Goal: Information Seeking & Learning: Understand process/instructions

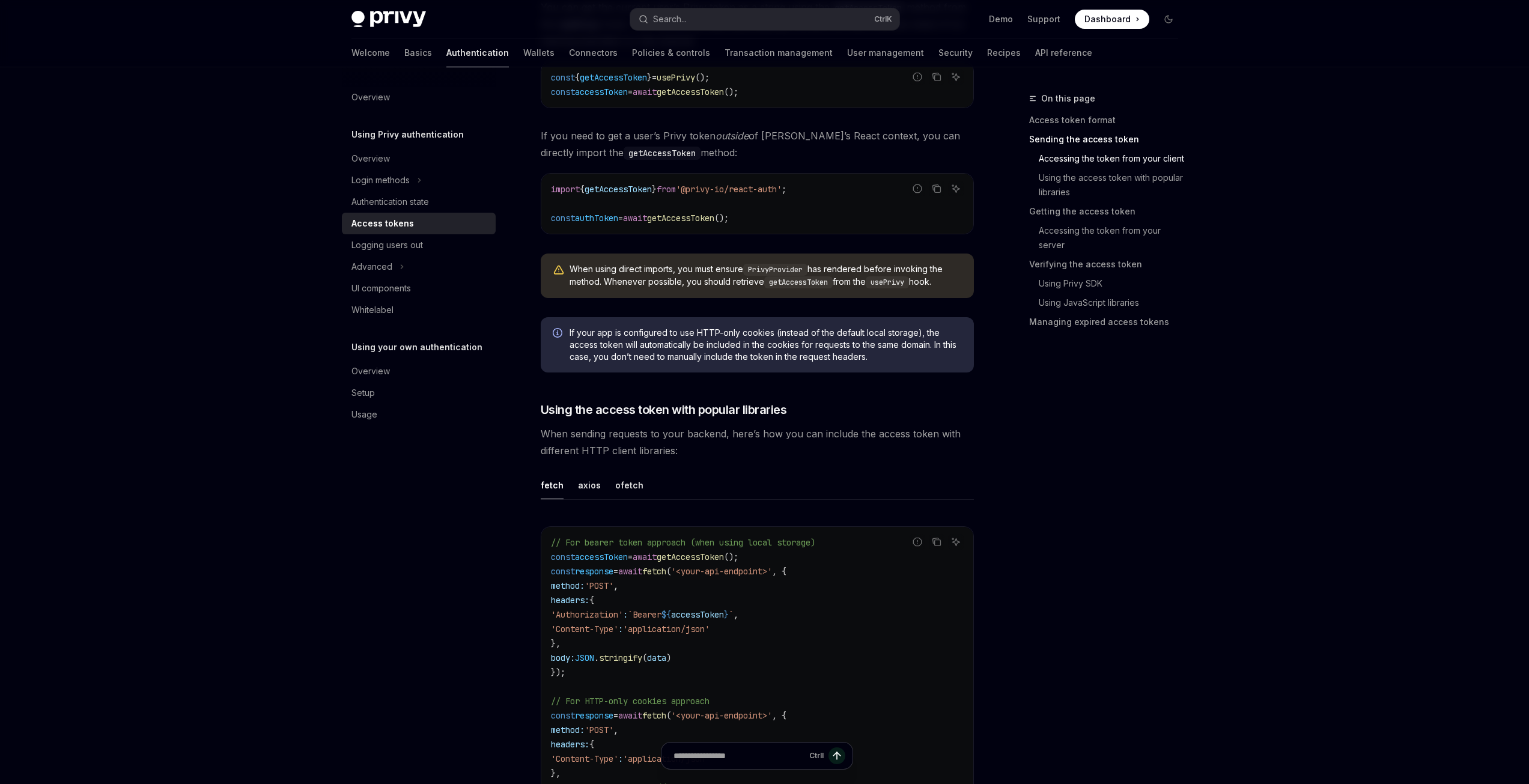
scroll to position [696, 0]
click at [523, 53] on link "Wallets" at bounding box center [539, 53] width 31 height 29
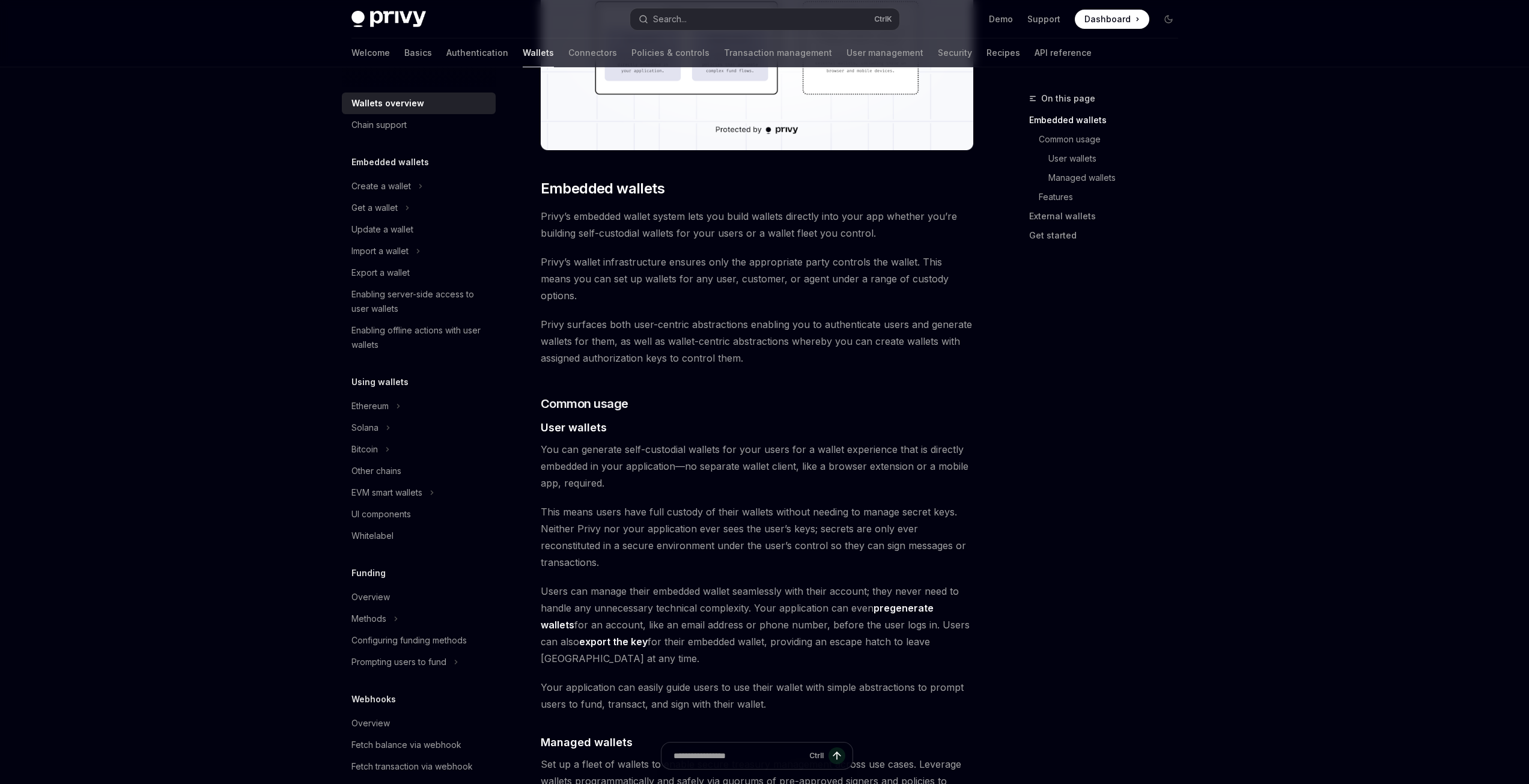
scroll to position [530, 0]
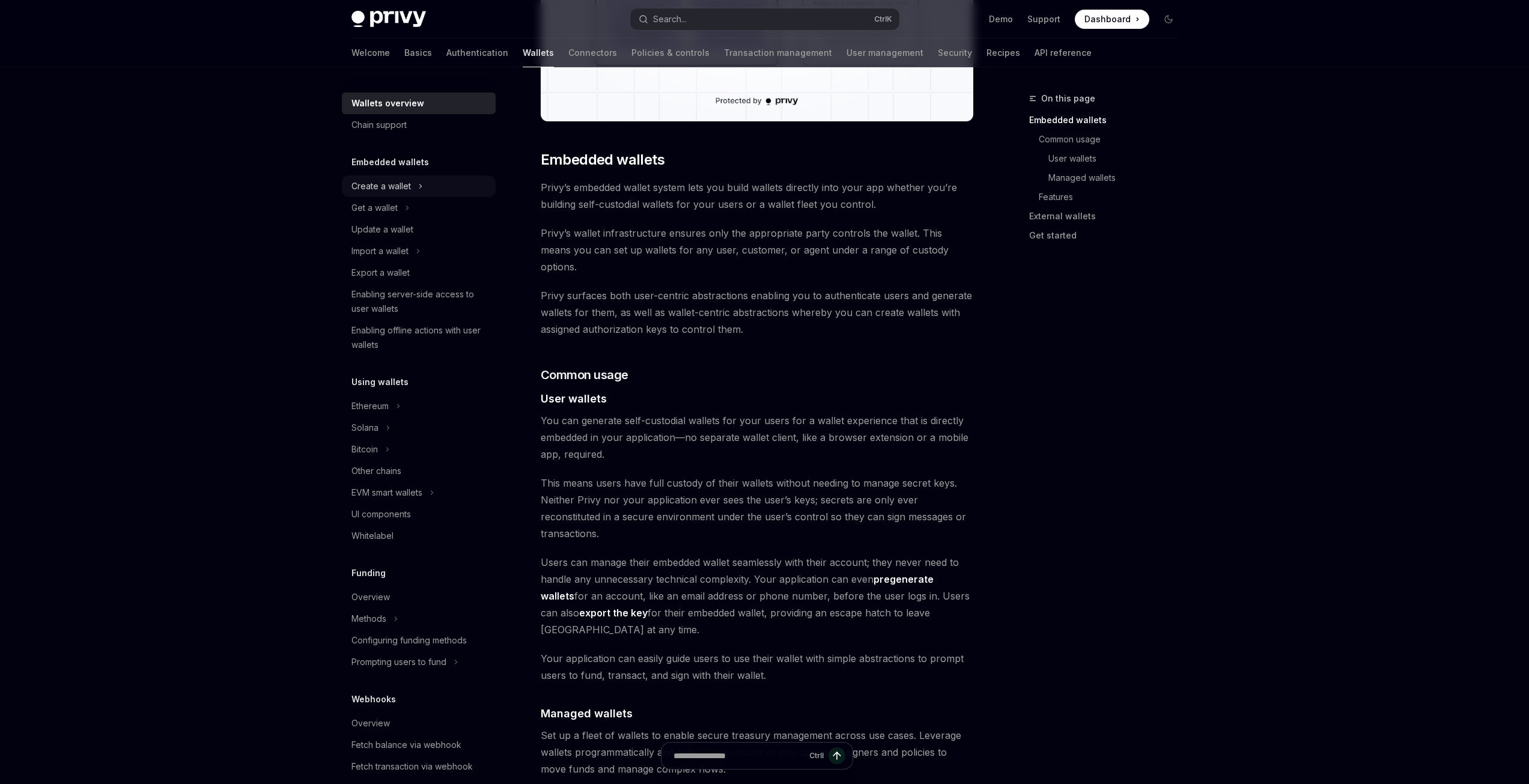
click at [425, 188] on button "Create a wallet" at bounding box center [418, 186] width 154 height 22
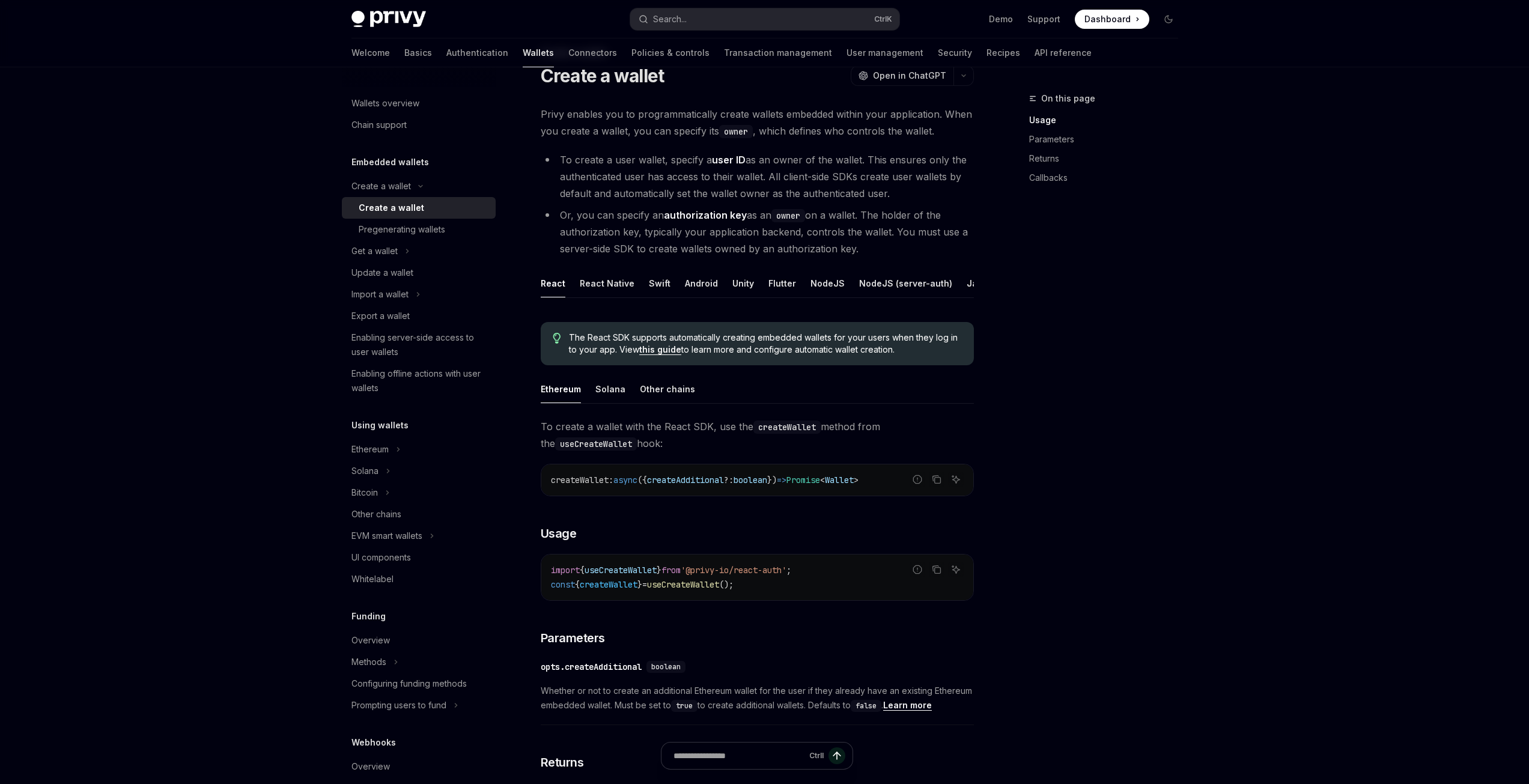
scroll to position [47, 0]
click at [832, 279] on div "NodeJS" at bounding box center [827, 283] width 34 height 28
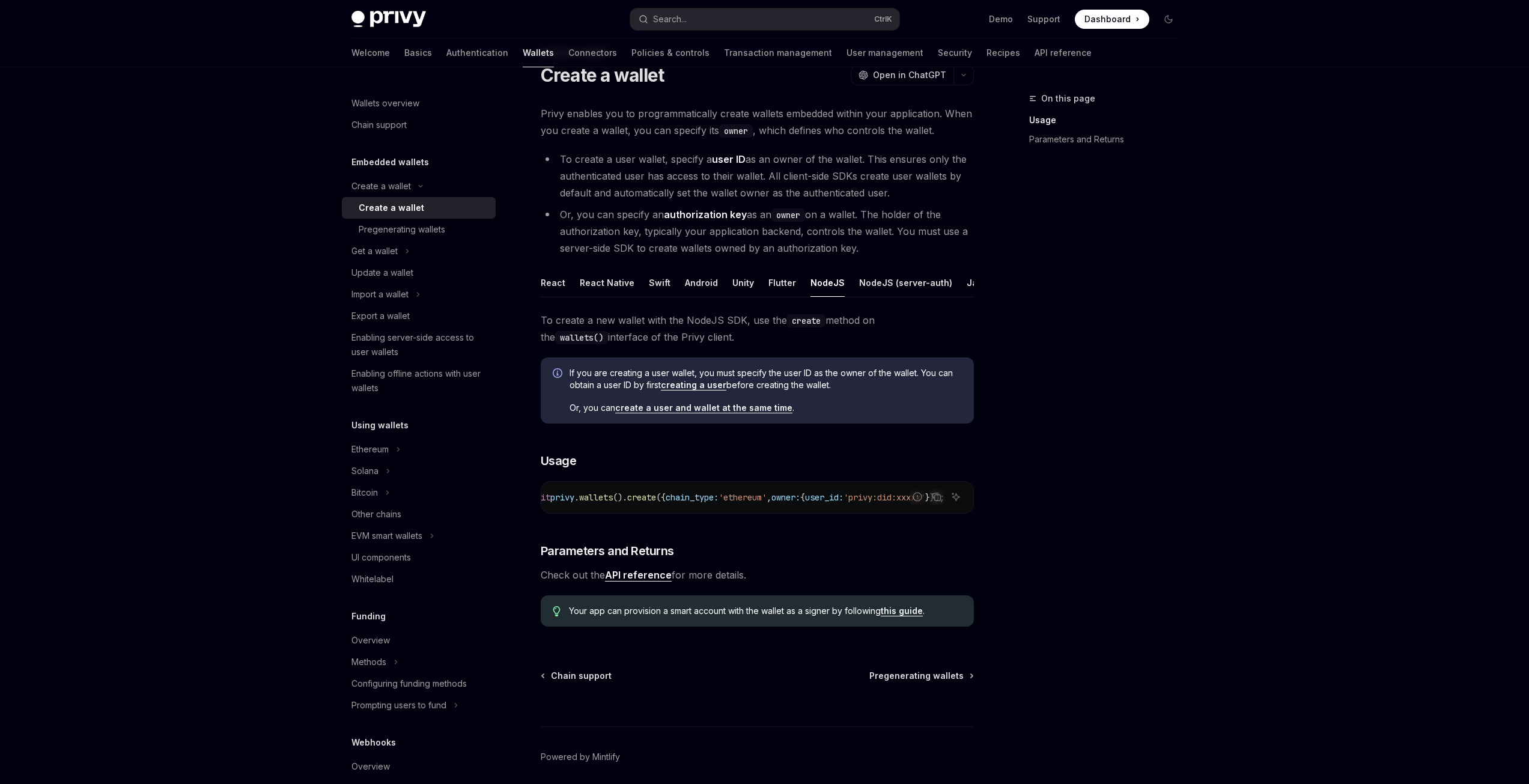
scroll to position [0, 242]
drag, startPoint x: 904, startPoint y: 529, endPoint x: 920, endPoint y: 525, distance: 16.5
click at [920, 521] on div "Report incorrect code" at bounding box center [916, 515] width 84 height 12
click at [891, 519] on div "Report incorrect code" at bounding box center [916, 515] width 84 height 12
drag, startPoint x: 889, startPoint y: 525, endPoint x: 823, endPoint y: 523, distance: 66.0
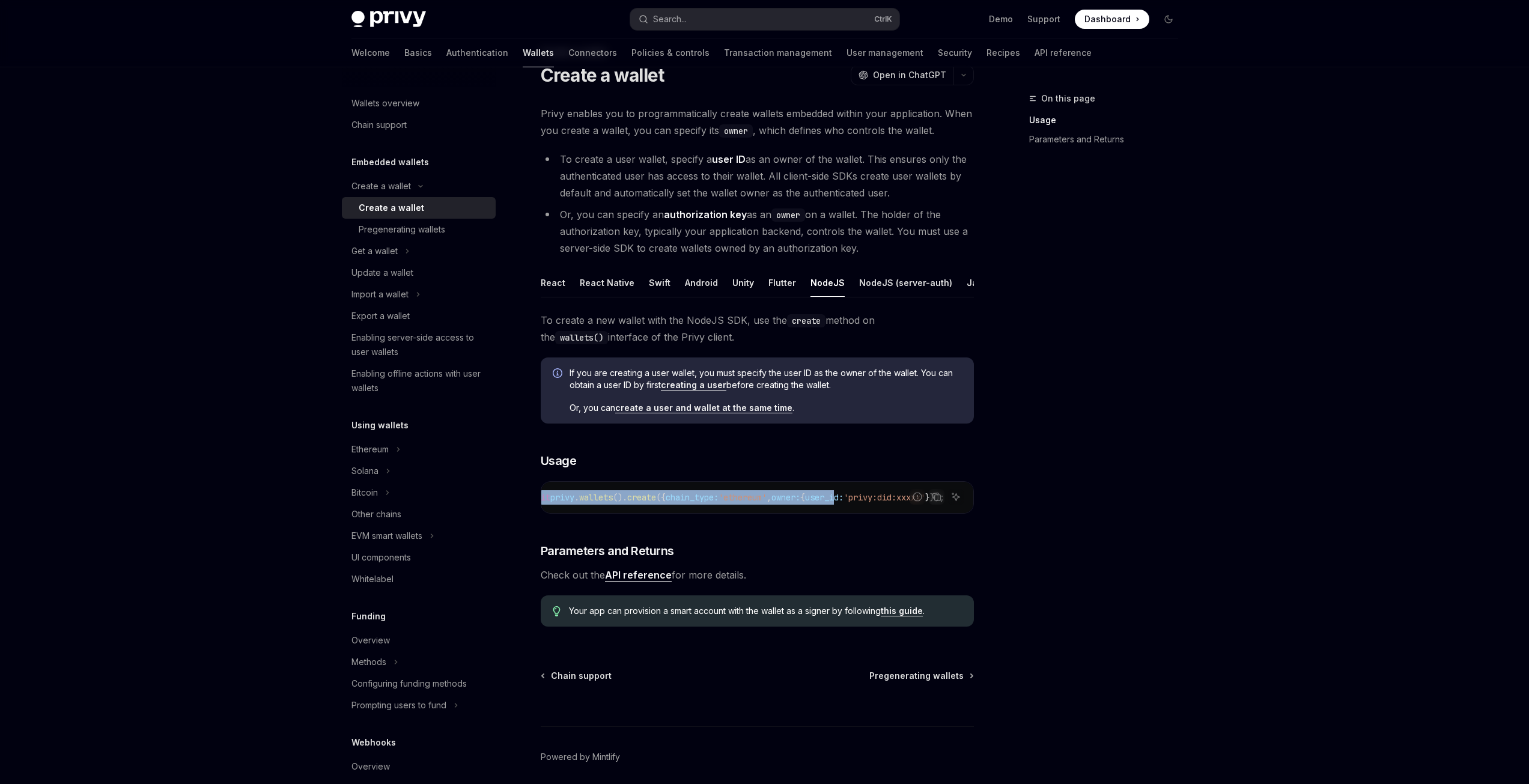
click at [823, 513] on div "Report incorrect code Copy Ask AI const { id , address , chain_type } = await p…" at bounding box center [757, 497] width 433 height 33
click at [839, 533] on div "To create a new wallet with the NodeJS SDK, use the create method on the wallet…" at bounding box center [757, 474] width 433 height 325
drag, startPoint x: 889, startPoint y: 508, endPoint x: 950, endPoint y: 529, distance: 64.5
click at [950, 513] on div "Report incorrect code Copy Ask AI const { id , address , chain_type } = await p…" at bounding box center [757, 497] width 433 height 33
click at [1210, 420] on div "Skip to main content Privy Docs home page Search... Ctrl K Demo Support Dashboa…" at bounding box center [764, 392] width 1529 height 876
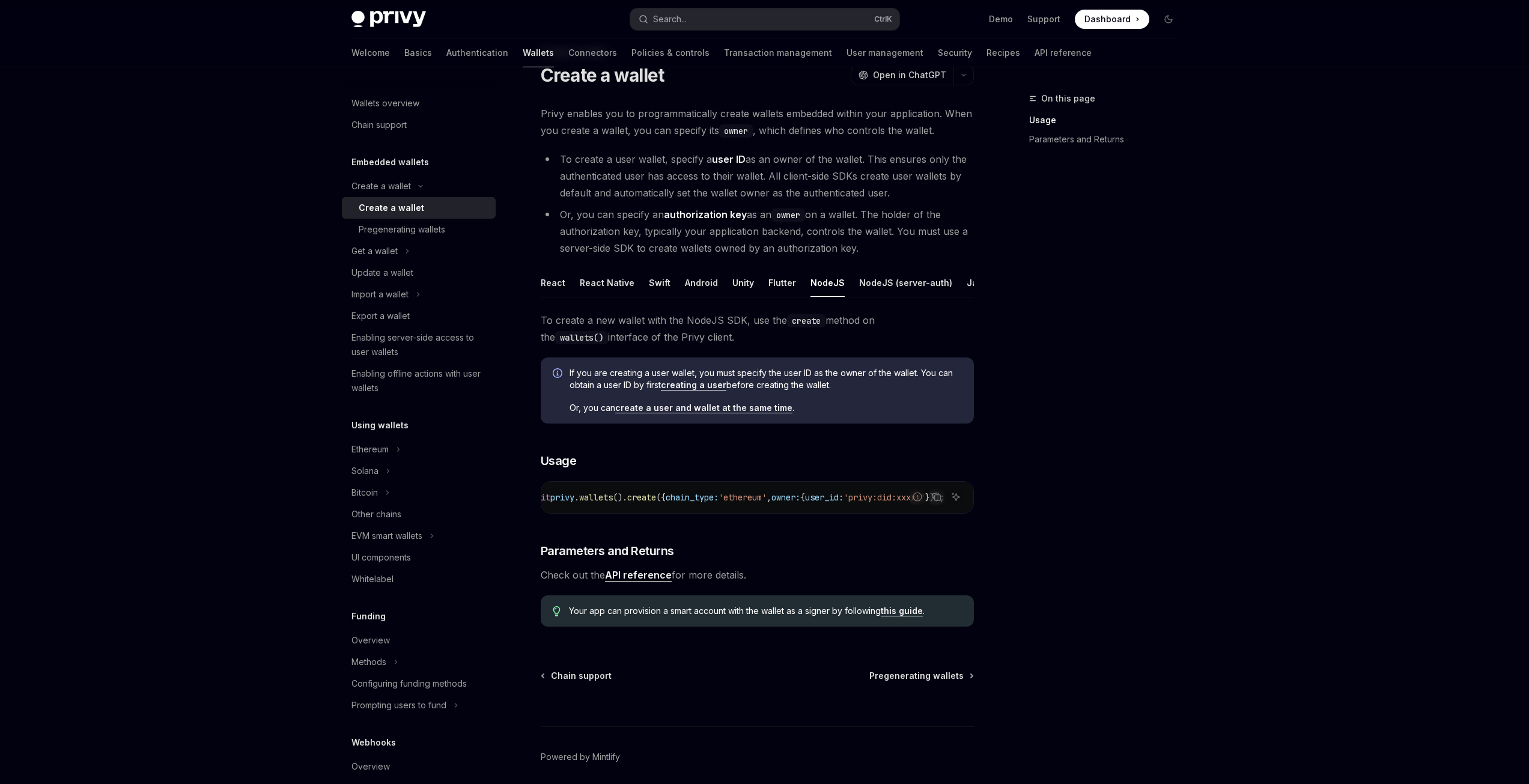
click at [617, 581] on link "API reference" at bounding box center [638, 575] width 67 height 13
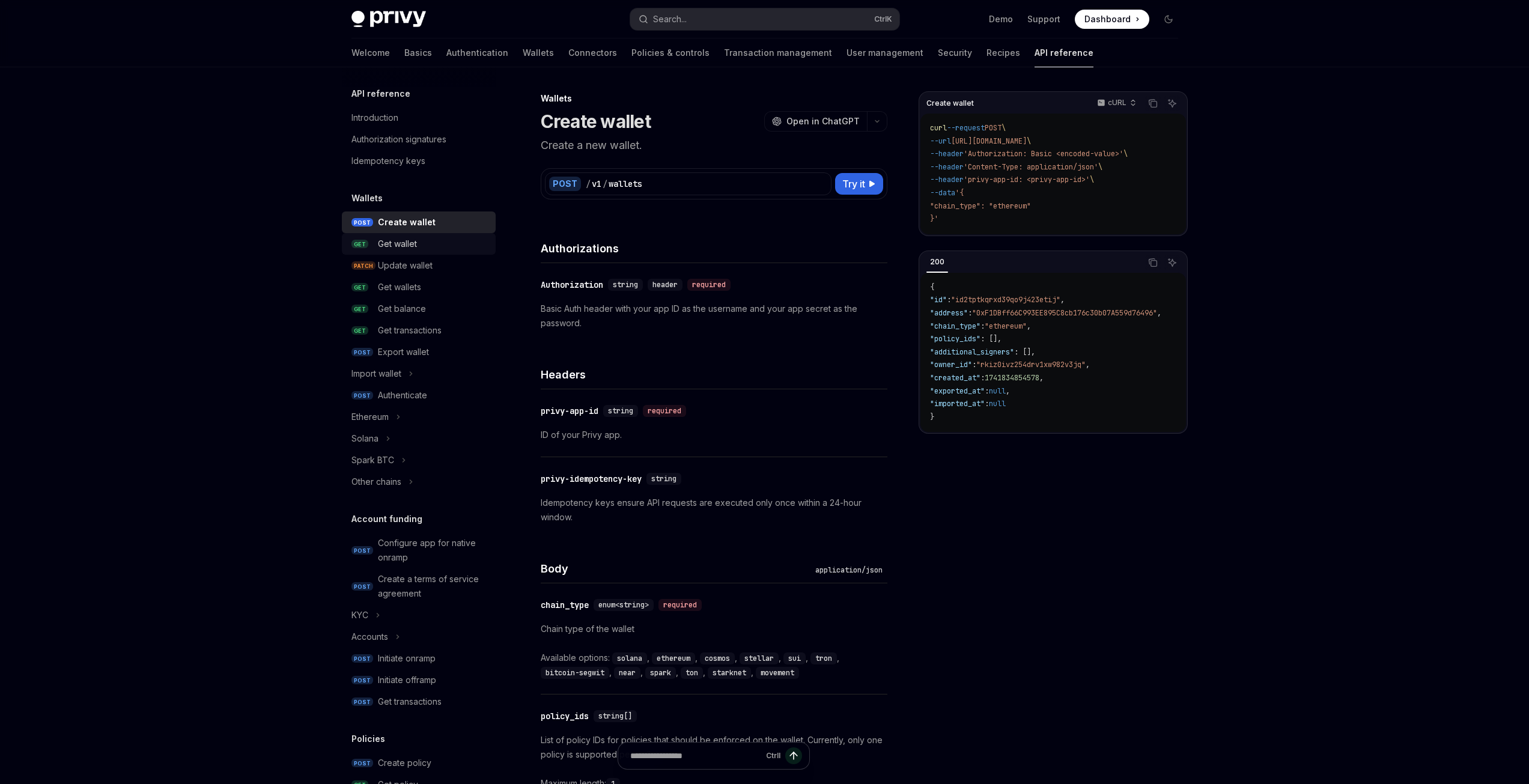
click at [398, 246] on div "Get wallet" at bounding box center [397, 244] width 39 height 15
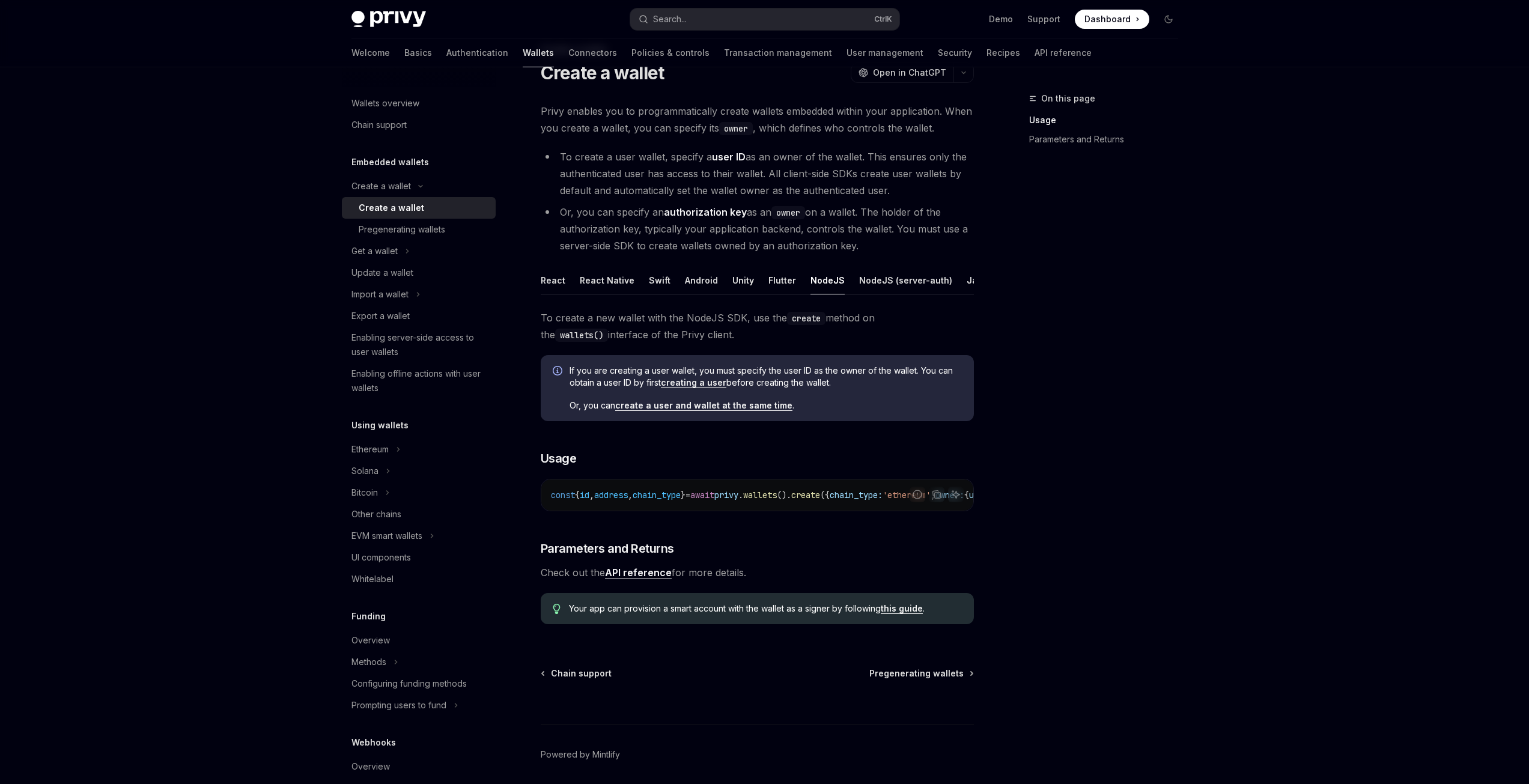
scroll to position [47, 0]
click at [877, 284] on div "NodeJS (server-auth)" at bounding box center [906, 283] width 93 height 28
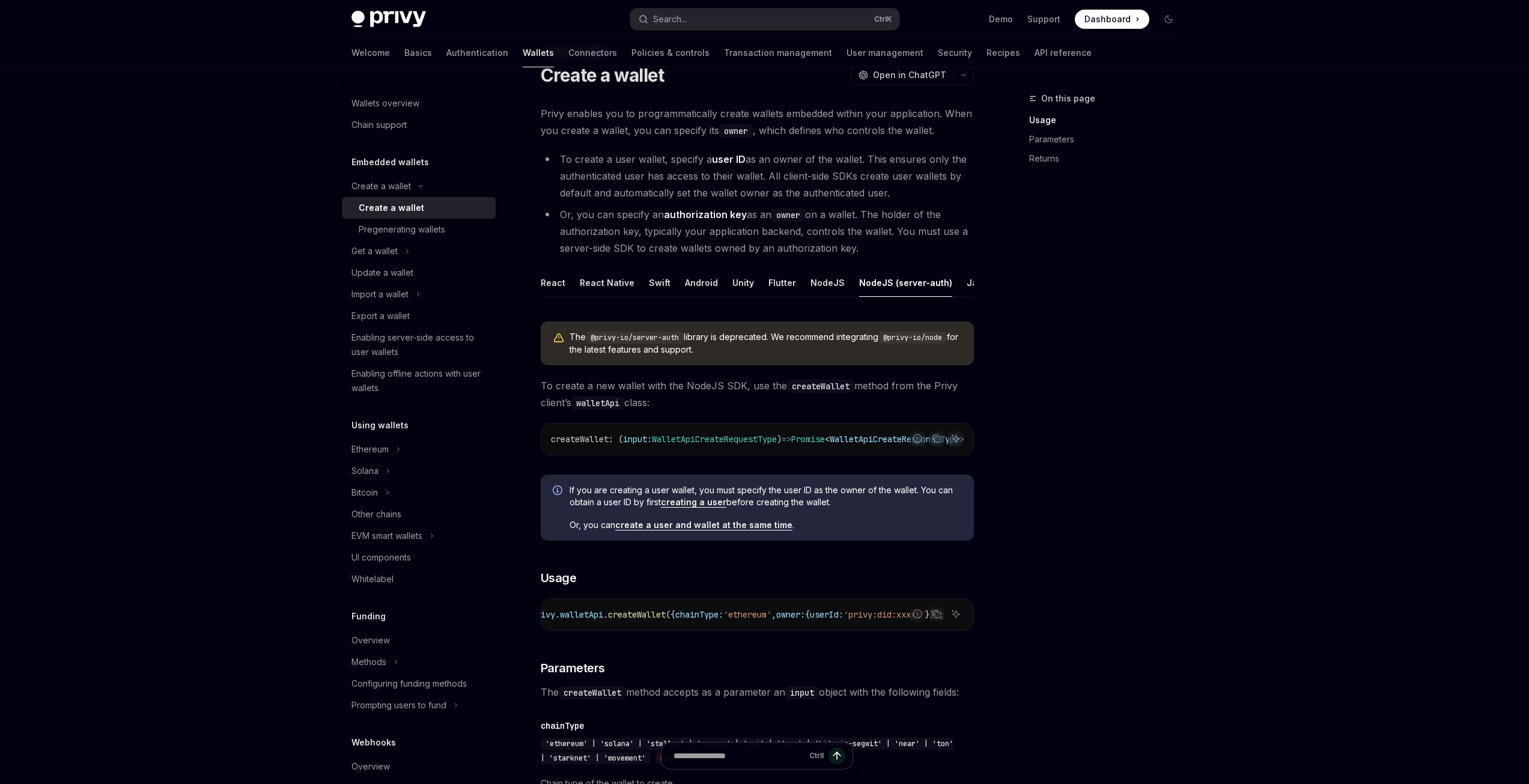
scroll to position [0, 257]
click at [857, 620] on span "'privy:did:xxxxx'" at bounding box center [884, 614] width 82 height 11
drag, startPoint x: 857, startPoint y: 630, endPoint x: 877, endPoint y: 630, distance: 20.0
click at [877, 620] on span "'privy:did:xxxxx'" at bounding box center [884, 614] width 82 height 11
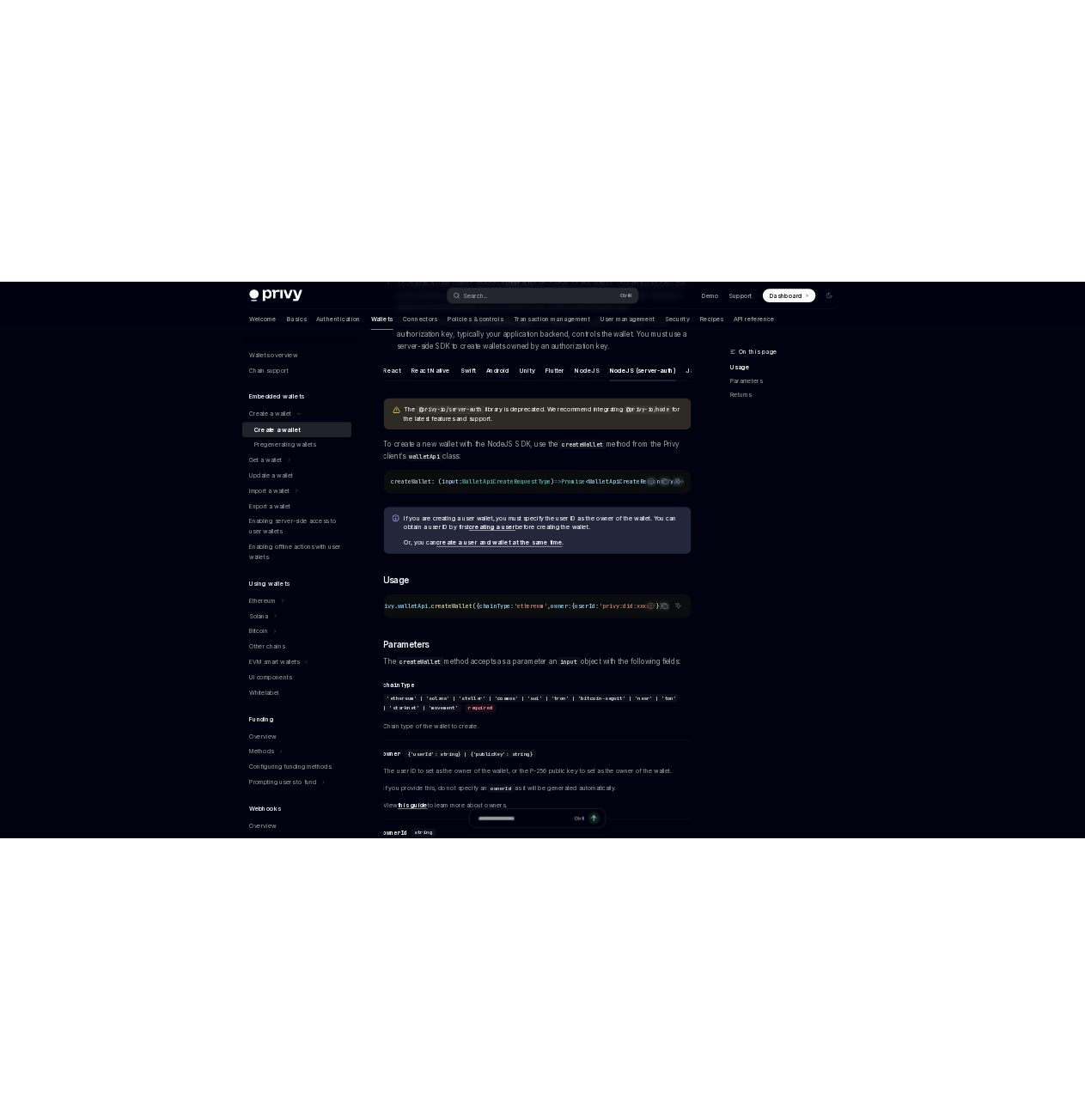
scroll to position [0, 0]
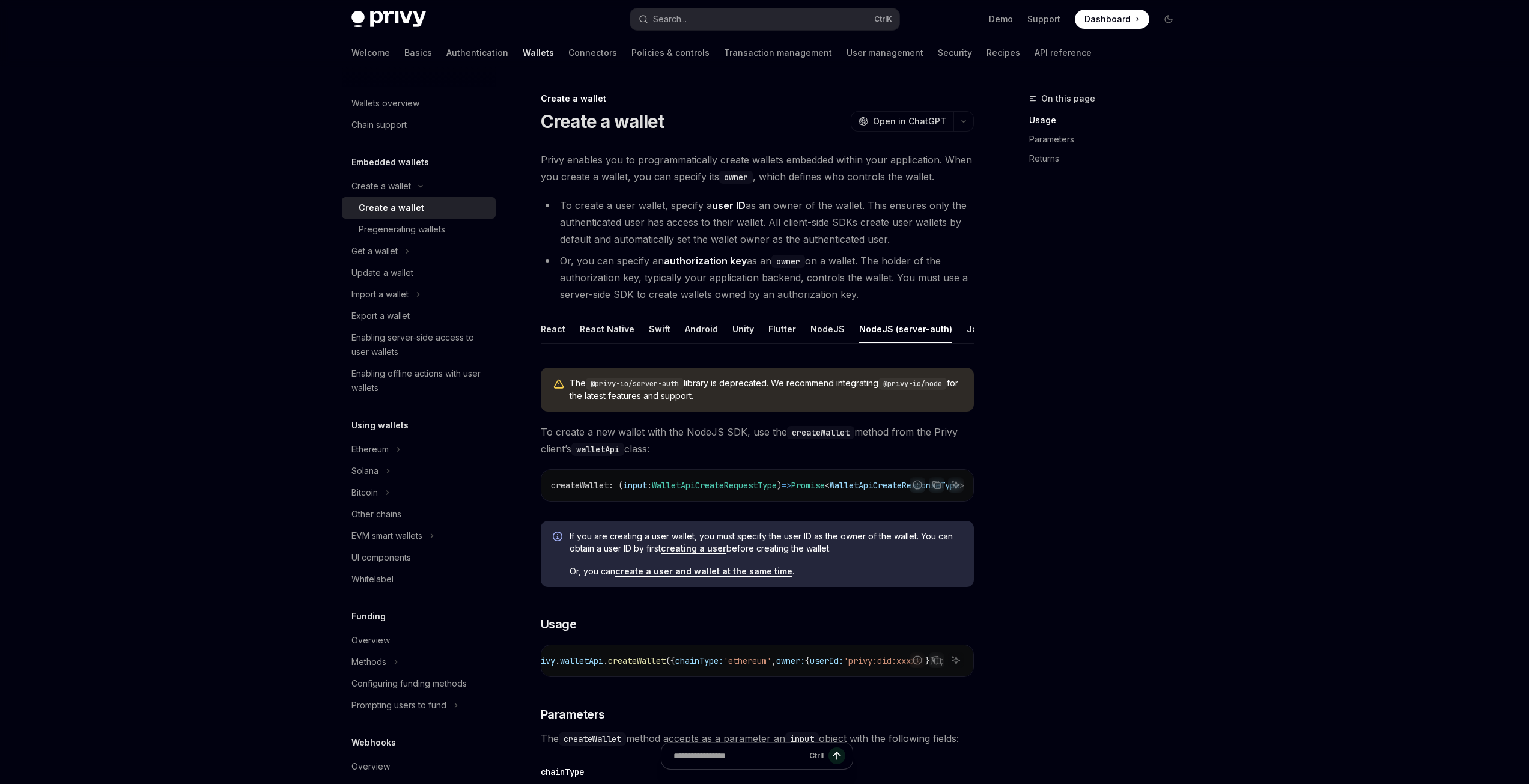
type textarea "*"
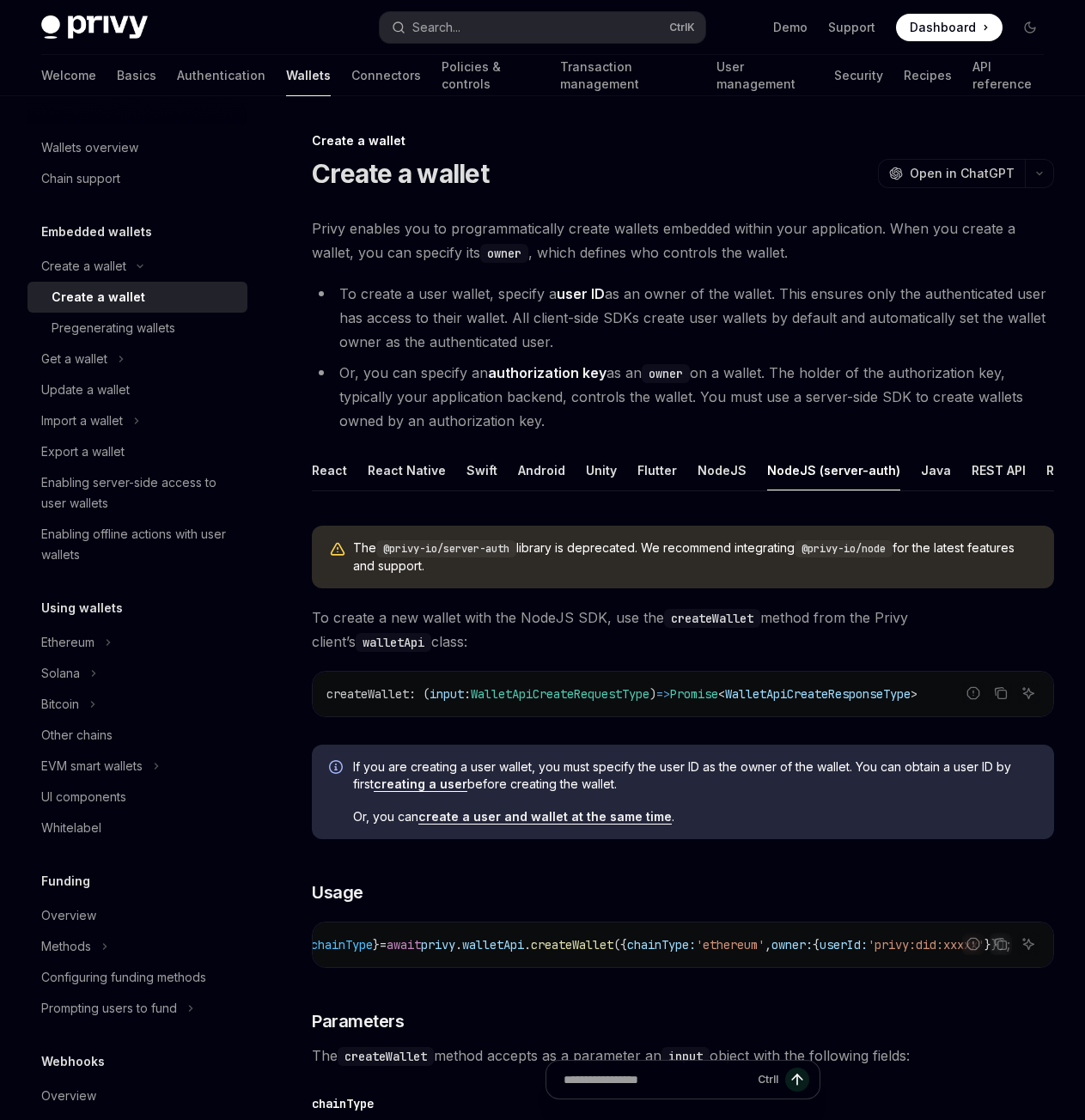
scroll to position [0, 245]
click at [927, 23] on span "Dashboard" at bounding box center [943, 28] width 67 height 17
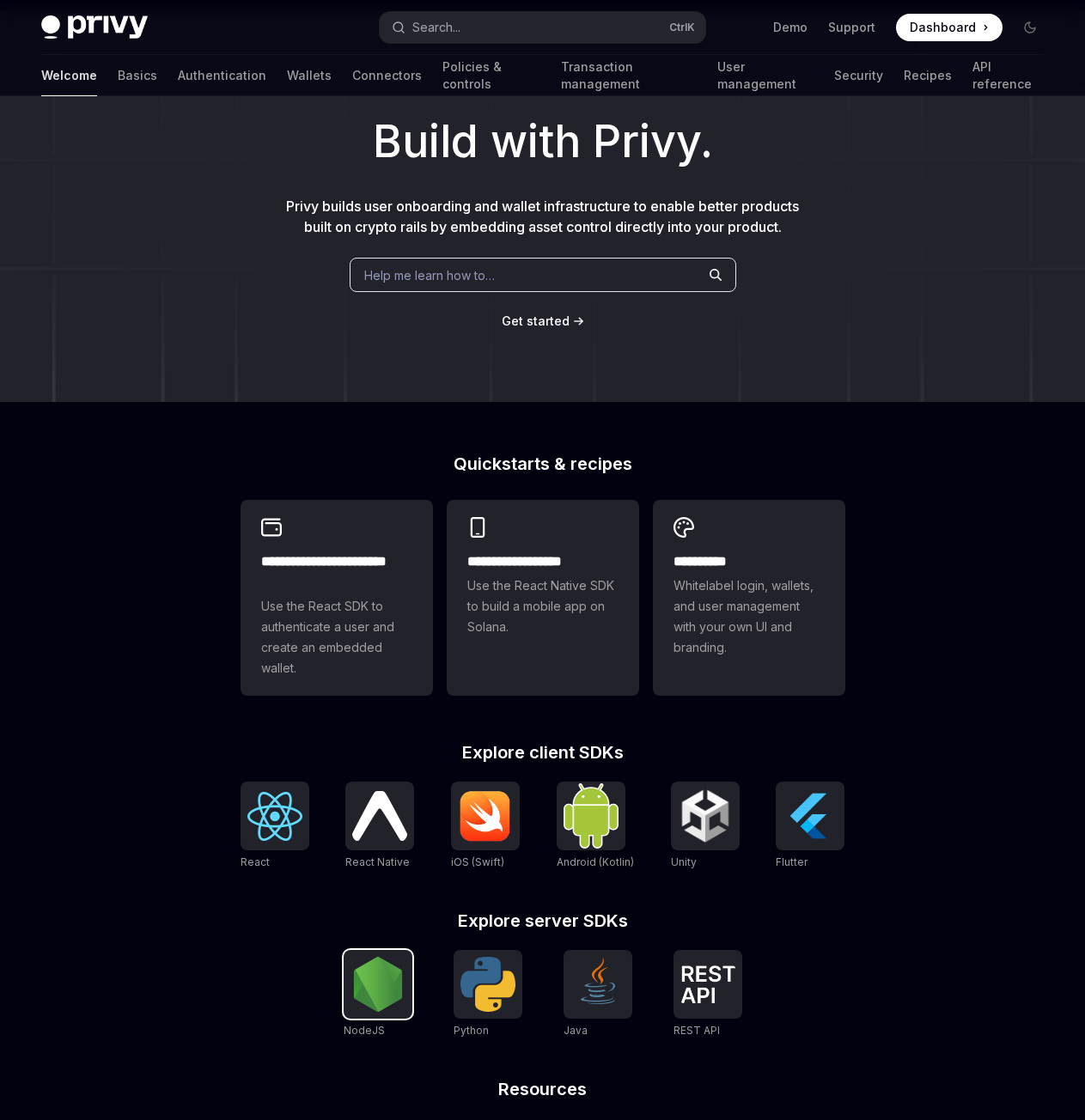
click at [364, 1012] on img at bounding box center [378, 984] width 55 height 55
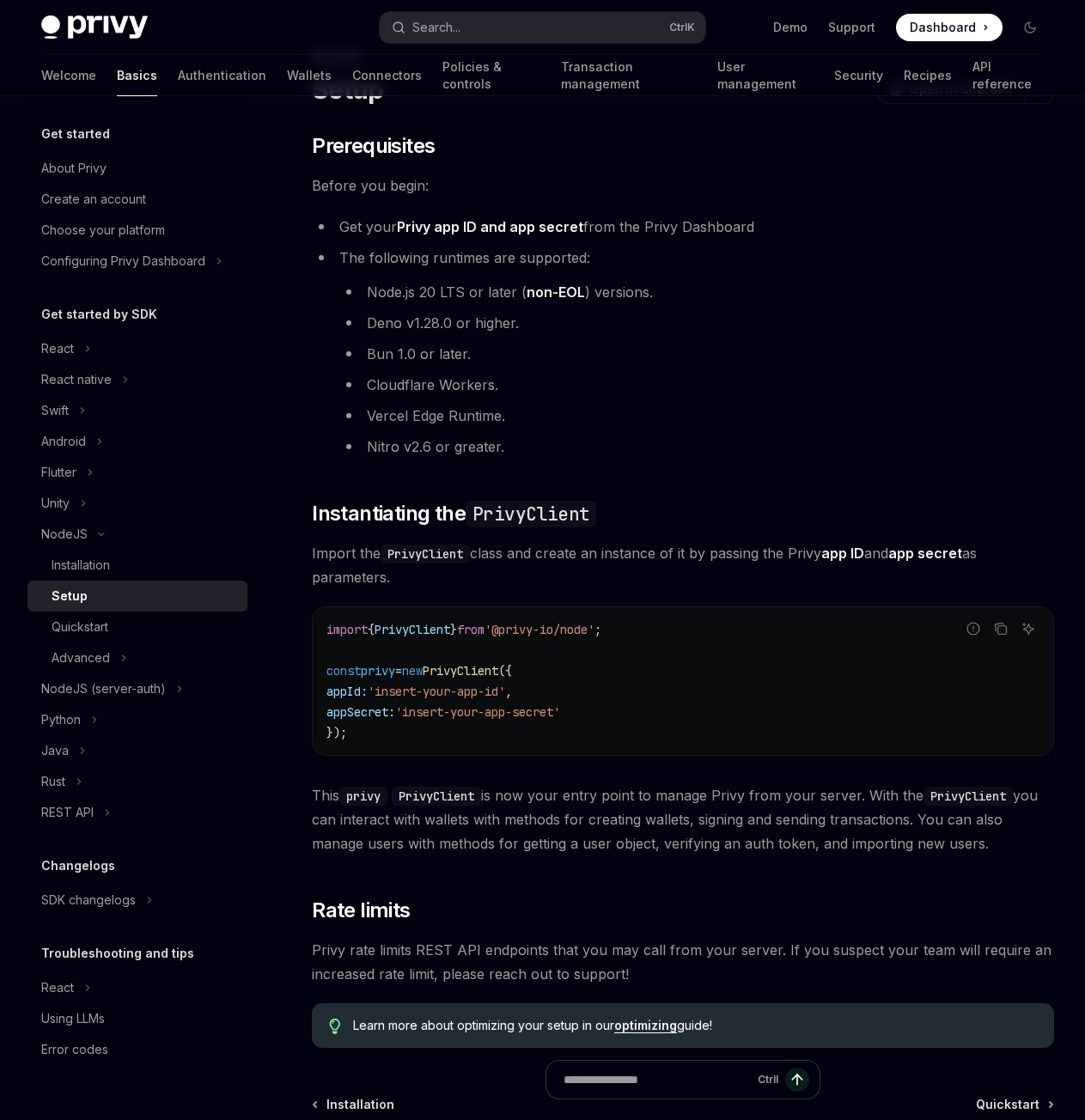
scroll to position [70, 0]
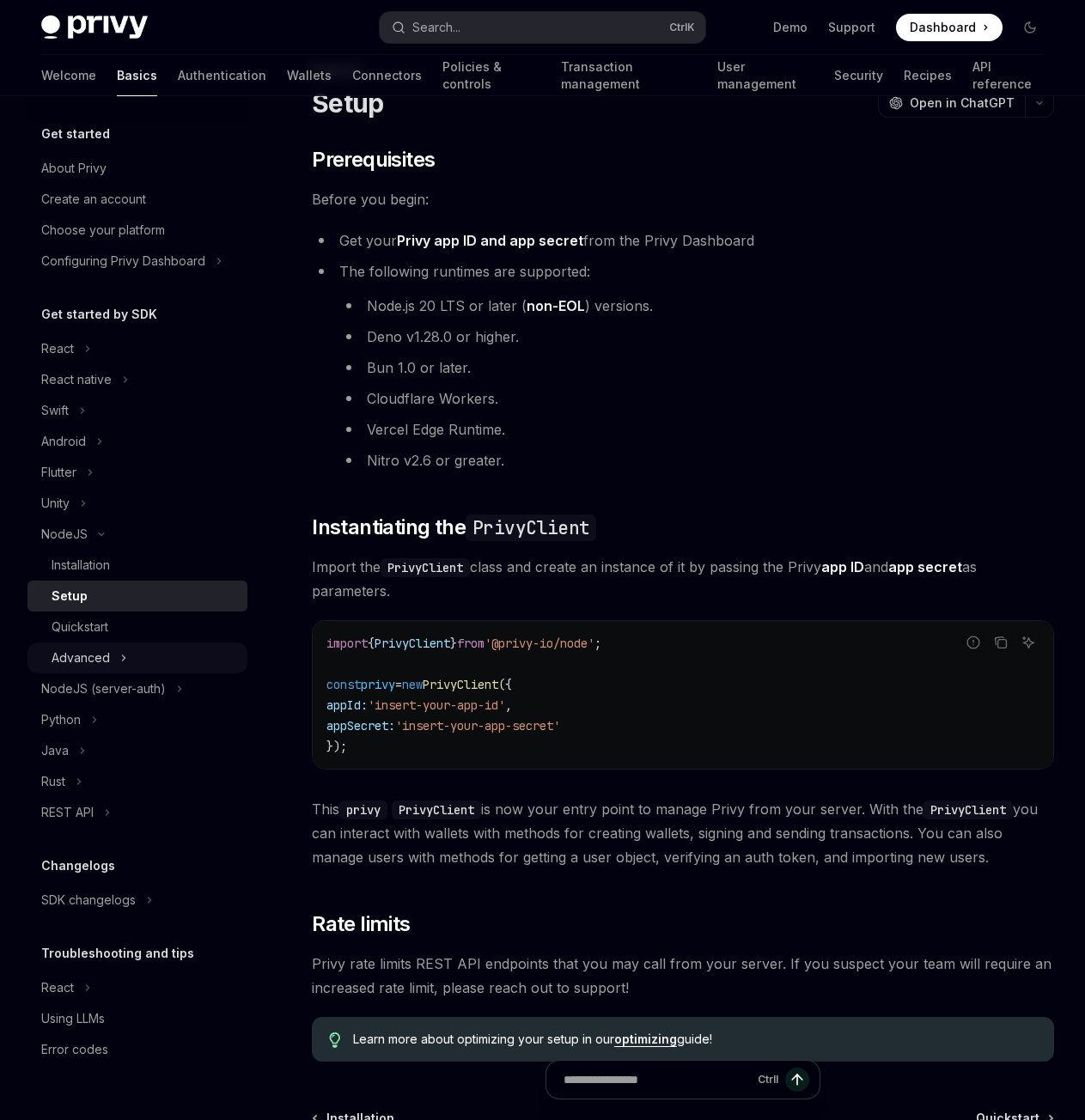
click at [109, 646] on button "Advanced" at bounding box center [137, 658] width 220 height 31
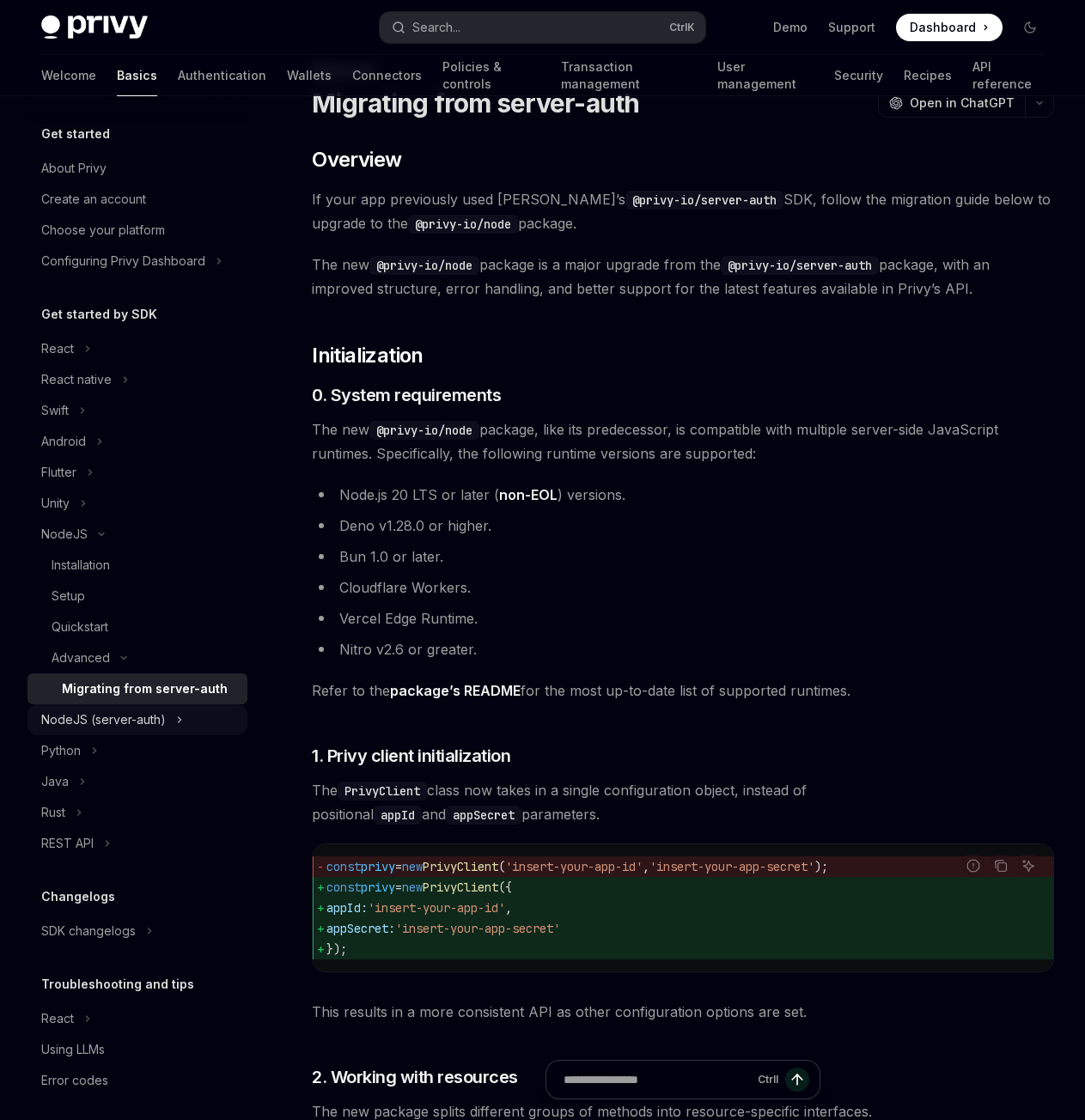
click at [111, 724] on div "NodeJS (server-auth)" at bounding box center [103, 720] width 125 height 21
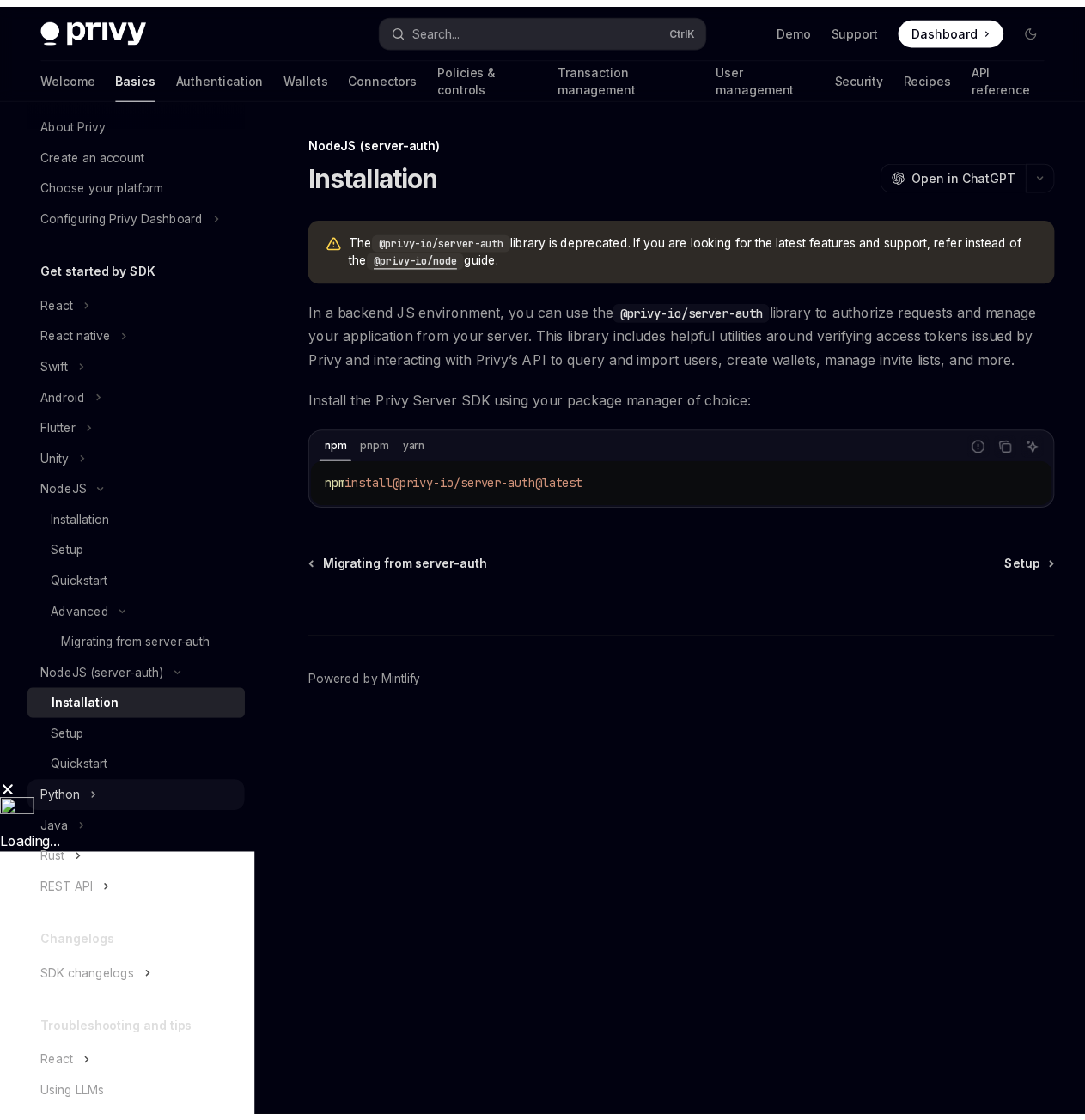
scroll to position [86, 0]
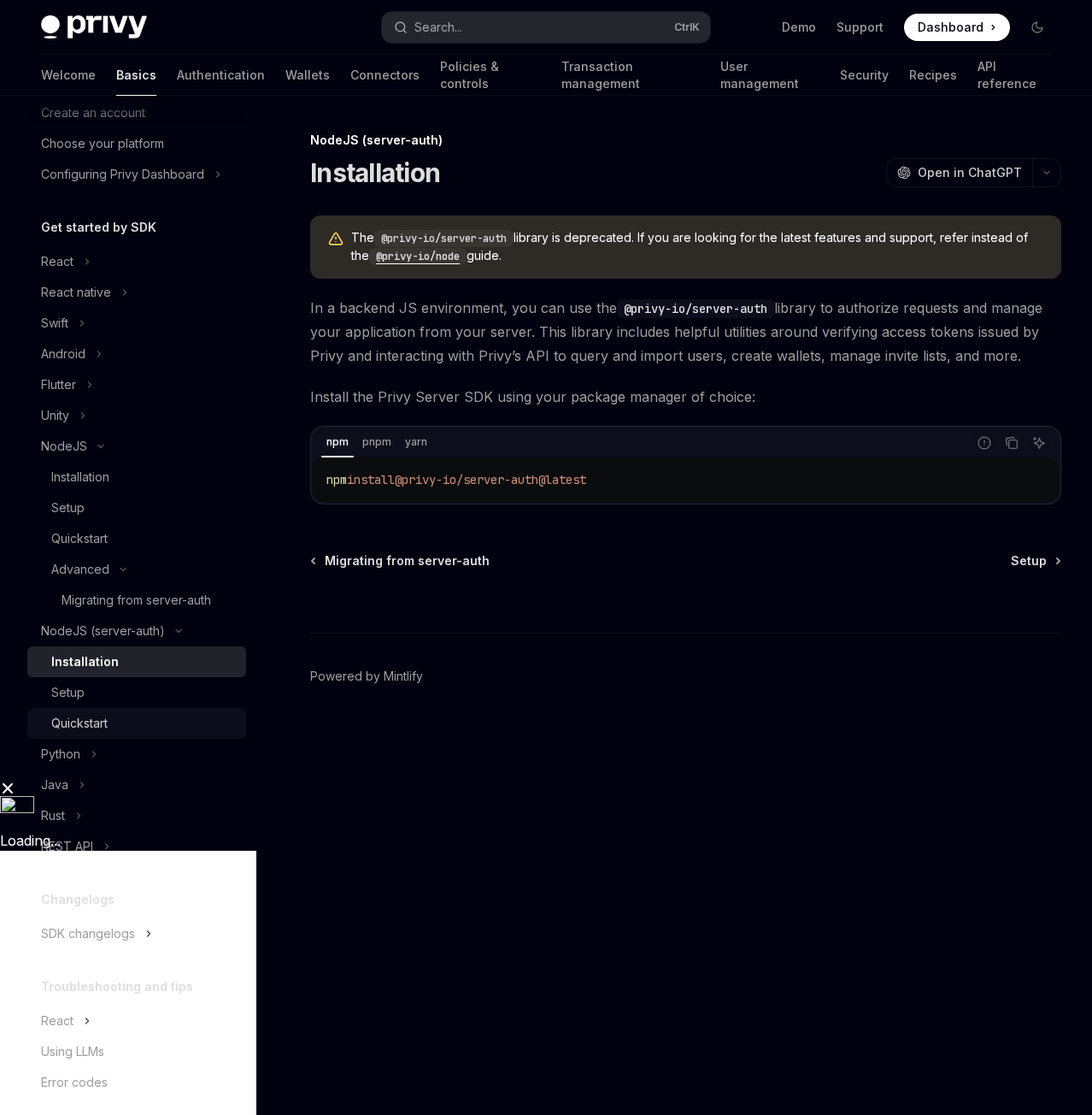
click at [97, 731] on div "Quickstart" at bounding box center [79, 723] width 57 height 21
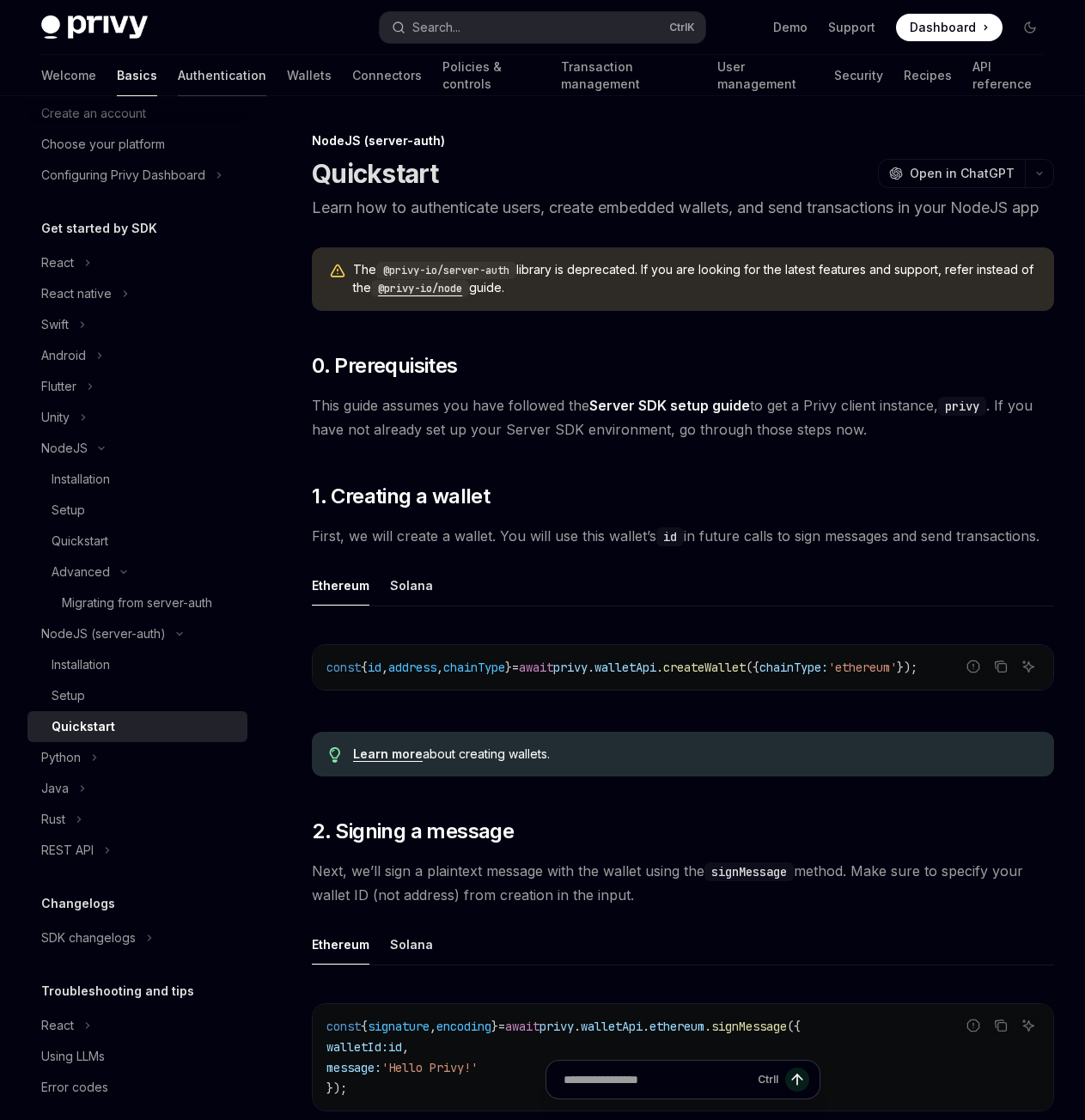
click at [178, 71] on link "Authentication" at bounding box center [222, 75] width 88 height 41
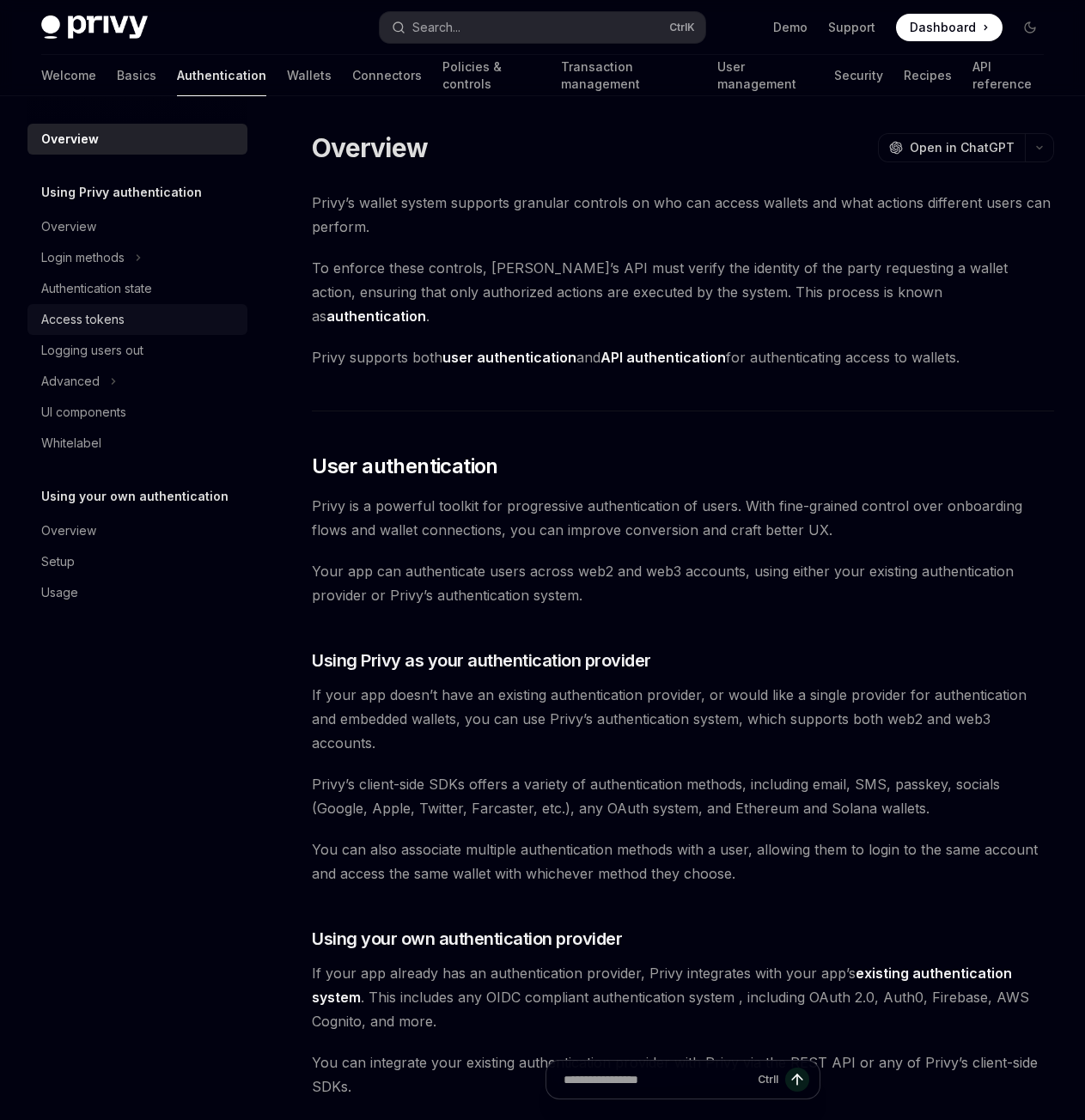
click at [119, 320] on div "Access tokens" at bounding box center [83, 319] width 84 height 21
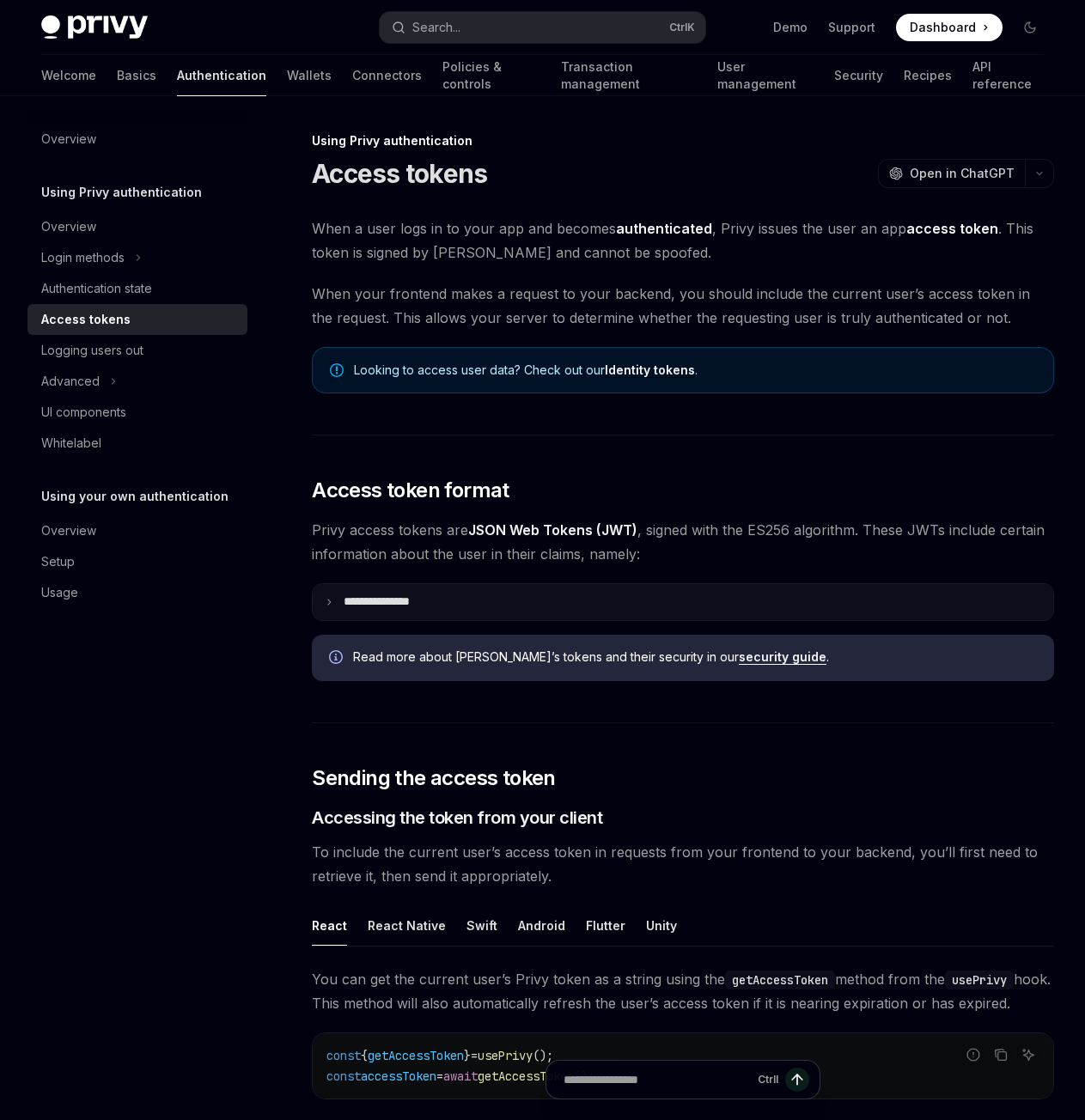
click at [445, 606] on summary "**********" at bounding box center [683, 602] width 741 height 36
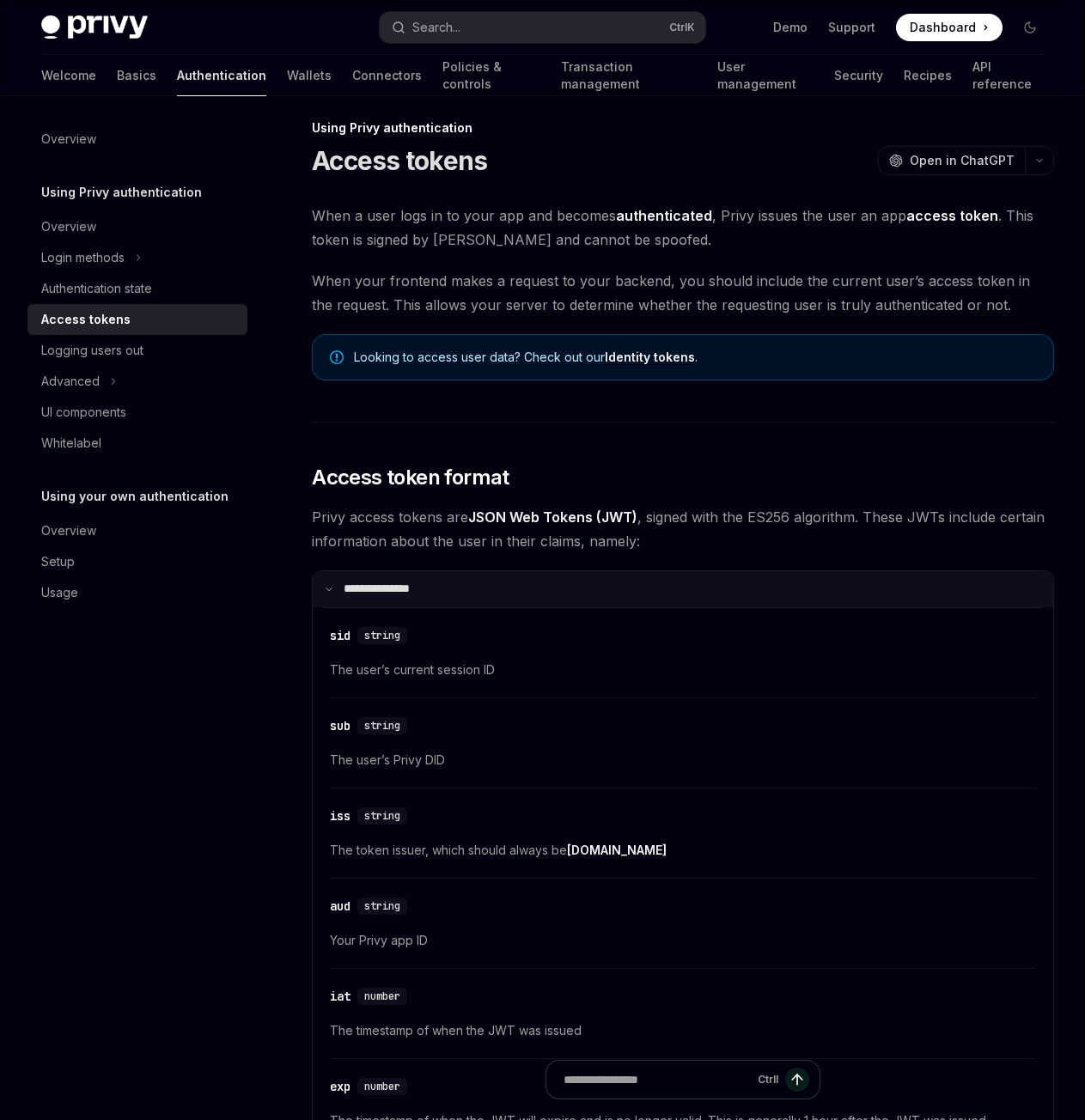
scroll to position [172, 0]
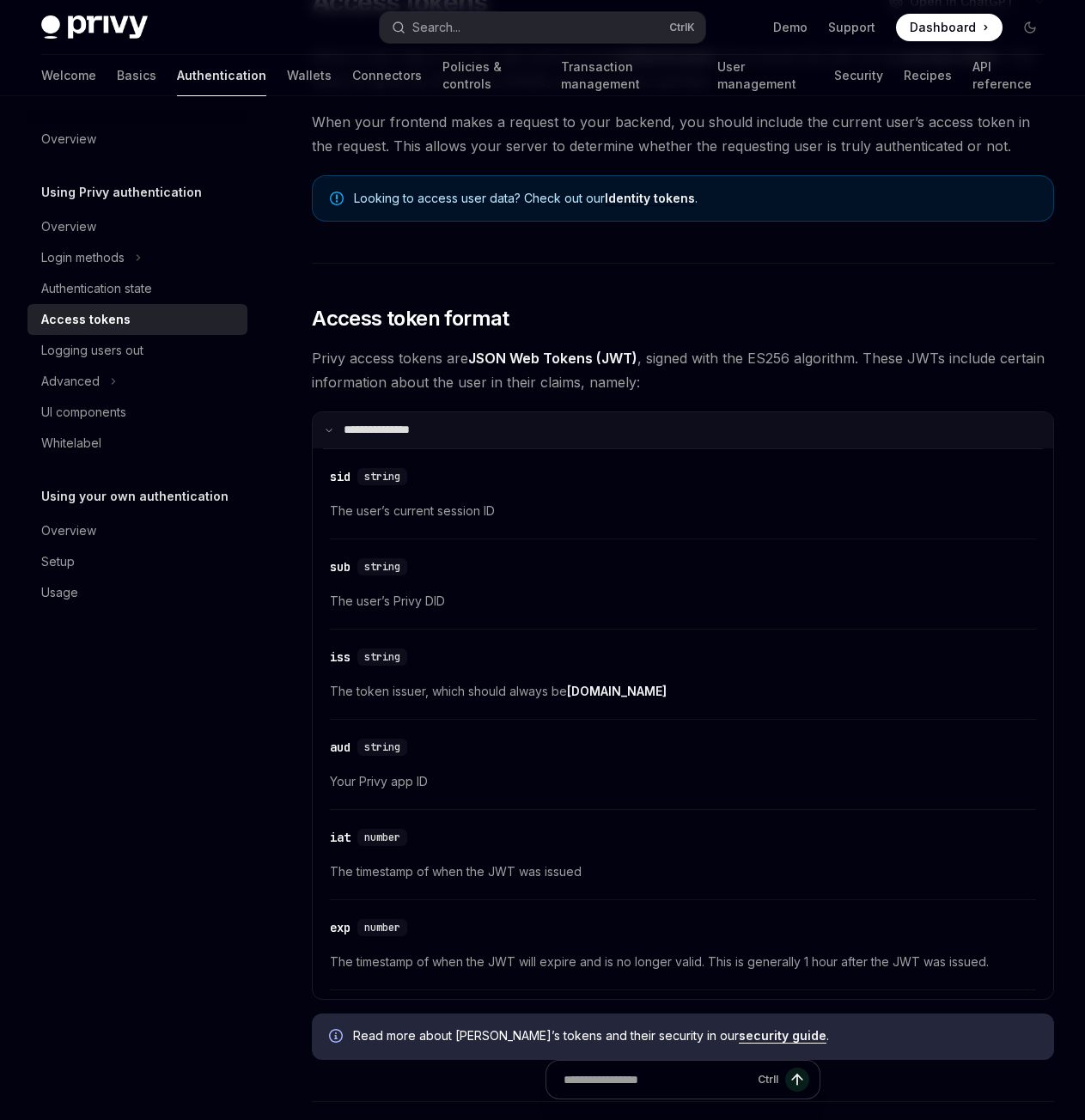
click at [421, 418] on summary "**********" at bounding box center [683, 431] width 741 height 36
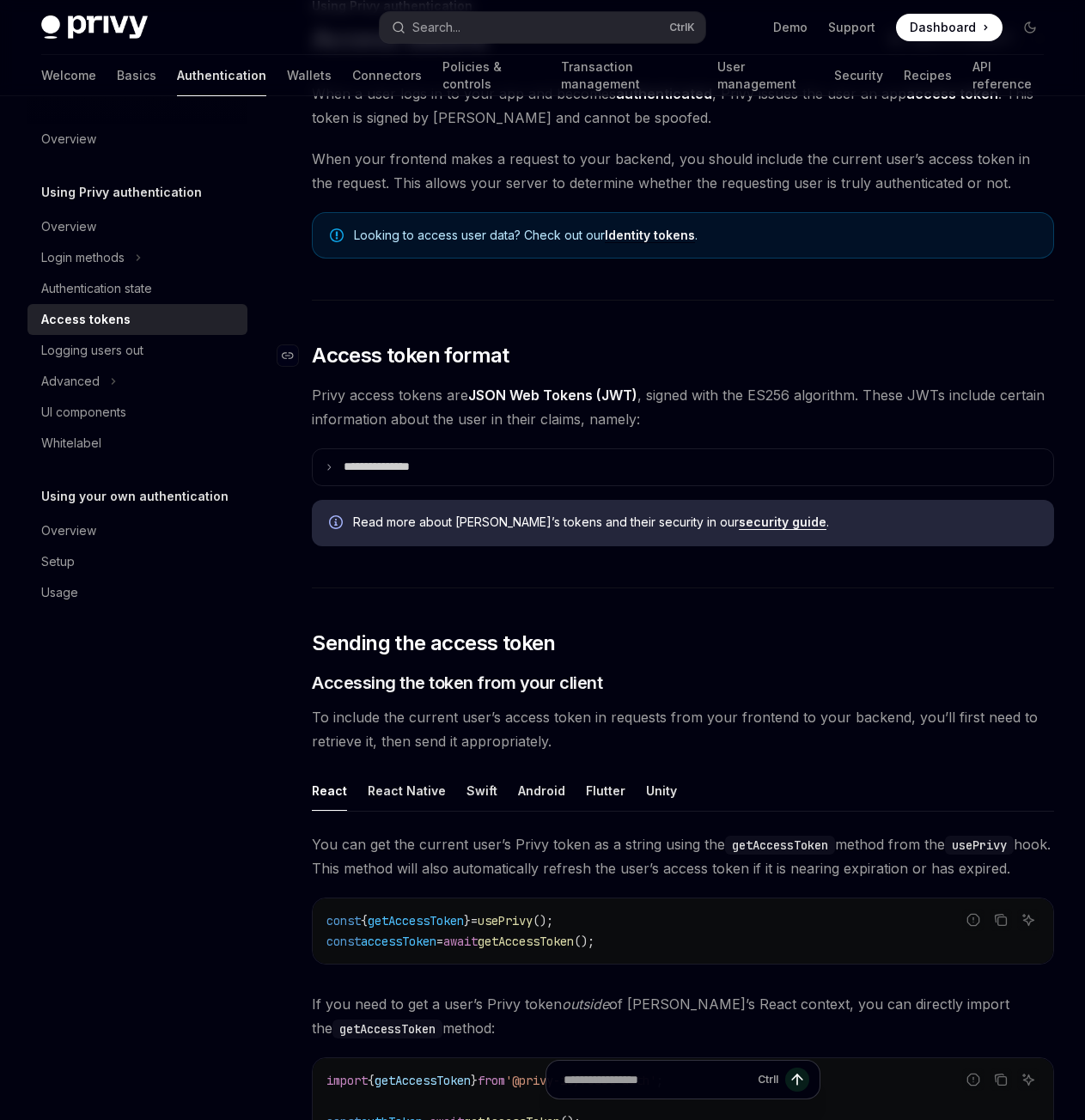
scroll to position [0, 0]
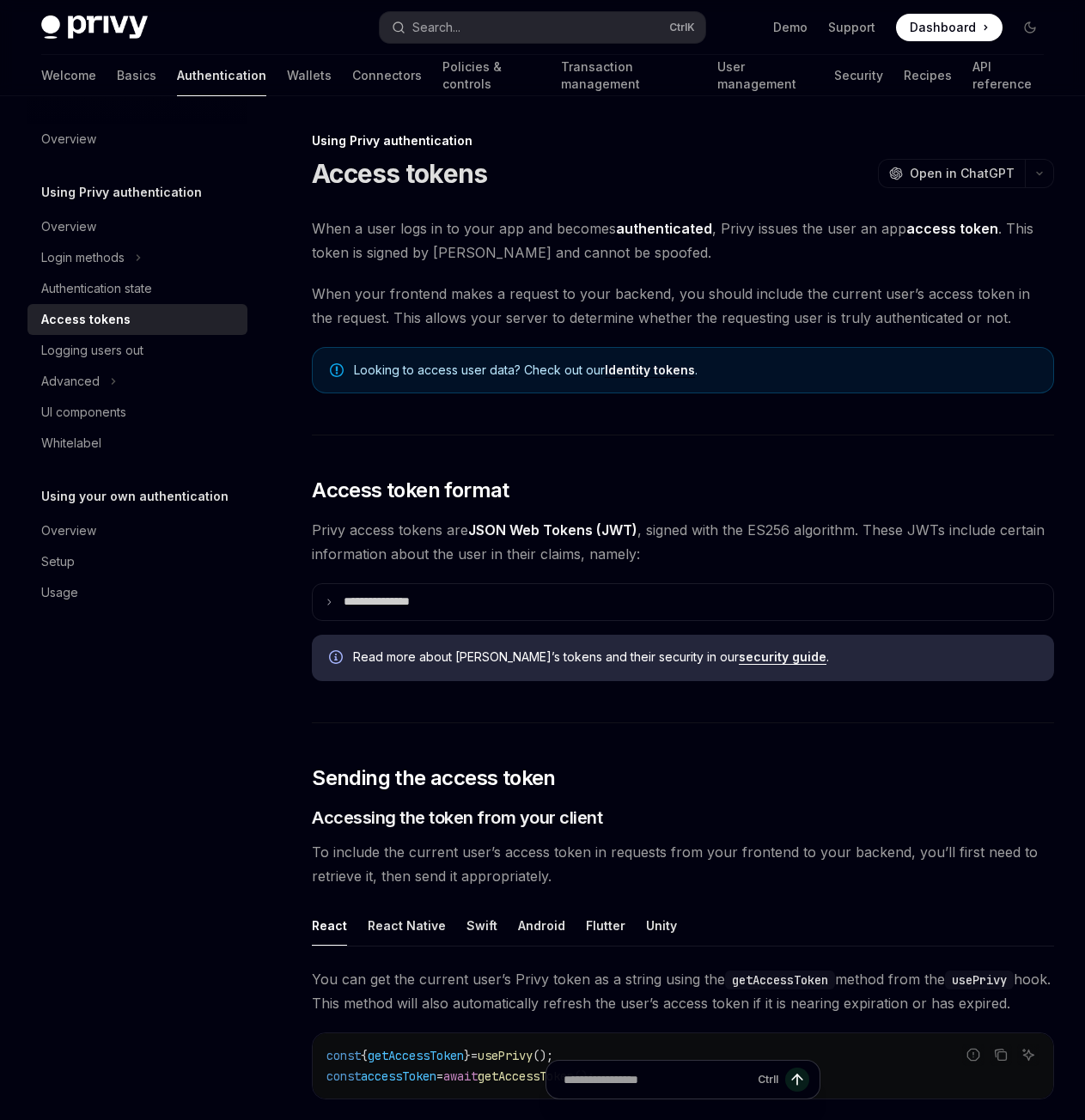
click at [648, 368] on link "Identity tokens" at bounding box center [649, 370] width 90 height 15
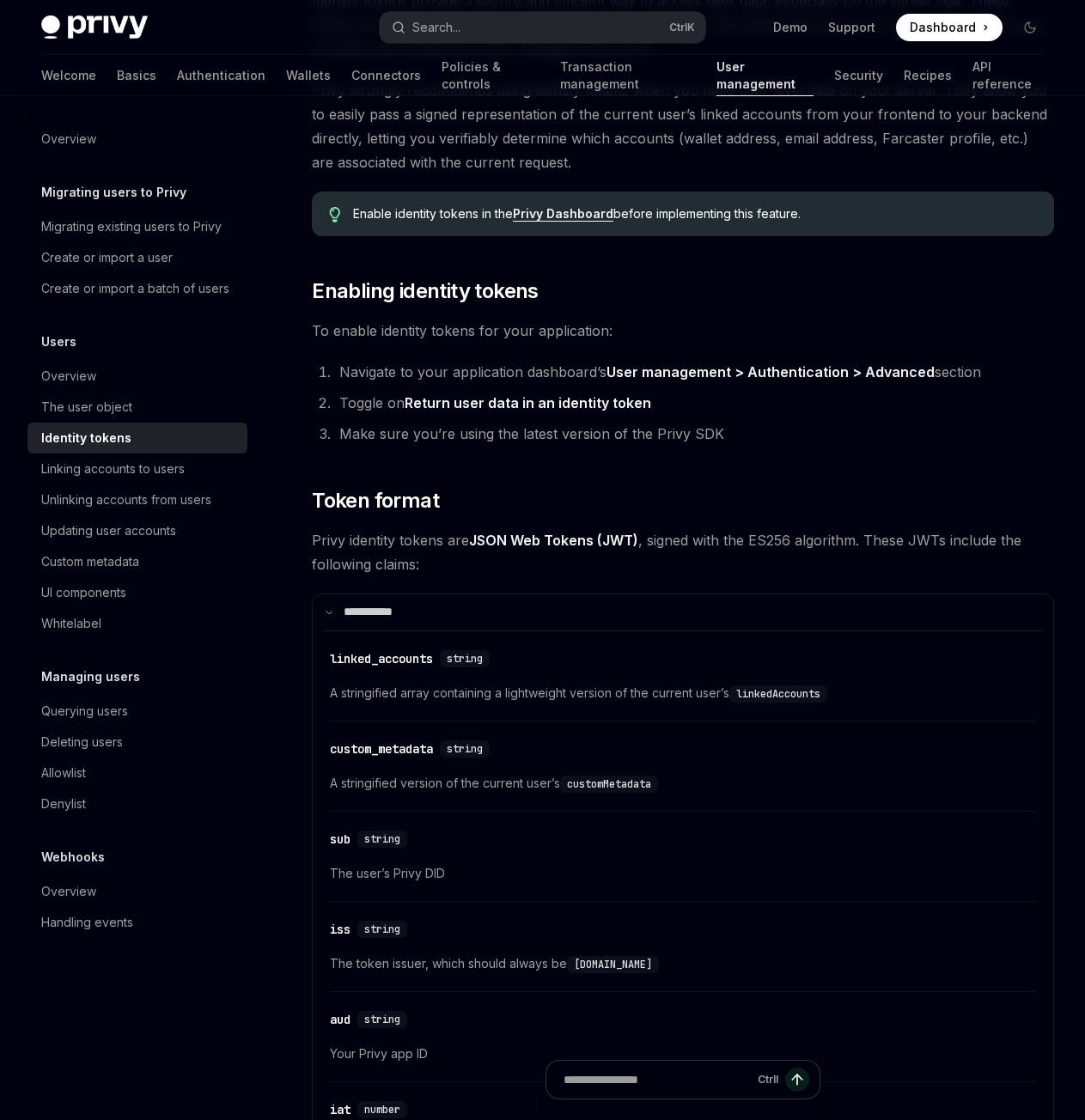
scroll to position [261, 0]
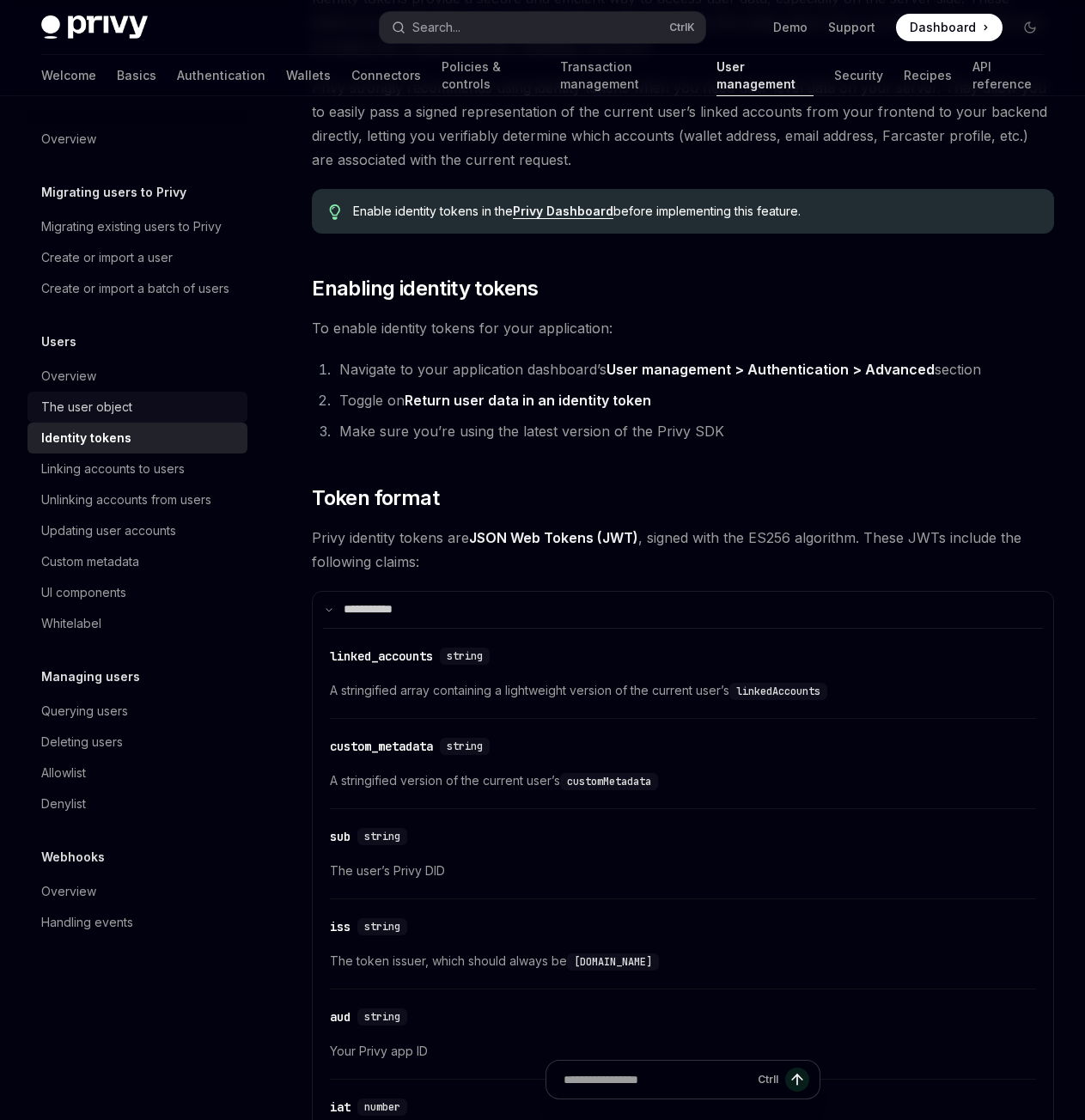
click at [120, 412] on div "The user object" at bounding box center [87, 407] width 91 height 21
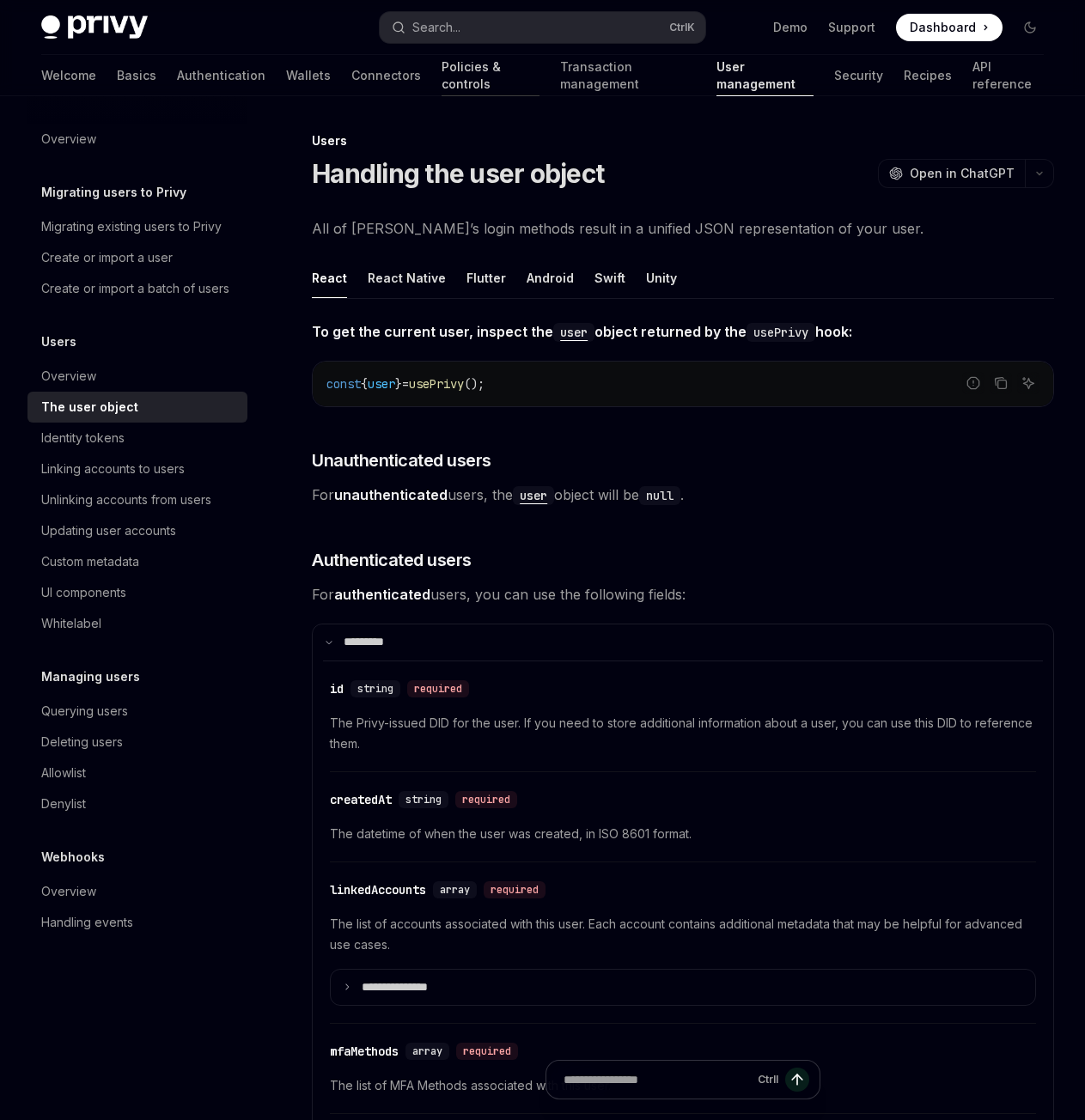
click at [441, 93] on link "Policies & controls" at bounding box center [490, 75] width 98 height 41
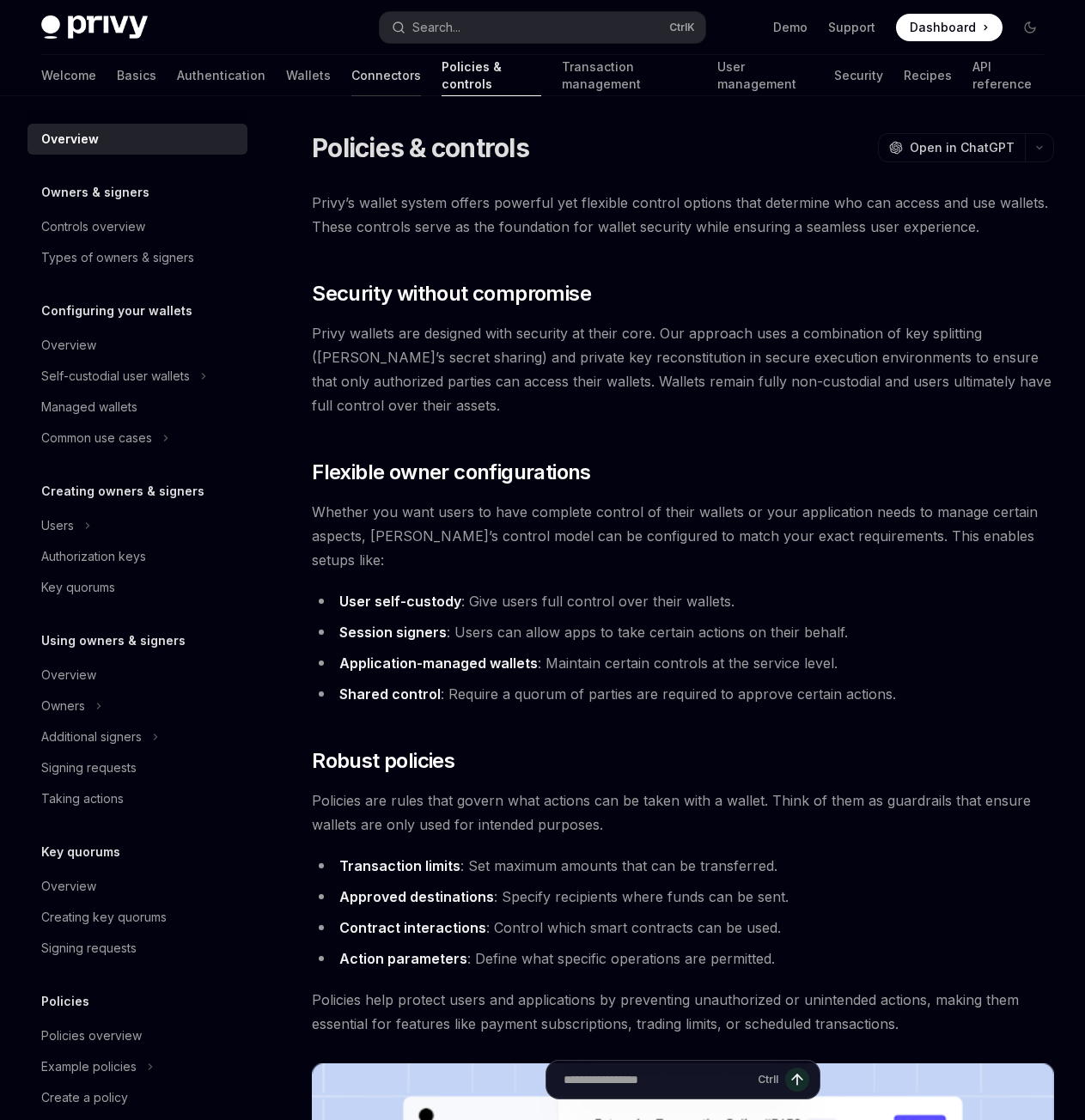
click at [351, 75] on link "Connectors" at bounding box center [385, 75] width 69 height 41
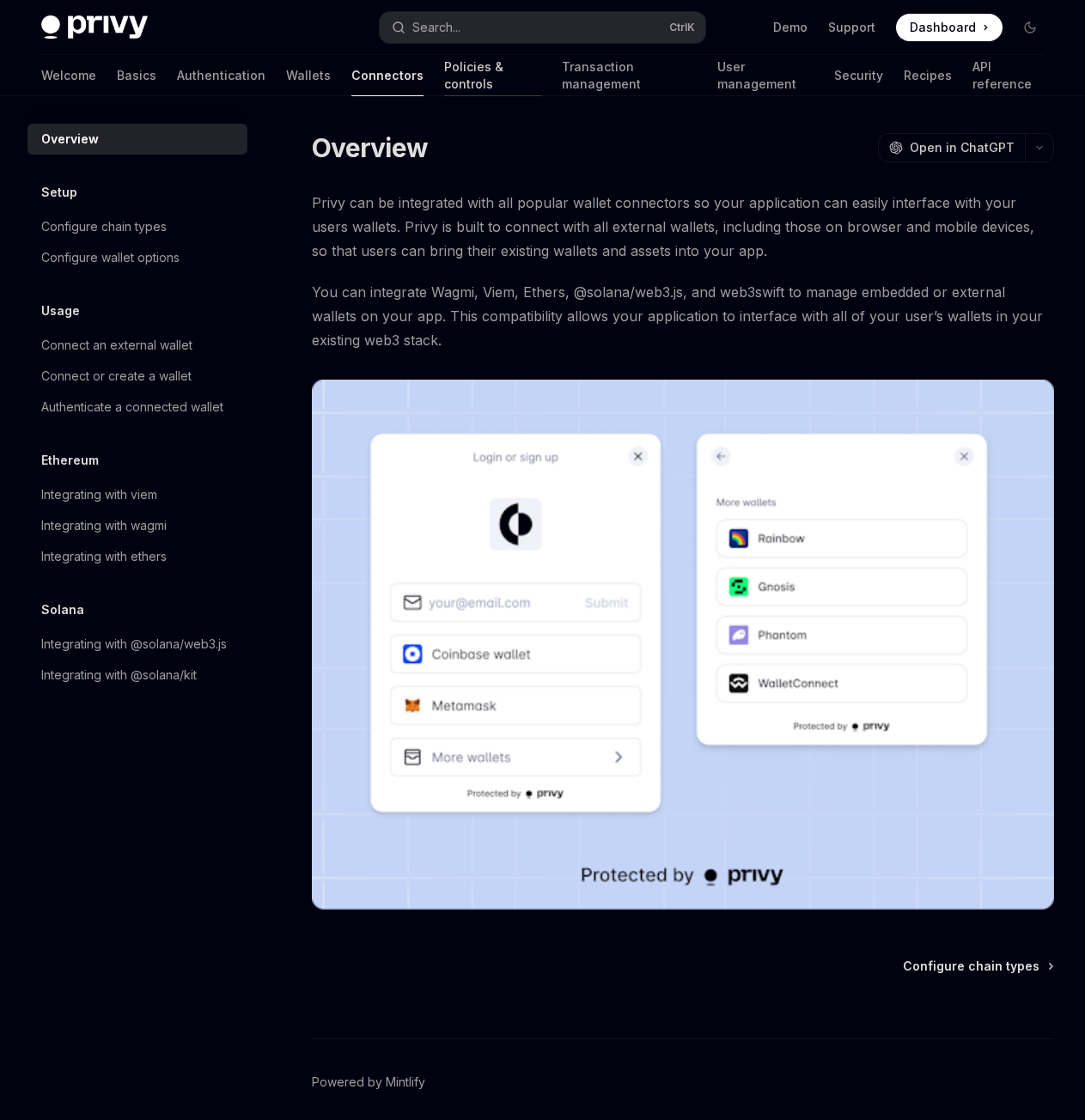
click at [444, 75] on link "Policies & controls" at bounding box center [493, 75] width 97 height 41
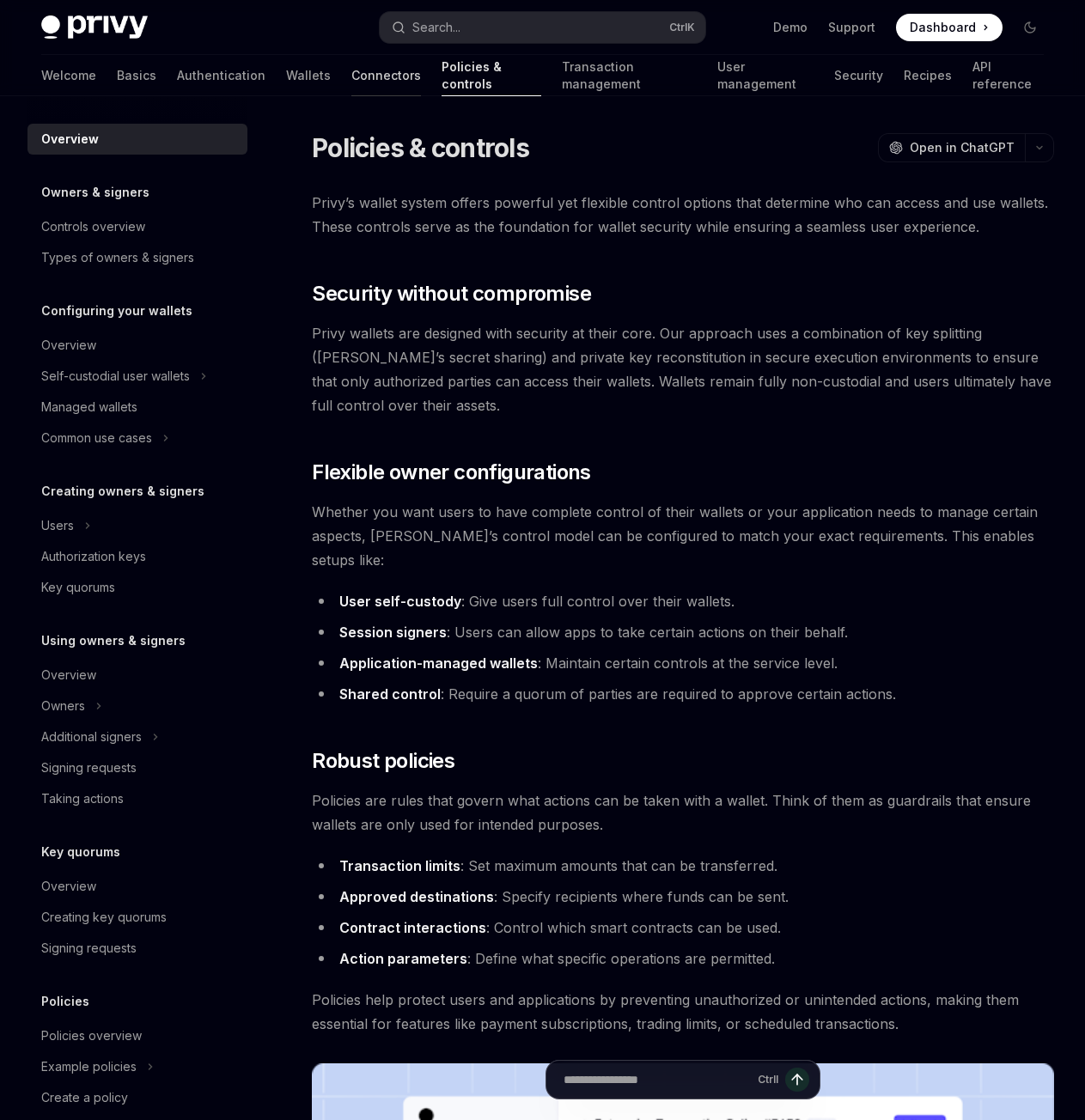
click at [351, 78] on link "Connectors" at bounding box center [385, 75] width 69 height 41
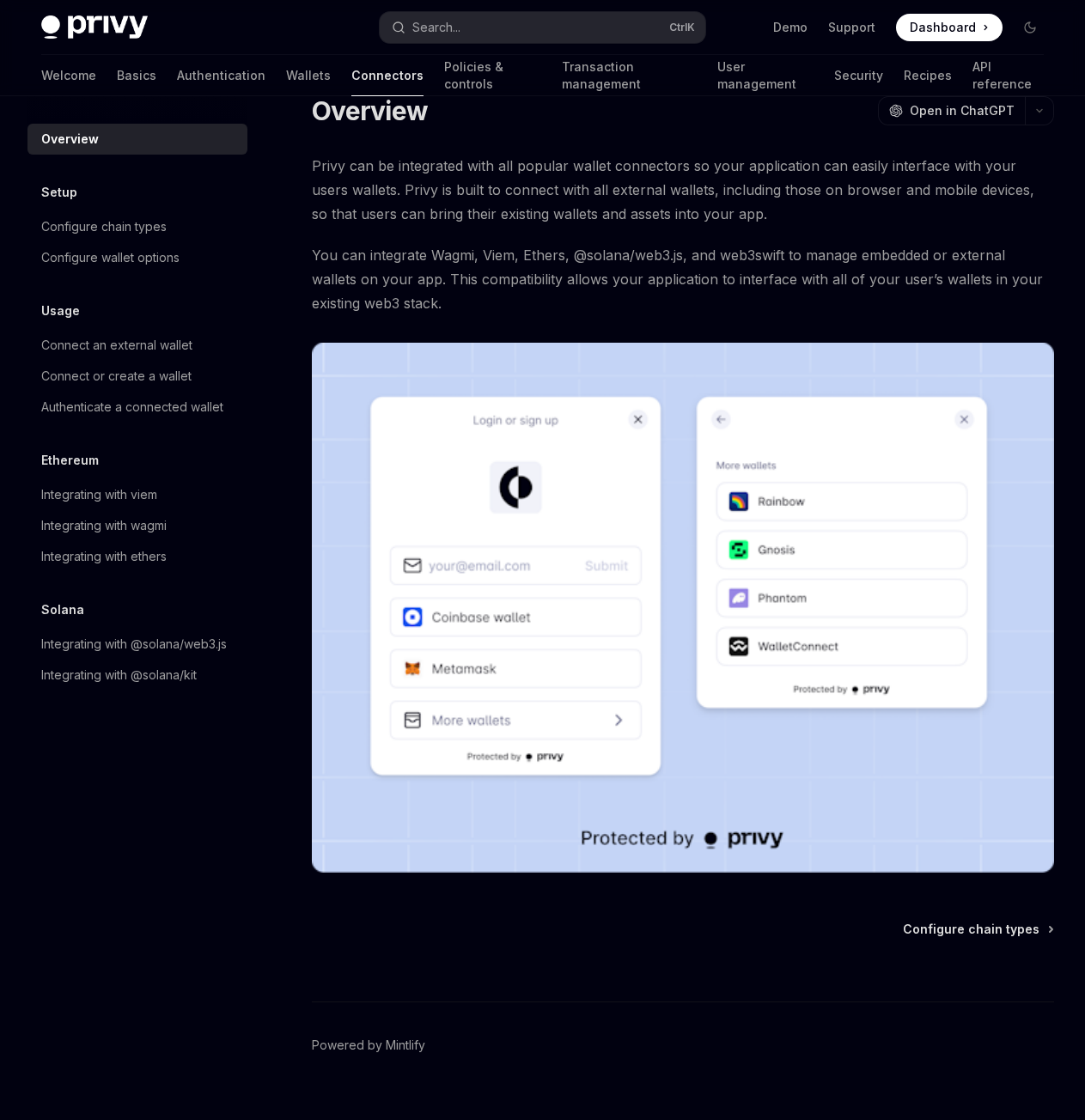
scroll to position [67, 0]
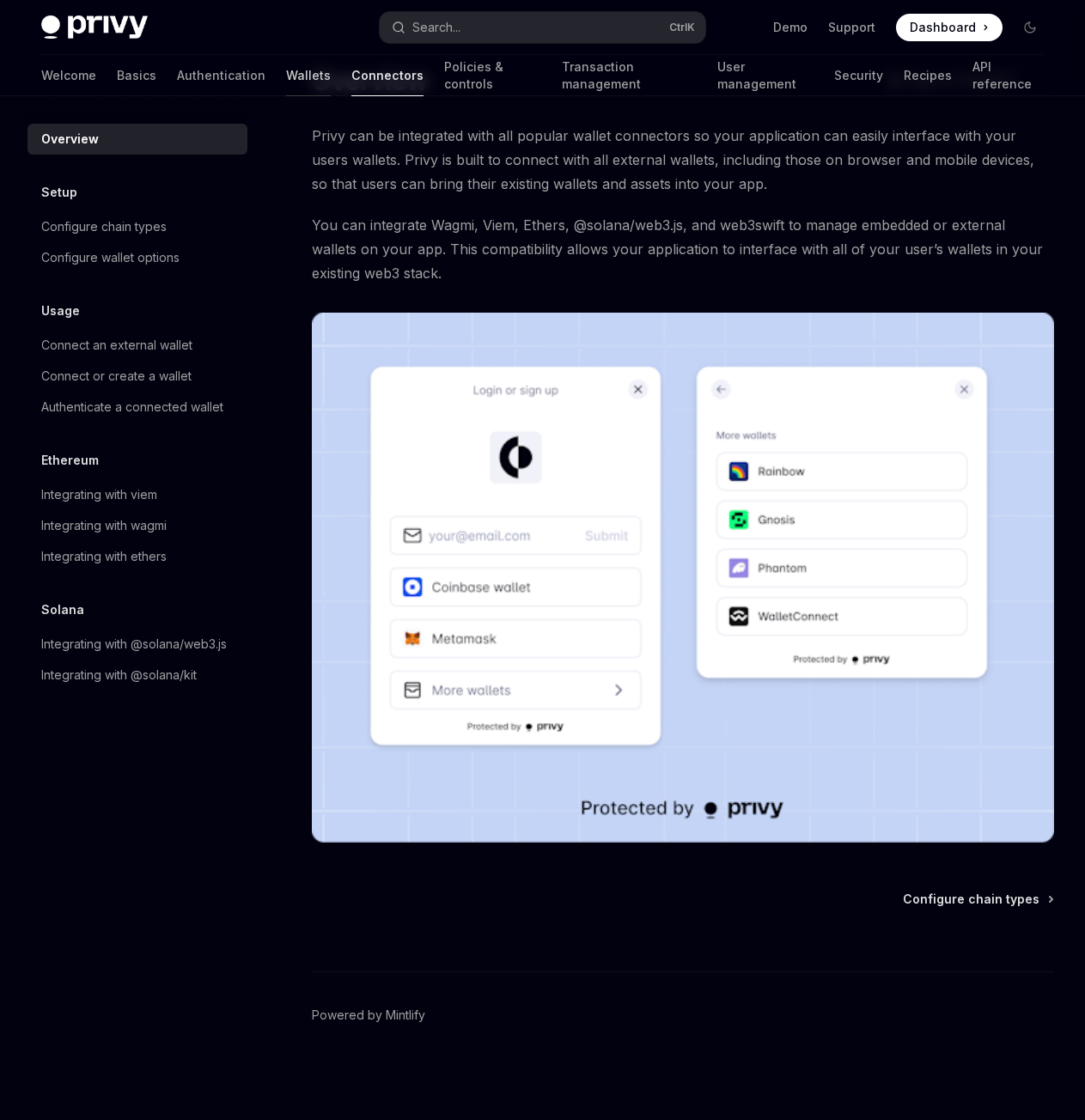
click at [286, 68] on link "Wallets" at bounding box center [308, 75] width 45 height 41
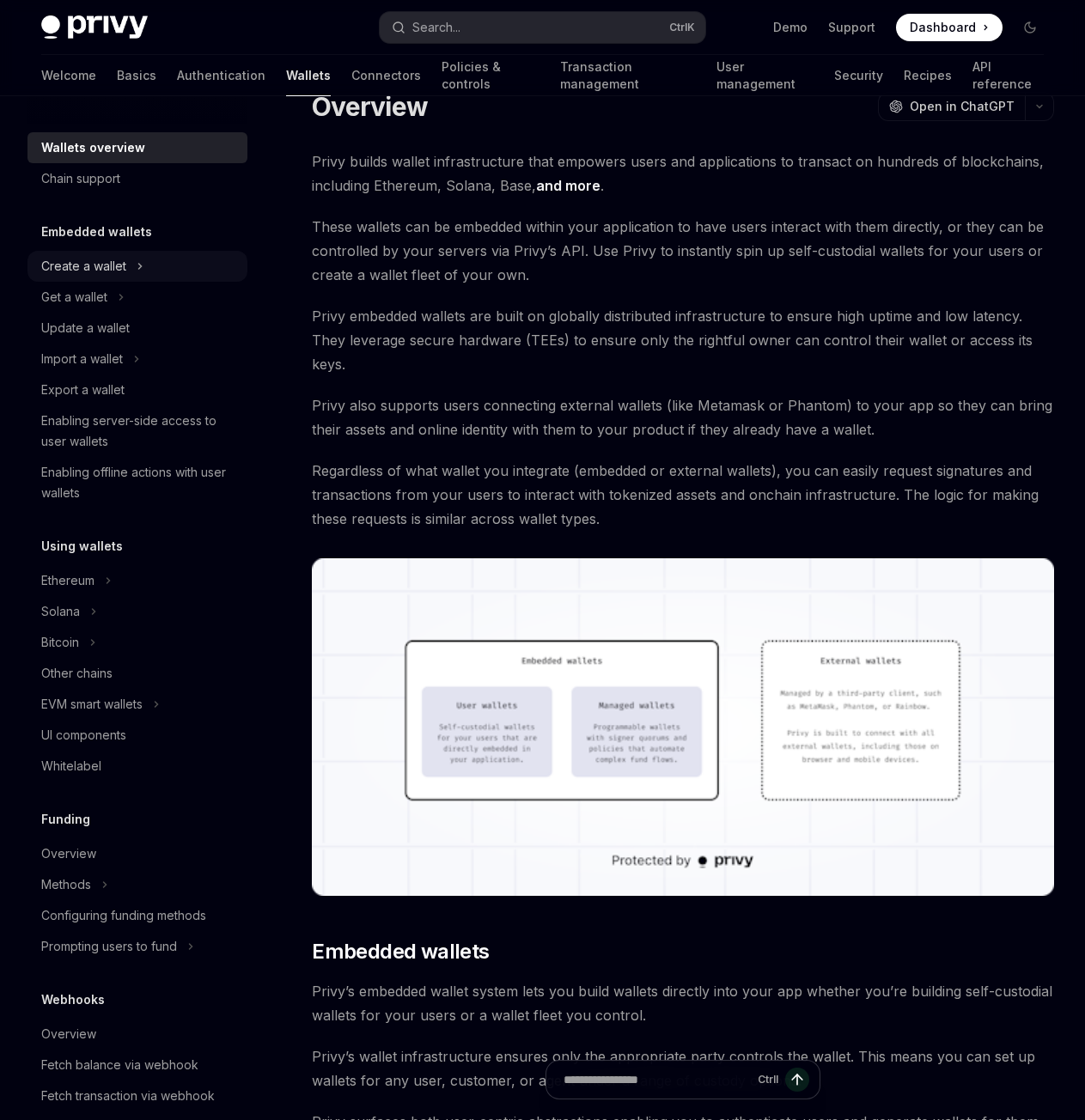
click at [138, 280] on button "Create a wallet" at bounding box center [137, 266] width 220 height 31
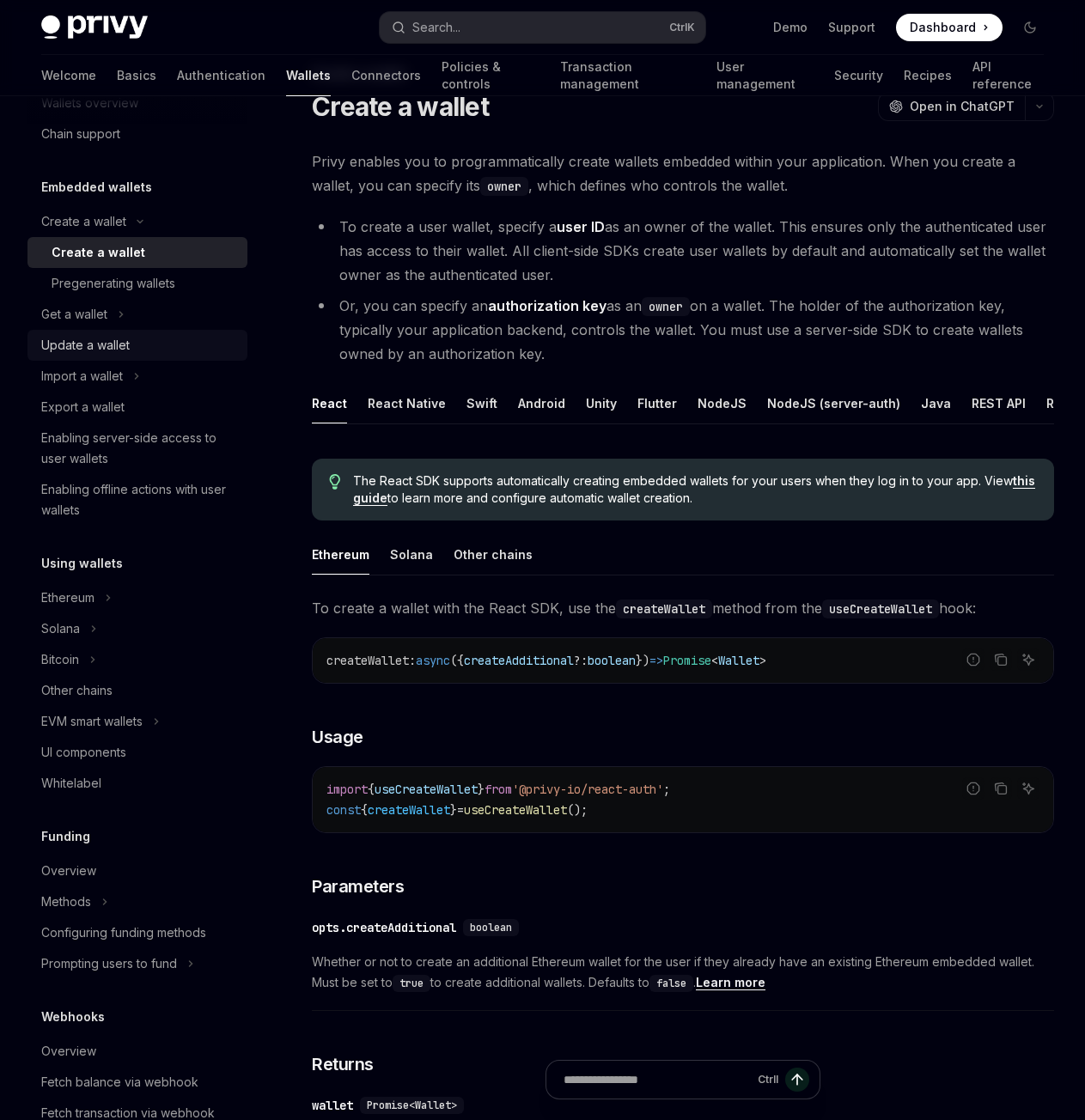
scroll to position [86, 0]
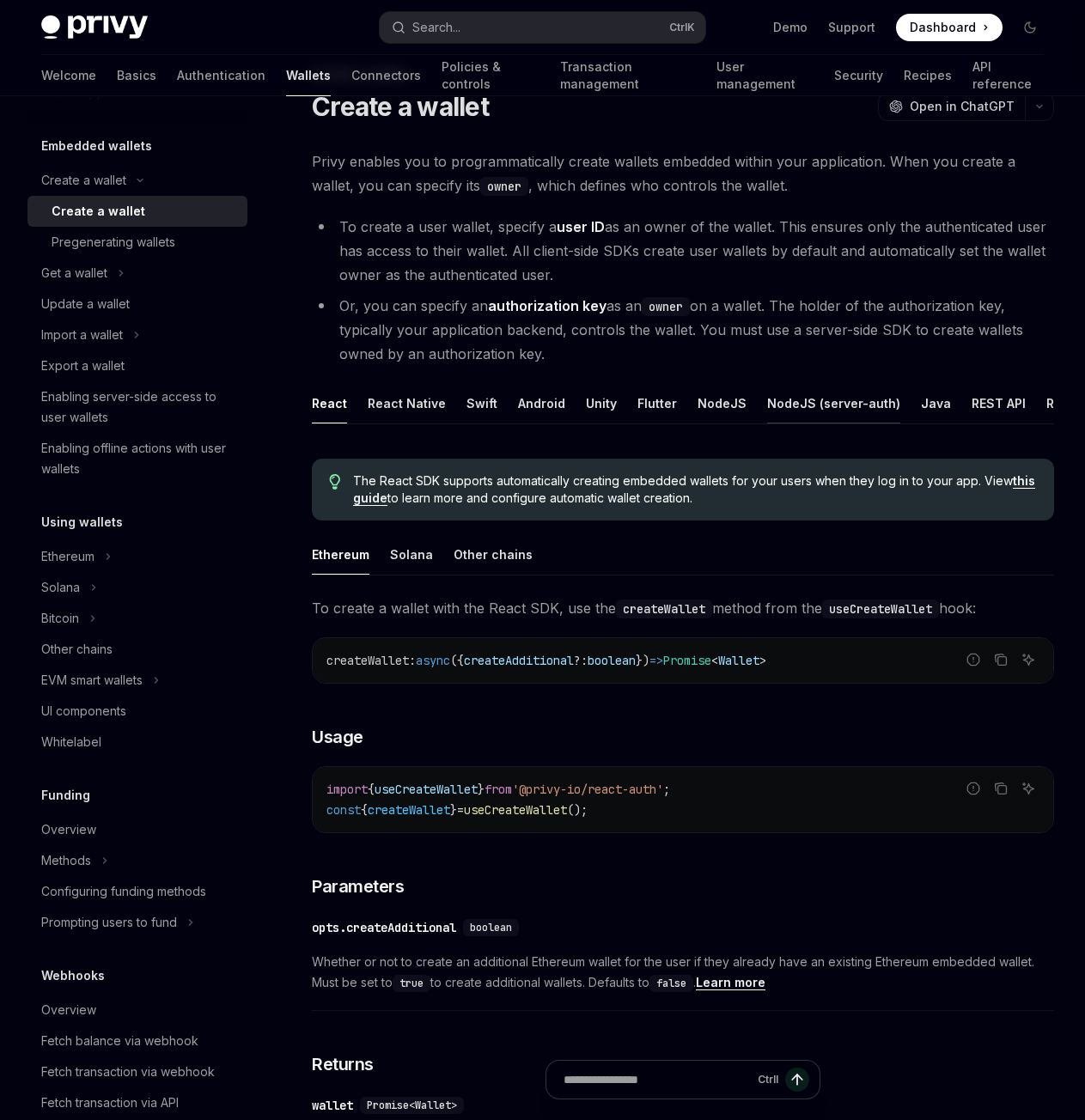
click at [778, 404] on div "NodeJS (server-auth)" at bounding box center [834, 403] width 133 height 40
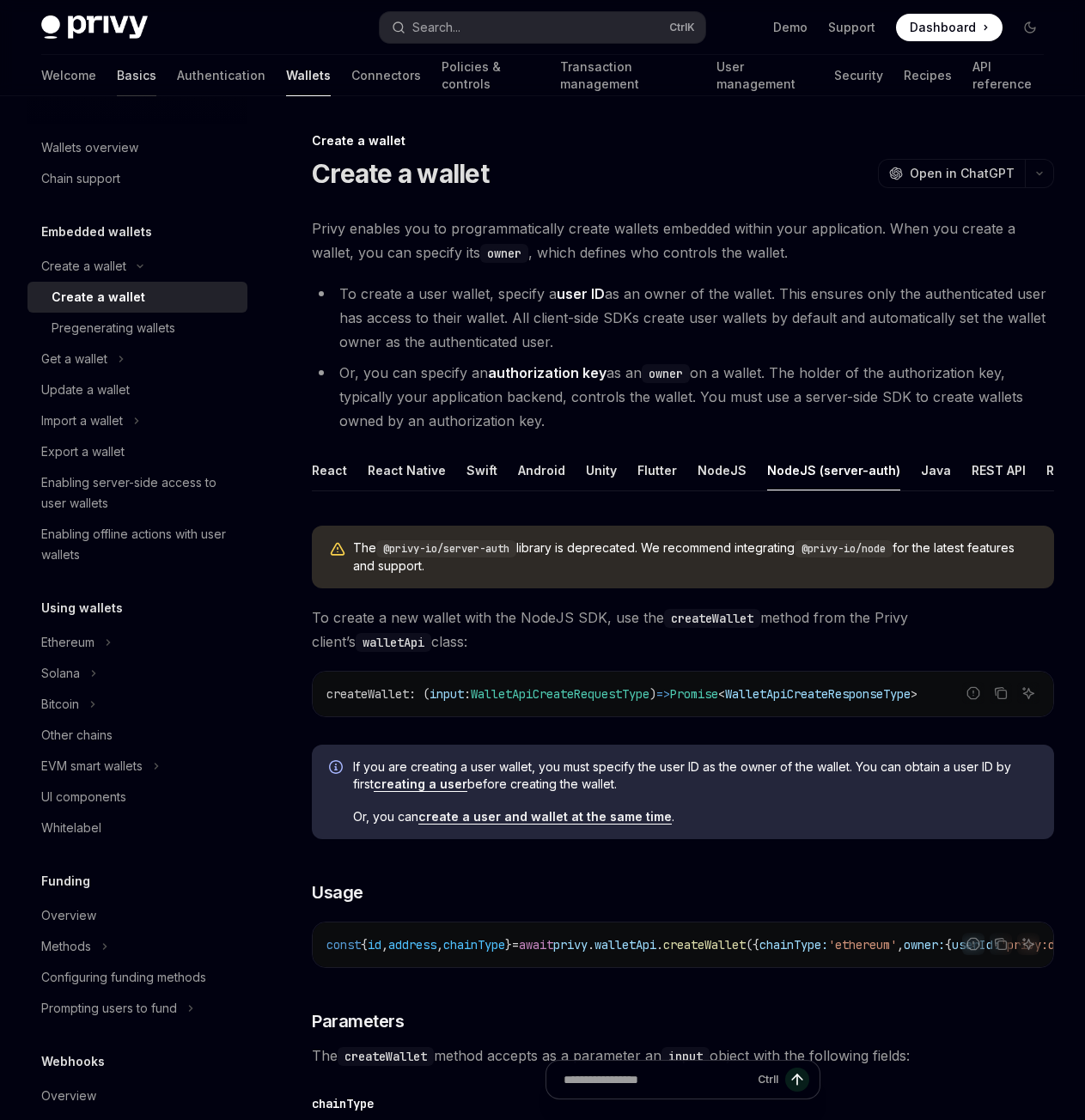
click at [117, 59] on link "Basics" at bounding box center [137, 75] width 40 height 41
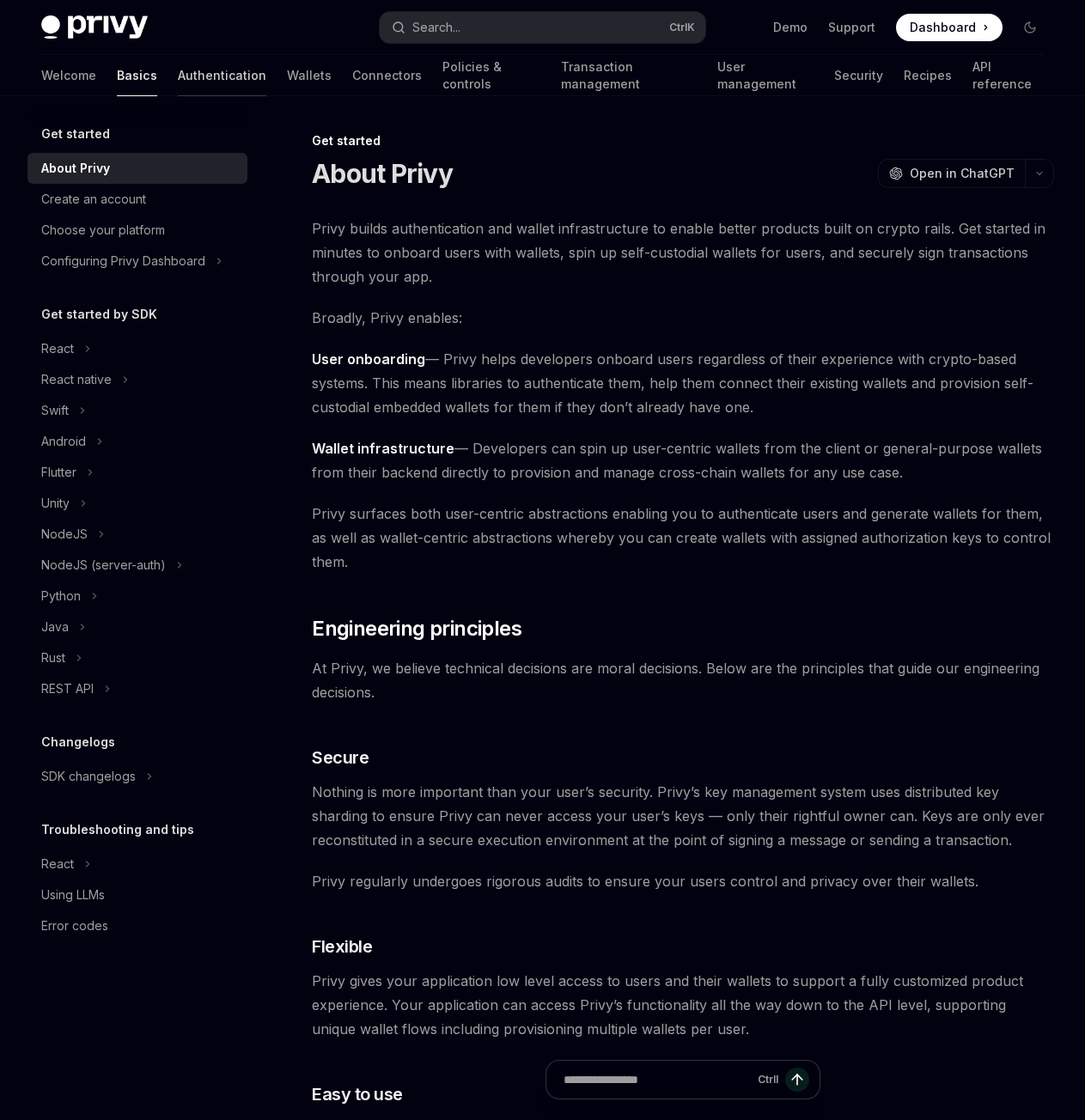
click at [178, 70] on link "Authentication" at bounding box center [222, 75] width 88 height 41
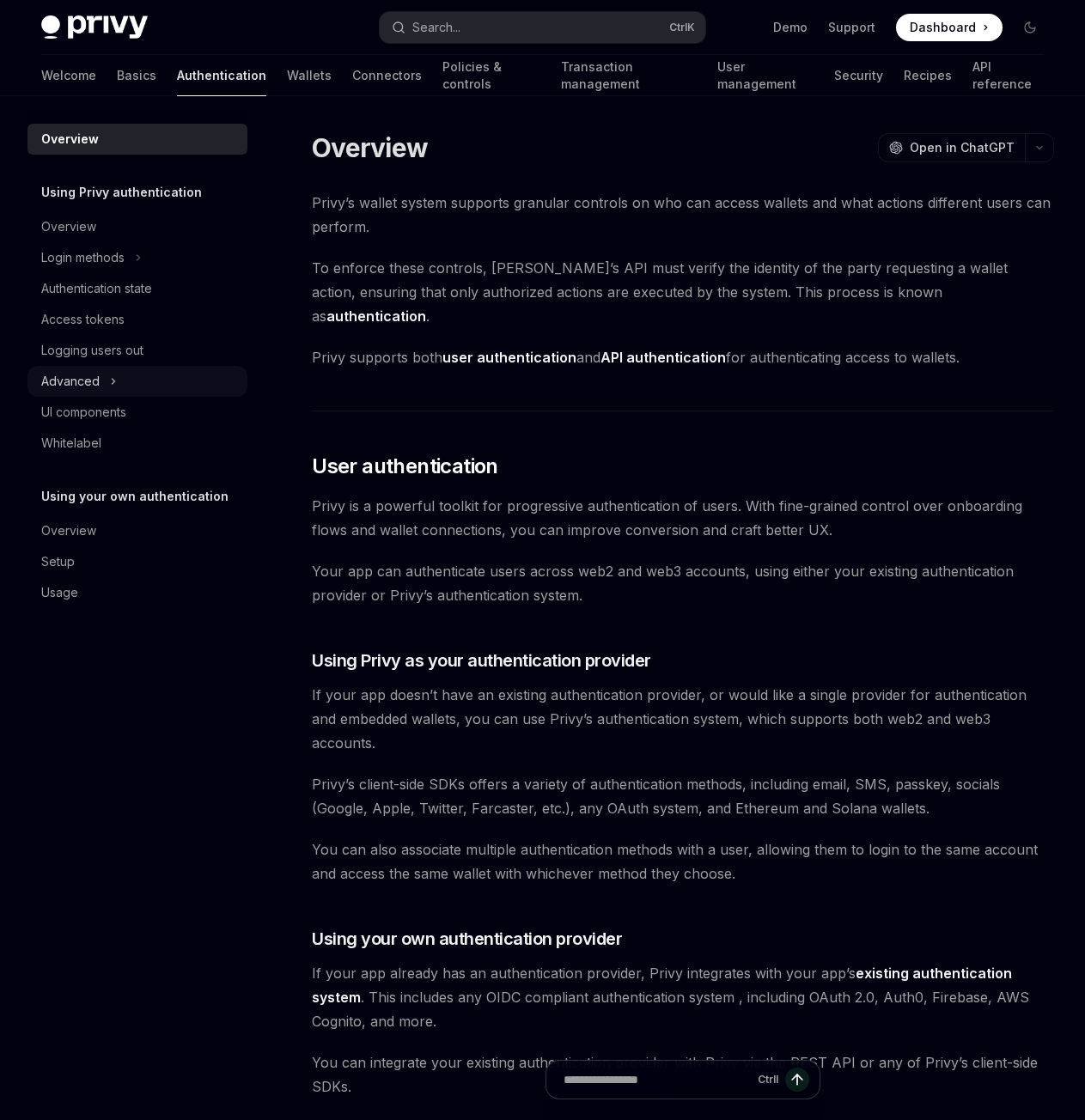
click at [82, 394] on button "Advanced" at bounding box center [137, 381] width 220 height 31
click at [92, 384] on div "Advanced" at bounding box center [69, 381] width 58 height 21
click at [100, 291] on div "Authentication state" at bounding box center [96, 289] width 111 height 21
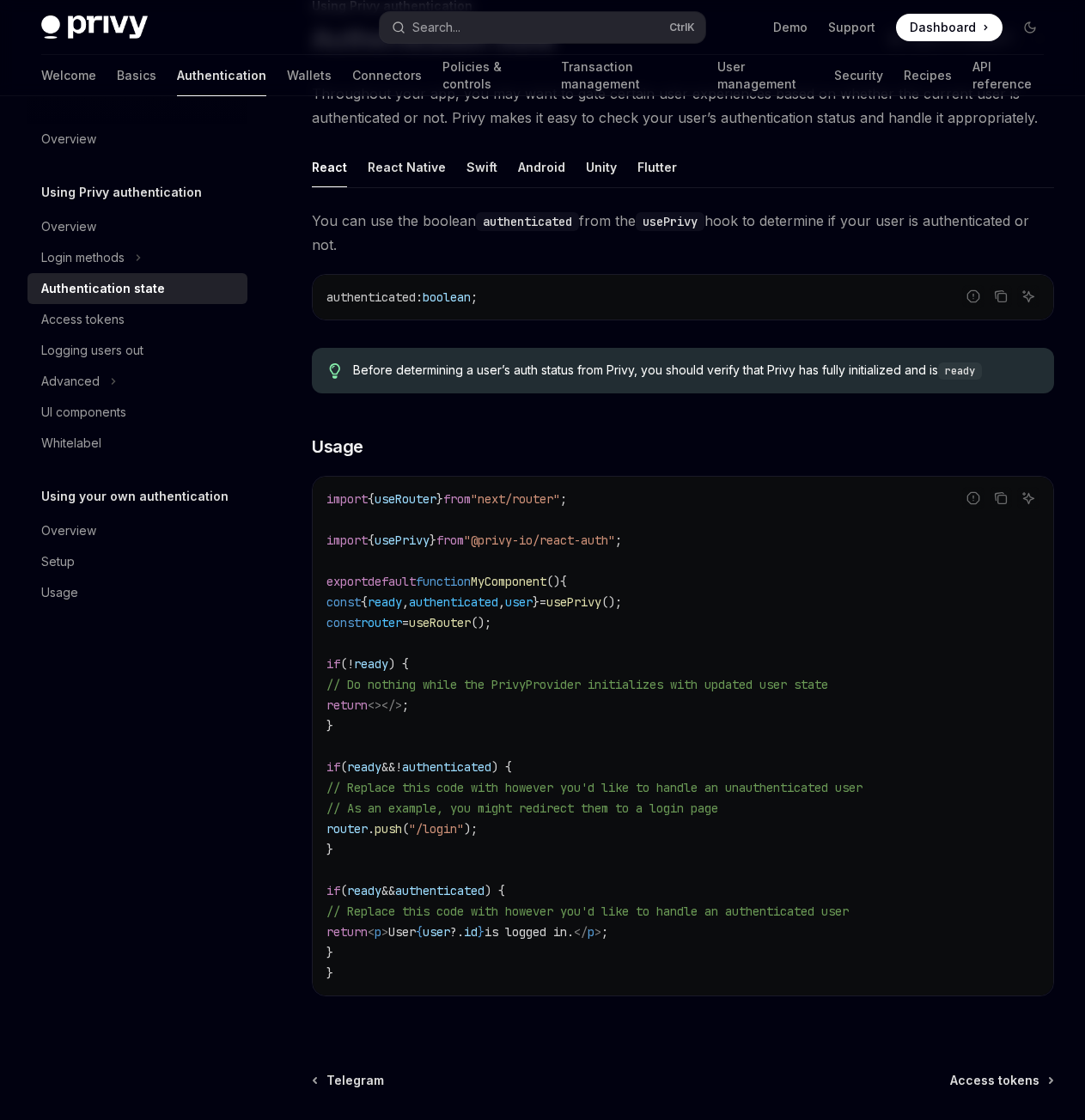
scroll to position [172, 0]
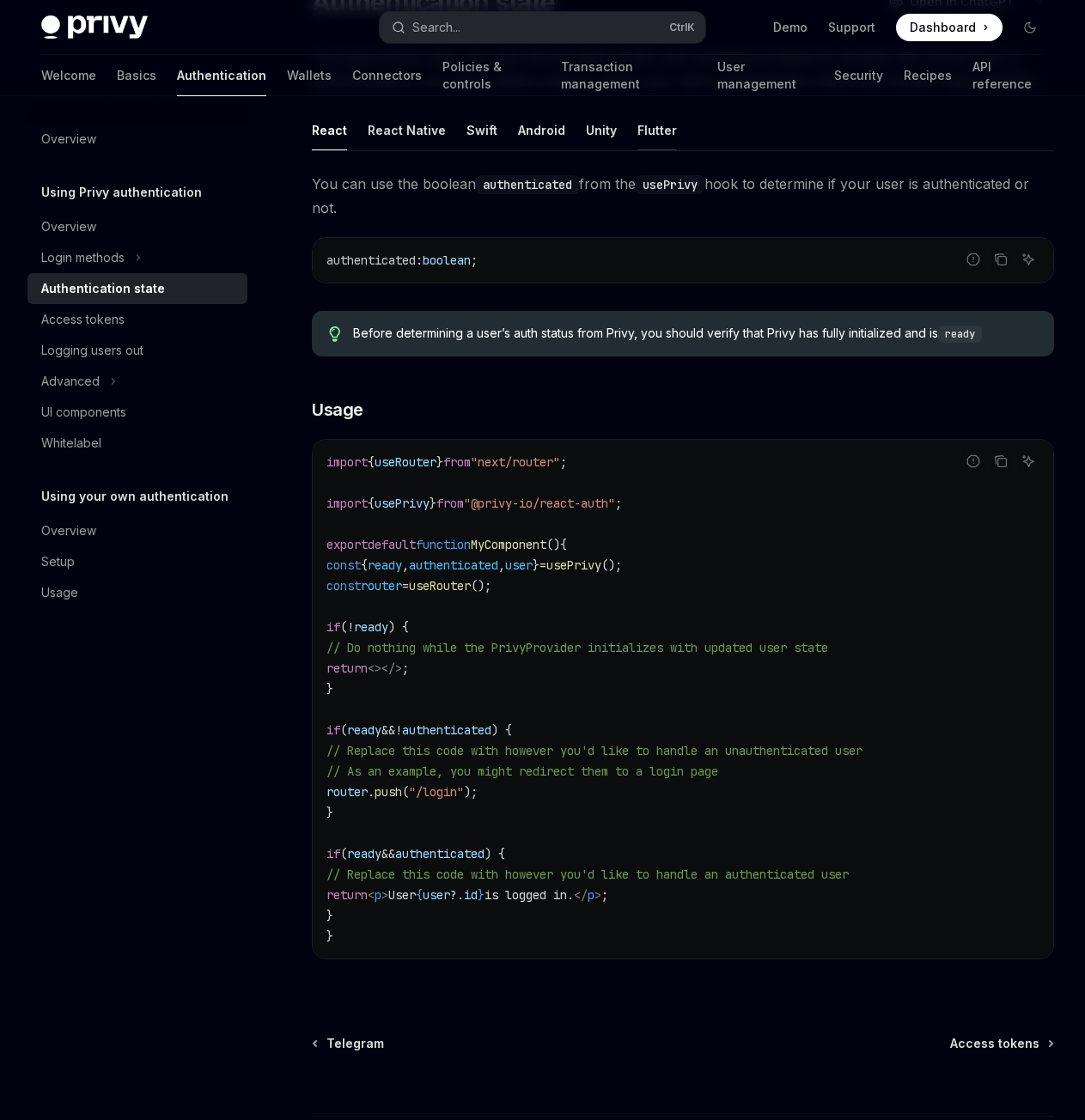
click at [658, 138] on div "Flutter" at bounding box center [657, 130] width 40 height 40
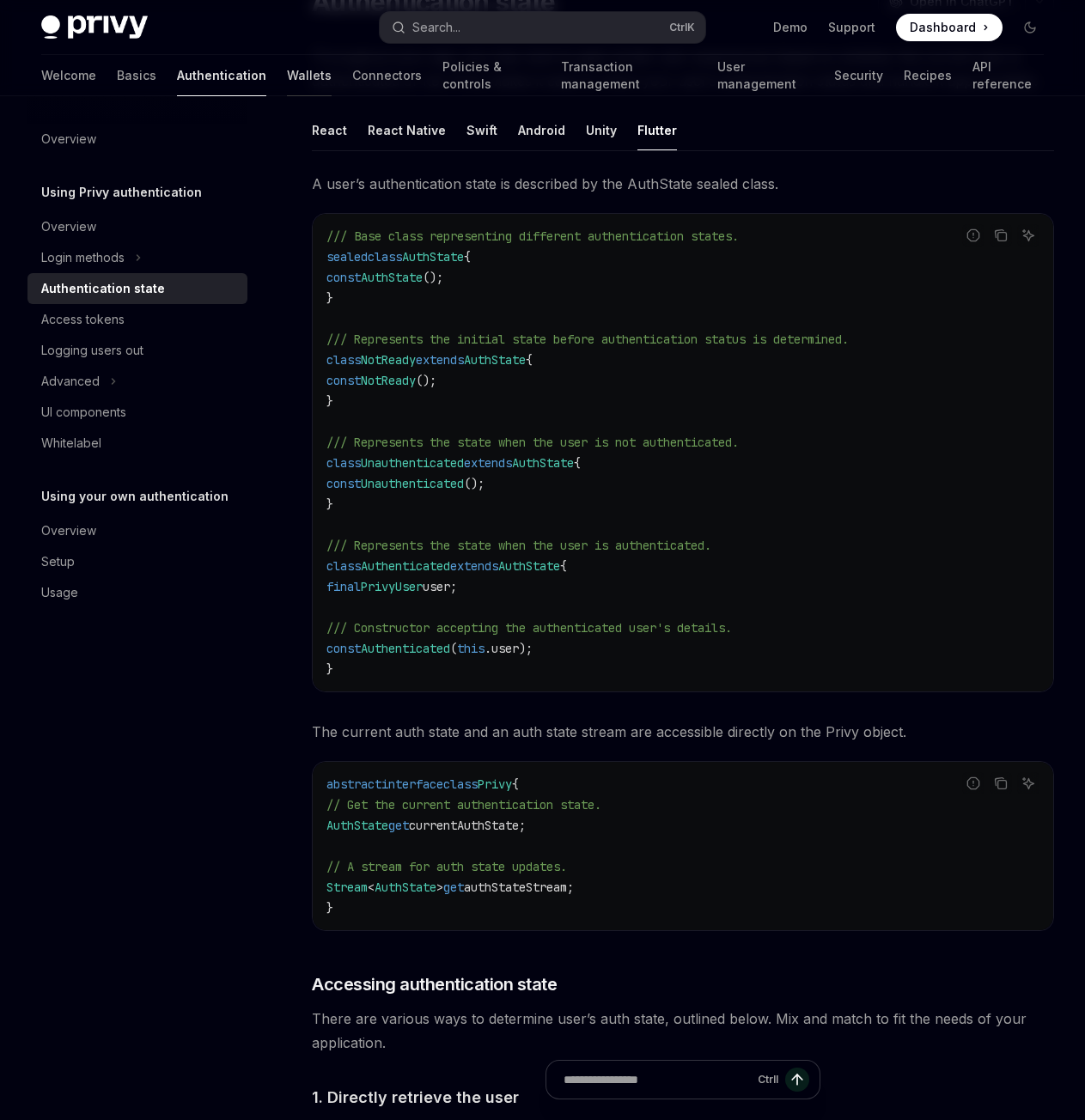
click at [287, 62] on link "Wallets" at bounding box center [309, 75] width 45 height 41
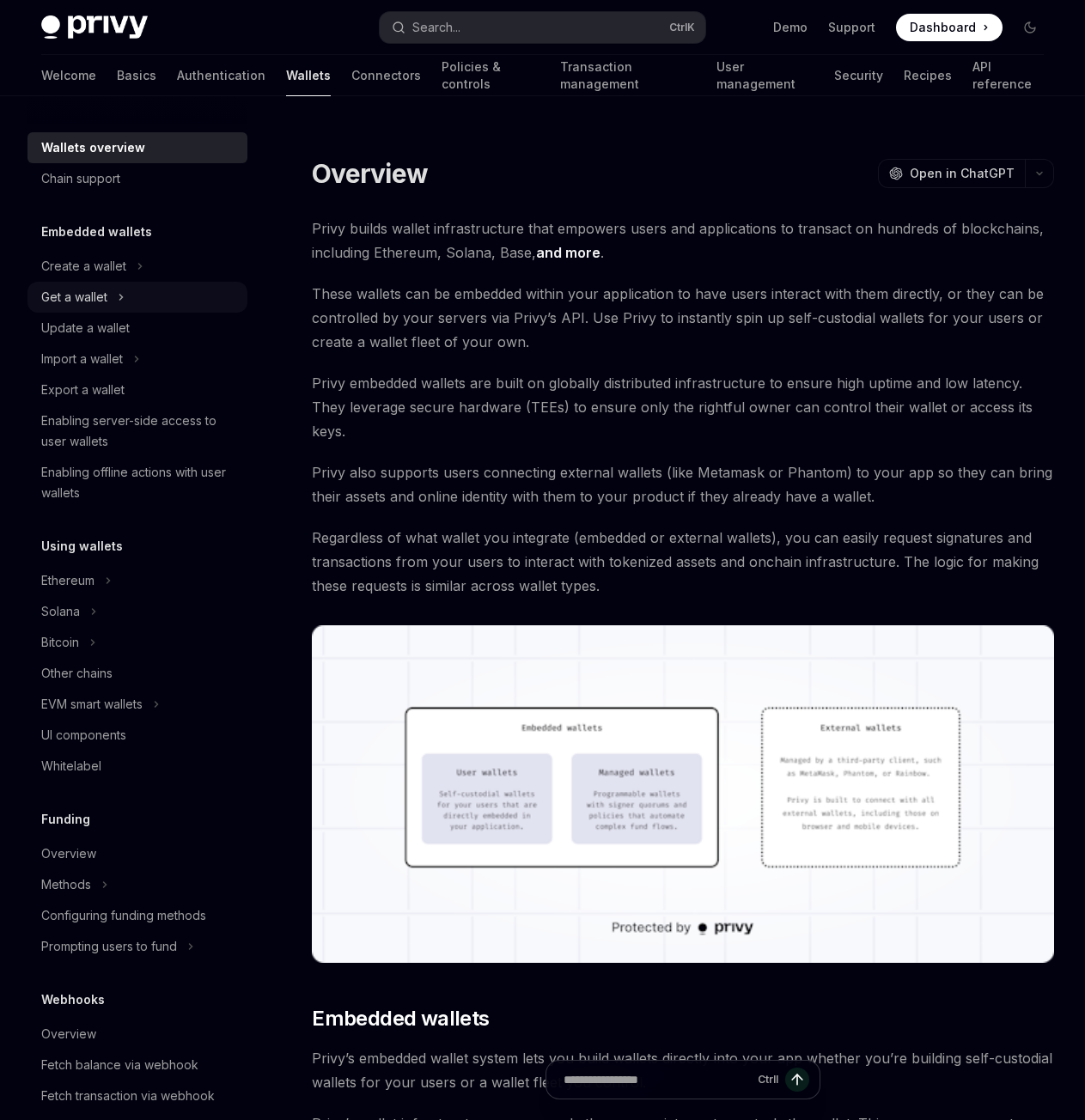
click at [107, 294] on div "Get a wallet" at bounding box center [74, 298] width 67 height 21
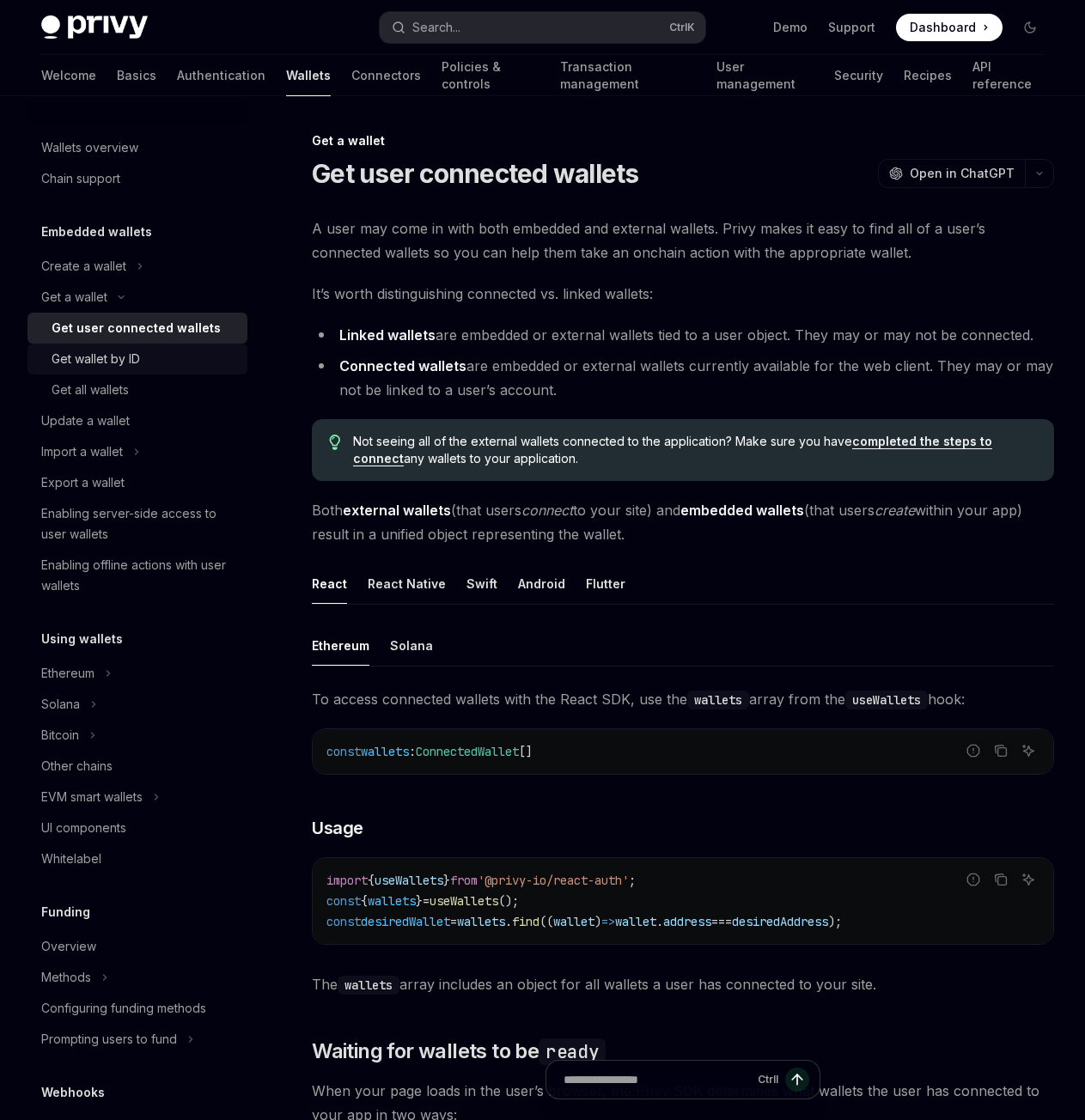
click at [90, 366] on div "Get wallet by ID" at bounding box center [95, 359] width 88 height 21
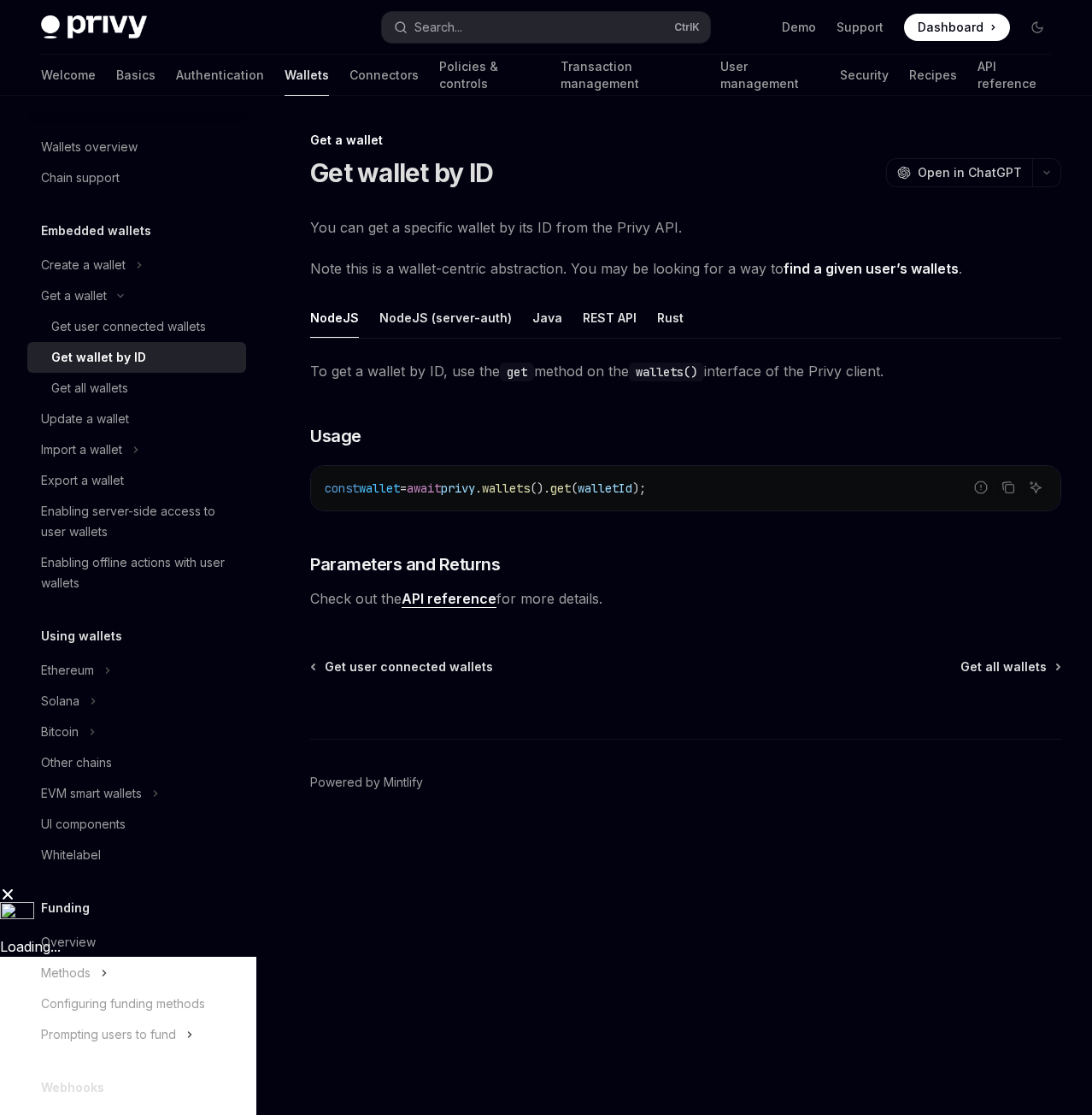
click at [632, 489] on span "walletId" at bounding box center [606, 488] width 55 height 15
copy span "walletId"
click at [802, 528] on div "To get a wallet by ID, use the get method on the wallets() interface of the Pri…" at bounding box center [686, 485] width 751 height 252
click at [610, 303] on div "REST API" at bounding box center [609, 317] width 54 height 40
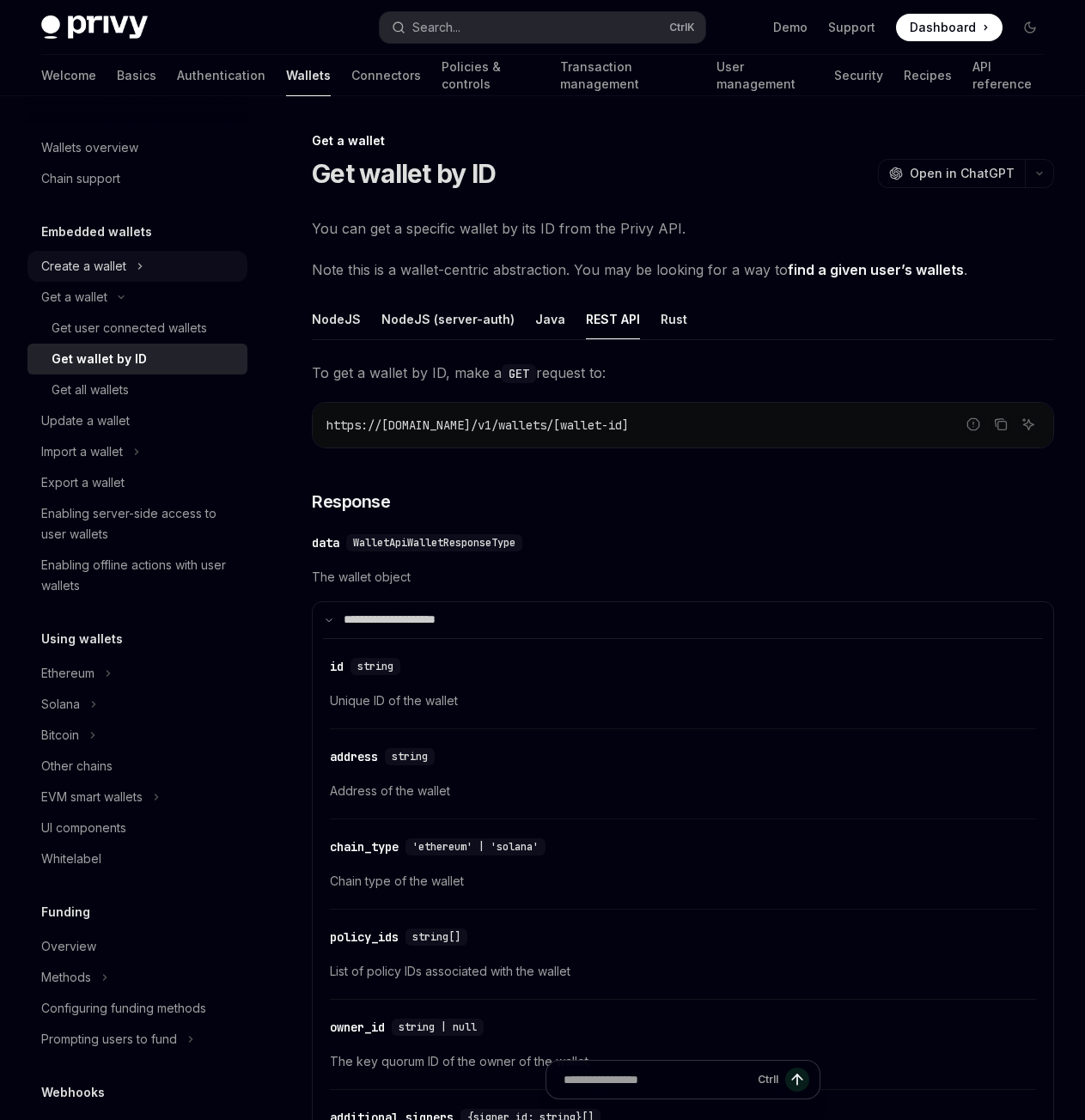
click at [78, 266] on div "Create a wallet" at bounding box center [83, 266] width 85 height 21
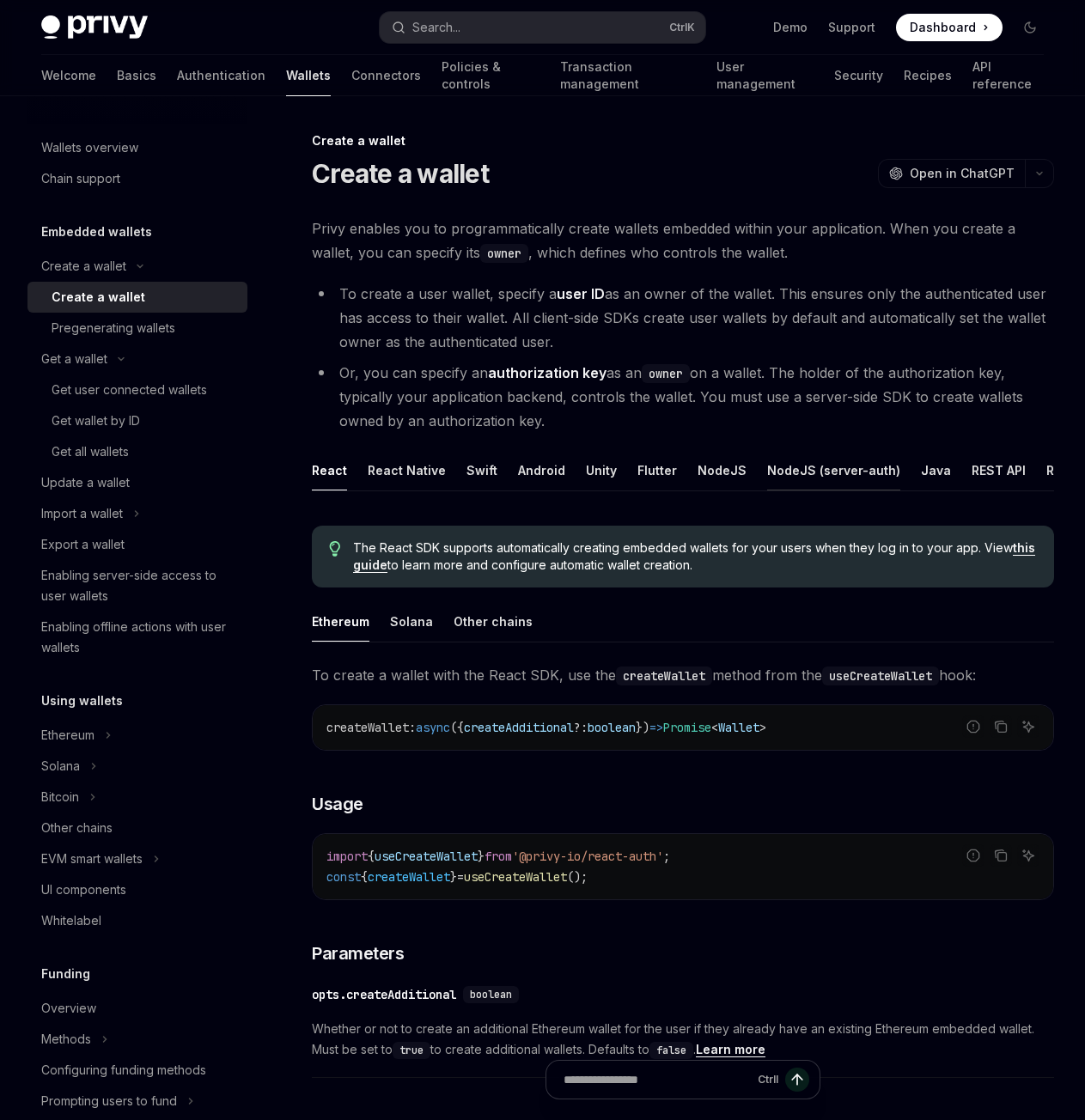
click at [815, 478] on div "NodeJS (server-auth)" at bounding box center [834, 470] width 133 height 40
type textarea "*"
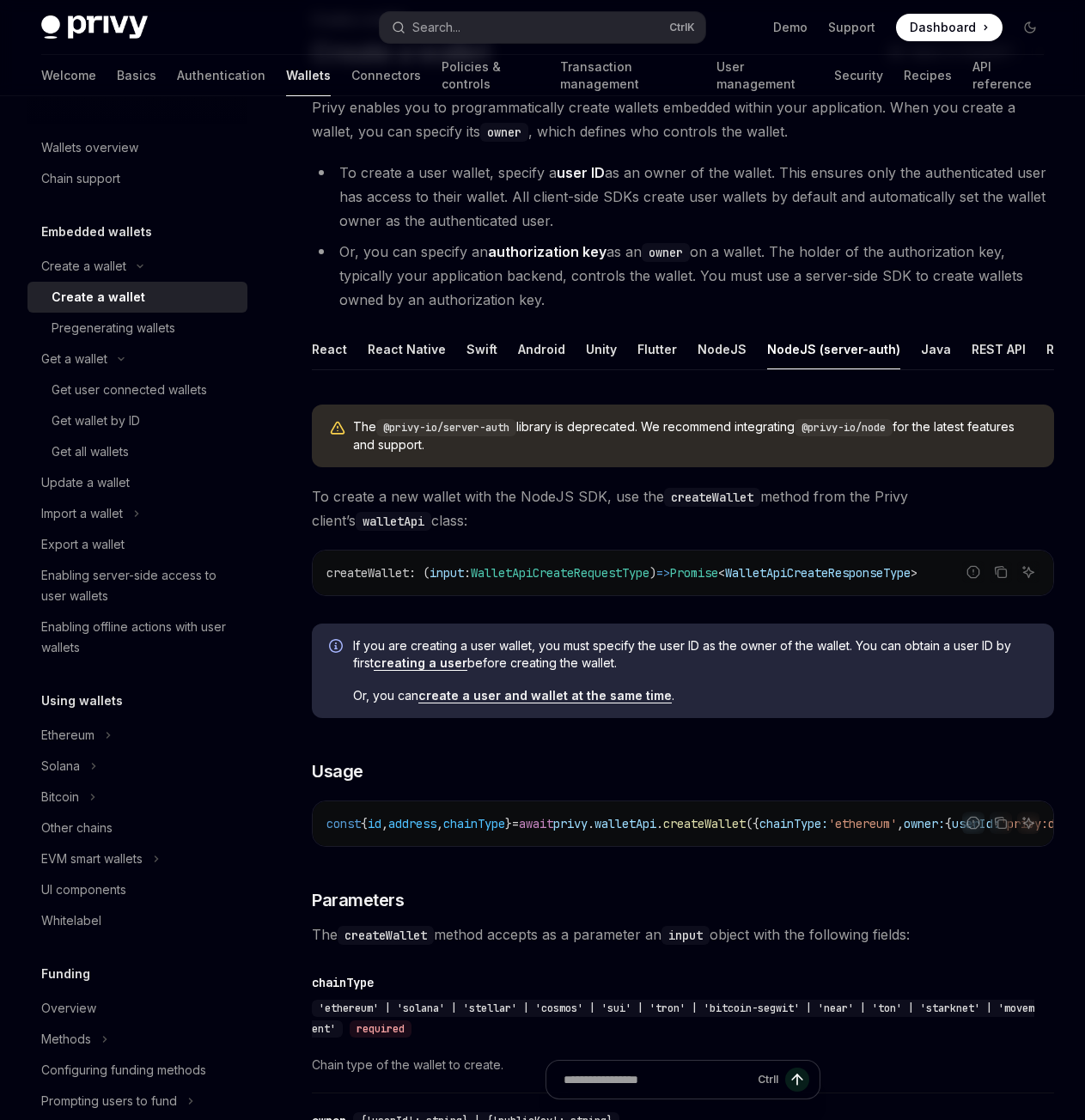
scroll to position [128, 0]
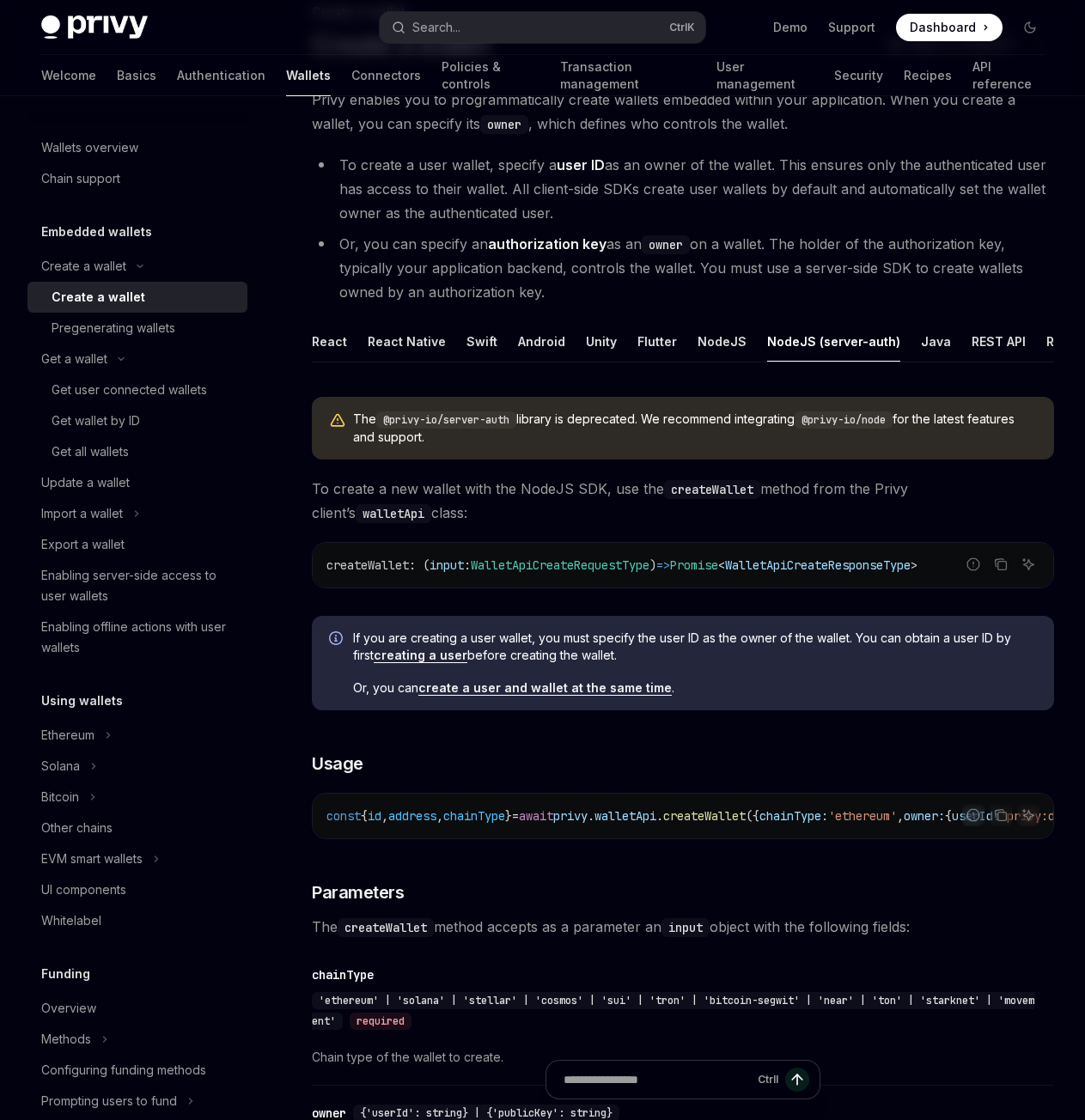
click at [743, 823] on code "const { id , address , chainType } = await privy . walletApi . createWallet ({ …" at bounding box center [755, 816] width 859 height 21
copy span "createWallet"
click at [725, 839] on div "const { id , address , chainType } = await privy . walletApi . createWallet ({ …" at bounding box center [683, 816] width 741 height 45
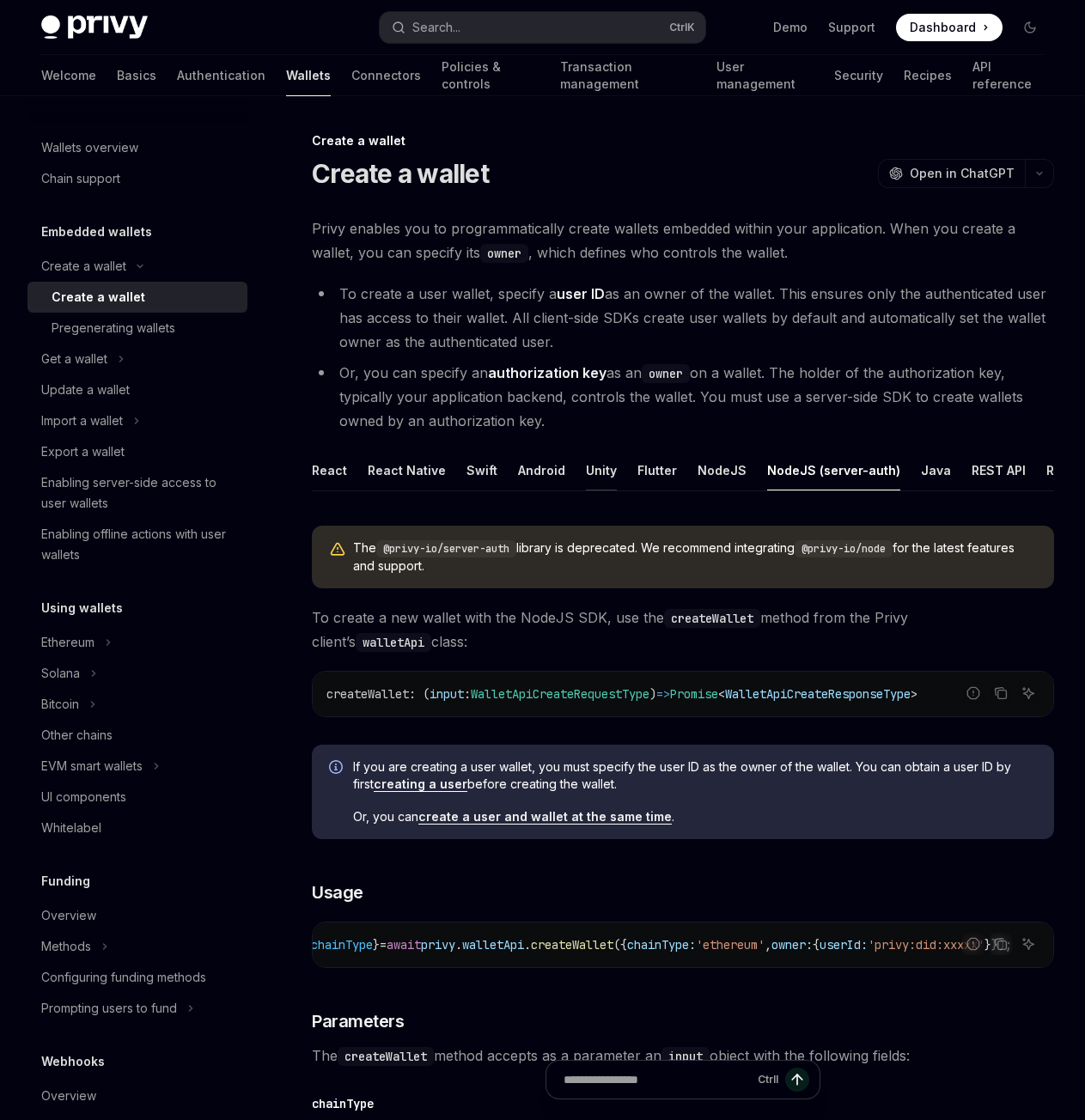
scroll to position [172, 0]
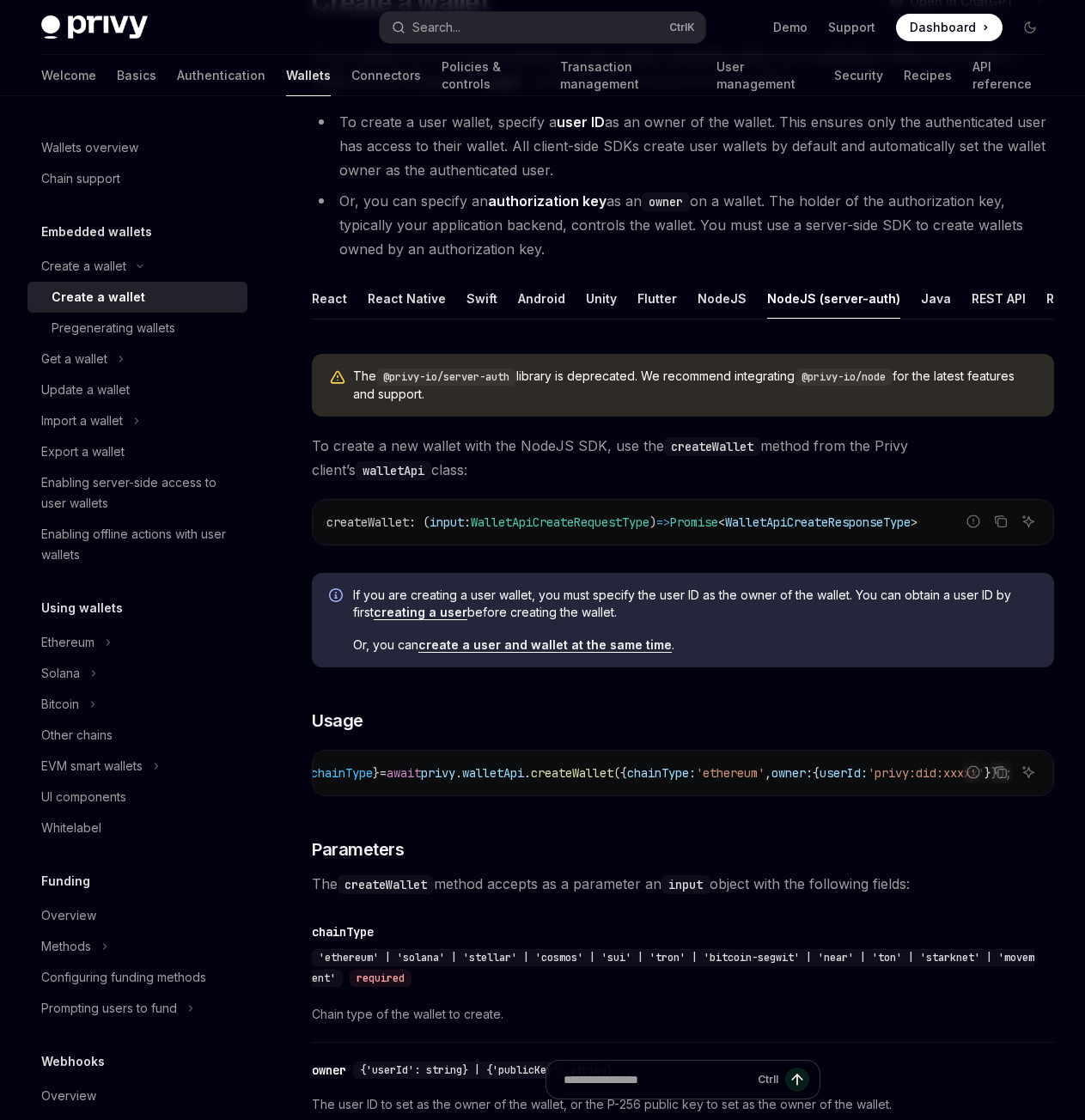
click at [825, 775] on span "userId:" at bounding box center [843, 773] width 48 height 15
click at [102, 354] on div "Get a wallet" at bounding box center [74, 359] width 67 height 21
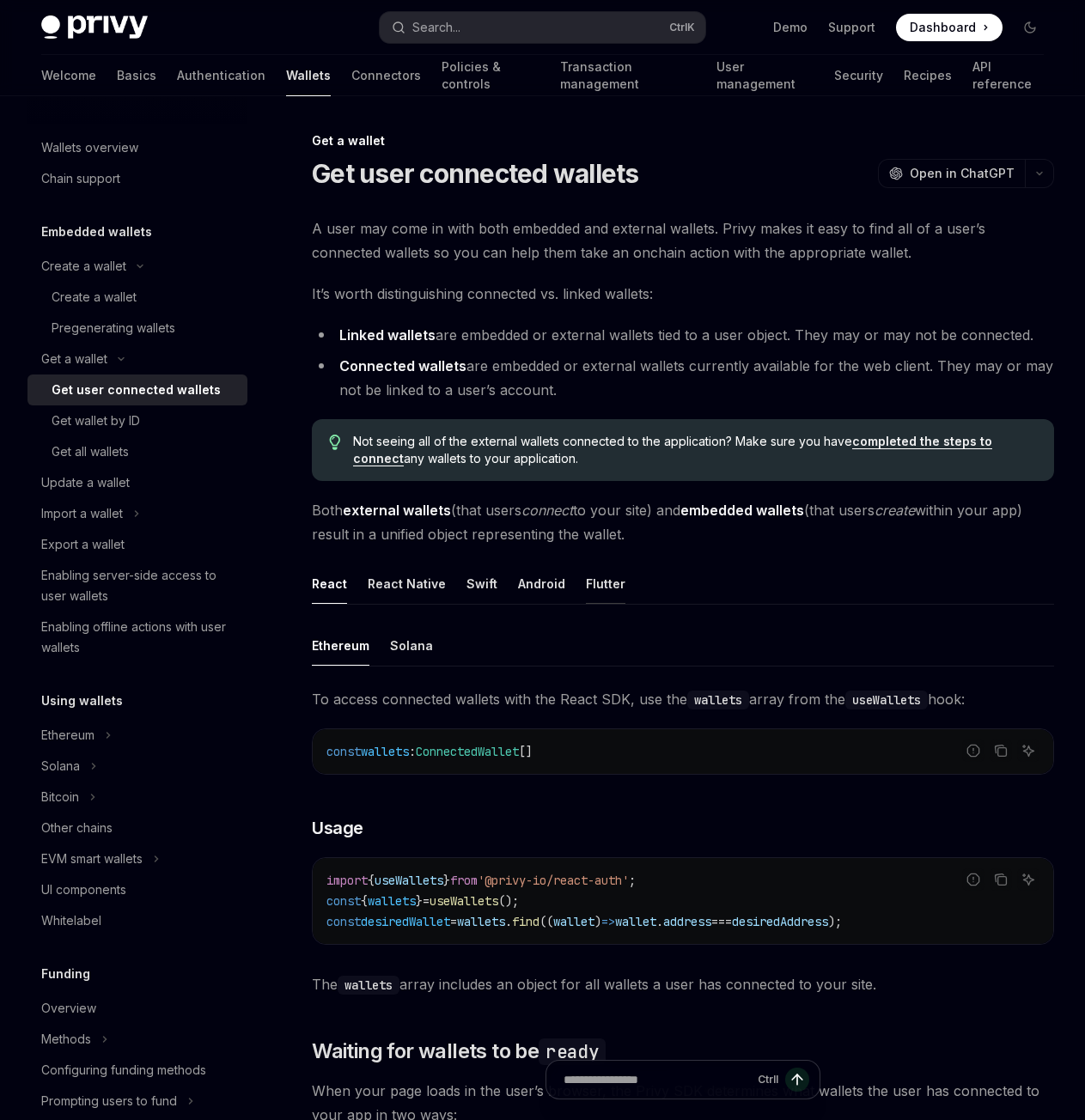
click at [597, 579] on div "Flutter" at bounding box center [606, 584] width 40 height 40
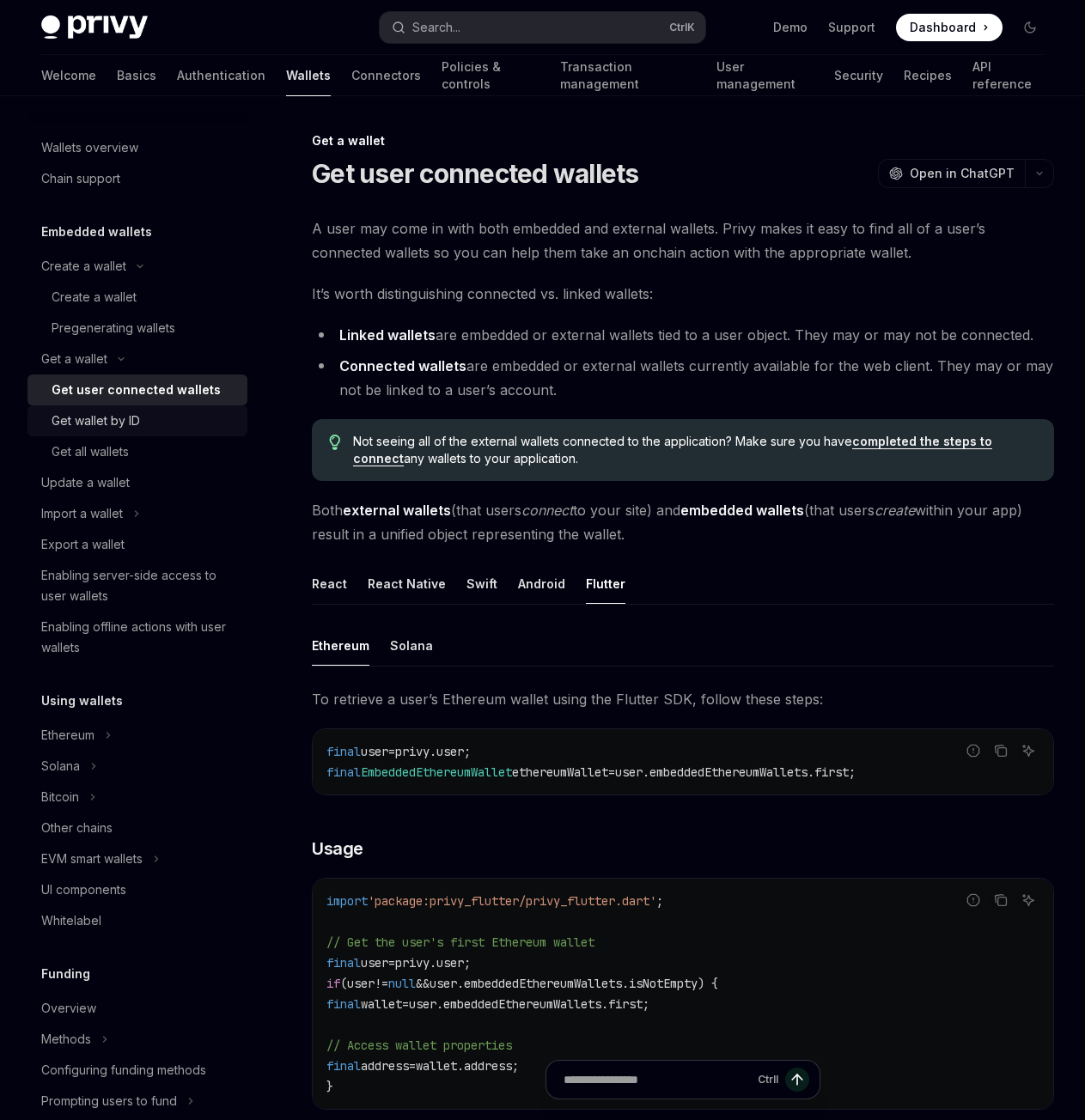
click at [97, 428] on div "Get wallet by ID" at bounding box center [95, 421] width 88 height 21
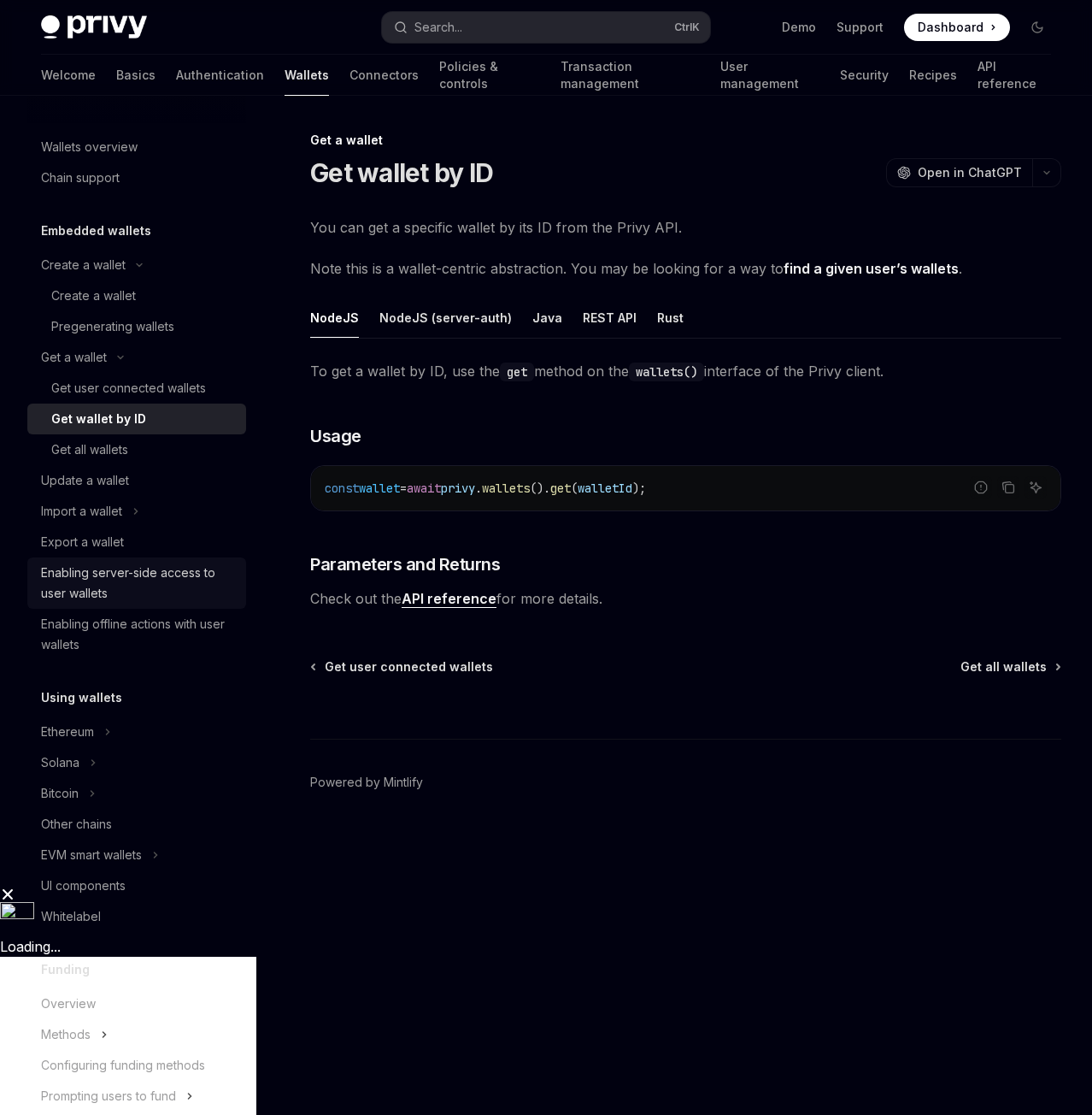
click at [153, 576] on div "Enabling server-side access to user wallets" at bounding box center [138, 582] width 195 height 41
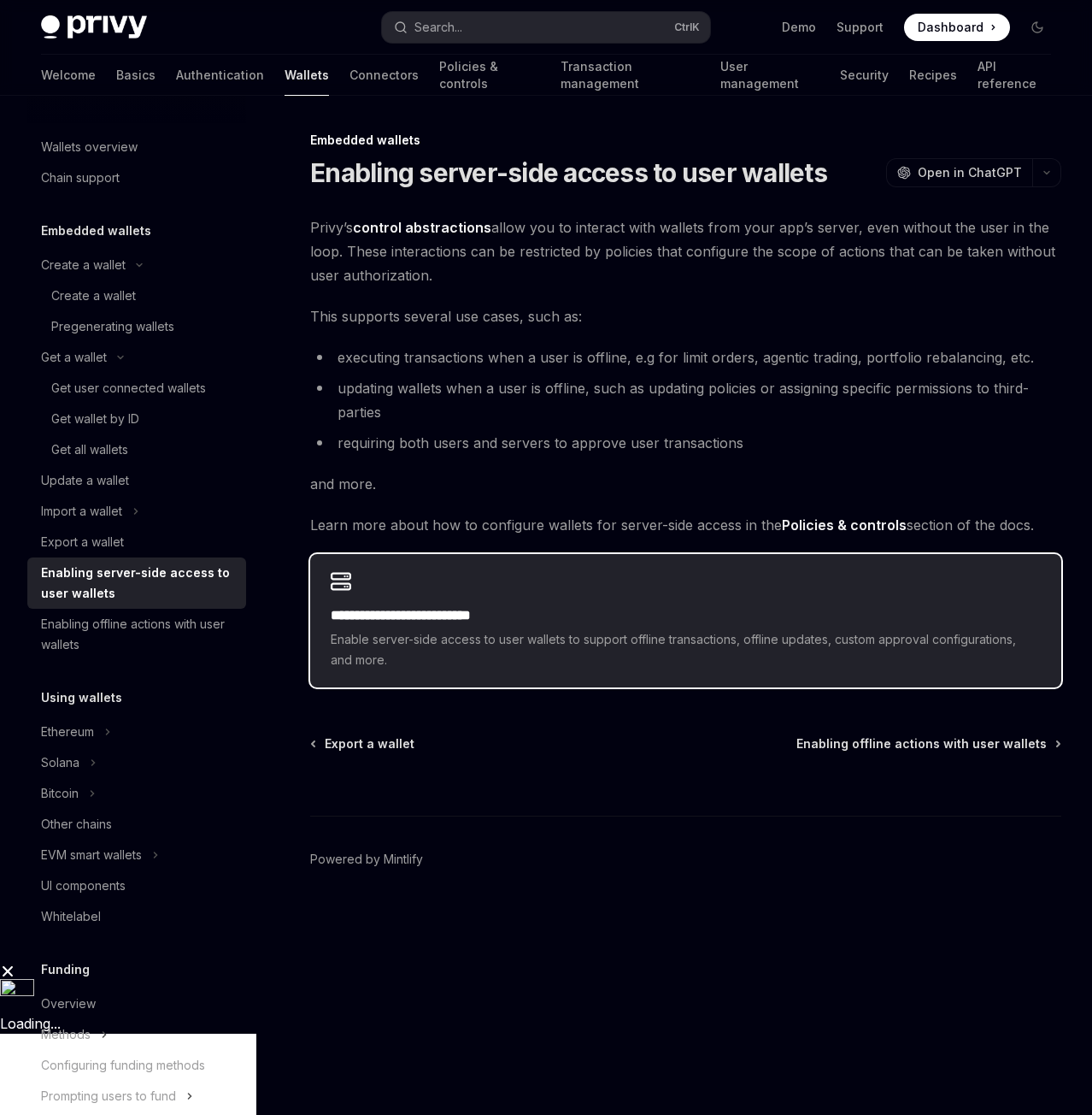
click at [530, 601] on div "**********" at bounding box center [686, 620] width 751 height 133
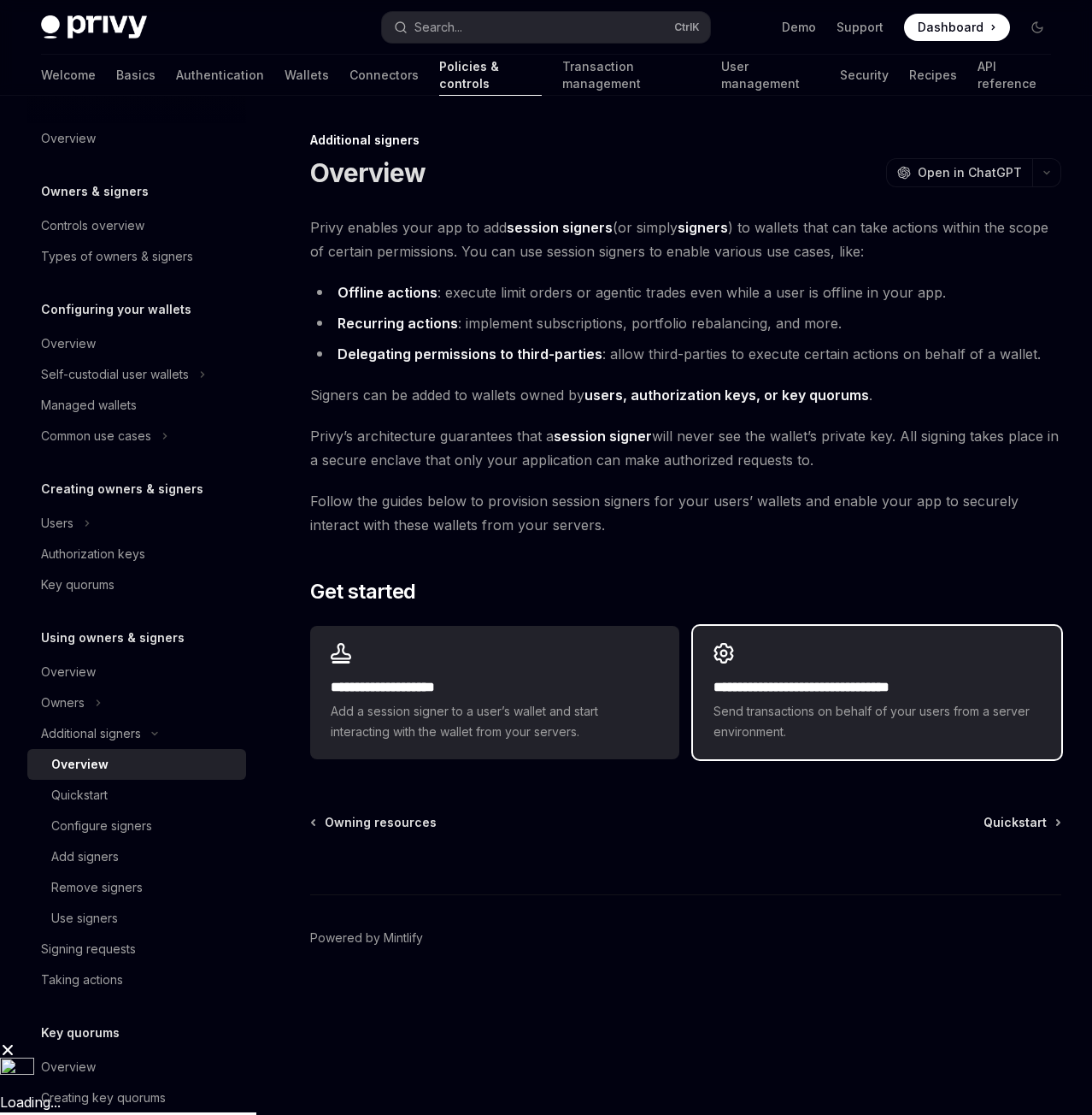
click at [747, 632] on div "**********" at bounding box center [877, 692] width 368 height 133
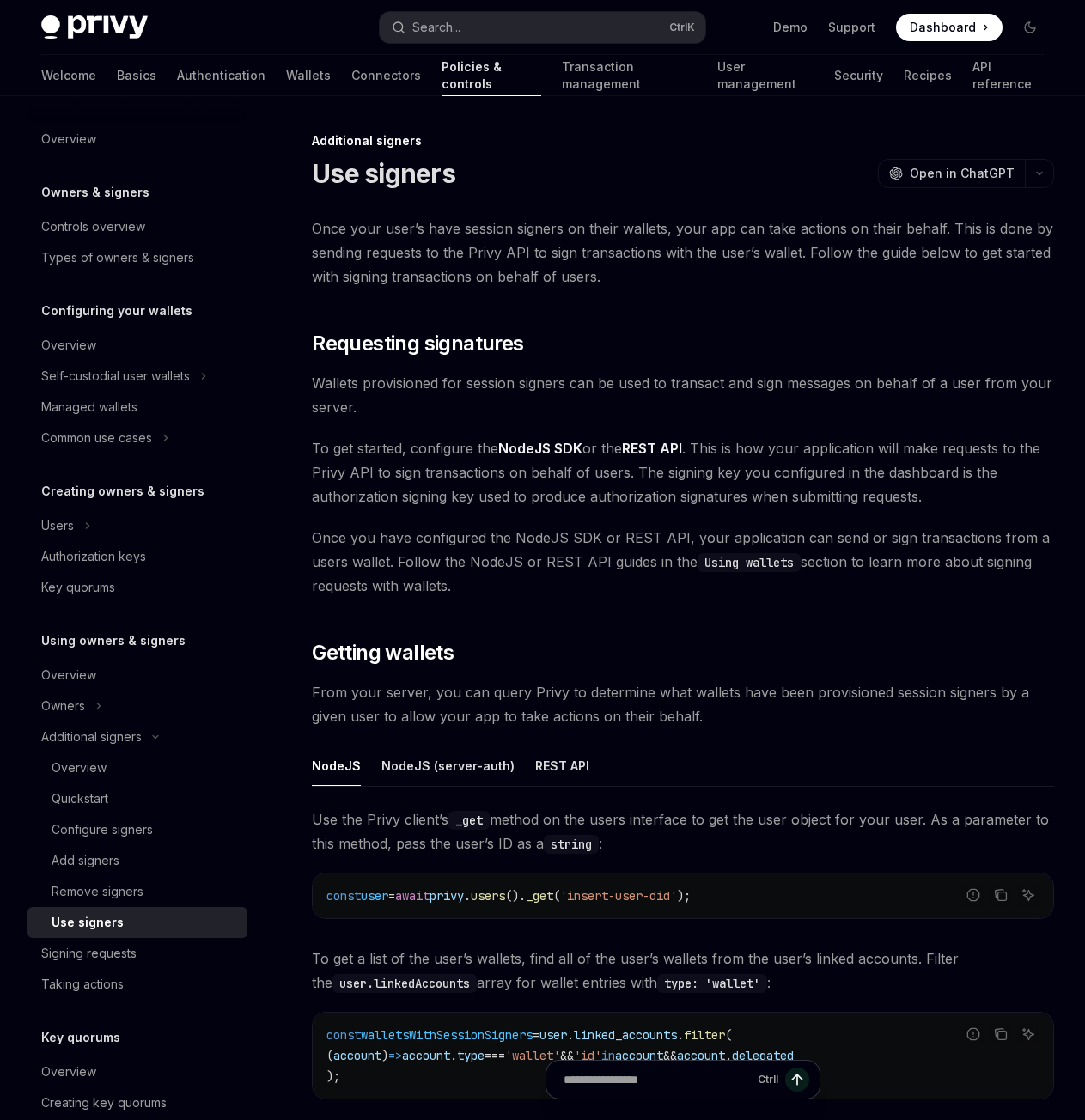
scroll to position [86, 0]
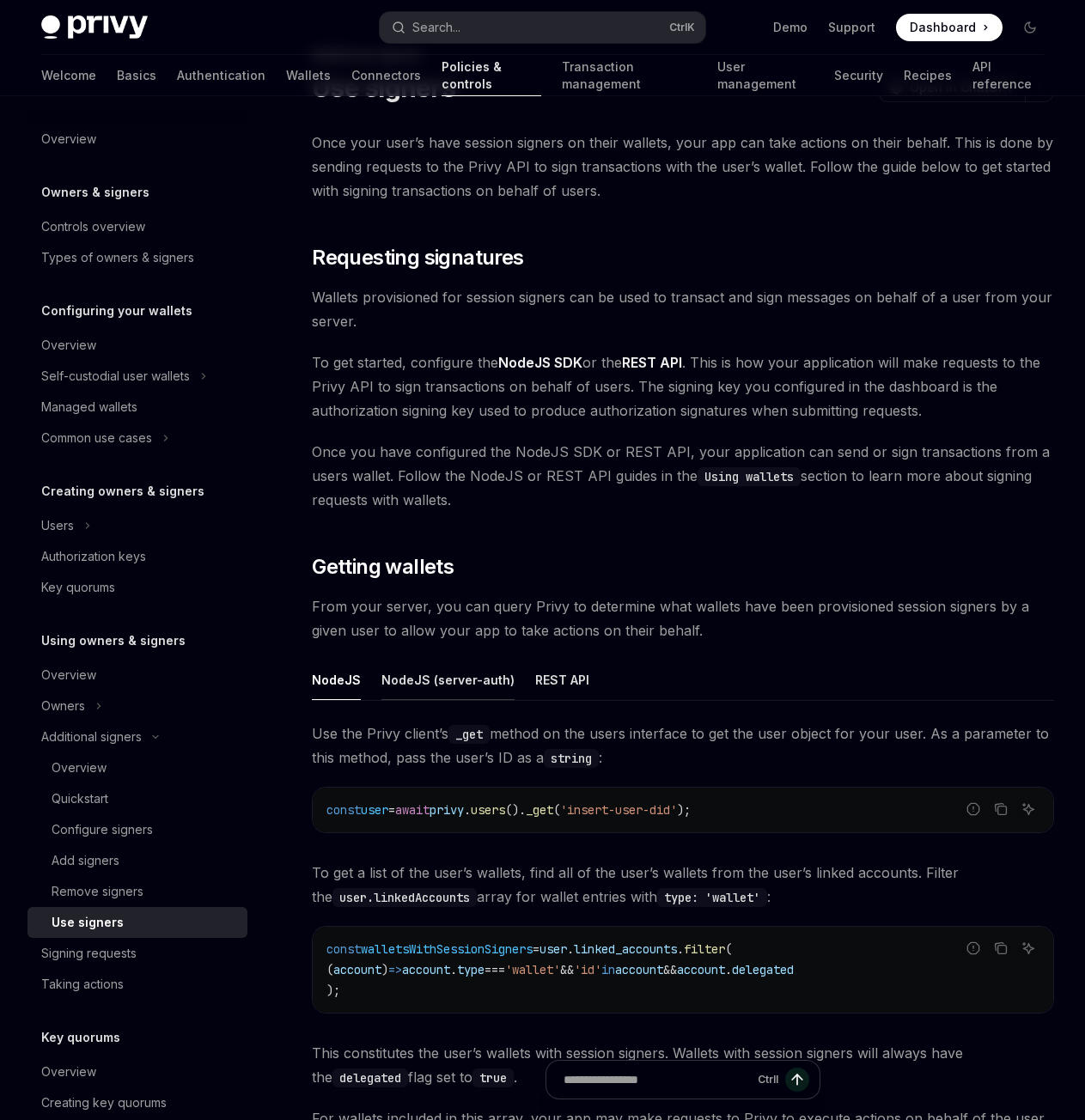
click at [420, 687] on div "NodeJS (server-auth)" at bounding box center [448, 680] width 133 height 40
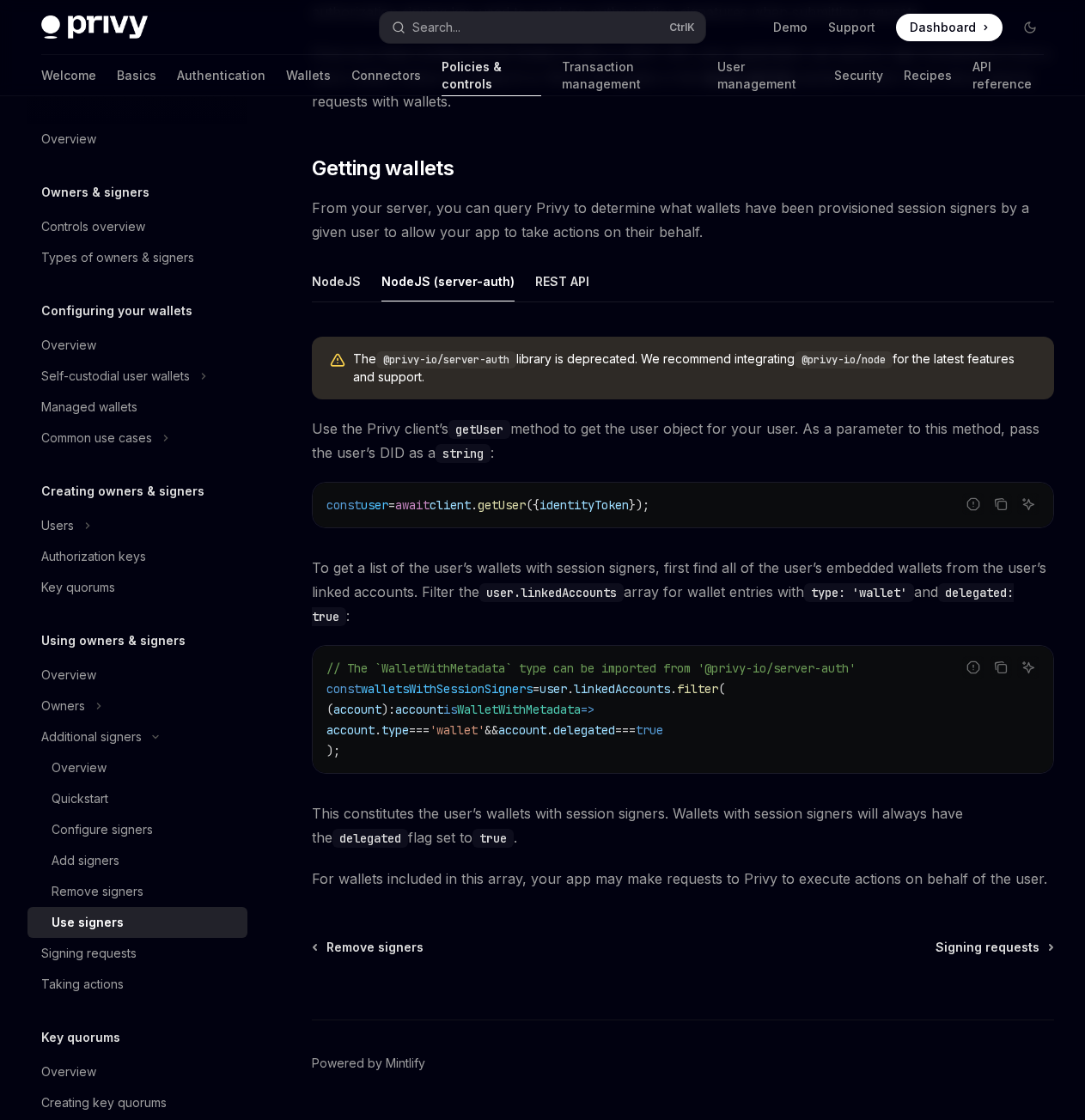
scroll to position [532, 0]
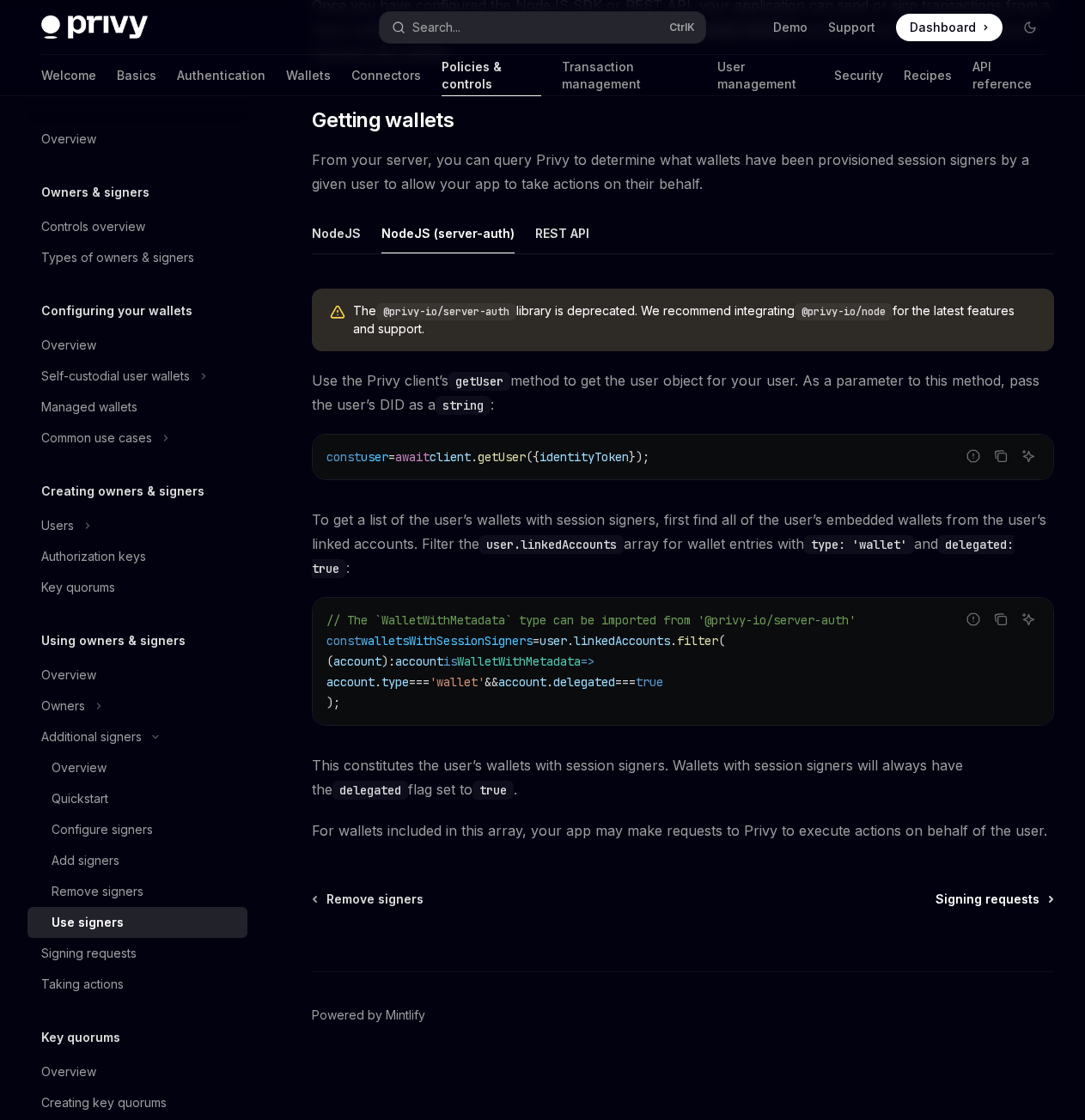
click at [974, 900] on span "Signing requests" at bounding box center [987, 899] width 104 height 17
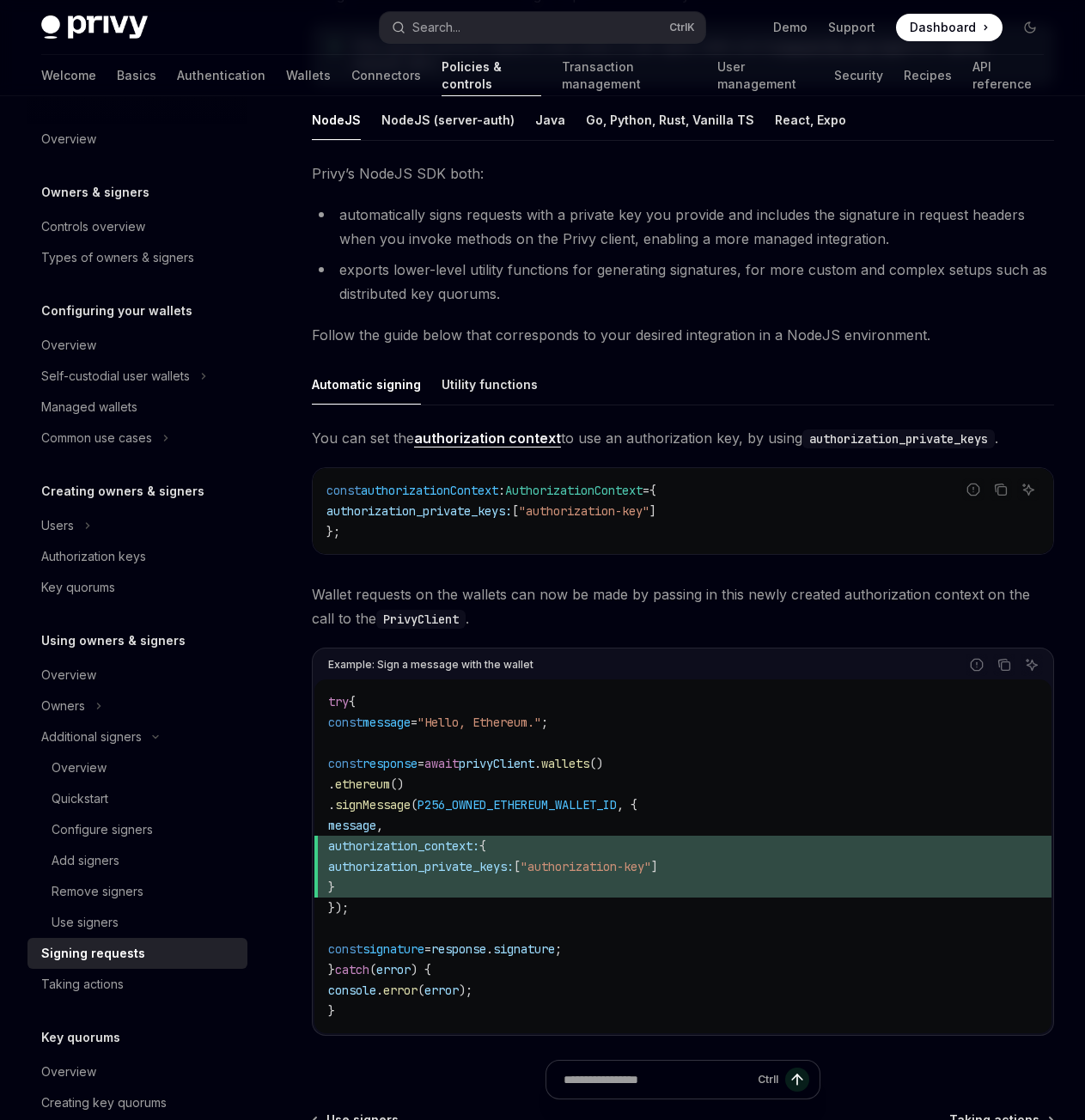
scroll to position [260, 0]
click at [482, 382] on div "Utility functions" at bounding box center [489, 382] width 96 height 40
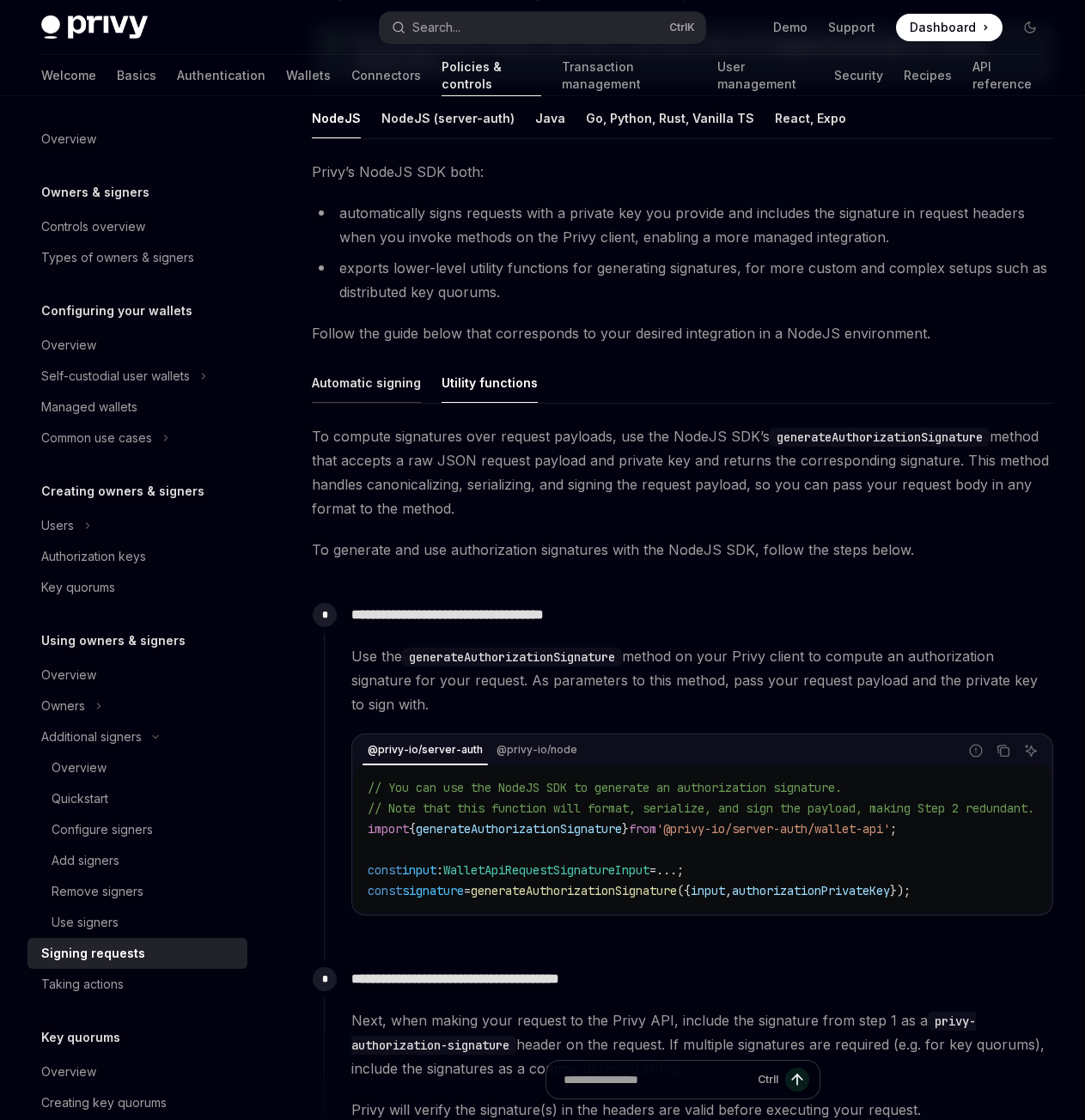
click at [356, 374] on div "Automatic signing" at bounding box center [366, 382] width 109 height 40
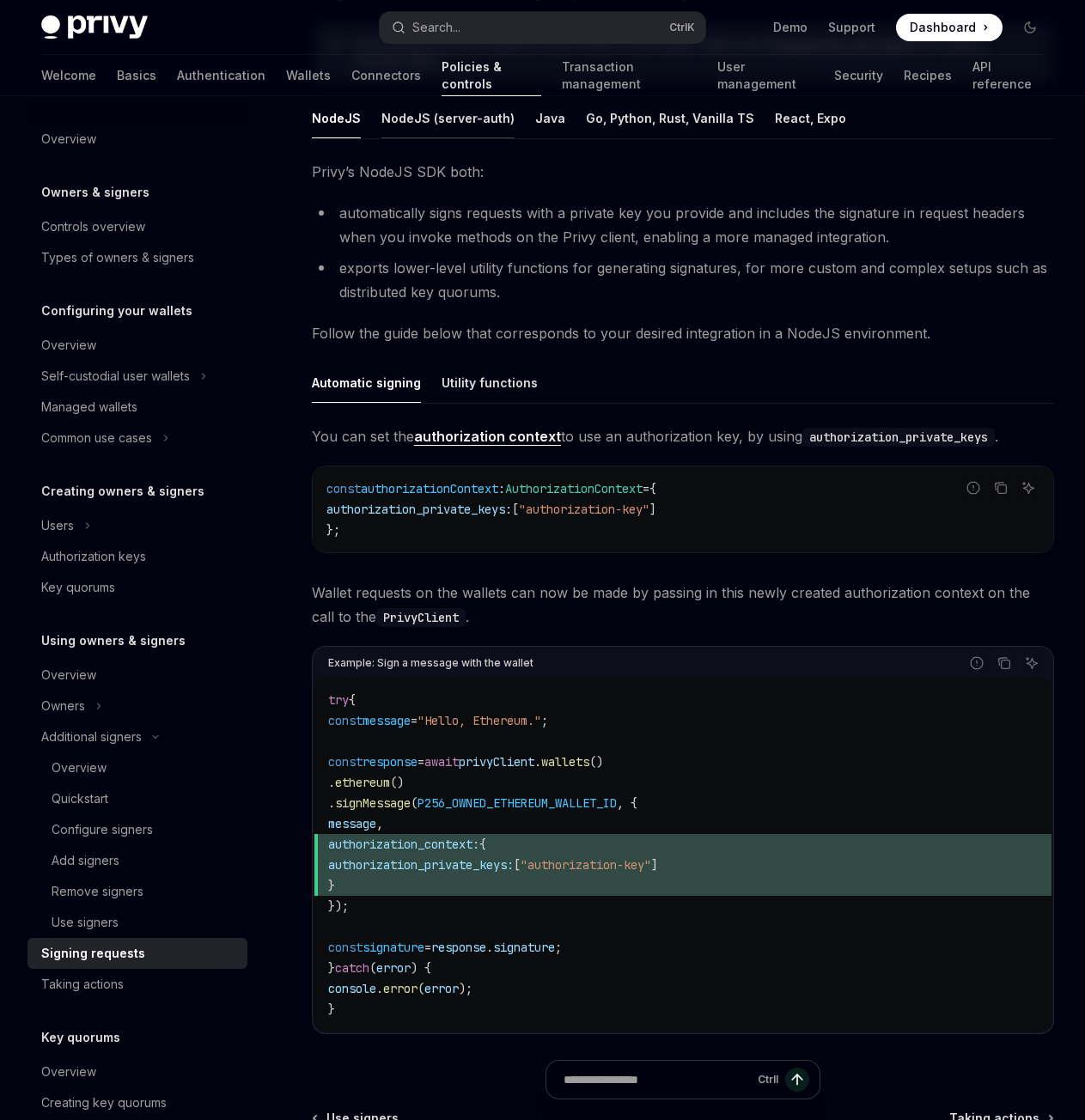
click at [424, 138] on ul "NodeJS NodeJS (server-auth) Java Go, Python, Rust, Vanilla TS React, Expo" at bounding box center [683, 118] width 742 height 41
click at [431, 122] on div "NodeJS (server-auth)" at bounding box center [448, 118] width 133 height 40
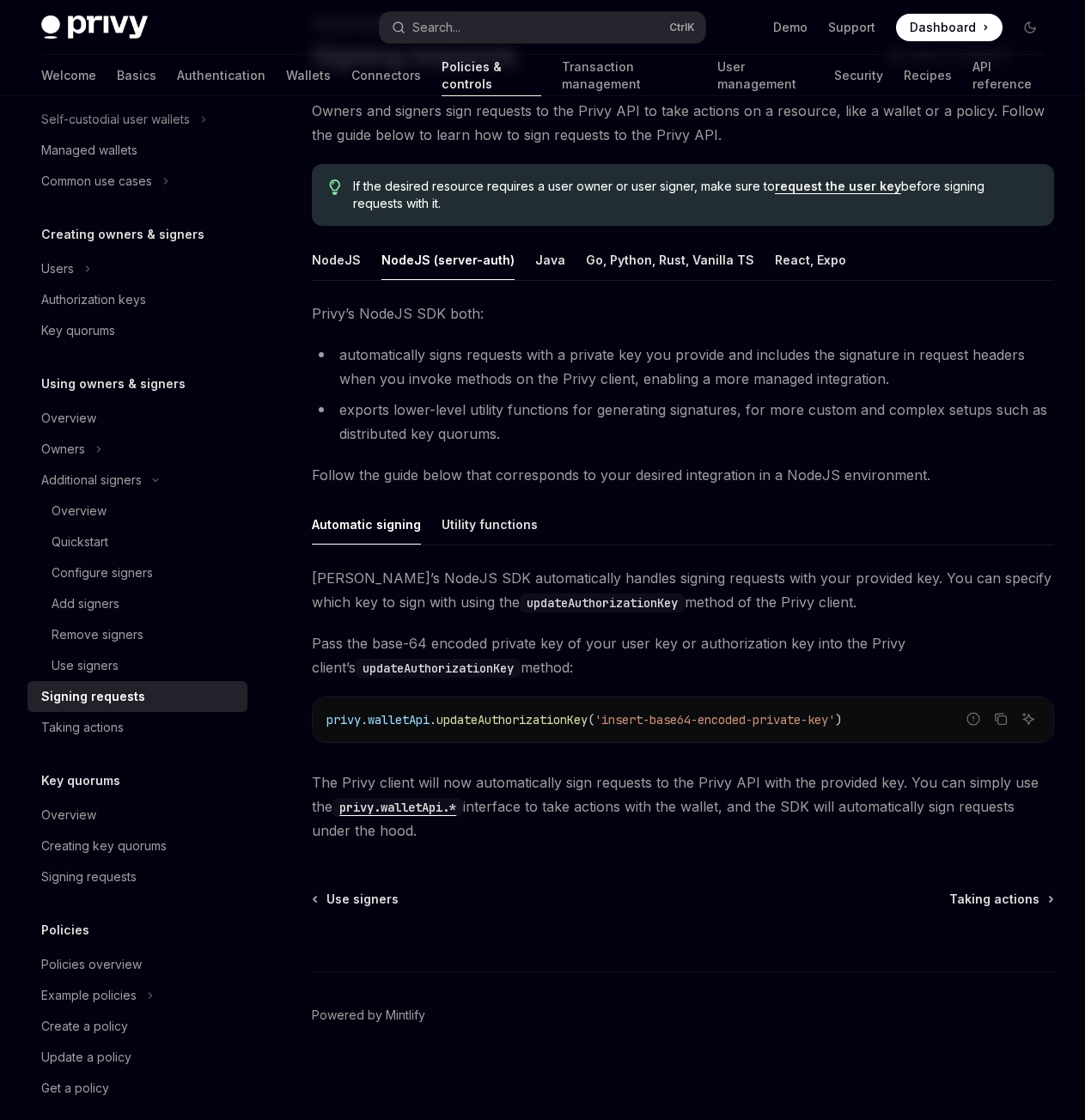
scroll to position [275, 0]
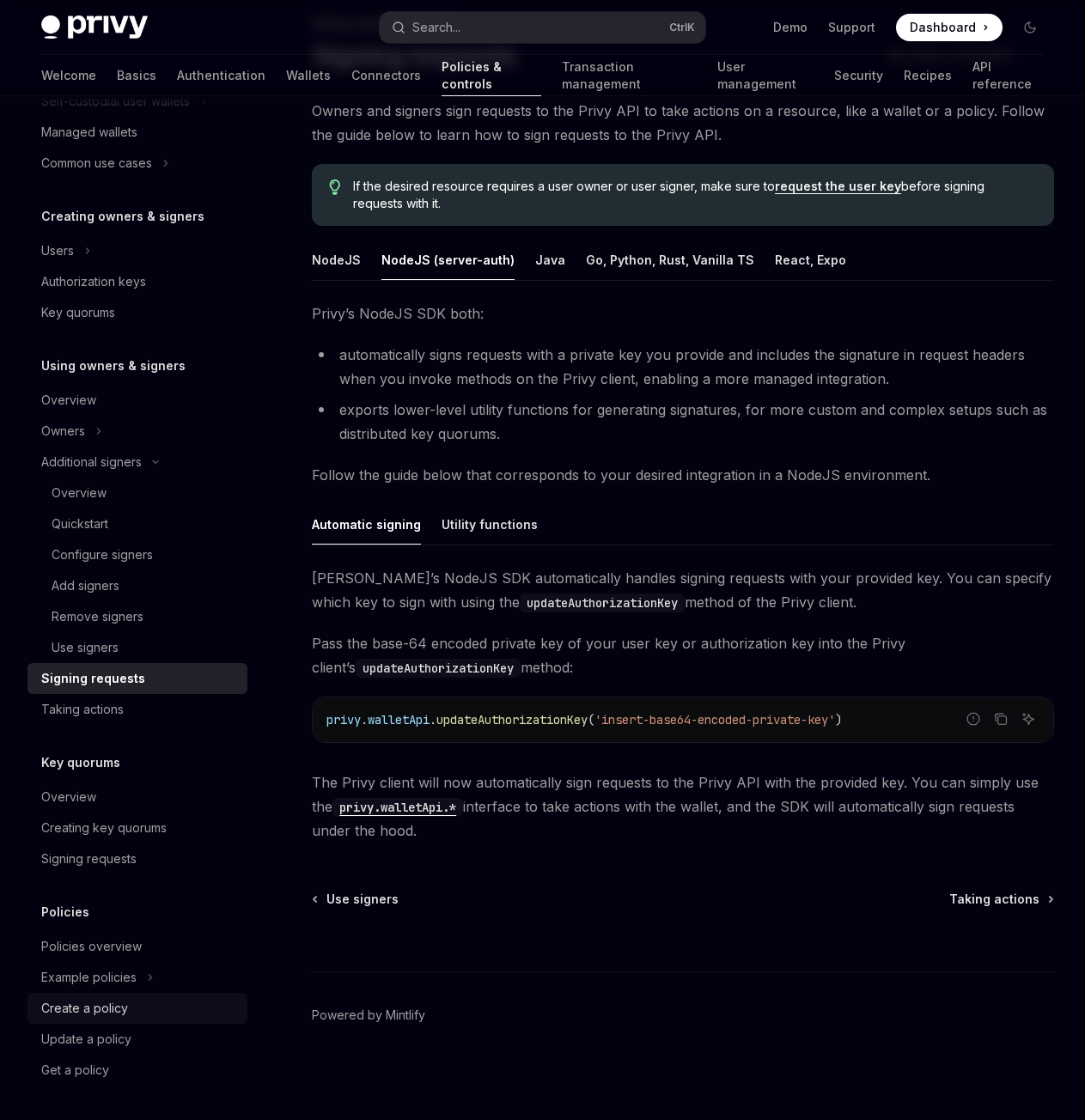
click at [109, 1013] on div "Create a policy" at bounding box center [84, 1009] width 87 height 21
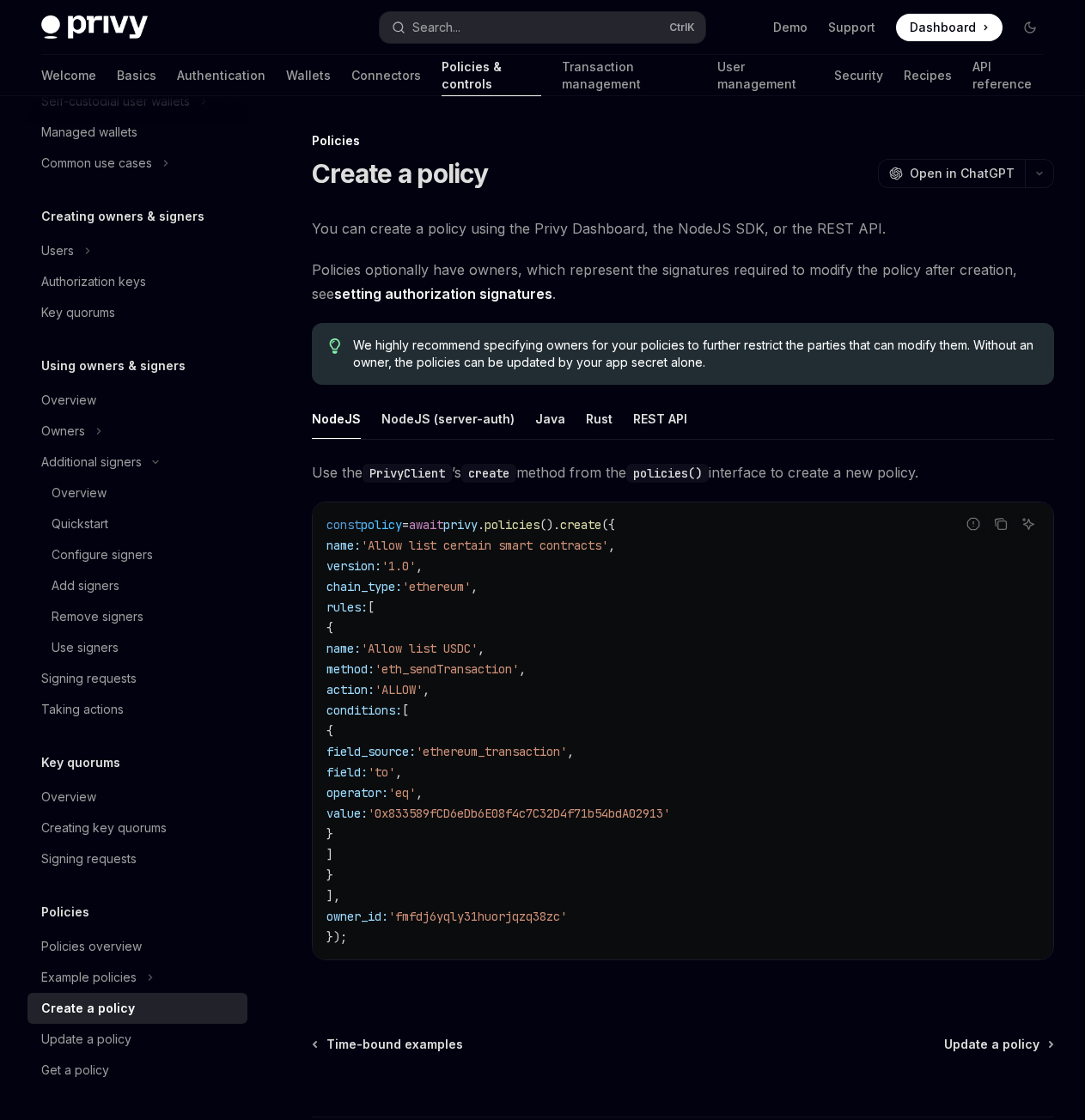
click at [94, 878] on div "Overview Owners & signers Controls overview Types of owners & signers Configuri…" at bounding box center [137, 467] width 220 height 1237
click at [100, 869] on link "Signing requests" at bounding box center [137, 859] width 220 height 31
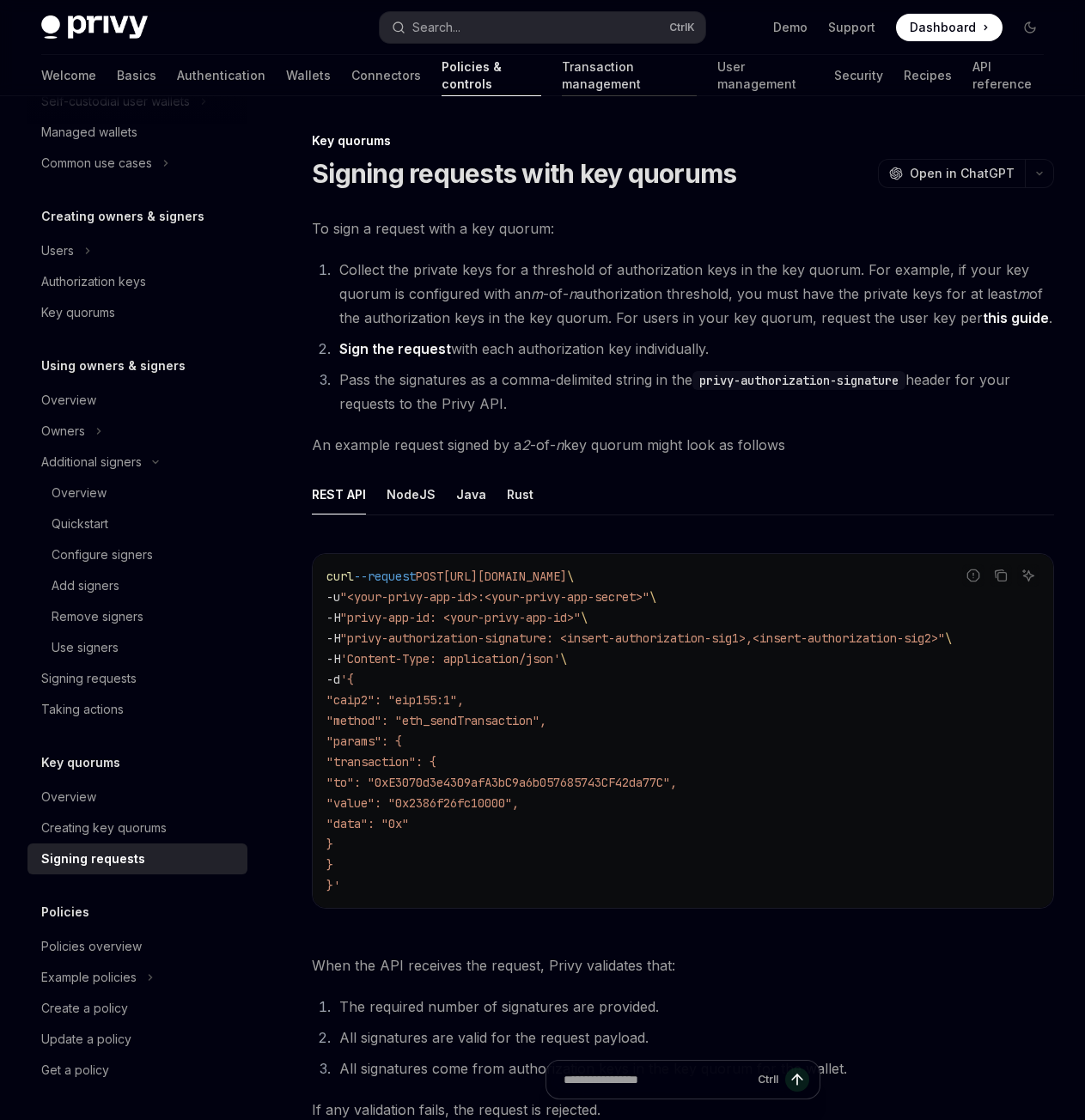
click at [564, 64] on link "Transaction management" at bounding box center [630, 75] width 135 height 41
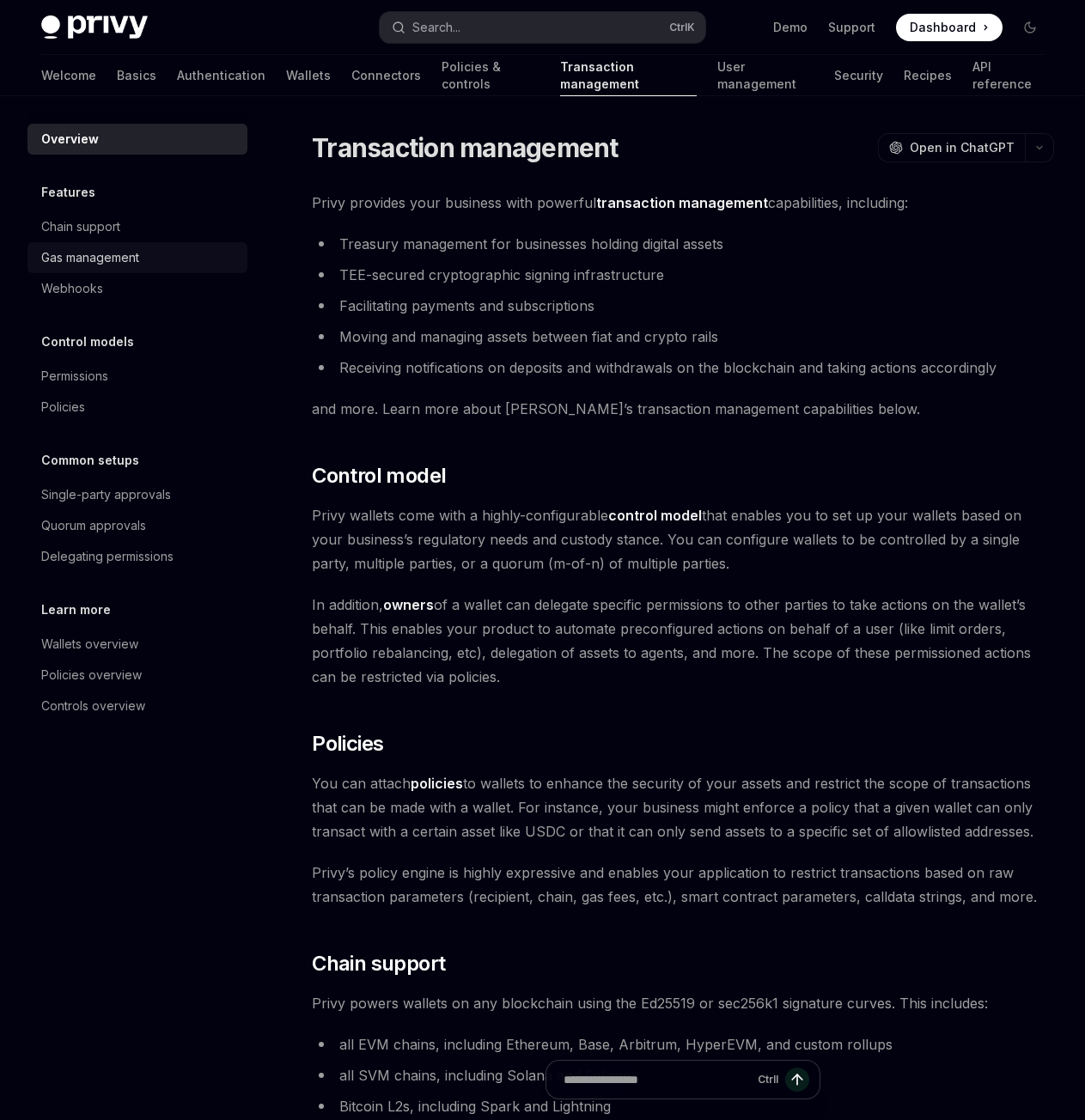
click at [141, 247] on div "Gas management" at bounding box center [139, 258] width 196 height 21
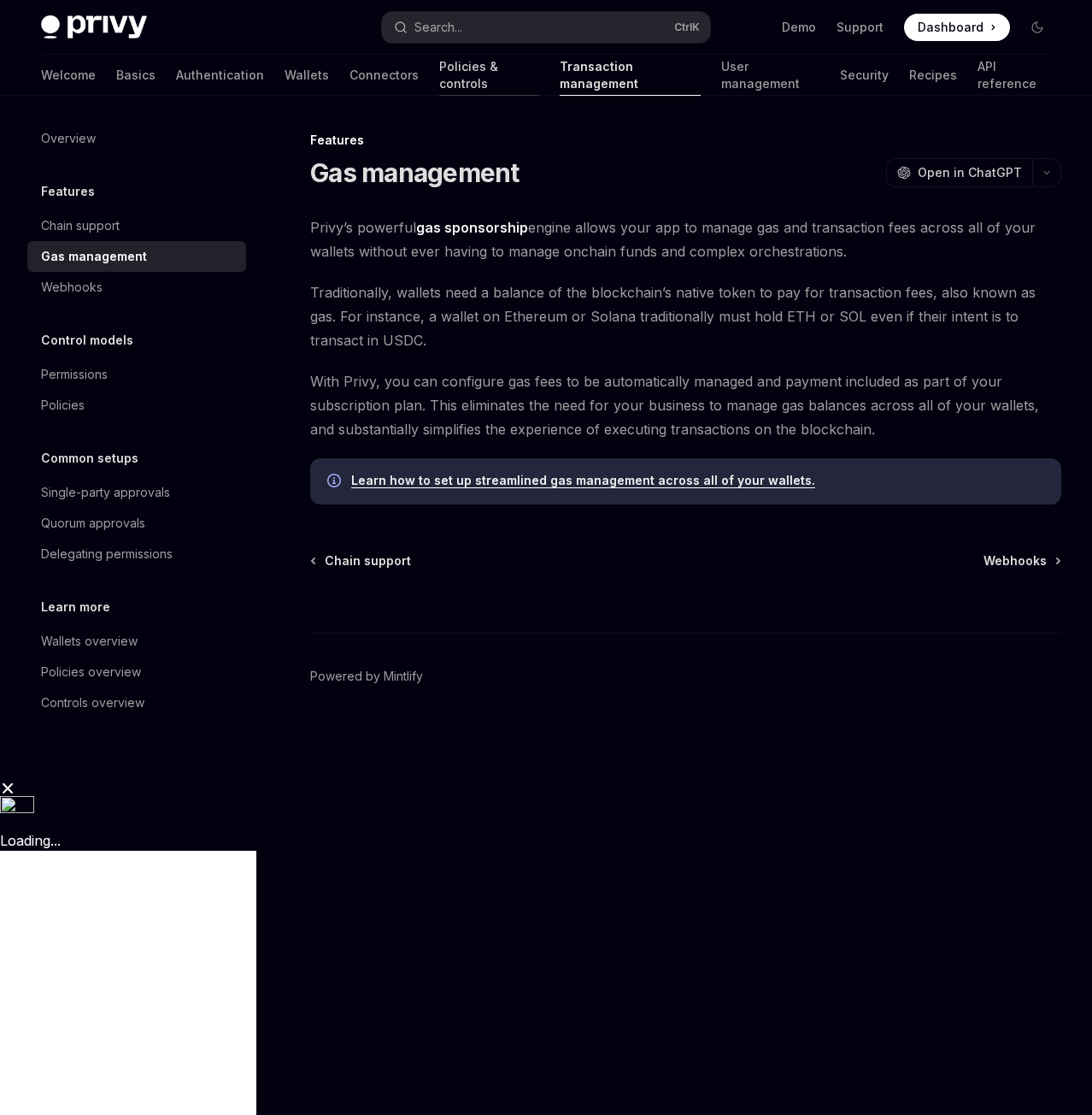
click at [439, 64] on link "Policies & controls" at bounding box center [489, 75] width 100 height 41
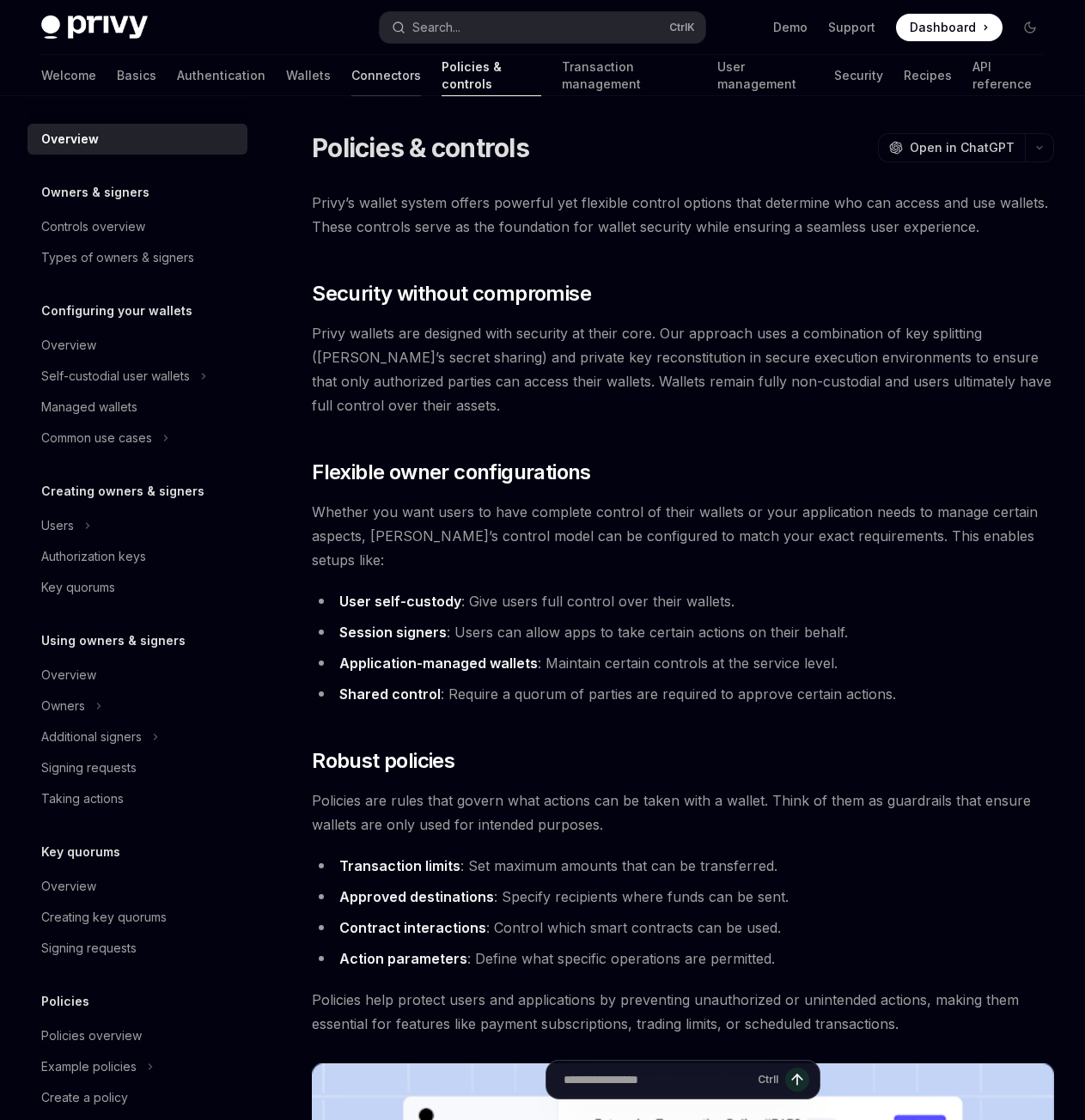
click at [351, 75] on link "Connectors" at bounding box center [385, 75] width 69 height 41
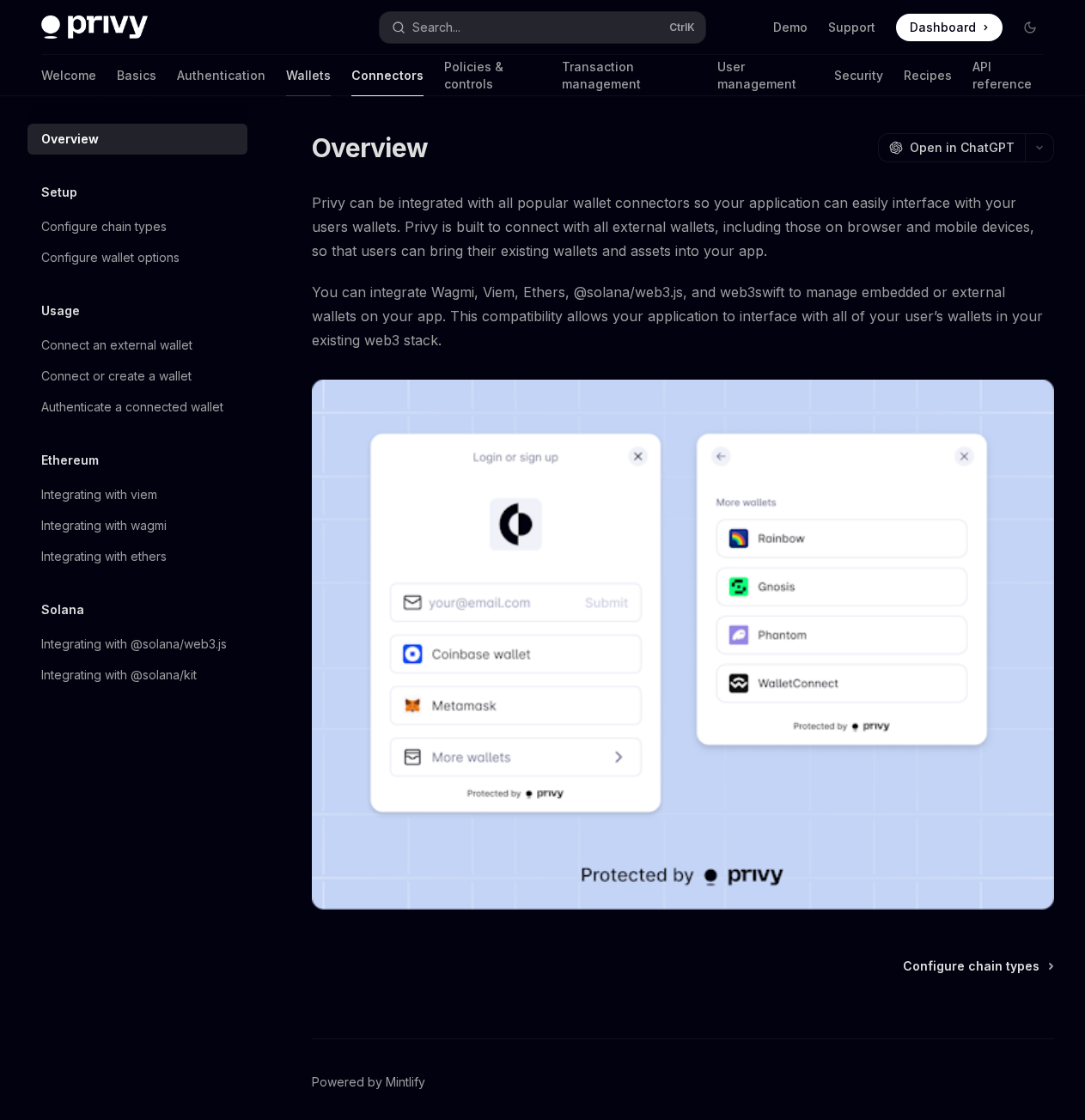
click at [286, 78] on link "Wallets" at bounding box center [308, 75] width 45 height 41
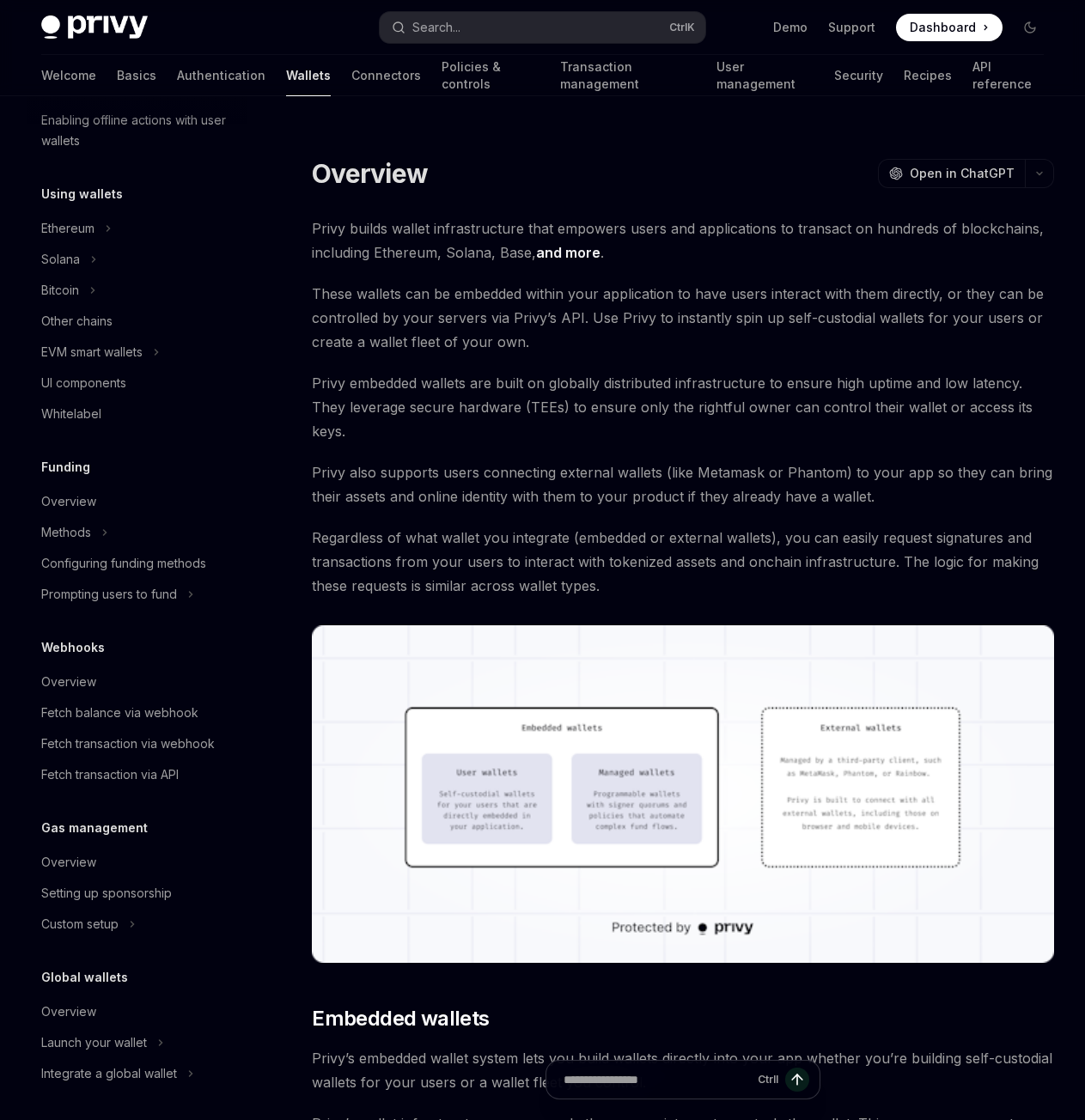
scroll to position [356, 0]
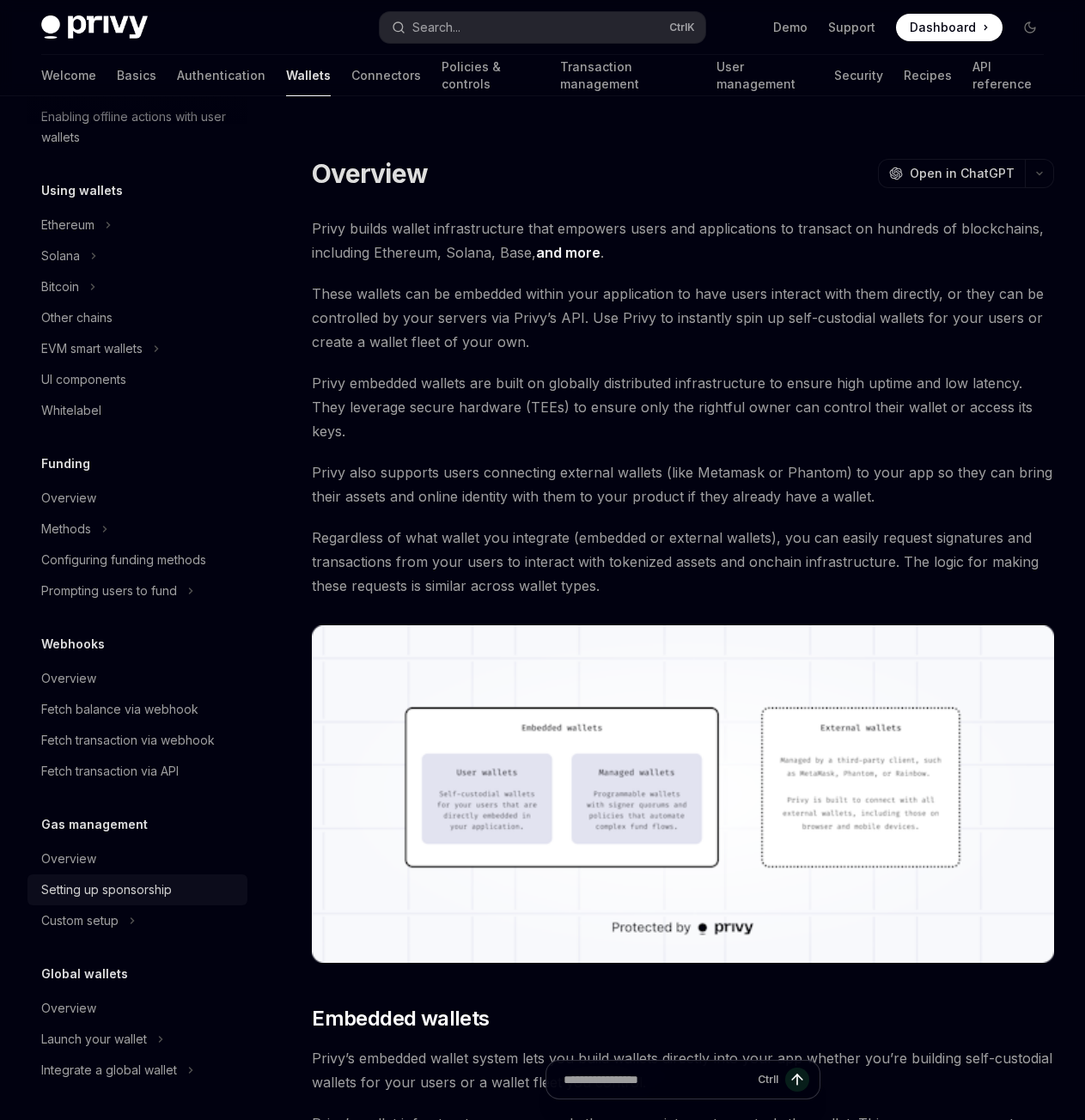
click at [102, 886] on div "Setting up sponsorship" at bounding box center [106, 890] width 130 height 21
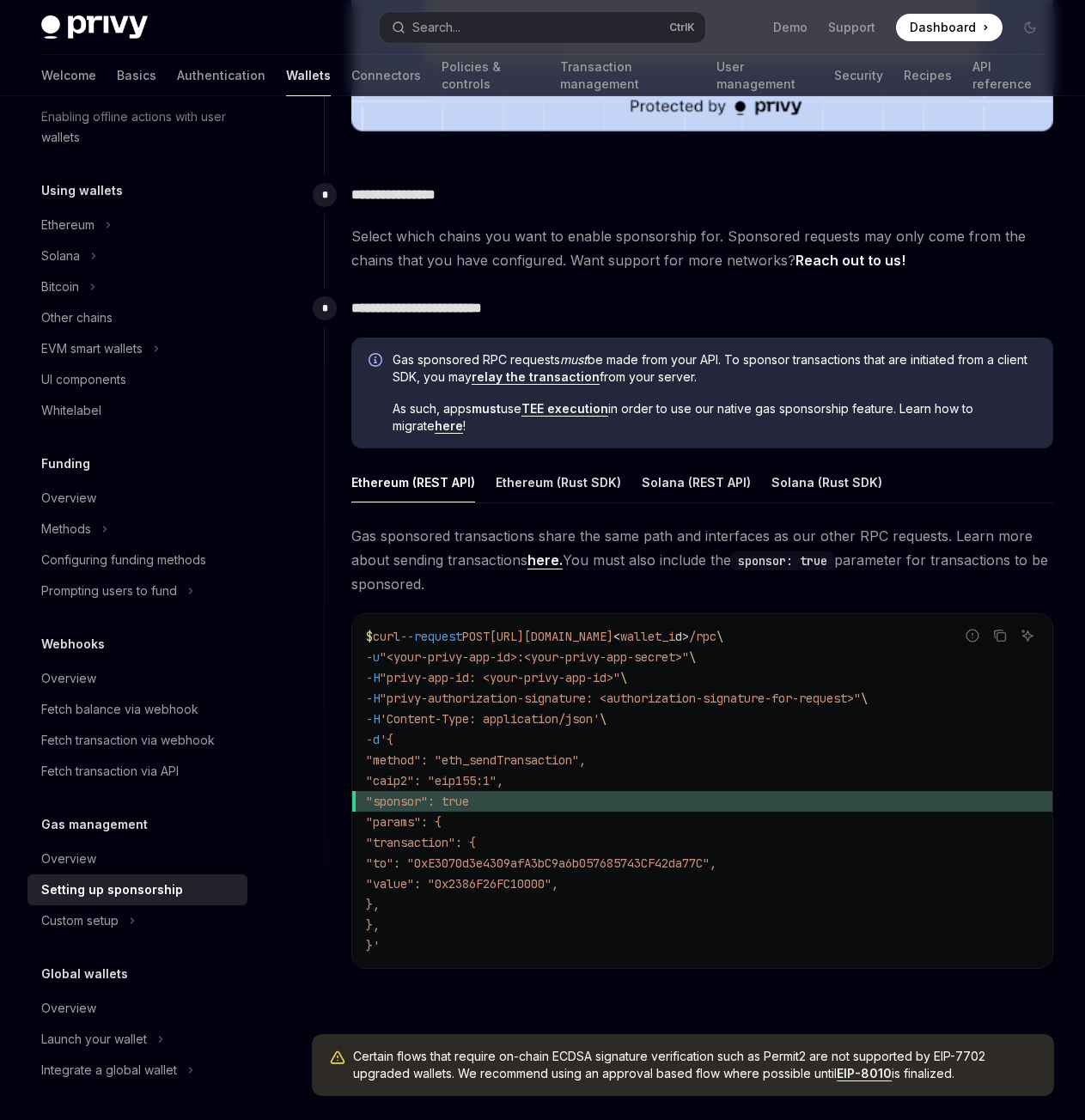
scroll to position [1022, 0]
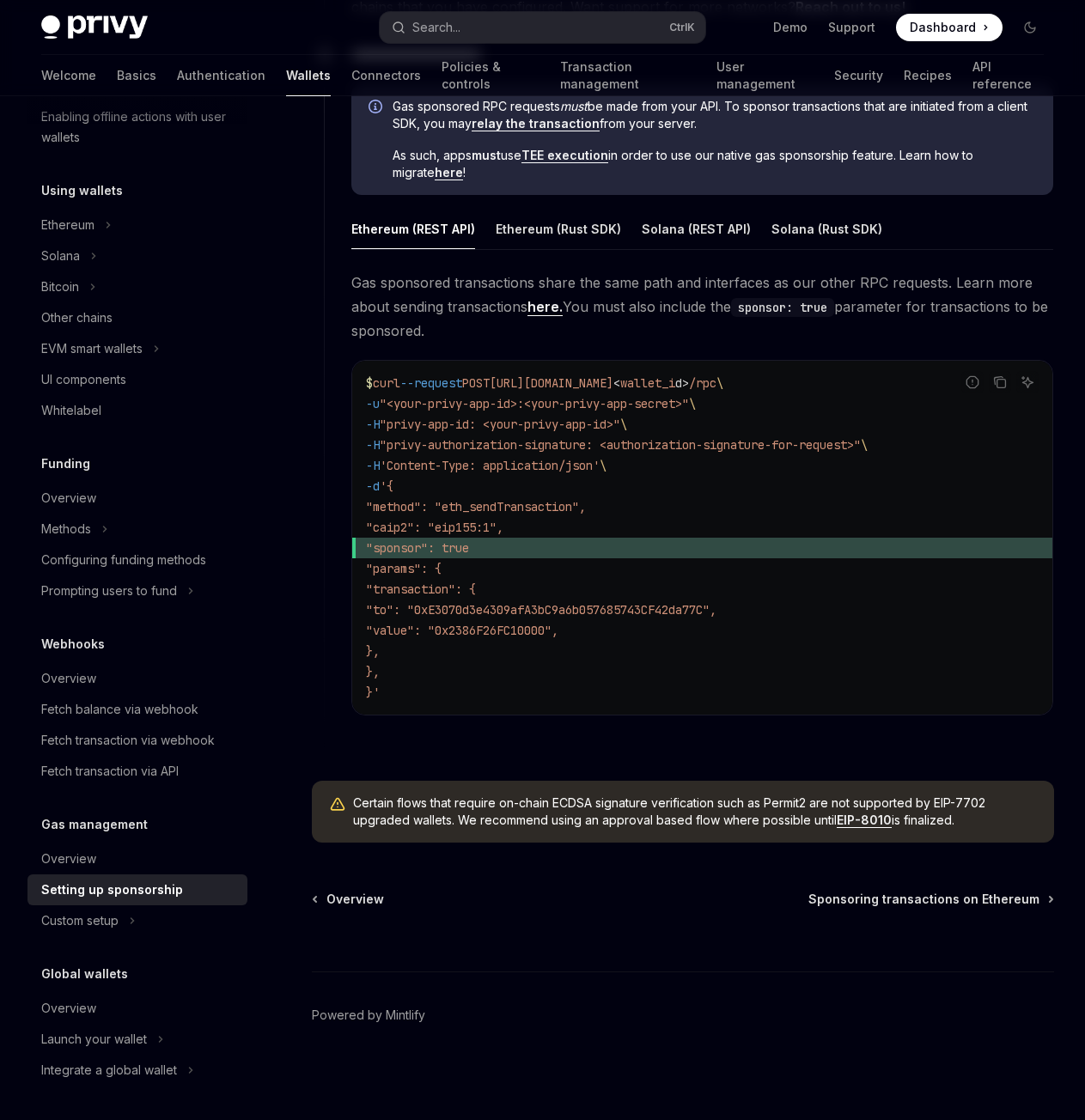
drag, startPoint x: 366, startPoint y: 656, endPoint x: 329, endPoint y: 378, distance: 280.5
click at [329, 378] on div "**********" at bounding box center [689, 390] width 730 height 707
copy code "$ curl --request POST https://api.privy.io/v1/wallets/ < wallet_i d > /rpc \ -u…"
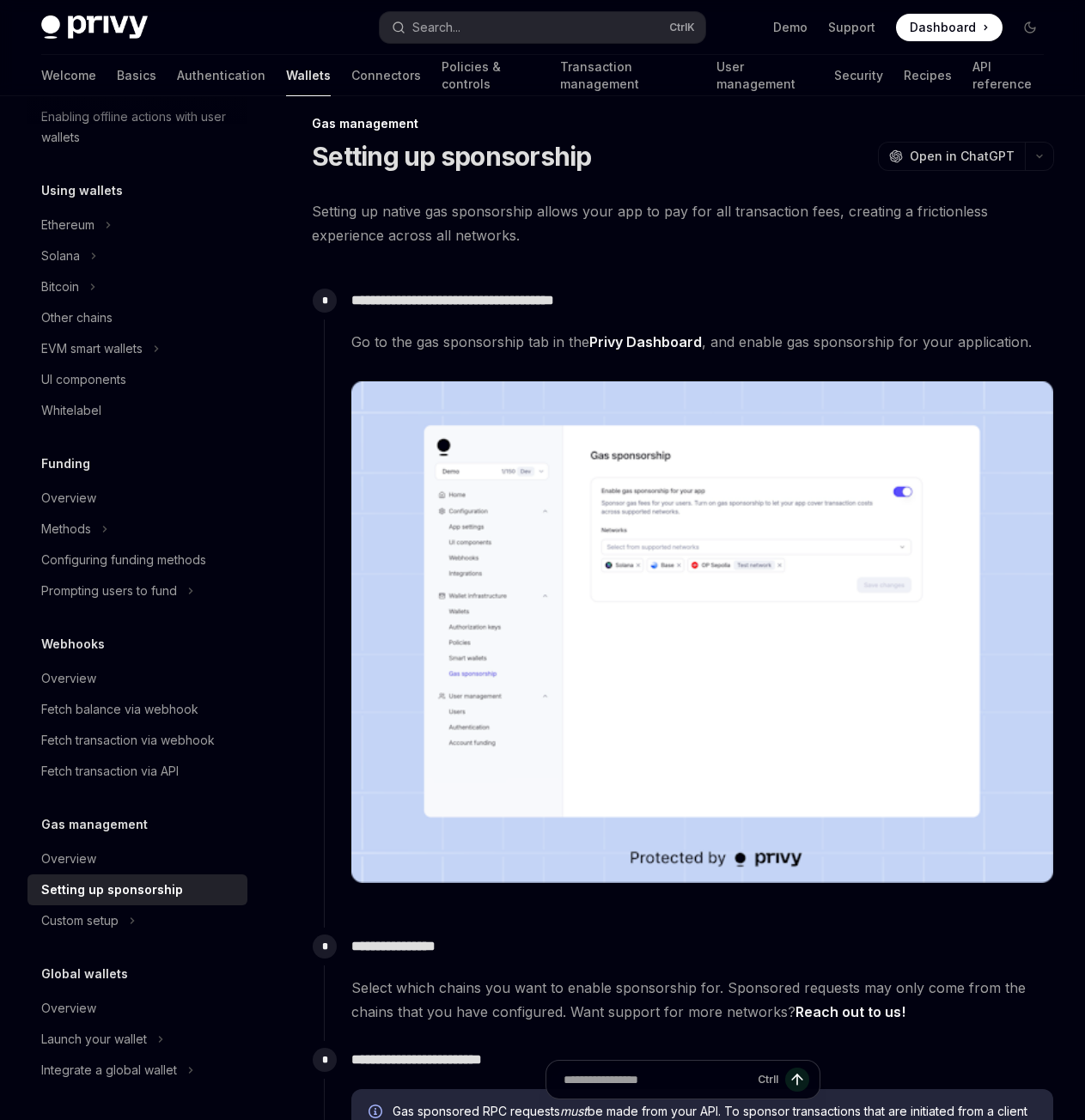
scroll to position [0, 0]
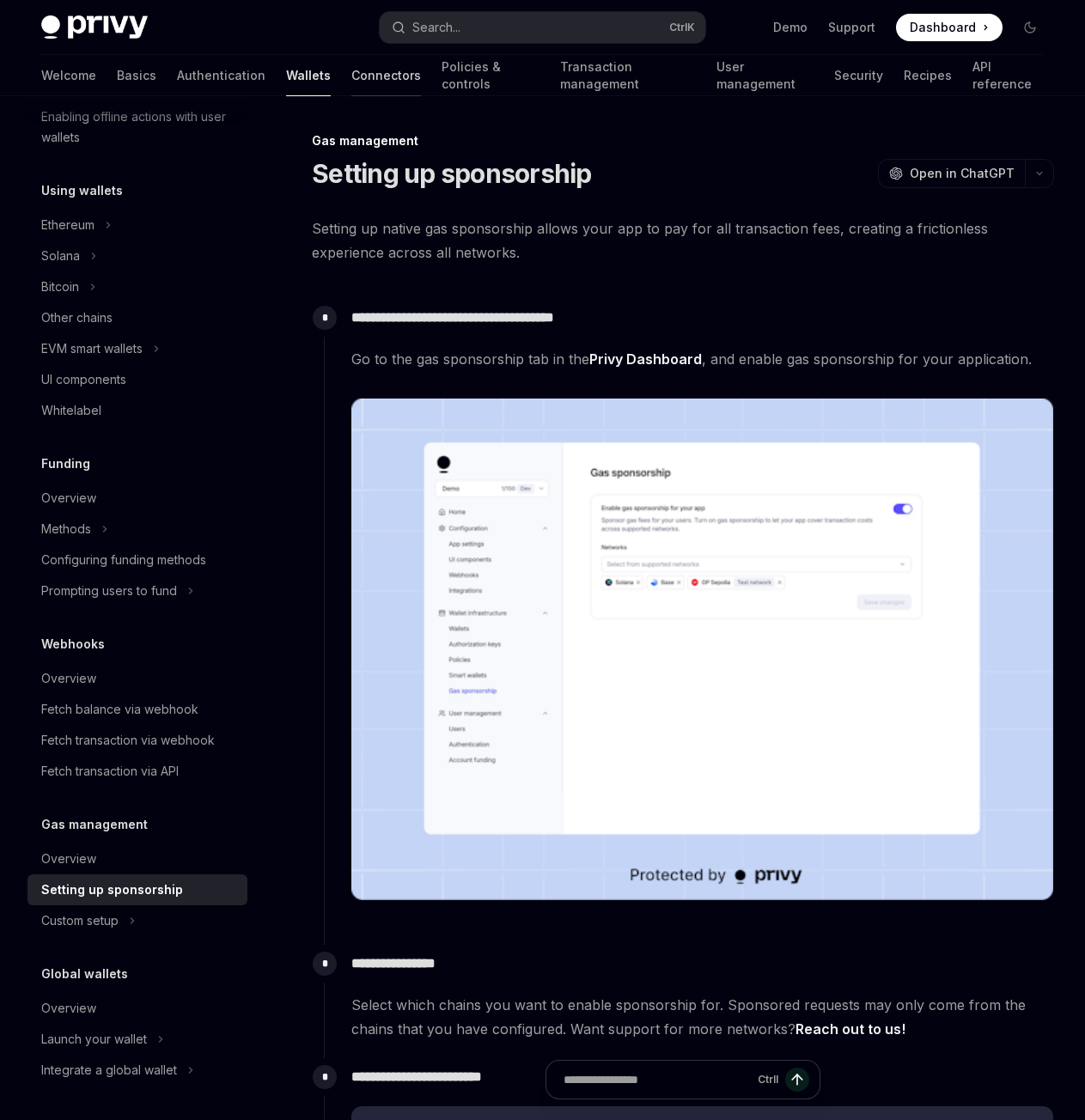
click at [351, 91] on link "Connectors" at bounding box center [385, 75] width 69 height 41
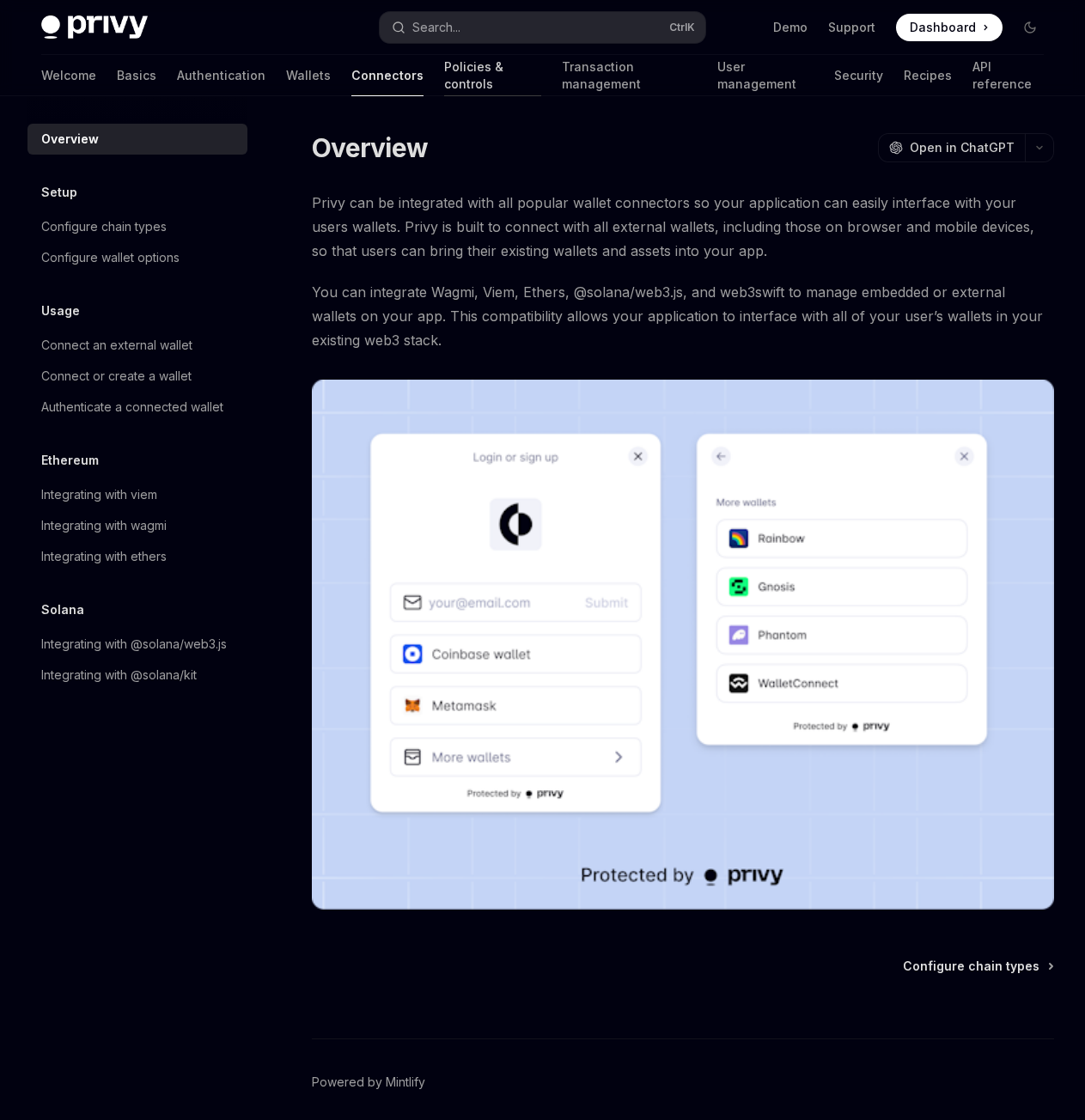
click at [446, 83] on link "Policies & controls" at bounding box center [493, 75] width 97 height 41
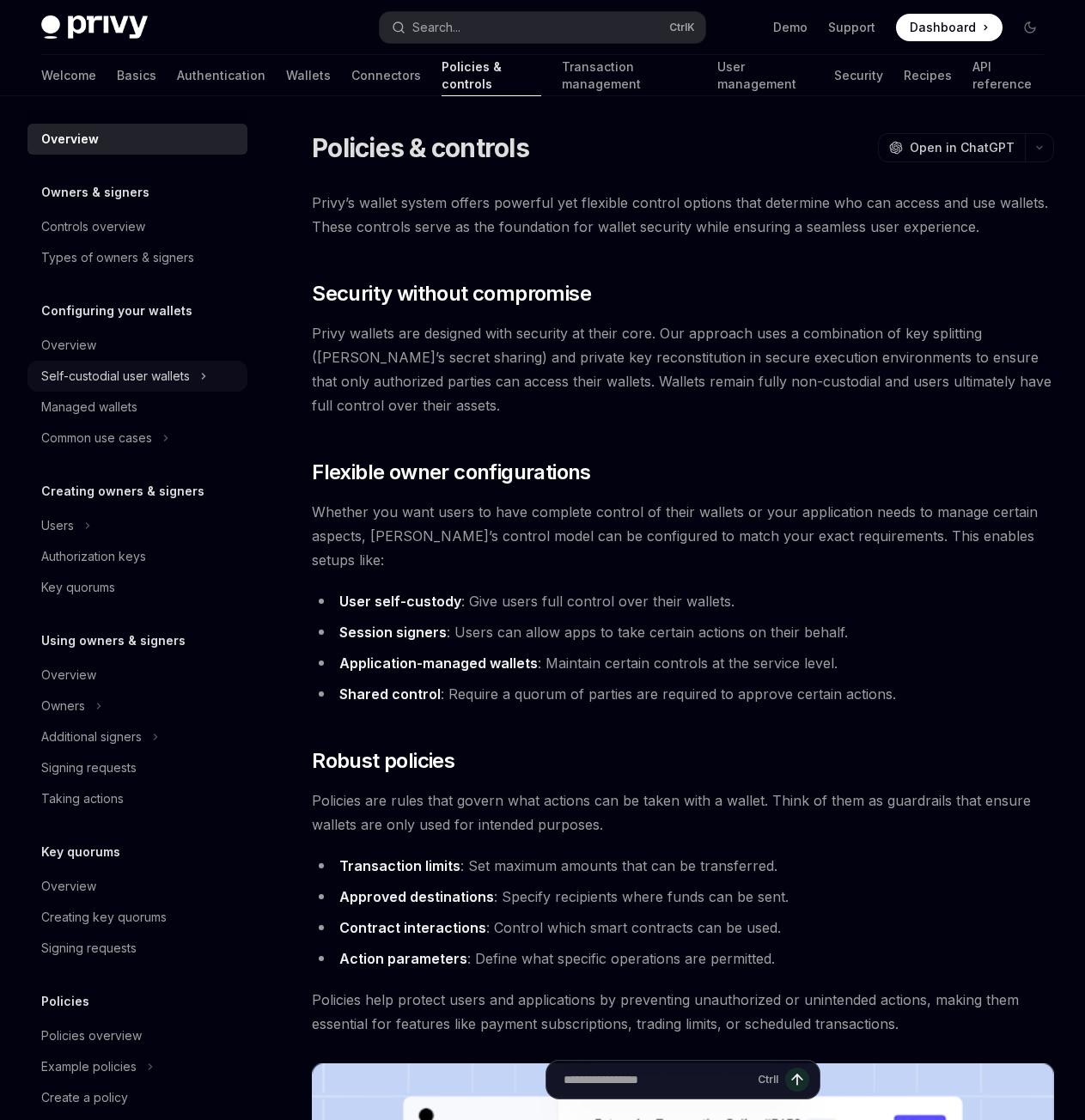
click at [82, 371] on div "Self-custodial user wallets" at bounding box center [115, 377] width 148 height 21
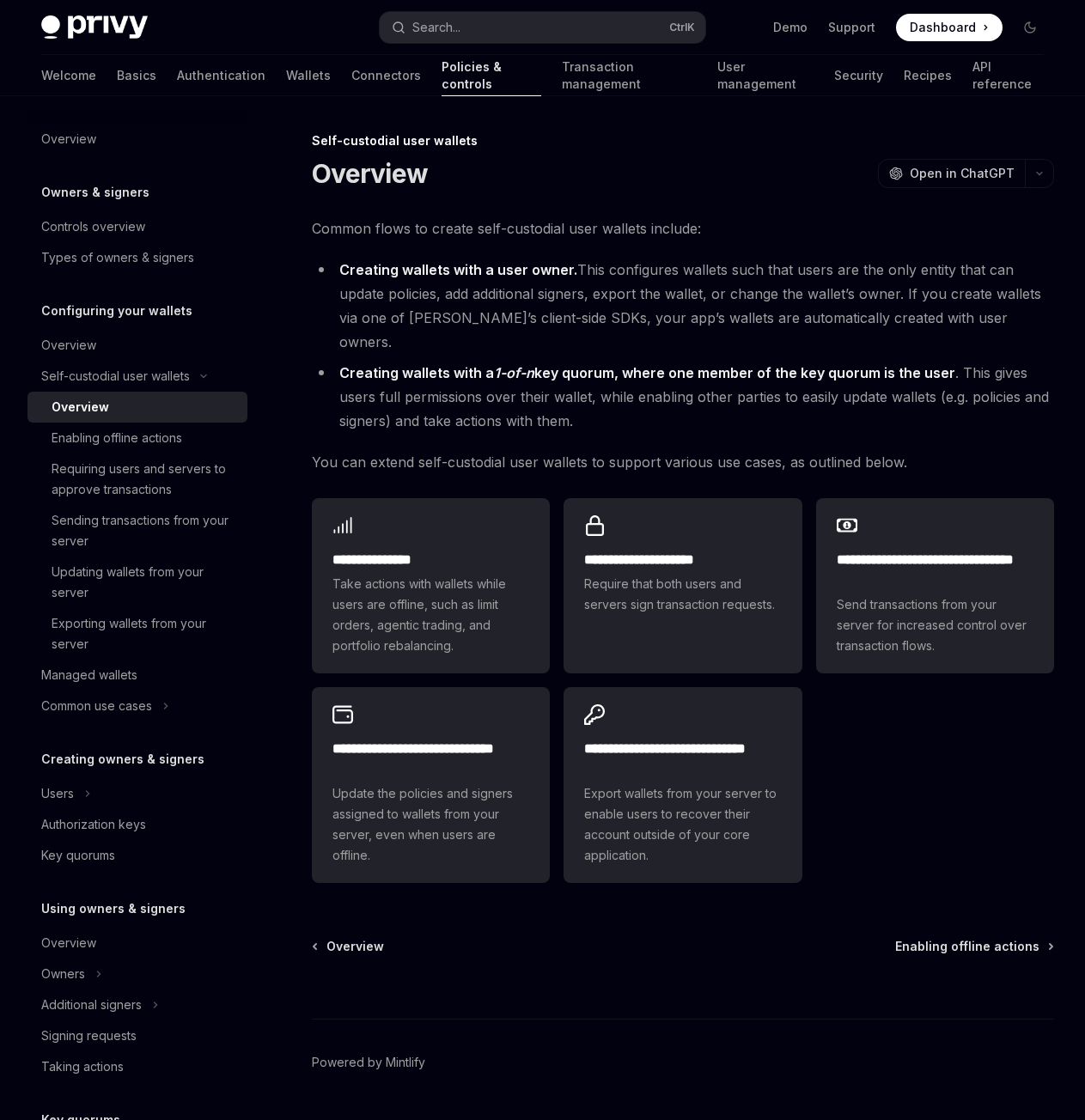
click at [329, 145] on div "Self-custodial user wallets" at bounding box center [683, 141] width 742 height 17
drag, startPoint x: 329, startPoint y: 145, endPoint x: 475, endPoint y: 131, distance: 146.7
click at [475, 131] on div "**********" at bounding box center [522, 648] width 1071 height 1036
copy div "Self-custodial user wallets"
click at [892, 553] on h2 "**********" at bounding box center [935, 570] width 197 height 41
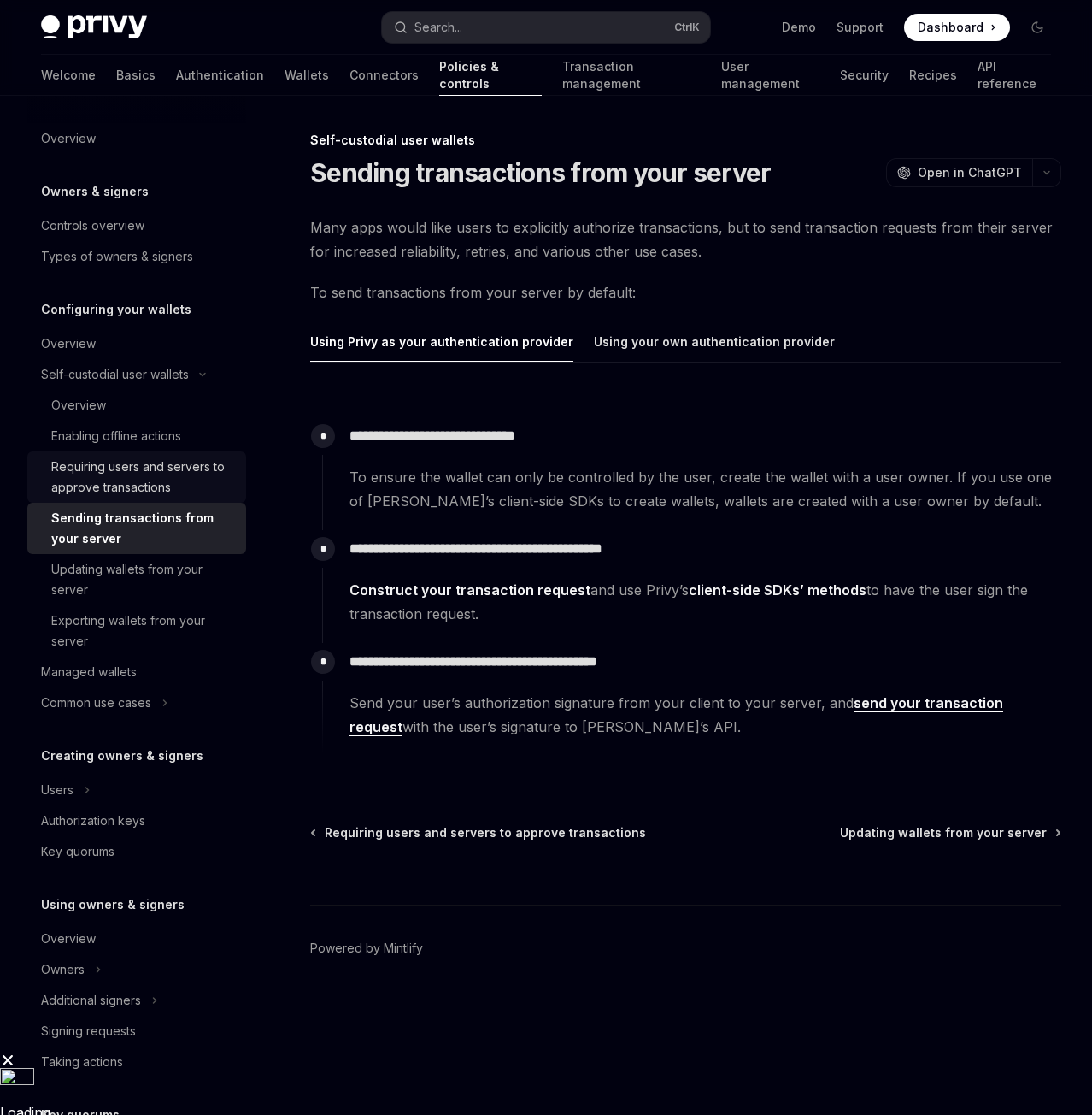
click at [182, 489] on div "Requiring users and servers to approve transactions" at bounding box center [143, 476] width 185 height 41
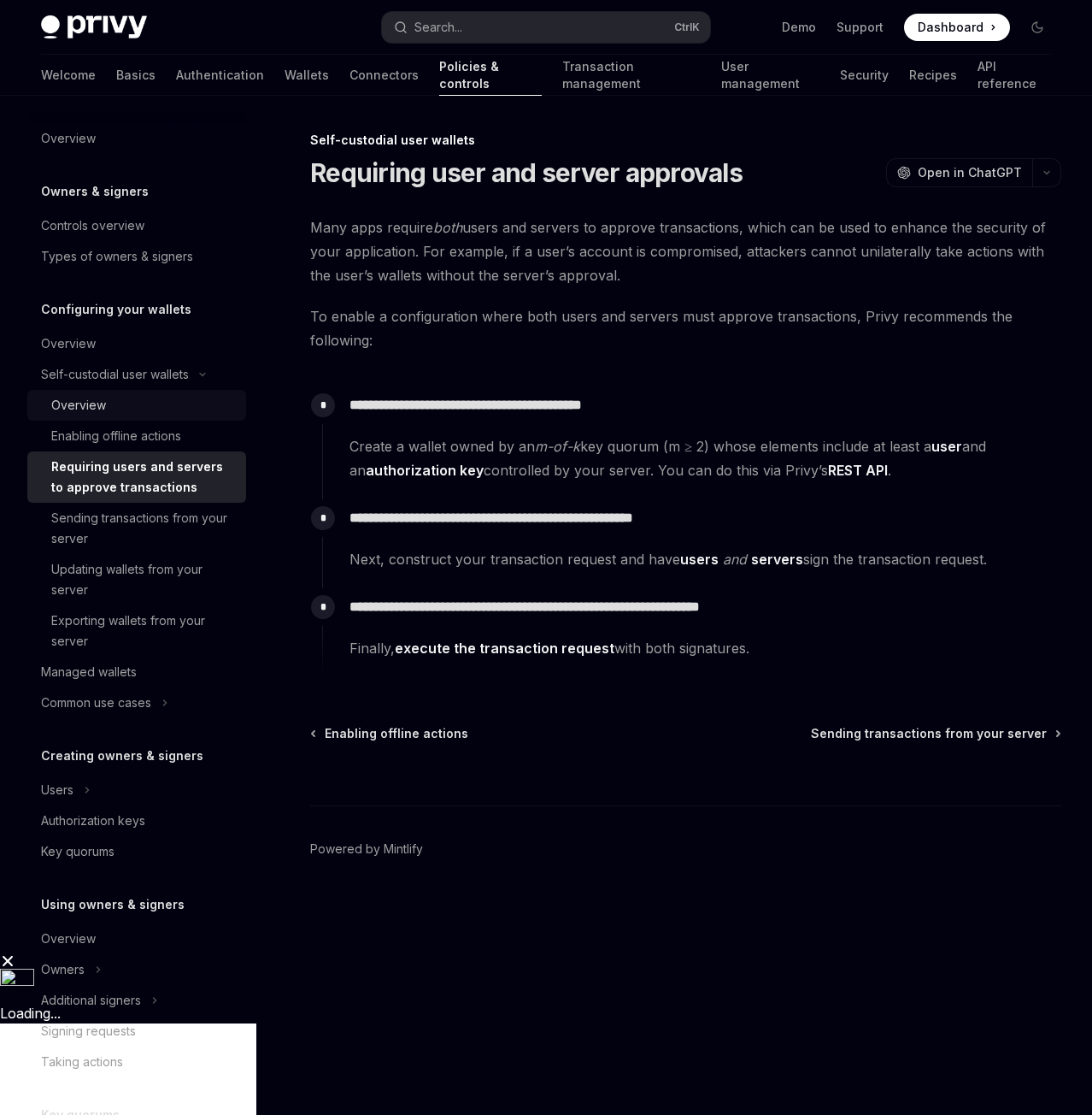
click at [85, 403] on div "Overview" at bounding box center [79, 405] width 55 height 21
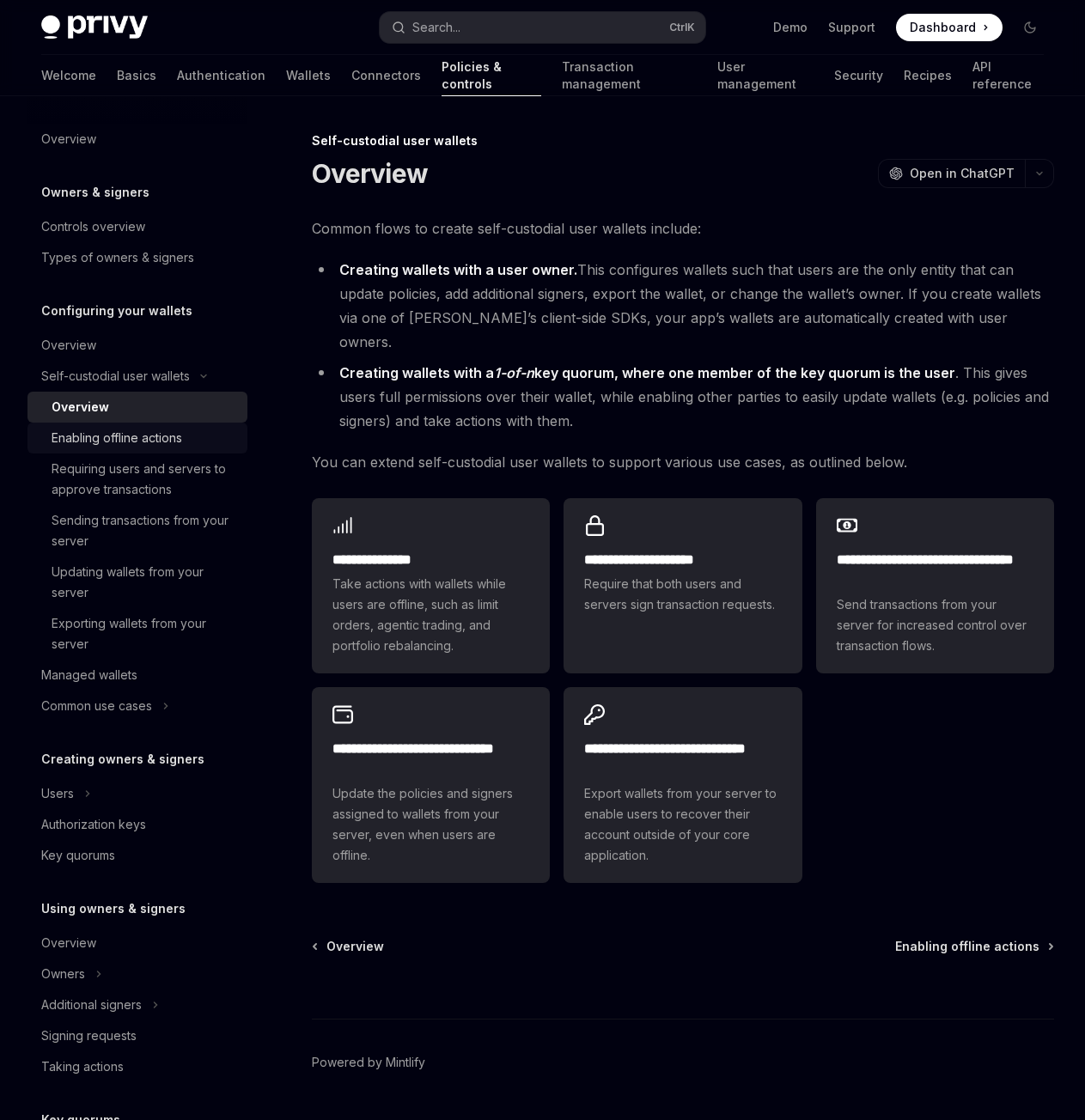
click at [107, 440] on div "Enabling offline actions" at bounding box center [116, 438] width 130 height 21
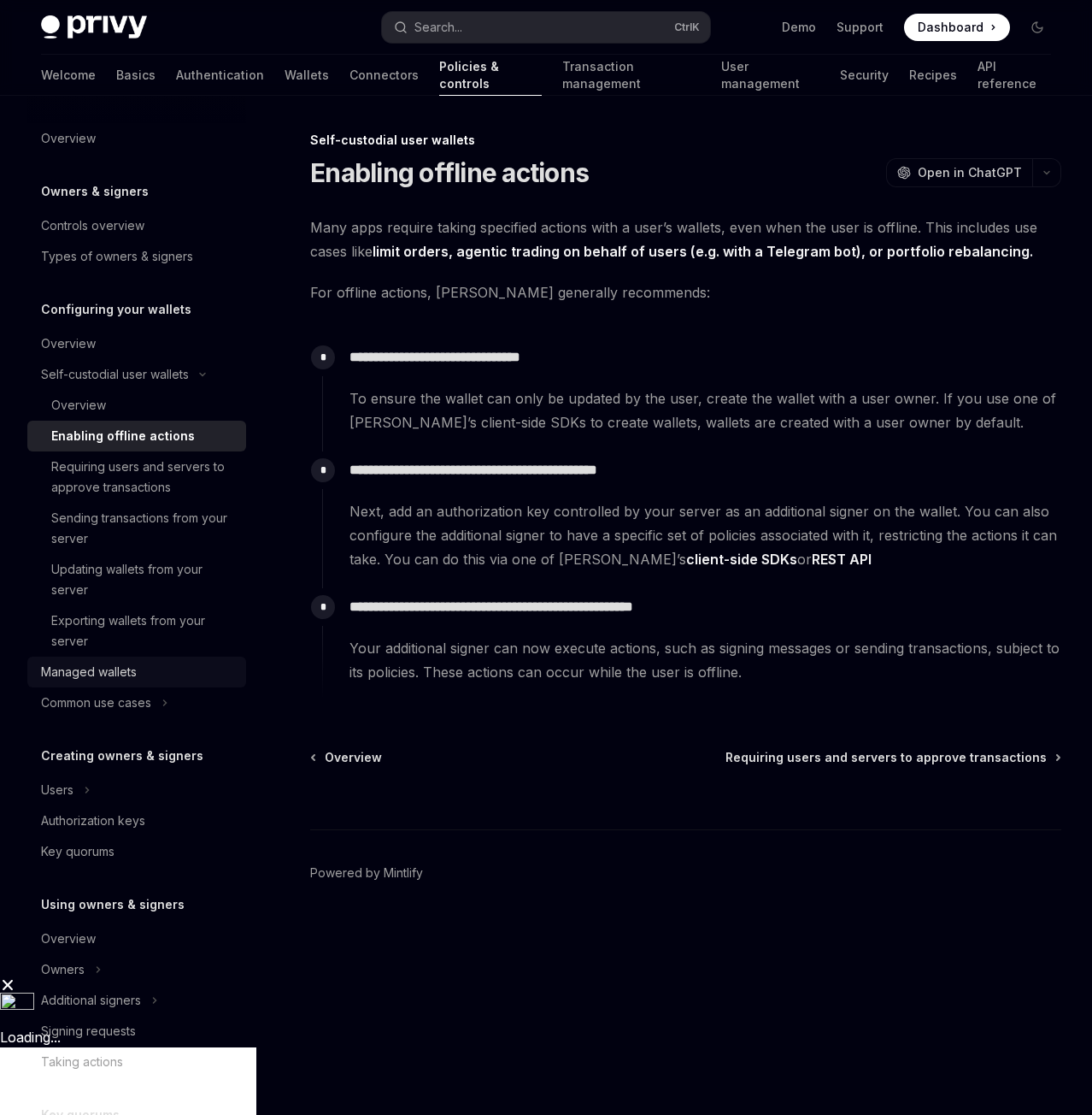
click at [47, 664] on div "Managed wallets" at bounding box center [88, 672] width 96 height 21
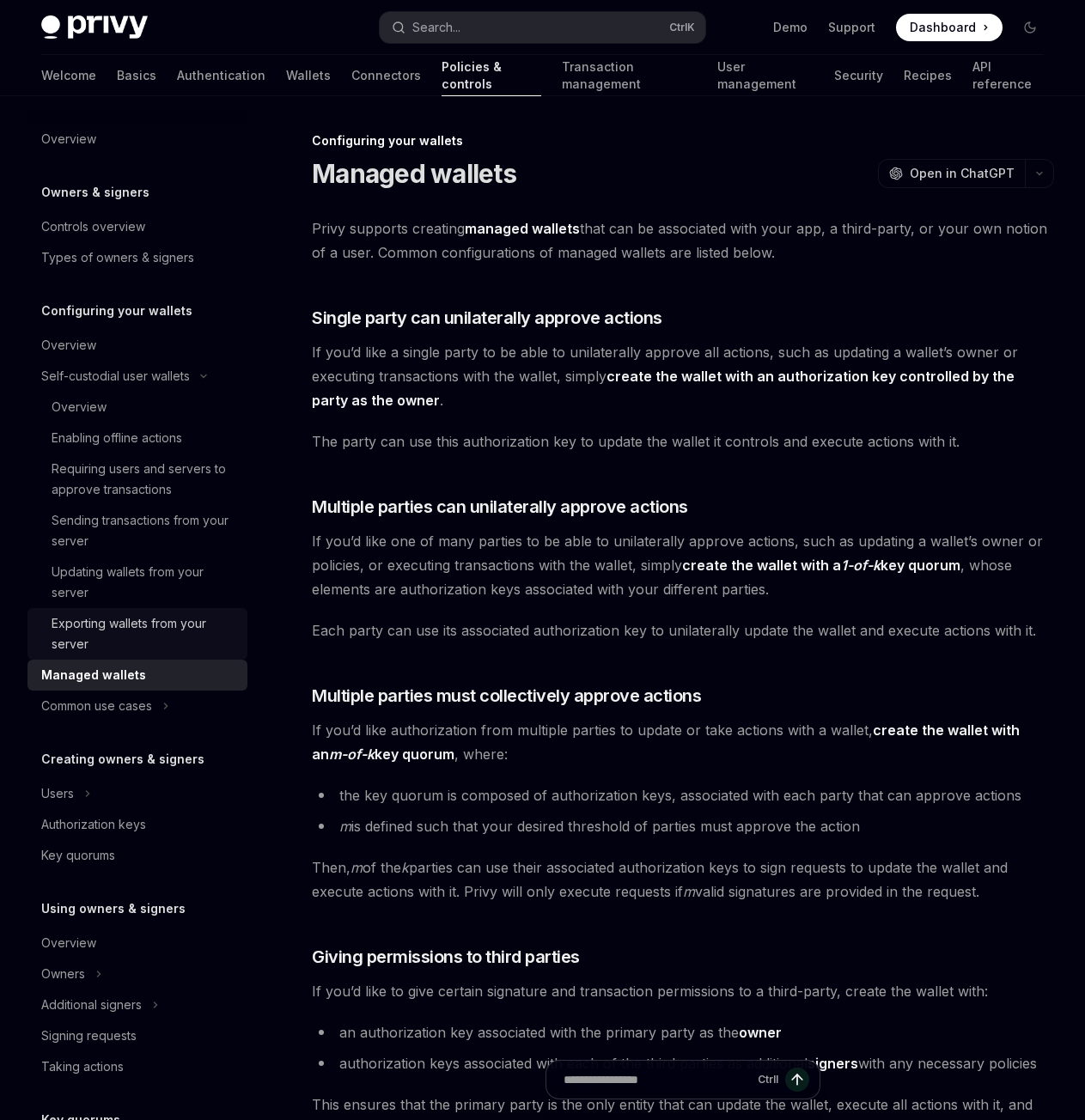
click at [129, 627] on div "Exporting wallets from your server" at bounding box center [144, 633] width 185 height 41
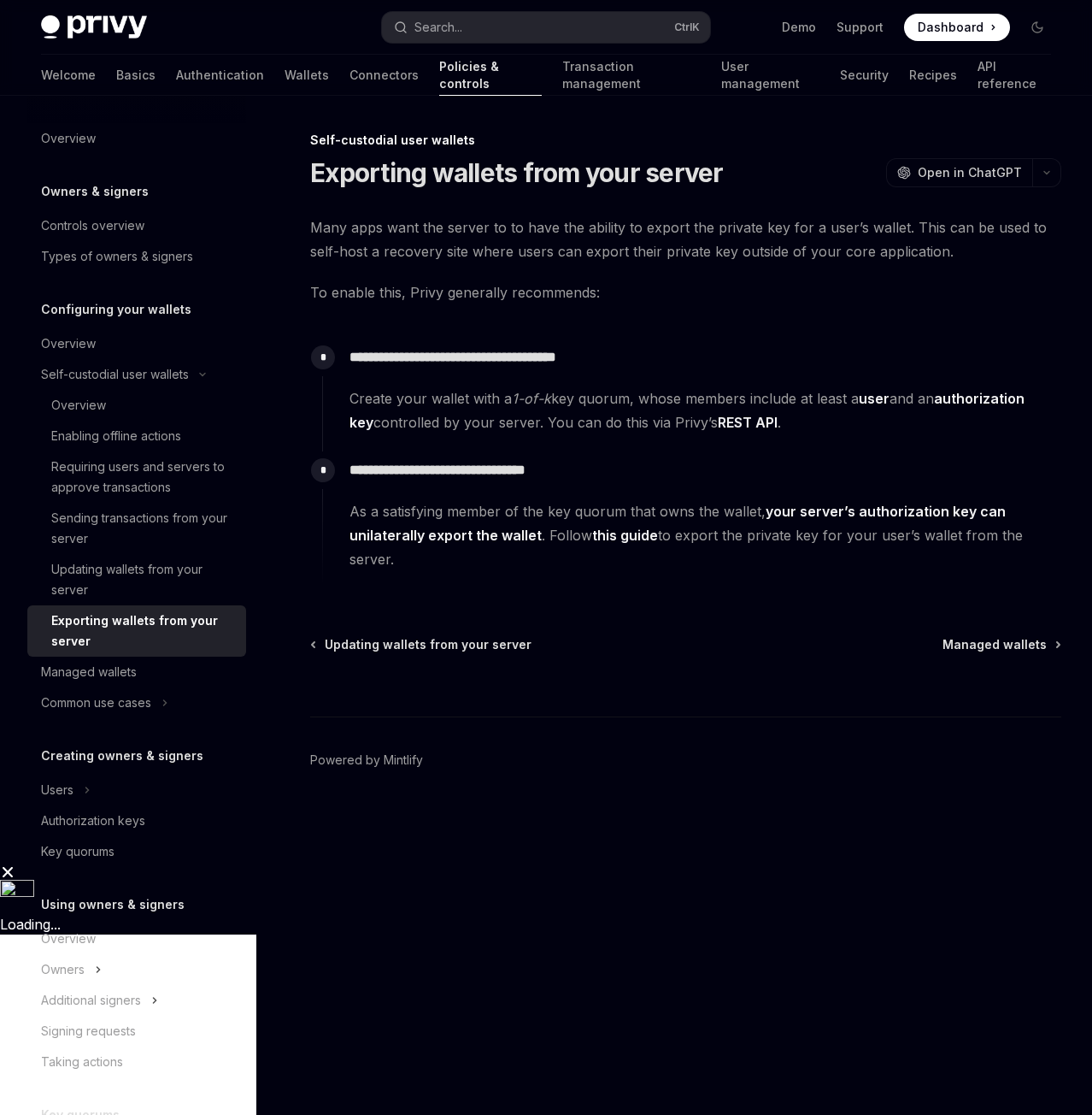
drag, startPoint x: 747, startPoint y: 412, endPoint x: 737, endPoint y: 418, distance: 11.7
click at [744, 413] on span "Create your wallet with a 1-of-k key quorum, whose members include at least a u…" at bounding box center [704, 410] width 711 height 48
click at [737, 418] on link "REST API" at bounding box center [748, 422] width 60 height 18
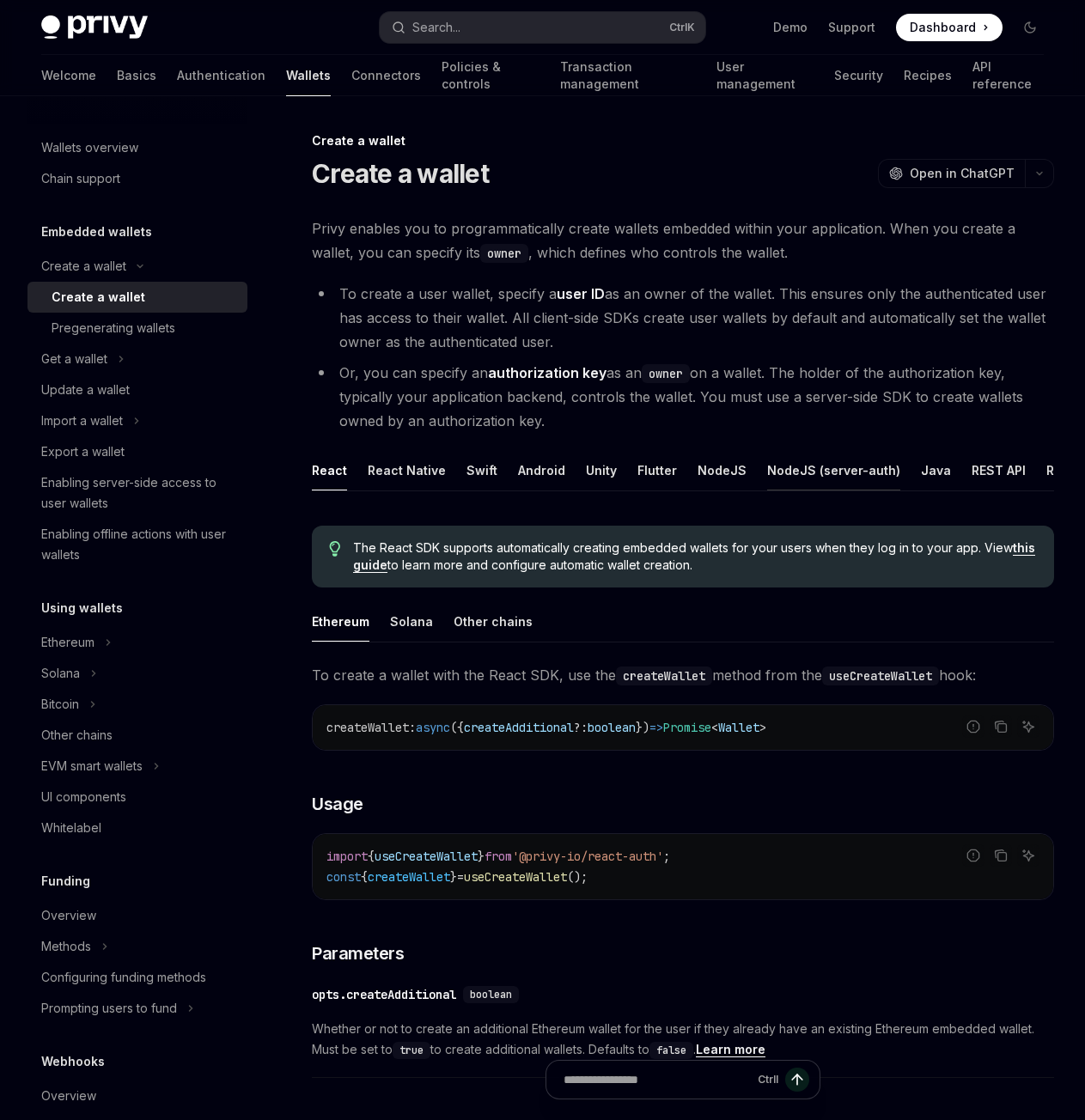
click at [815, 488] on div "NodeJS (server-auth)" at bounding box center [834, 470] width 133 height 40
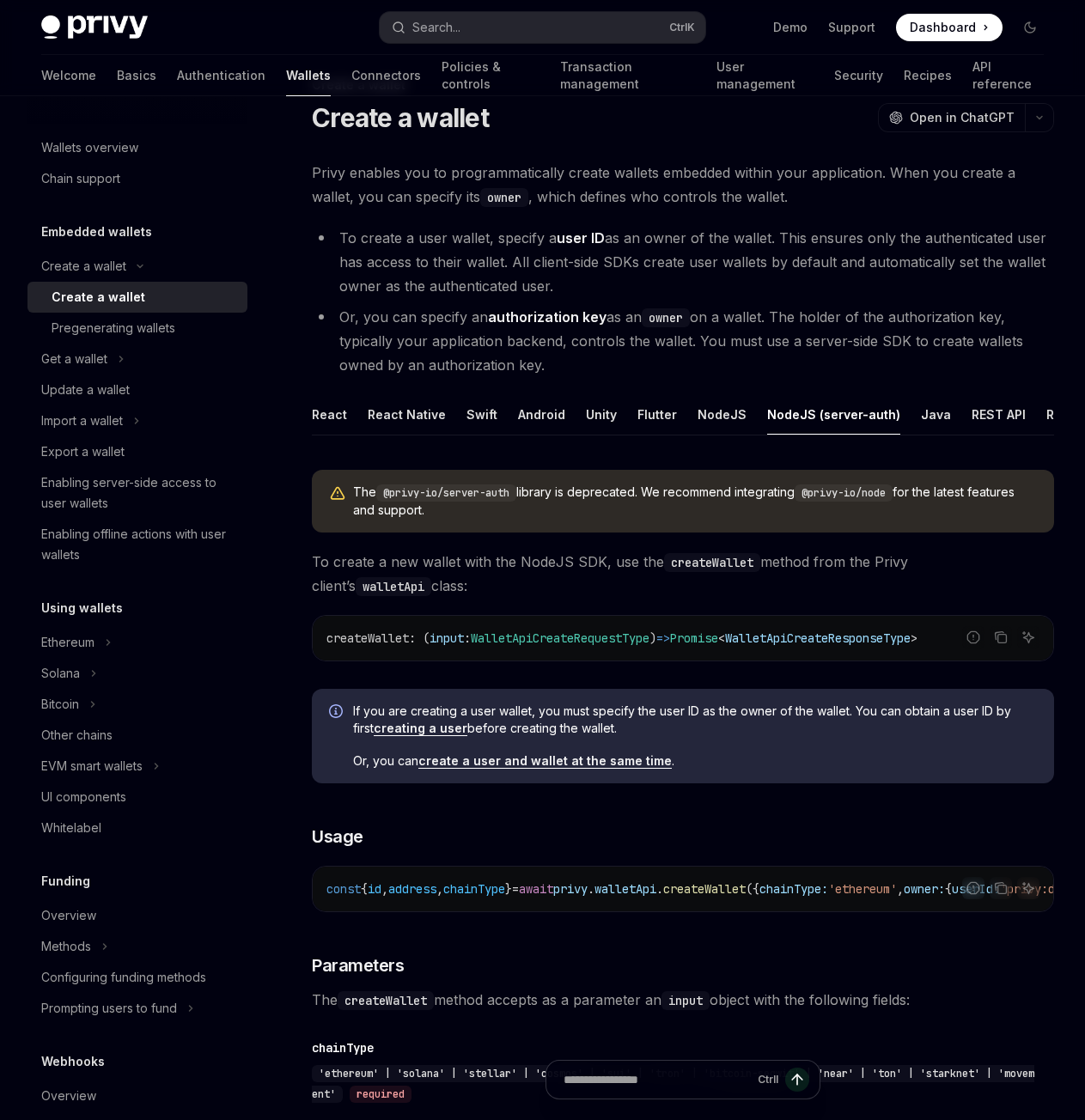
scroll to position [86, 0]
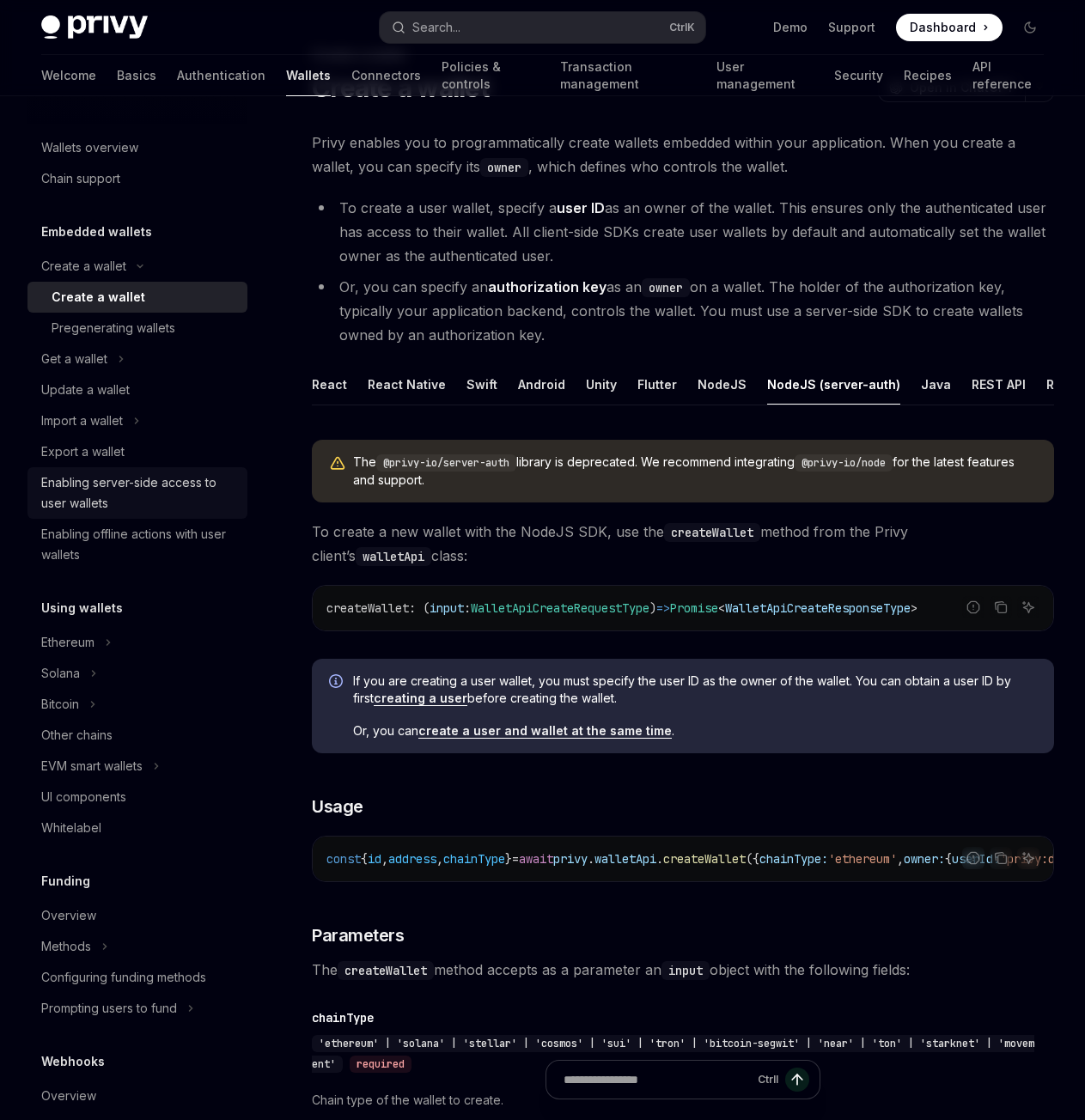
click at [87, 501] on div "Enabling server-side access to user wallets" at bounding box center [139, 492] width 196 height 41
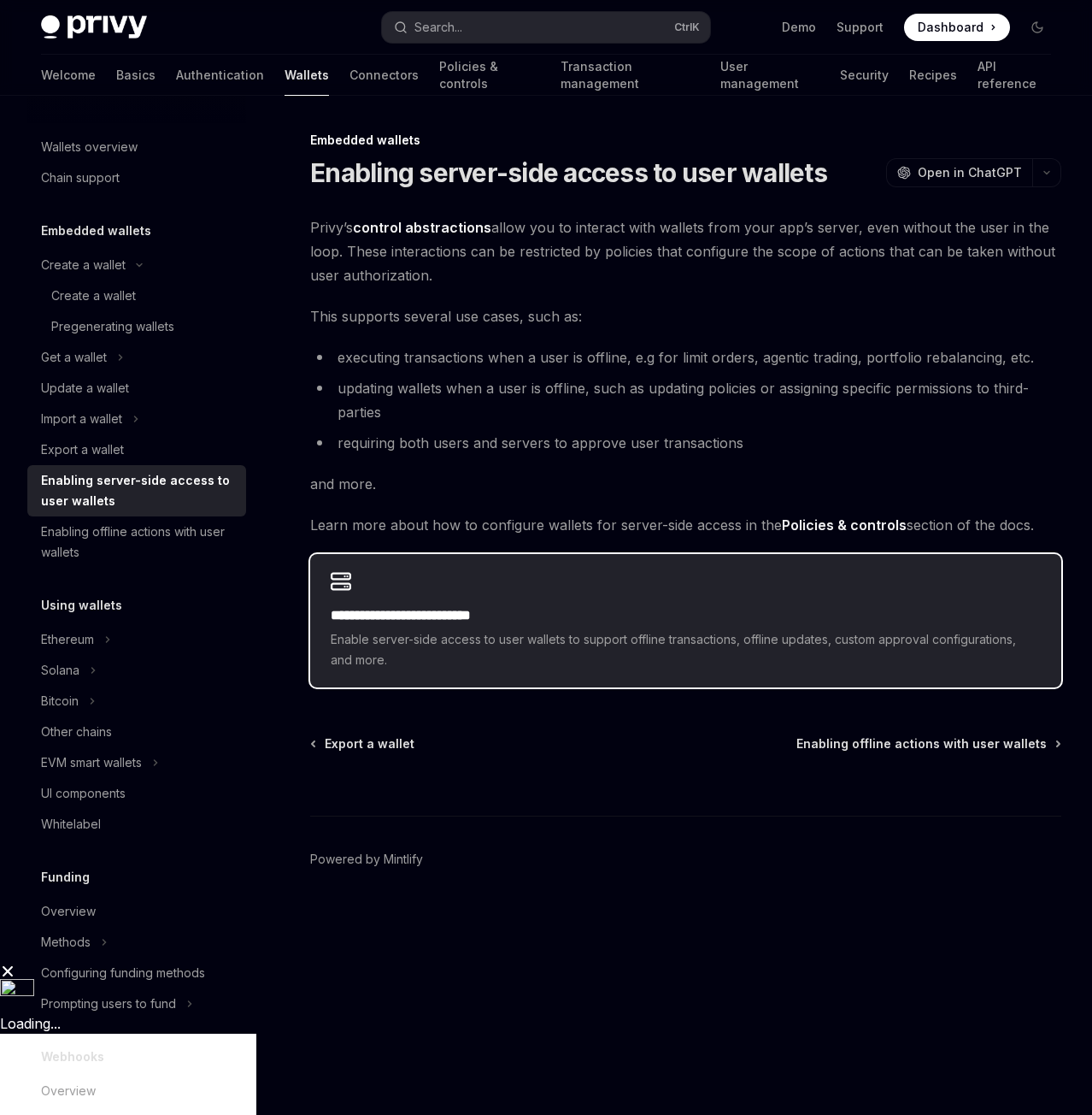
click at [325, 569] on div "**********" at bounding box center [686, 620] width 751 height 133
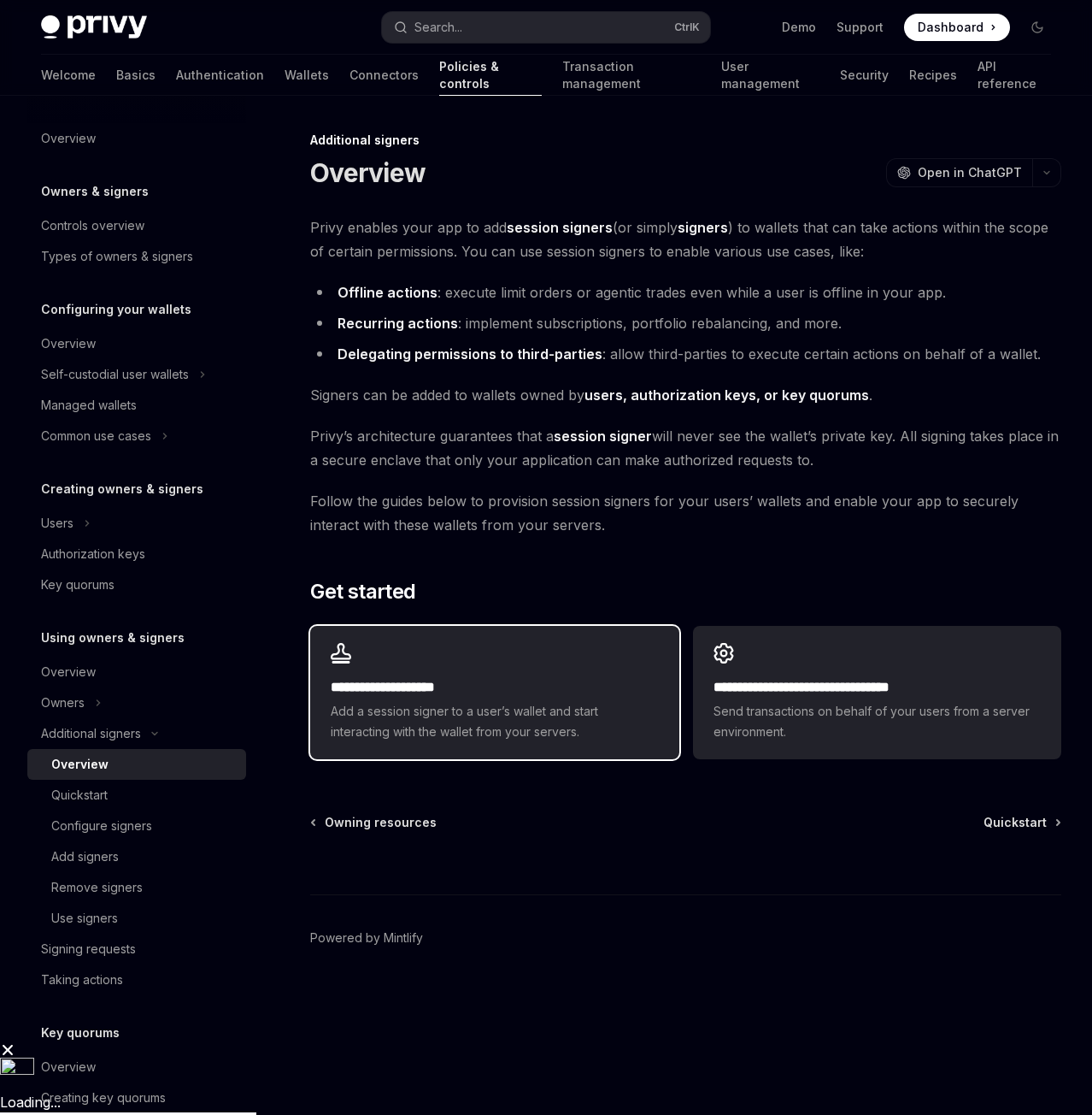
click at [441, 733] on span "Add a session signer to a user’s wallet and start interacting with the wallet f…" at bounding box center [495, 721] width 327 height 41
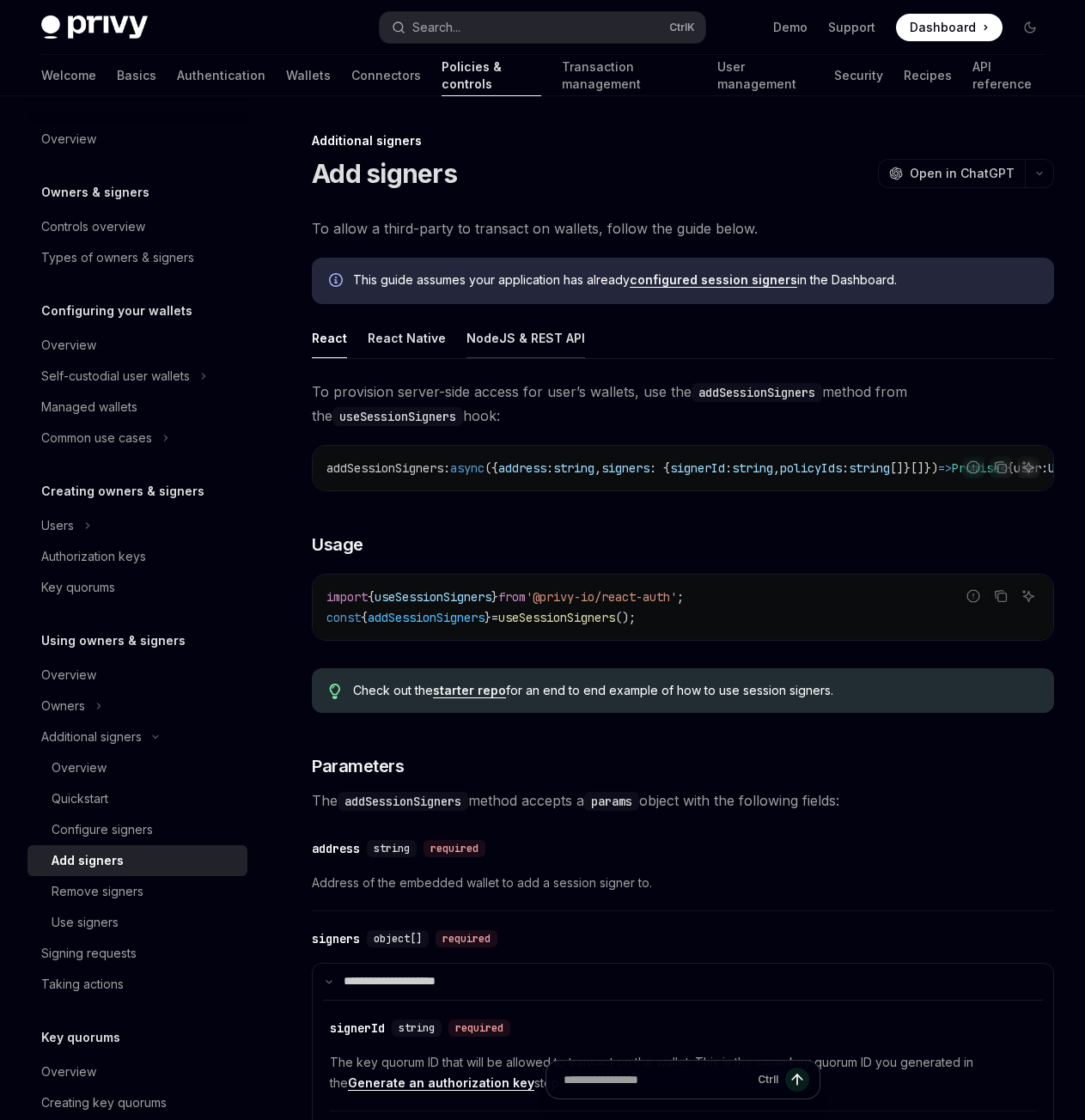
click at [538, 348] on div "NodeJS & REST API" at bounding box center [525, 338] width 119 height 40
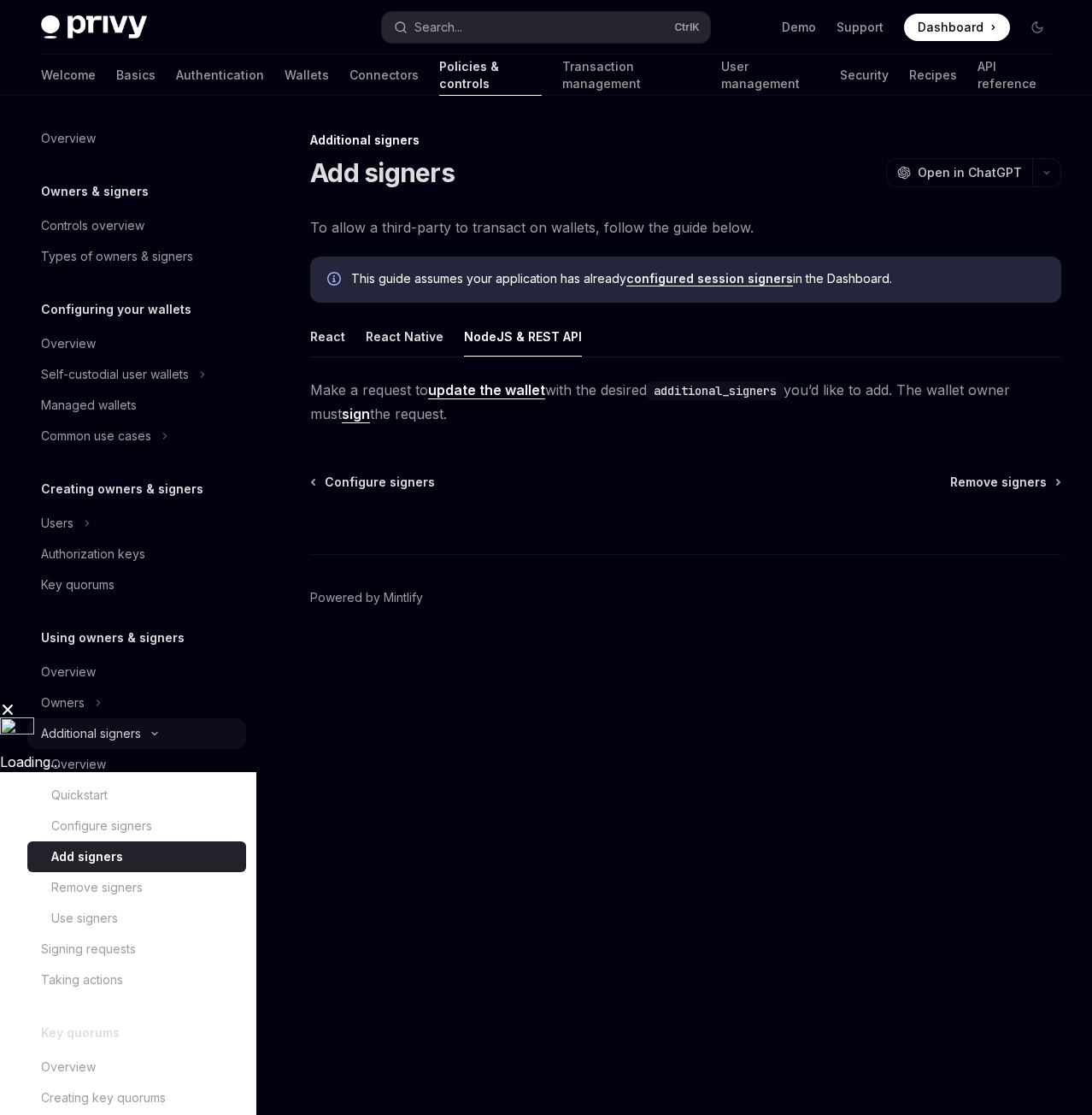
click at [168, 730] on button "Additional signers" at bounding box center [136, 734] width 219 height 31
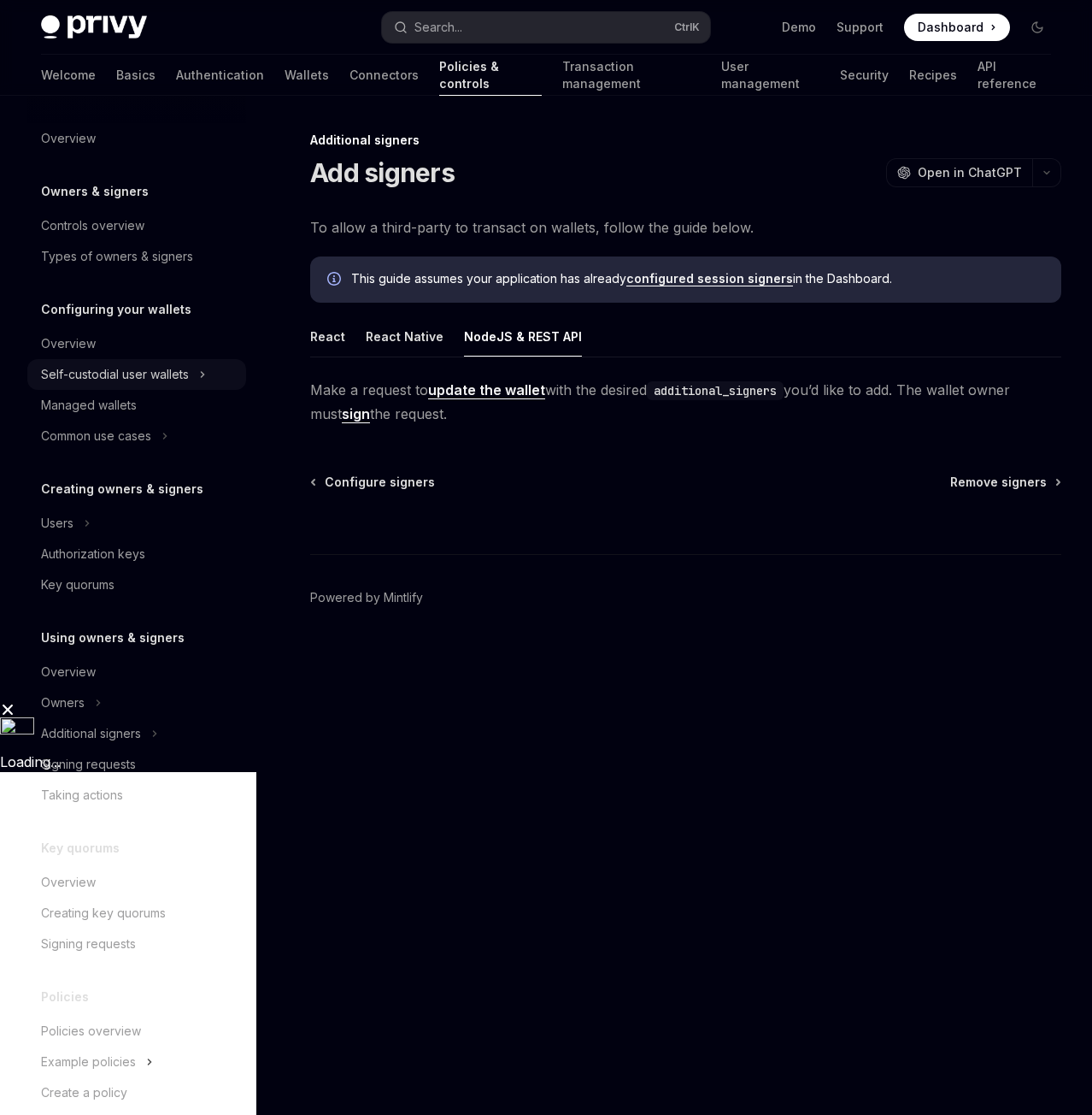
click at [112, 385] on button "Self-custodial user wallets" at bounding box center [136, 374] width 219 height 31
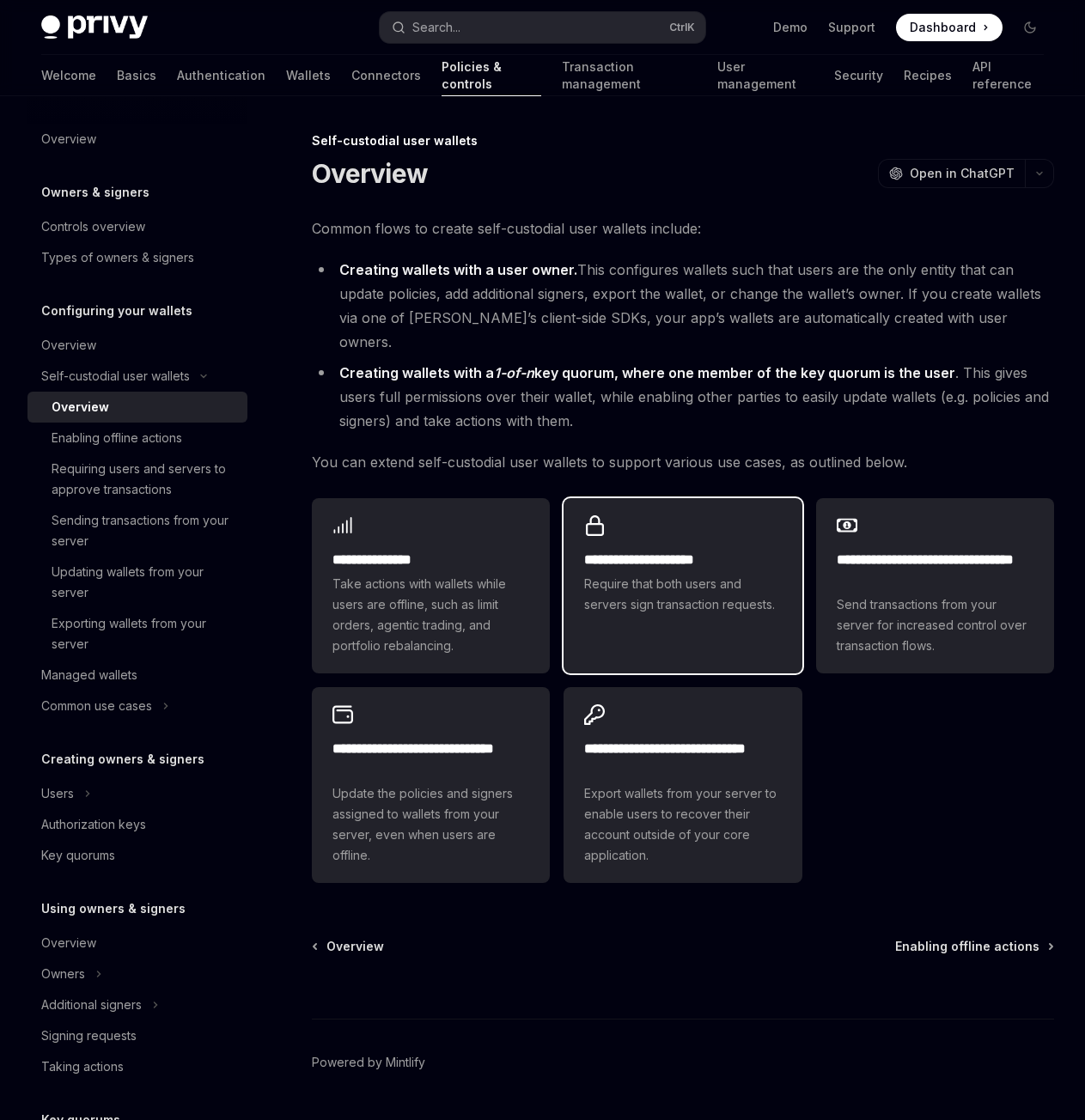
click at [617, 615] on link "**********" at bounding box center [683, 586] width 238 height 175
click at [109, 669] on div "Managed wallets" at bounding box center [88, 675] width 96 height 21
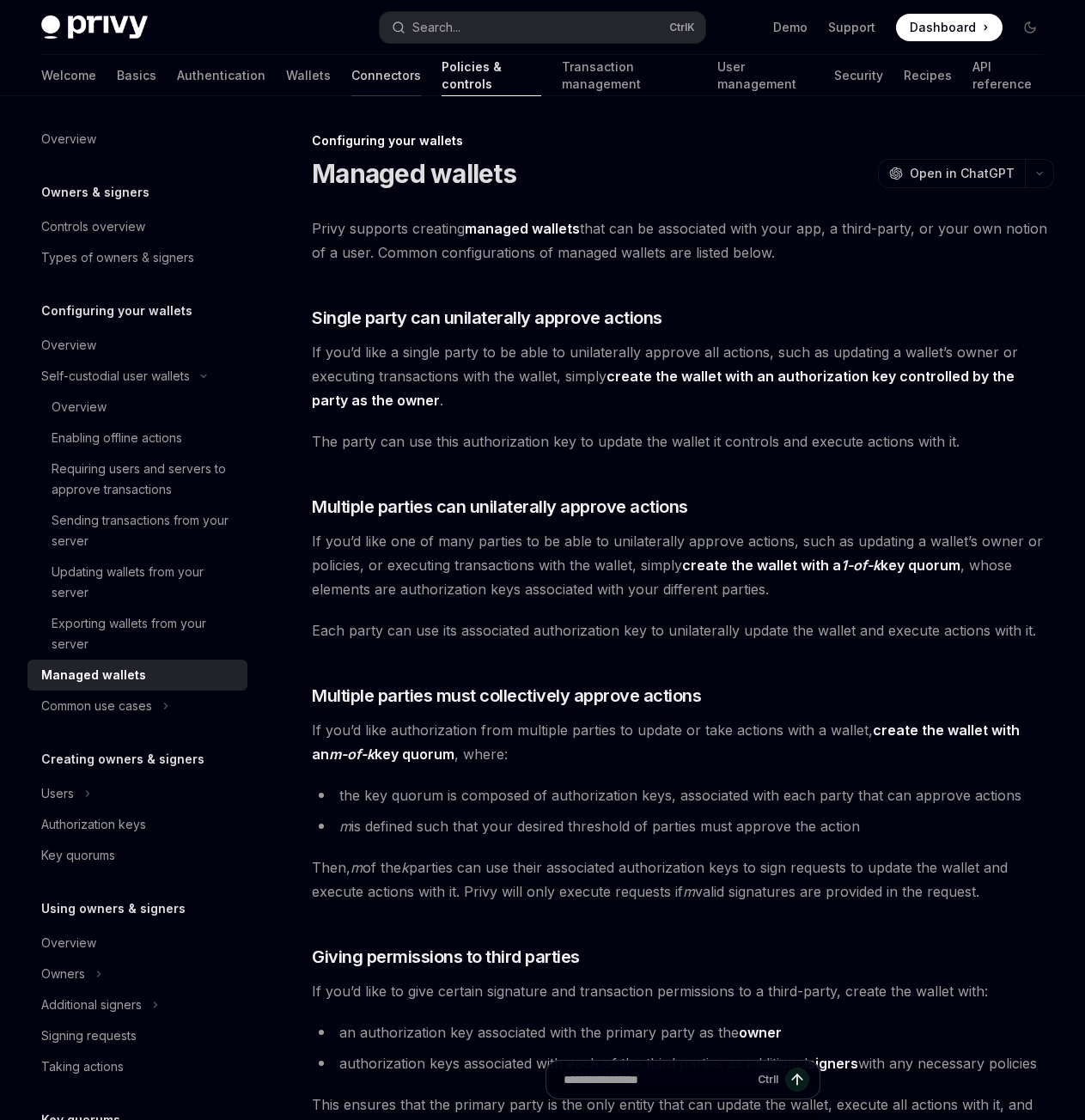
drag, startPoint x: 264, startPoint y: 77, endPoint x: 303, endPoint y: 77, distance: 39.0
click at [299, 77] on div "Welcome Basics Authentication Wallets Connectors Policies & controls Transactio…" at bounding box center [542, 75] width 1002 height 41
click at [351, 76] on link "Connectors" at bounding box center [385, 75] width 69 height 41
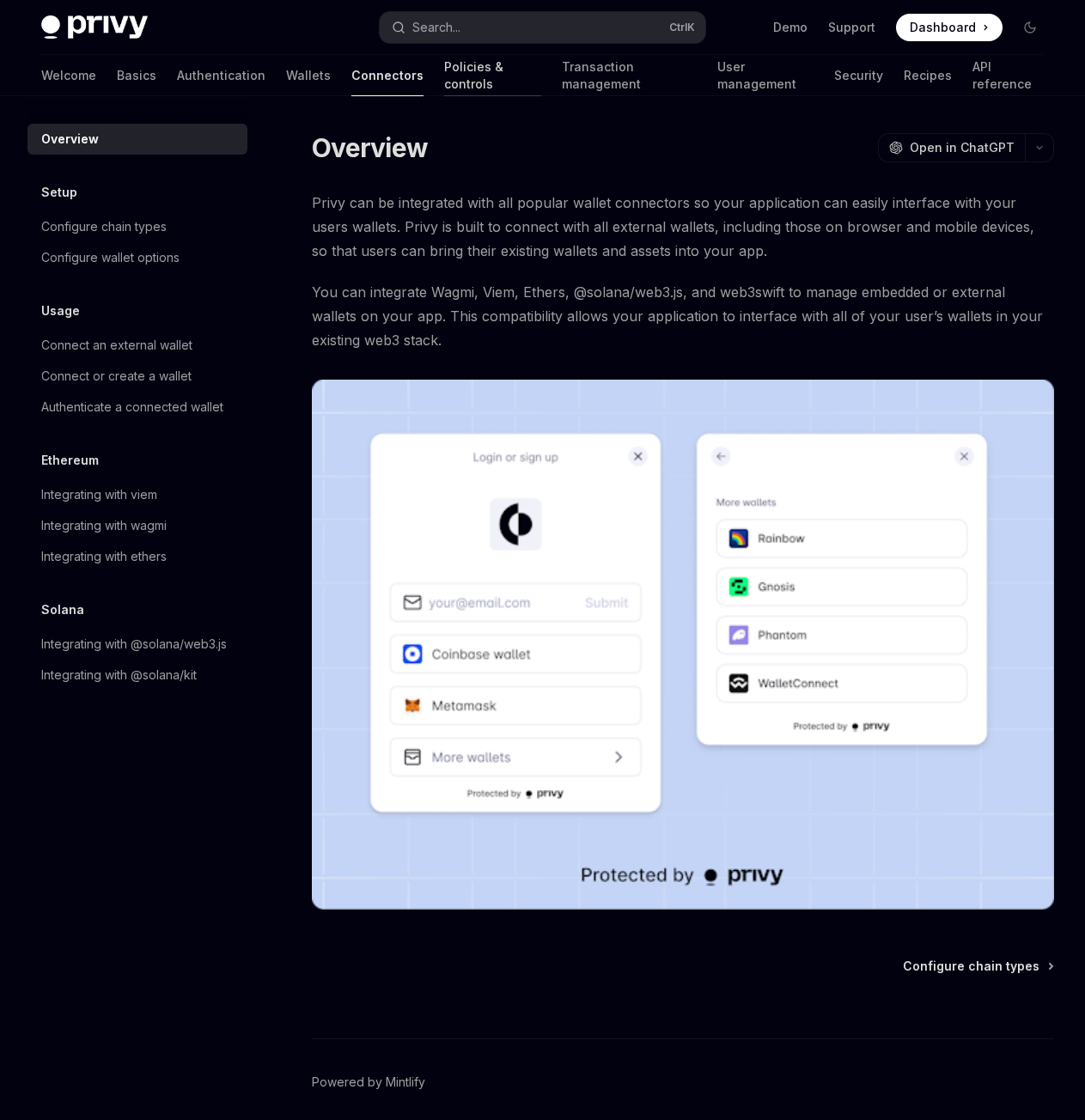
click at [444, 87] on link "Policies & controls" at bounding box center [493, 75] width 97 height 41
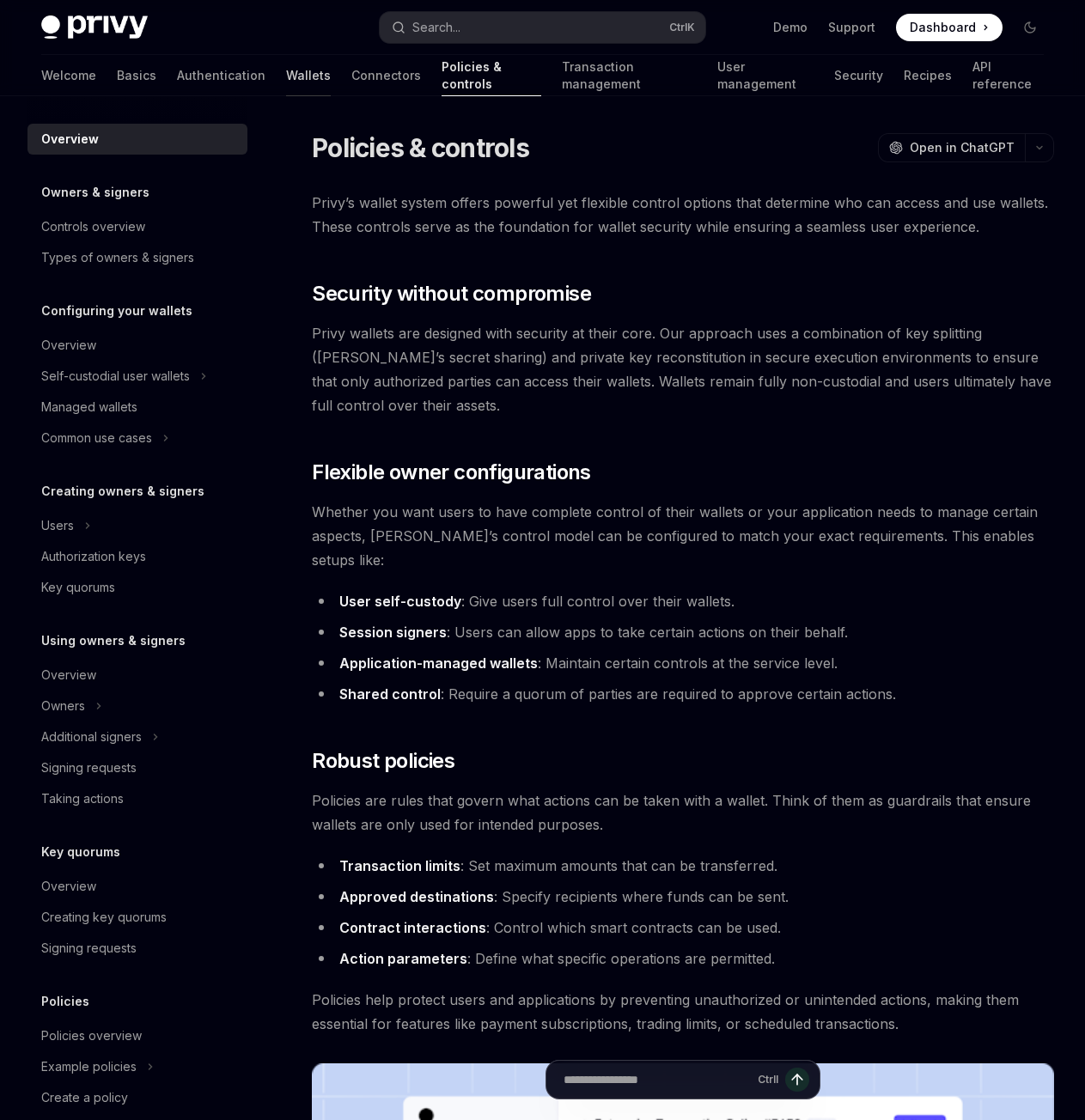
click at [286, 86] on link "Wallets" at bounding box center [308, 75] width 45 height 41
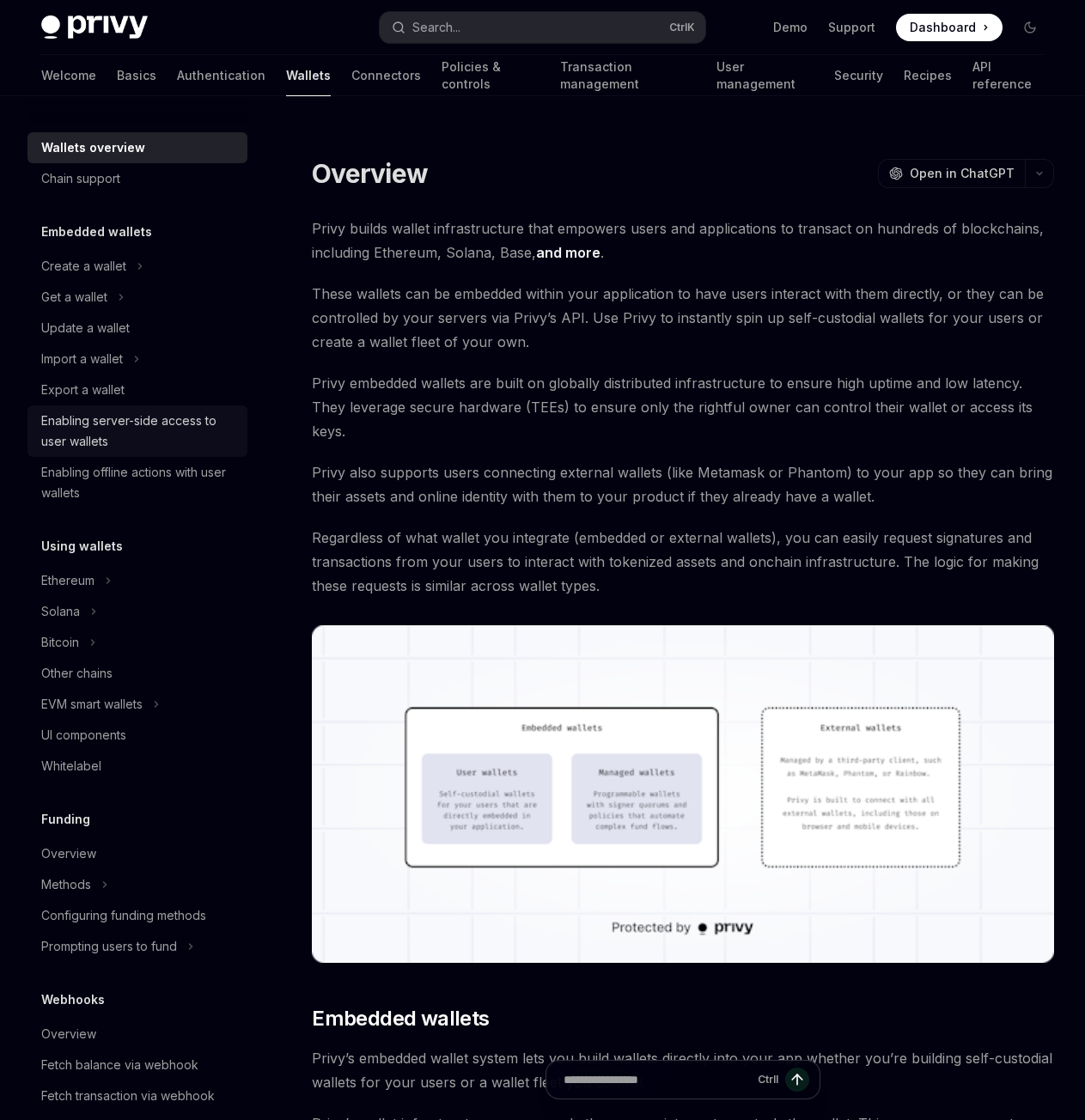
click at [160, 438] on div "Enabling server-side access to user wallets" at bounding box center [139, 431] width 196 height 41
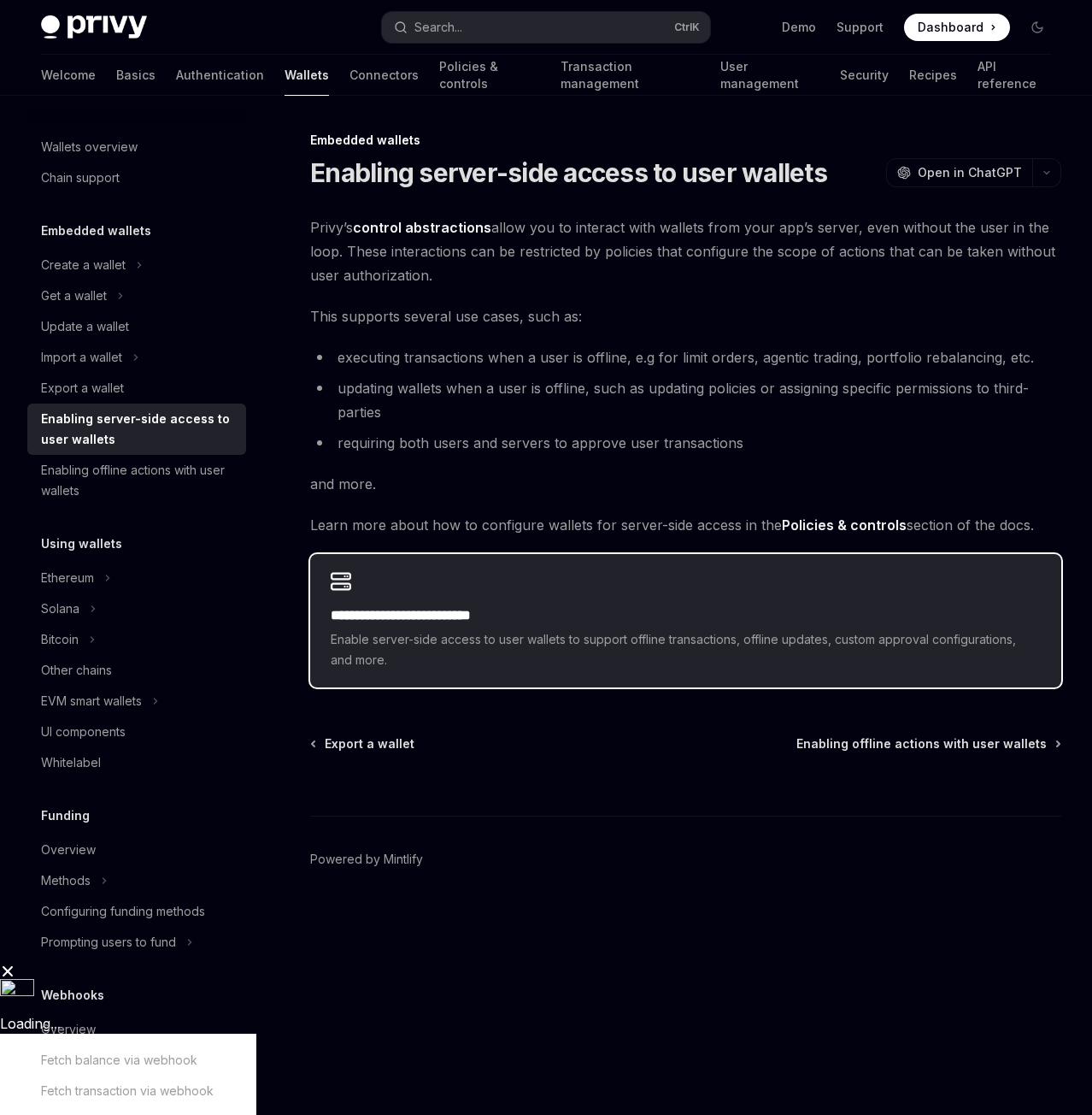
click at [519, 658] on span "Enable server-side access to user wallets to support offline transactions, offl…" at bounding box center [686, 649] width 711 height 41
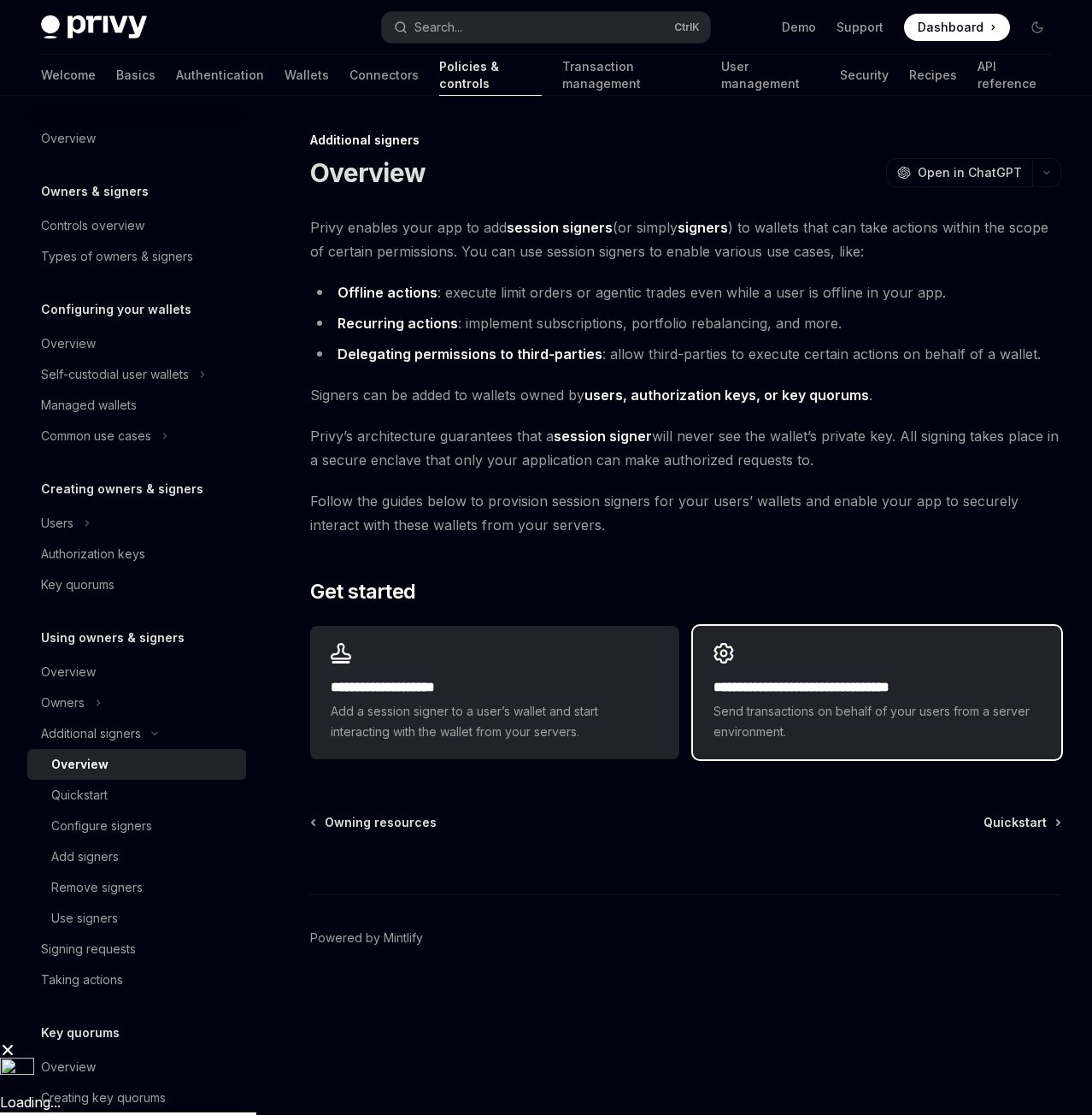
click at [821, 688] on h2 "**********" at bounding box center [877, 687] width 327 height 21
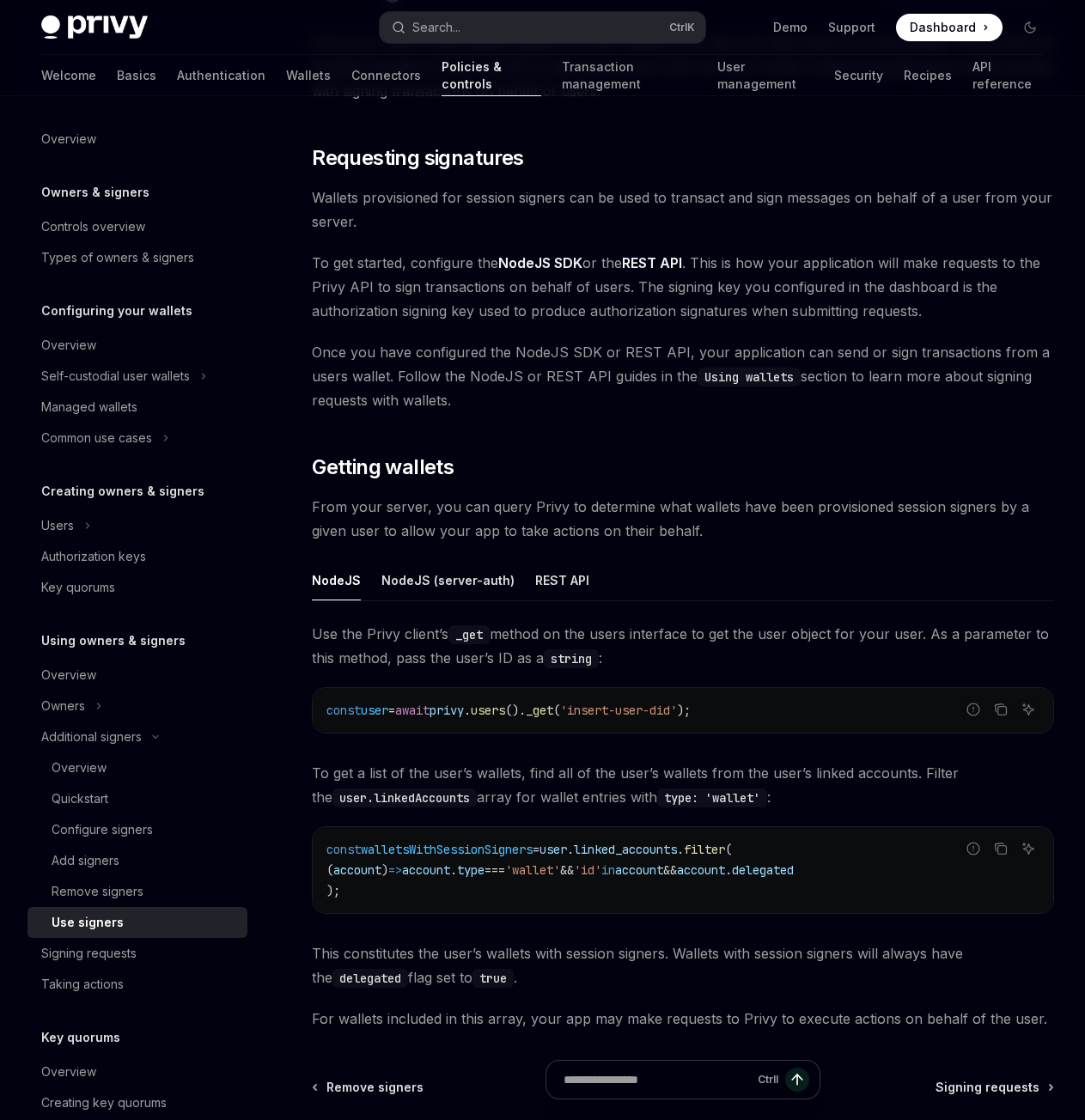
scroll to position [200, 0]
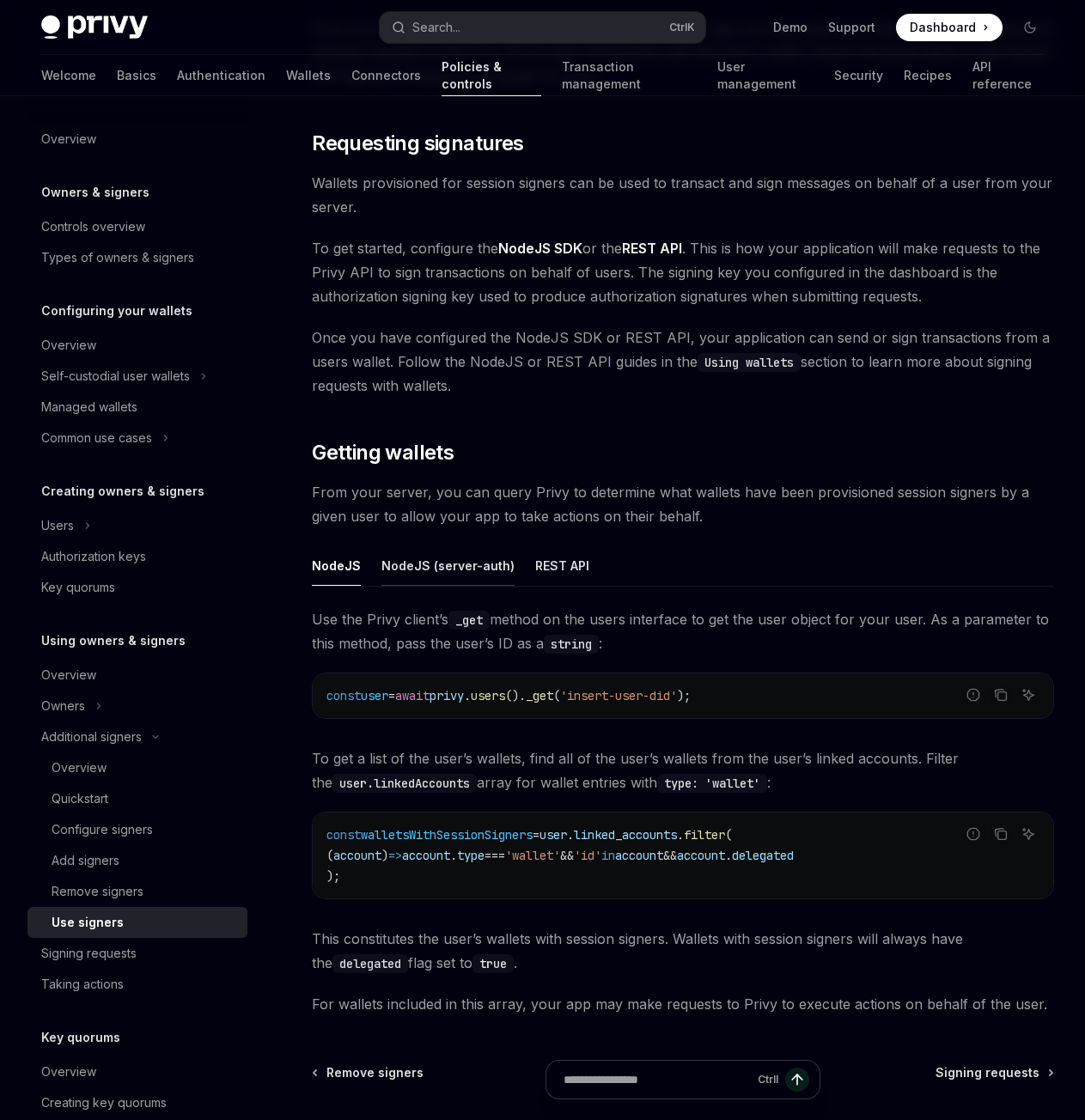
click at [448, 564] on div "NodeJS (server-auth)" at bounding box center [448, 566] width 133 height 40
type textarea "*"
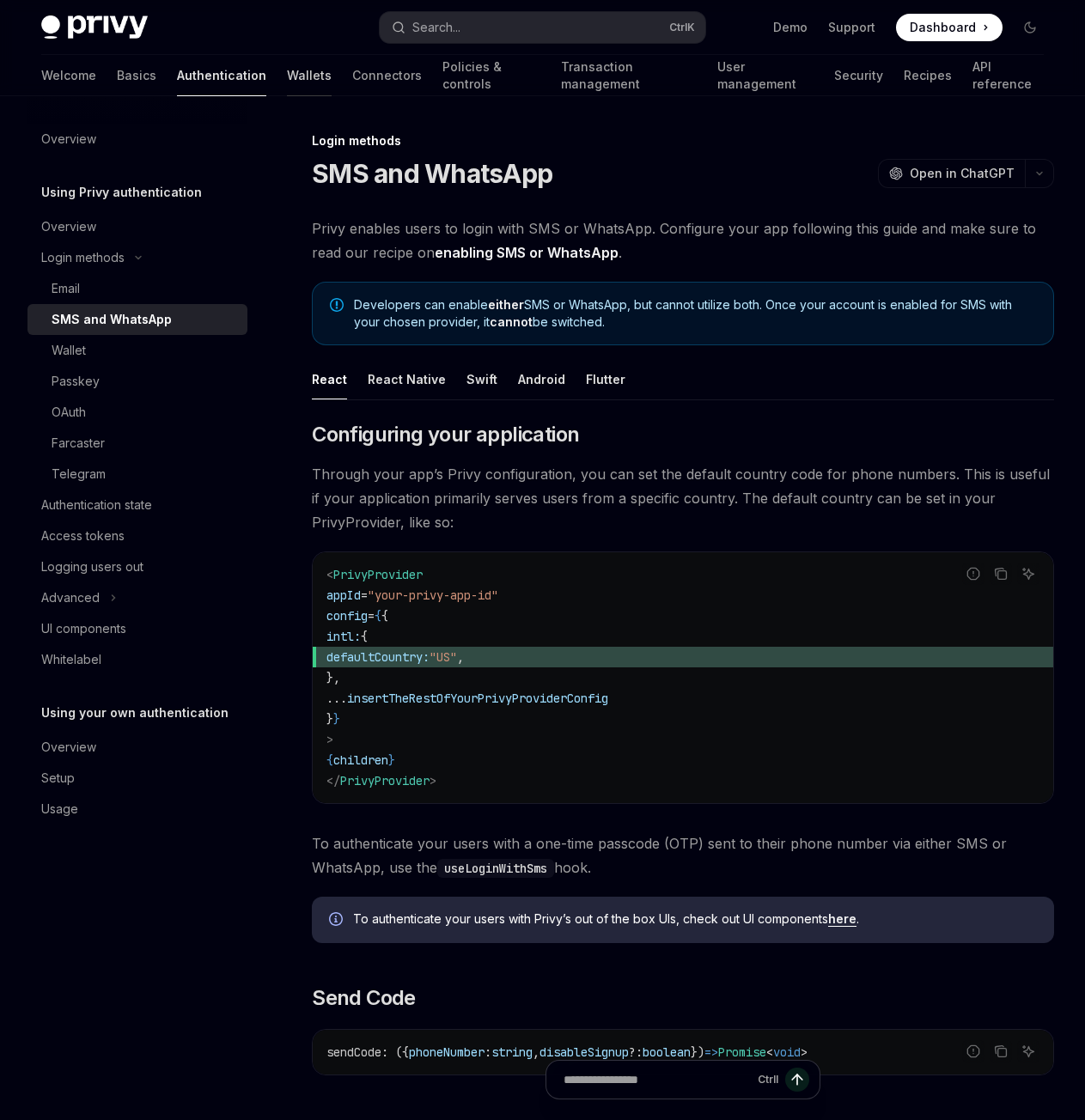
click at [287, 75] on link "Wallets" at bounding box center [309, 75] width 45 height 41
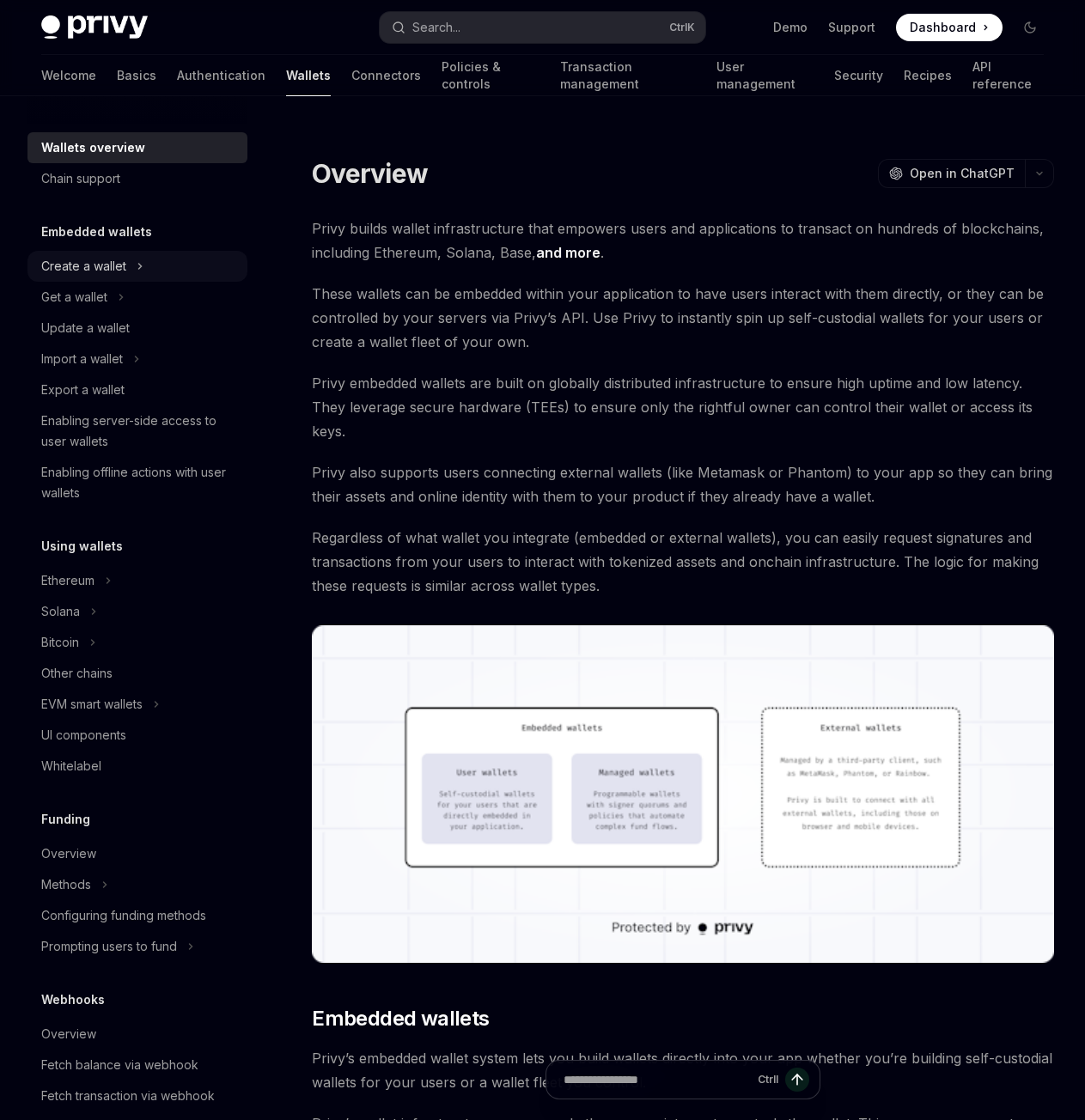
click at [83, 264] on div "Create a wallet" at bounding box center [83, 266] width 85 height 21
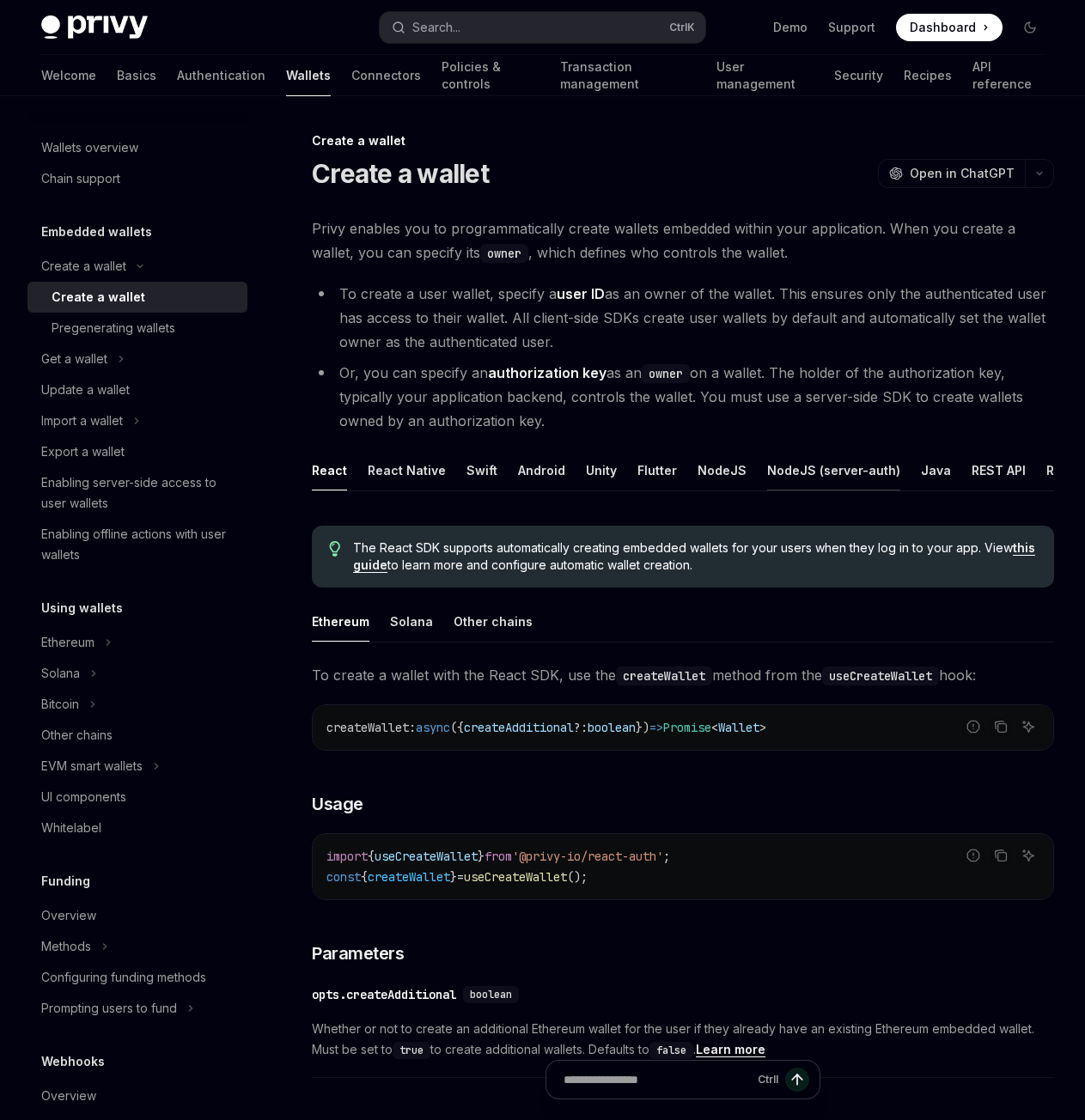
click at [767, 473] on div "NodeJS (server-auth)" at bounding box center [834, 470] width 133 height 40
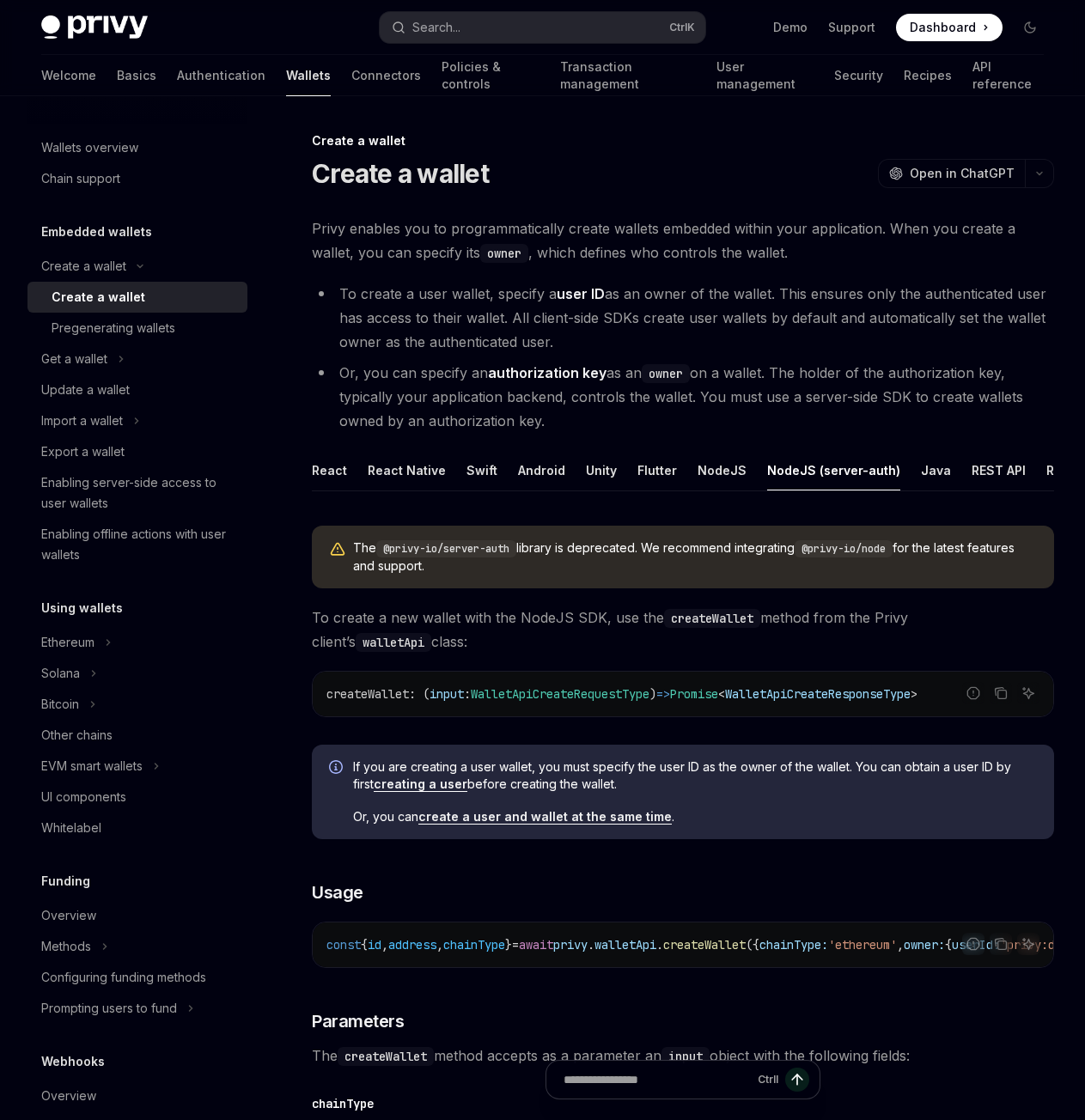
click at [825, 947] on span "userId:" at bounding box center [843, 944] width 48 height 15
copy span "userId"
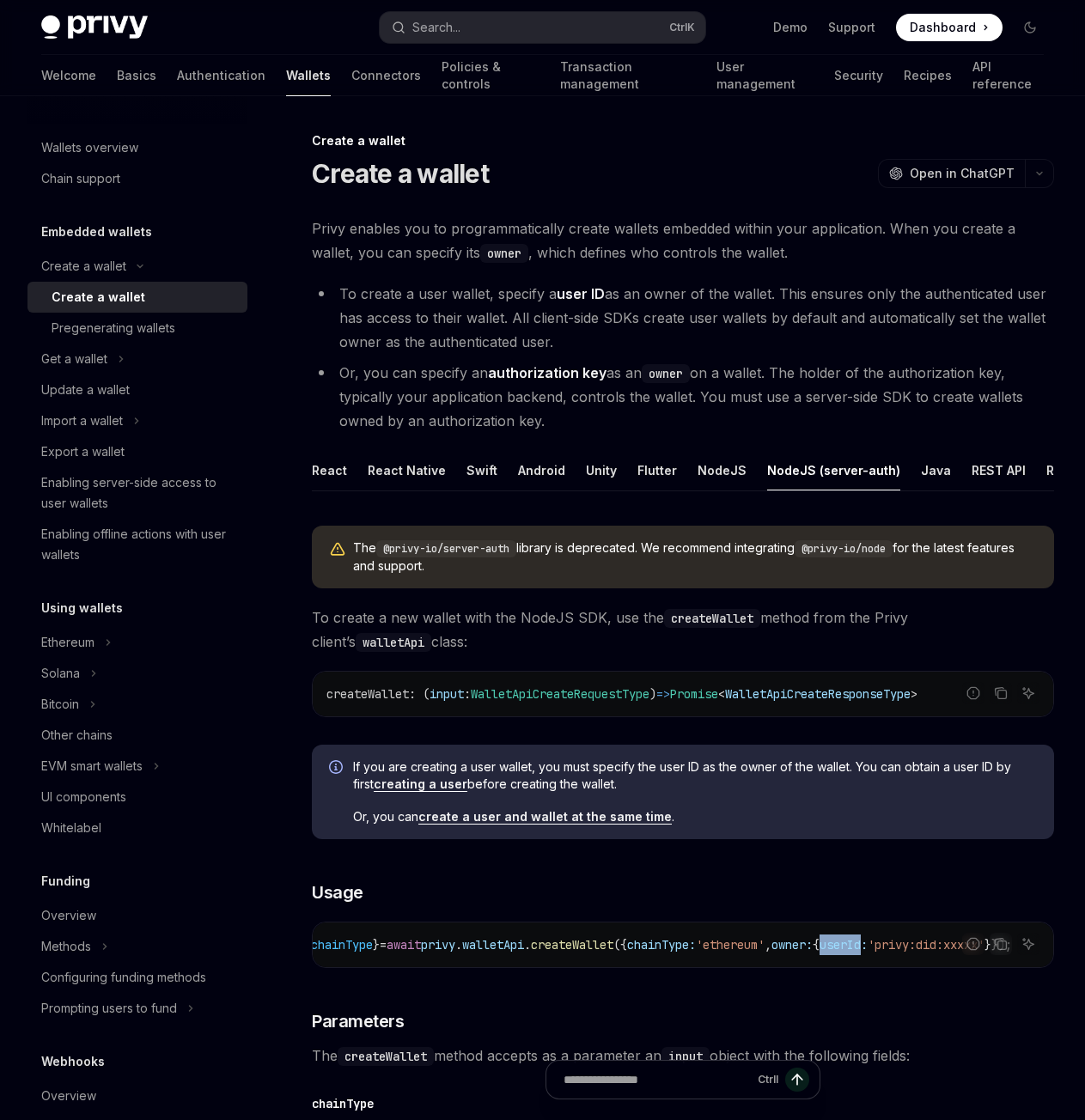
click at [824, 963] on div "const { id , address , chainType } = await privy . walletApi . createWallet ({ …" at bounding box center [683, 944] width 741 height 45
click at [829, 944] on span "userId:" at bounding box center [843, 944] width 48 height 15
copy span "userId"
click at [462, 945] on span "walletApi" at bounding box center [493, 944] width 62 height 15
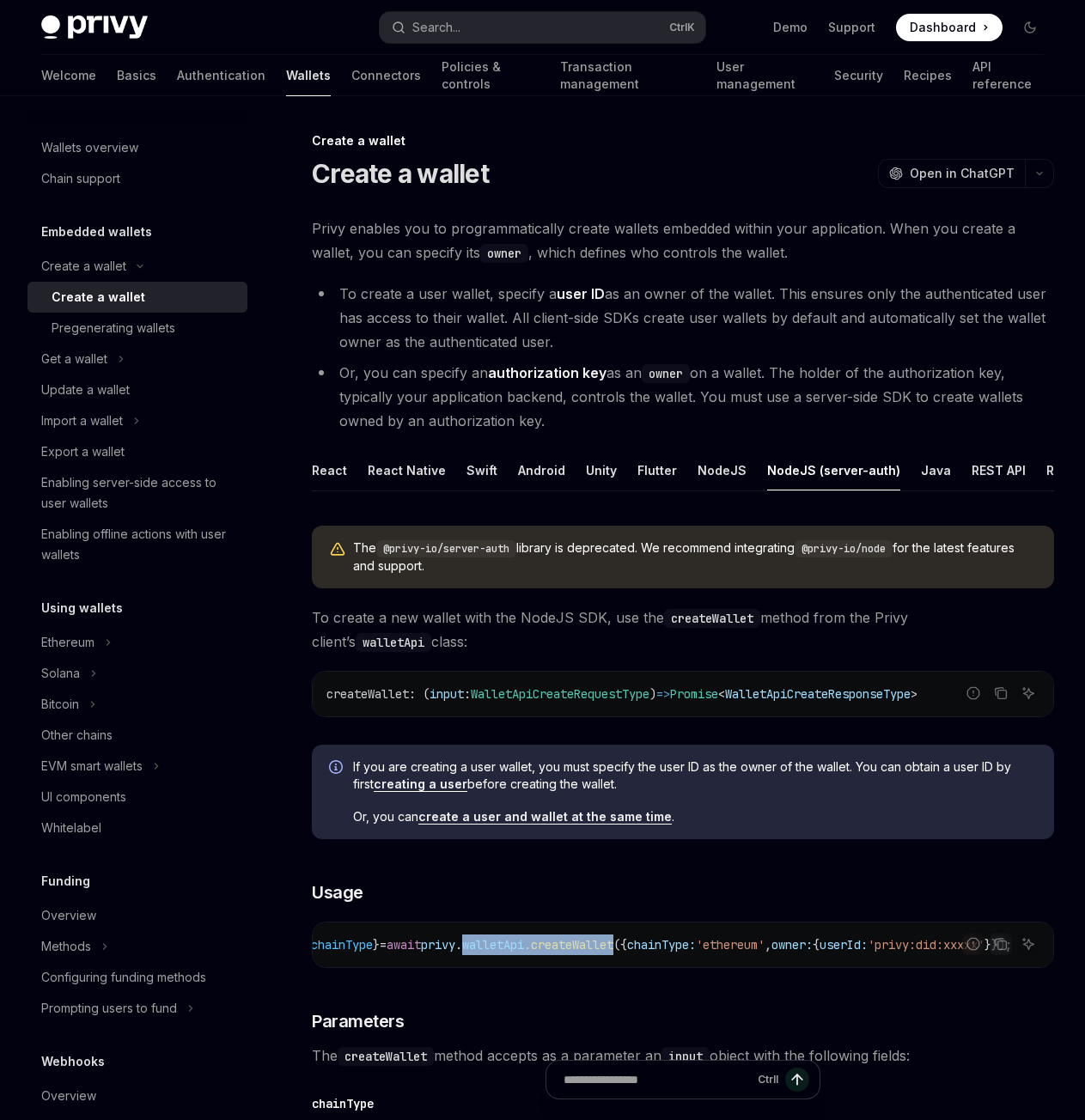
drag, startPoint x: 439, startPoint y: 945, endPoint x: 512, endPoint y: 945, distance: 73.0
click at [512, 945] on span "const { id , address , chainType } = await privy . walletApi . createWallet ({ …" at bounding box center [603, 944] width 818 height 15
copy span "walletApi . createWallet"
click at [712, 468] on div "NodeJS" at bounding box center [721, 470] width 48 height 40
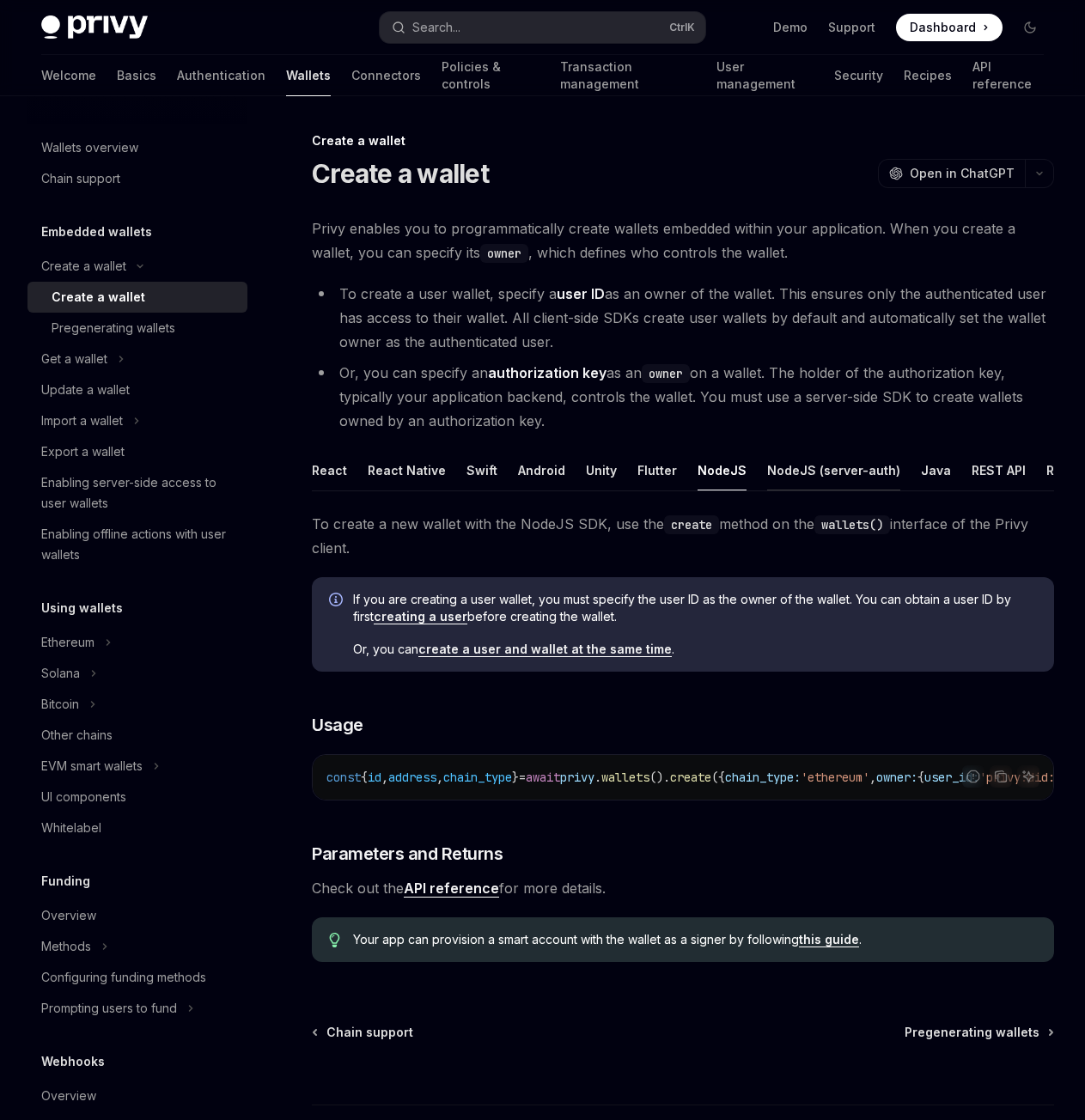
click at [771, 478] on div "NodeJS (server-auth)" at bounding box center [834, 470] width 133 height 40
type textarea "*"
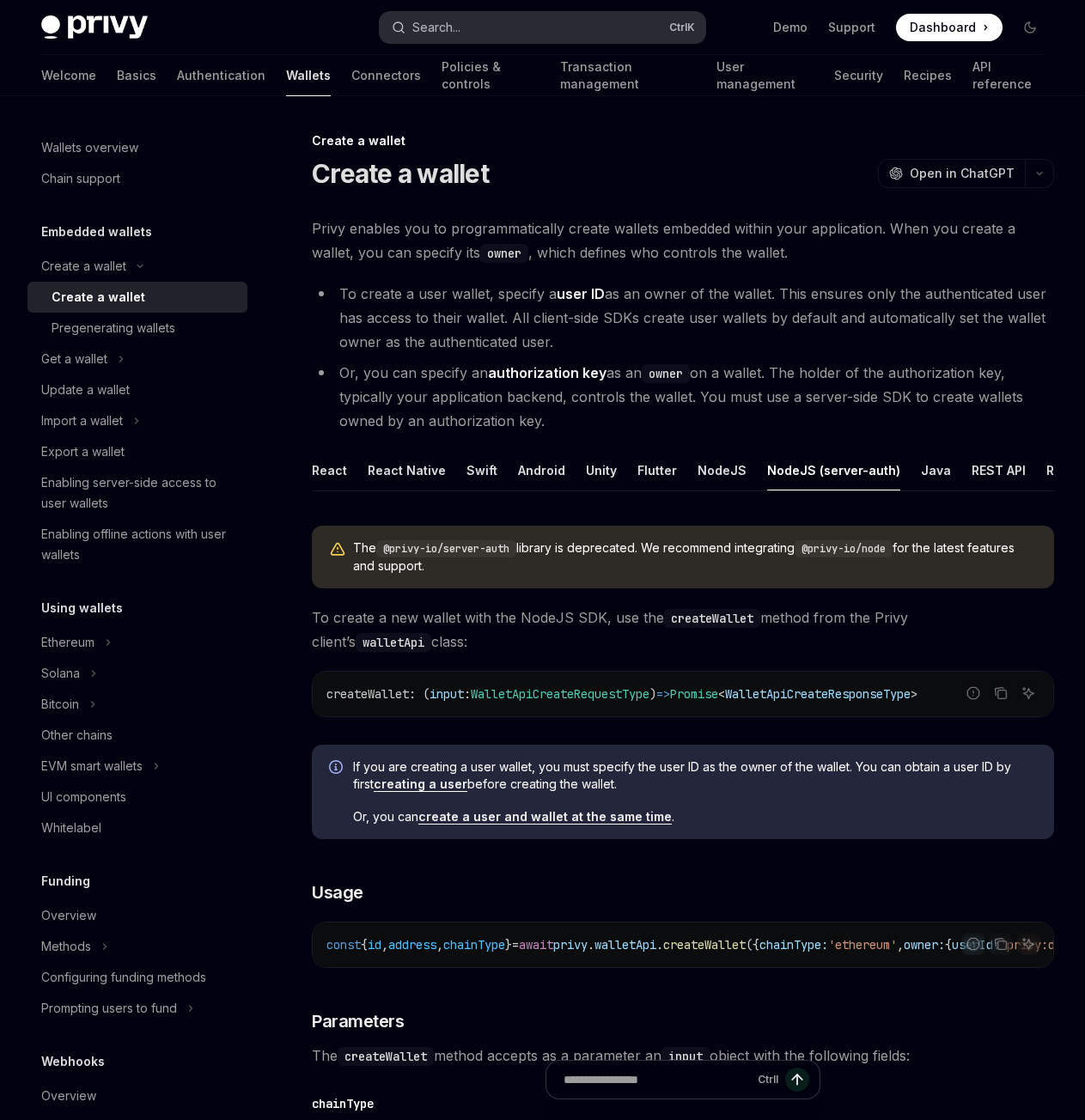
click at [441, 40] on button "Search... Ctrl K" at bounding box center [541, 28] width 324 height 31
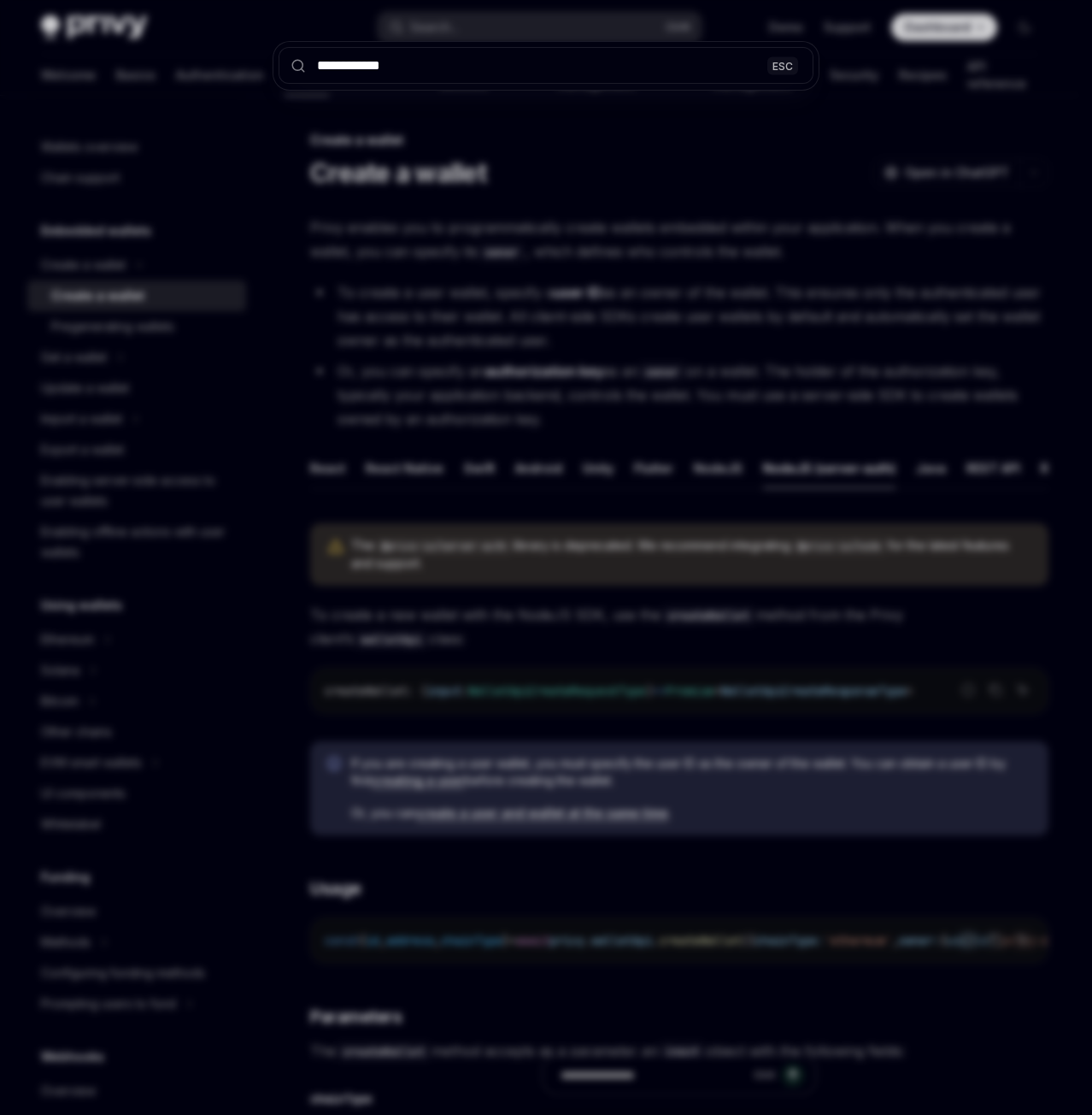
type input "**********"
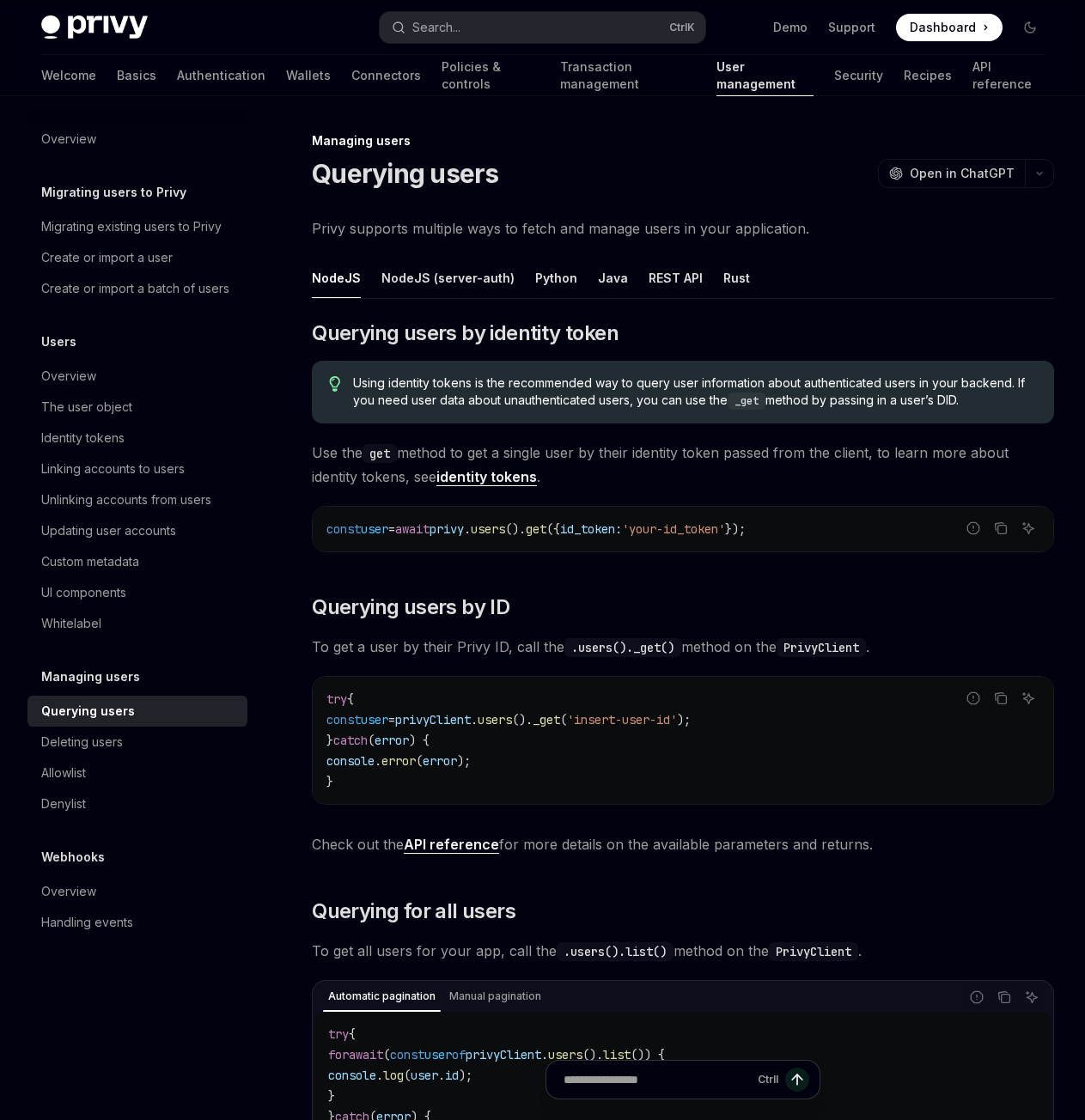
scroll to position [96, 0]
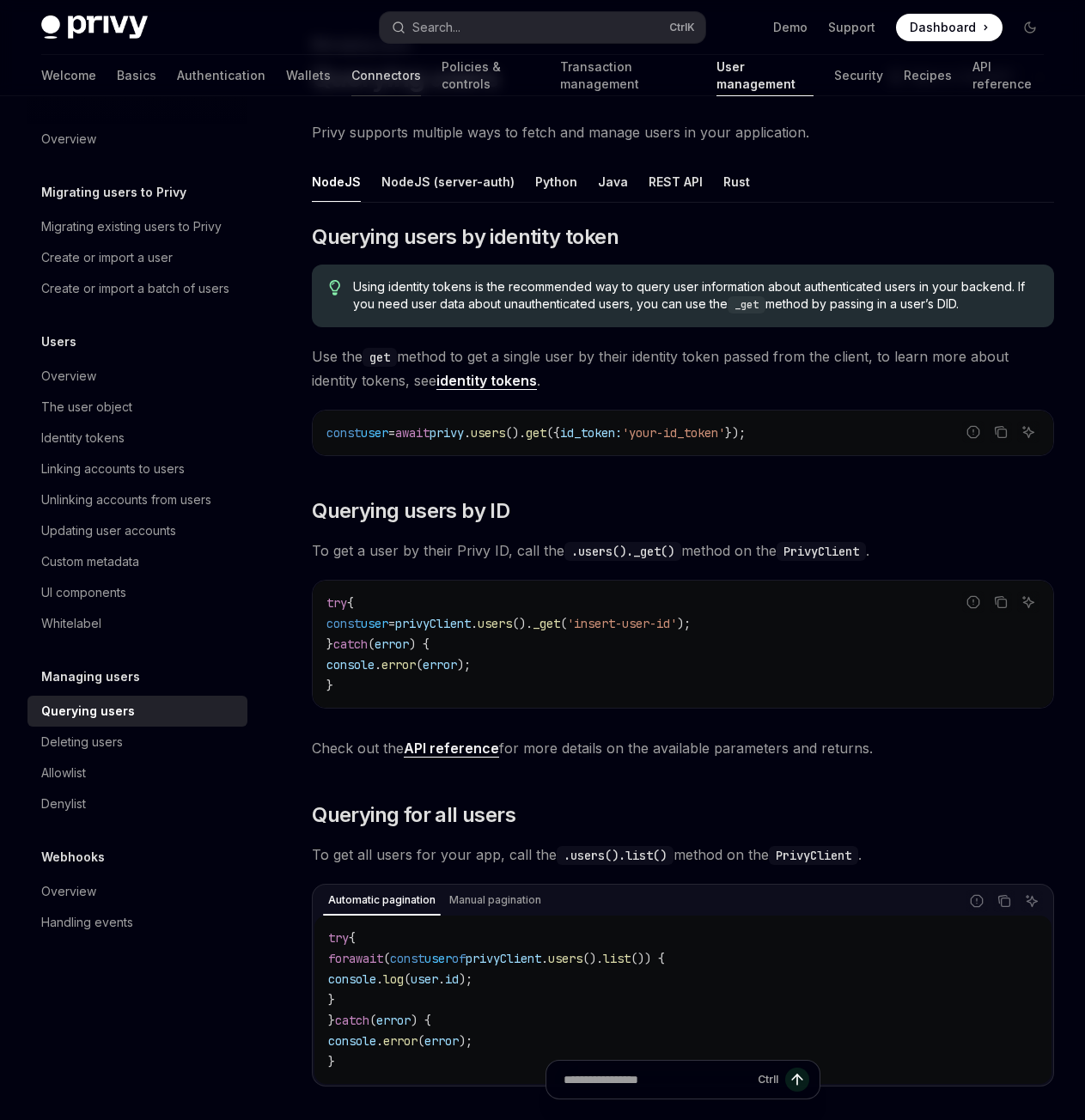
click at [351, 75] on link "Connectors" at bounding box center [385, 75] width 69 height 41
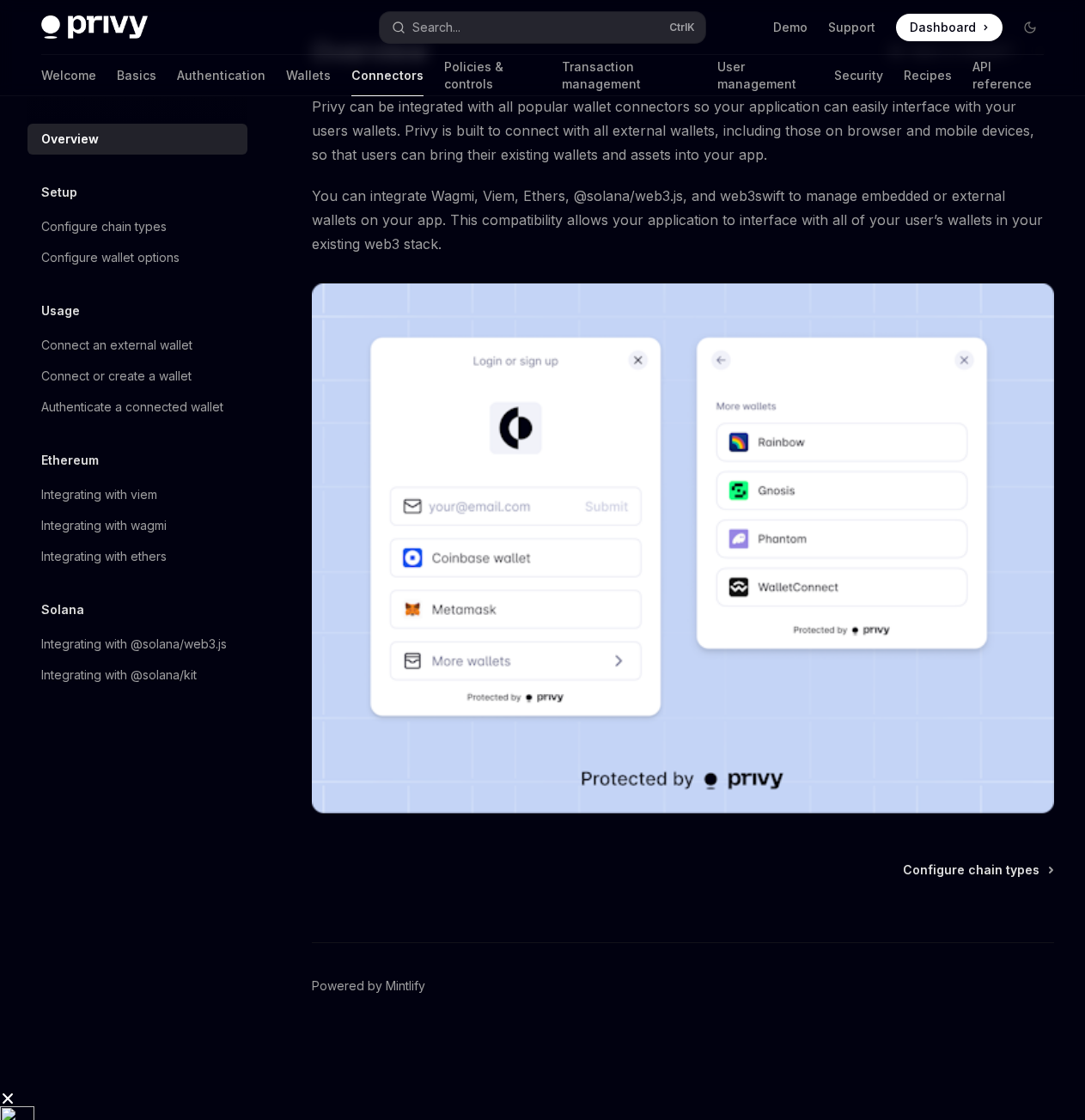
scroll to position [67, 0]
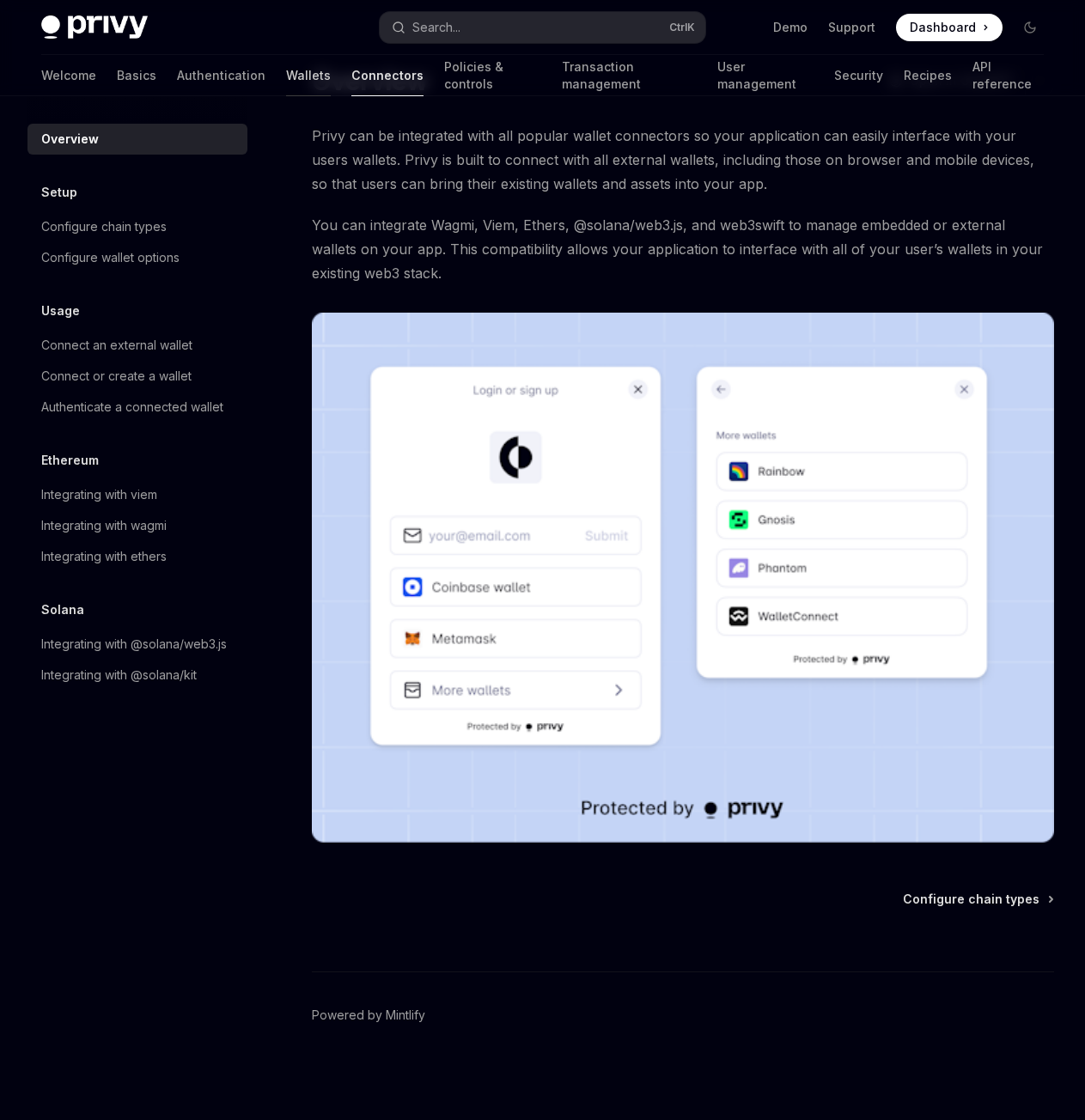
click at [286, 81] on link "Wallets" at bounding box center [308, 75] width 45 height 41
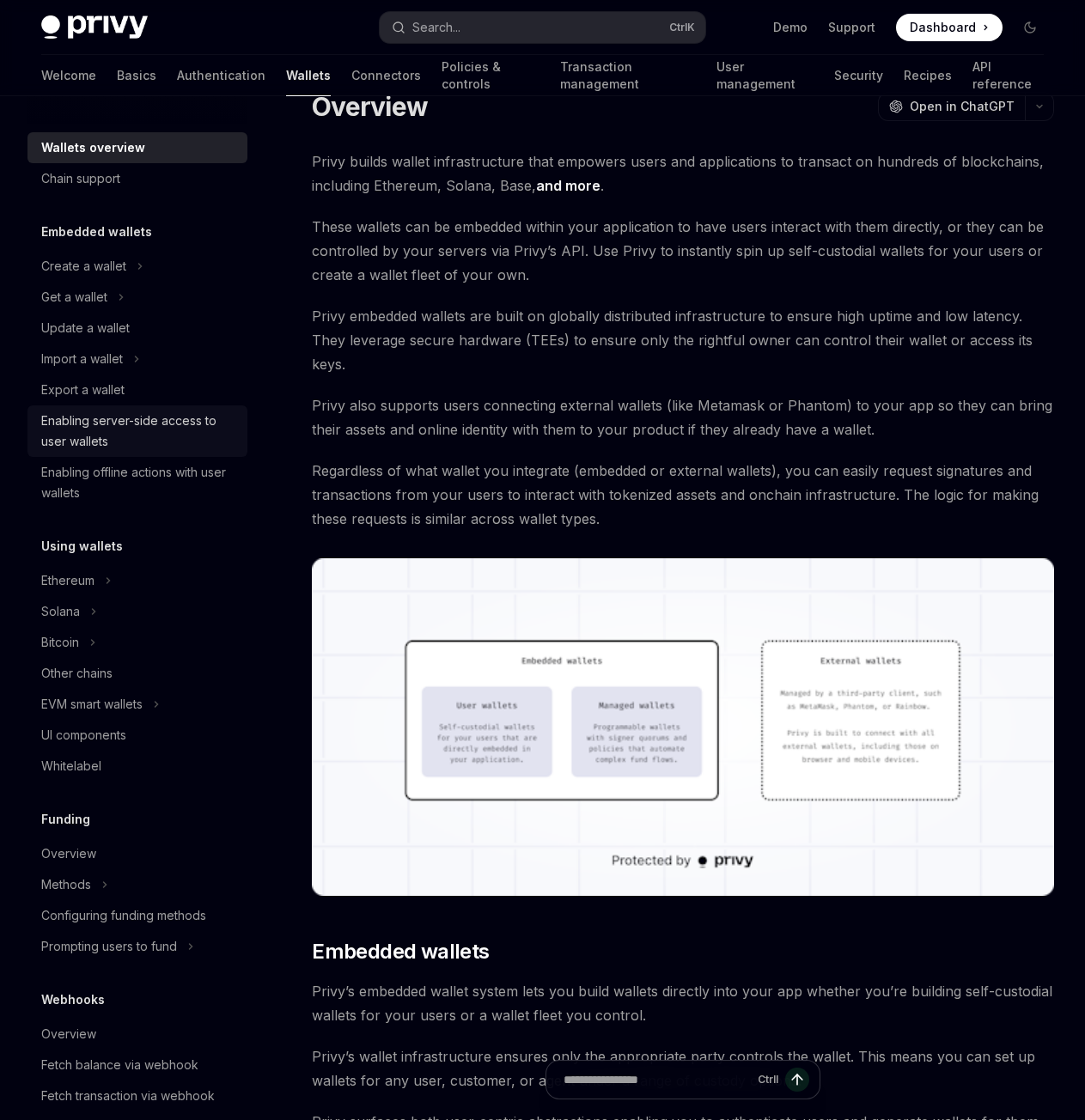
click at [124, 415] on div "Enabling server-side access to user wallets" at bounding box center [139, 431] width 196 height 41
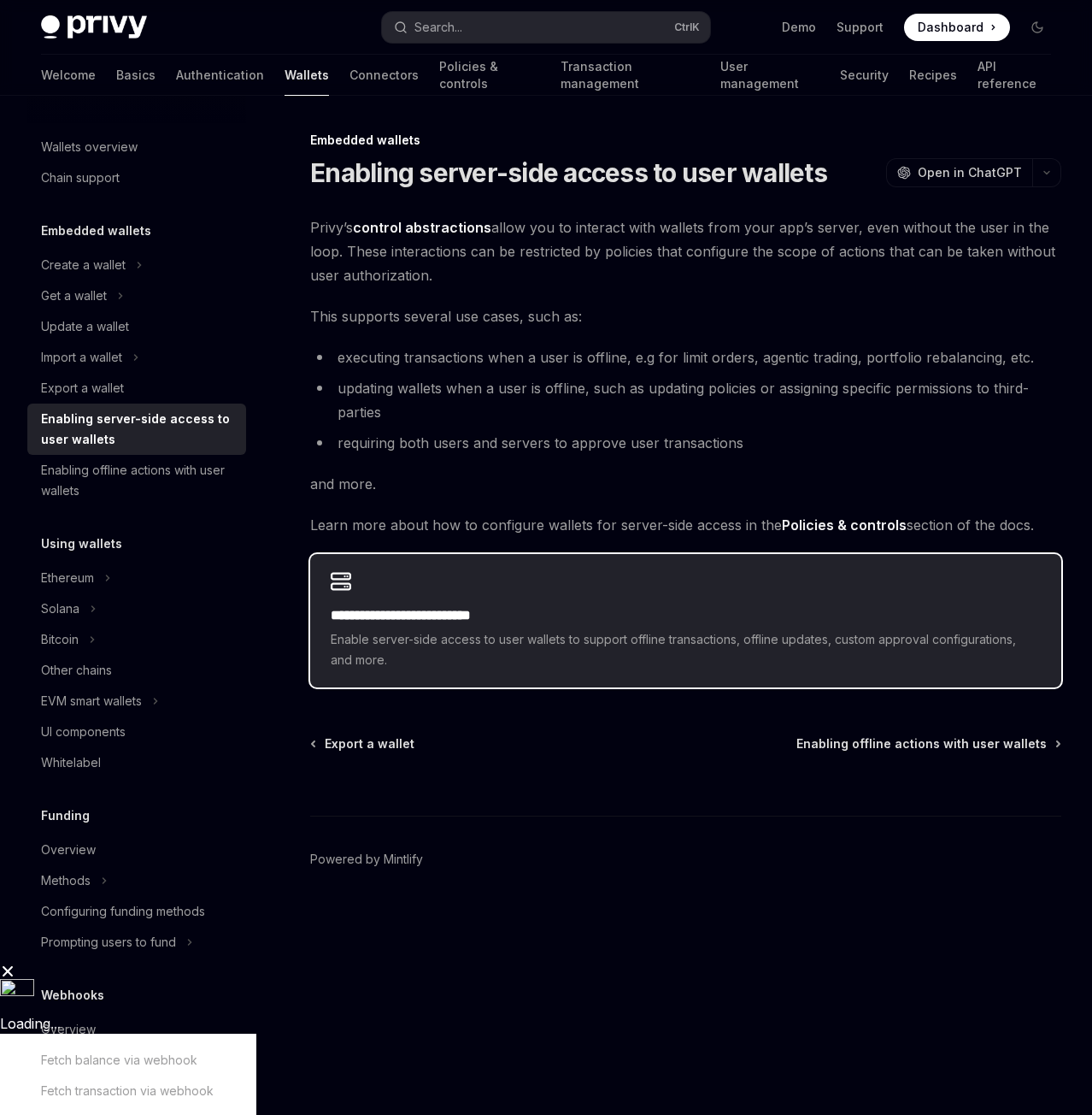
click at [663, 586] on div "**********" at bounding box center [686, 620] width 751 height 133
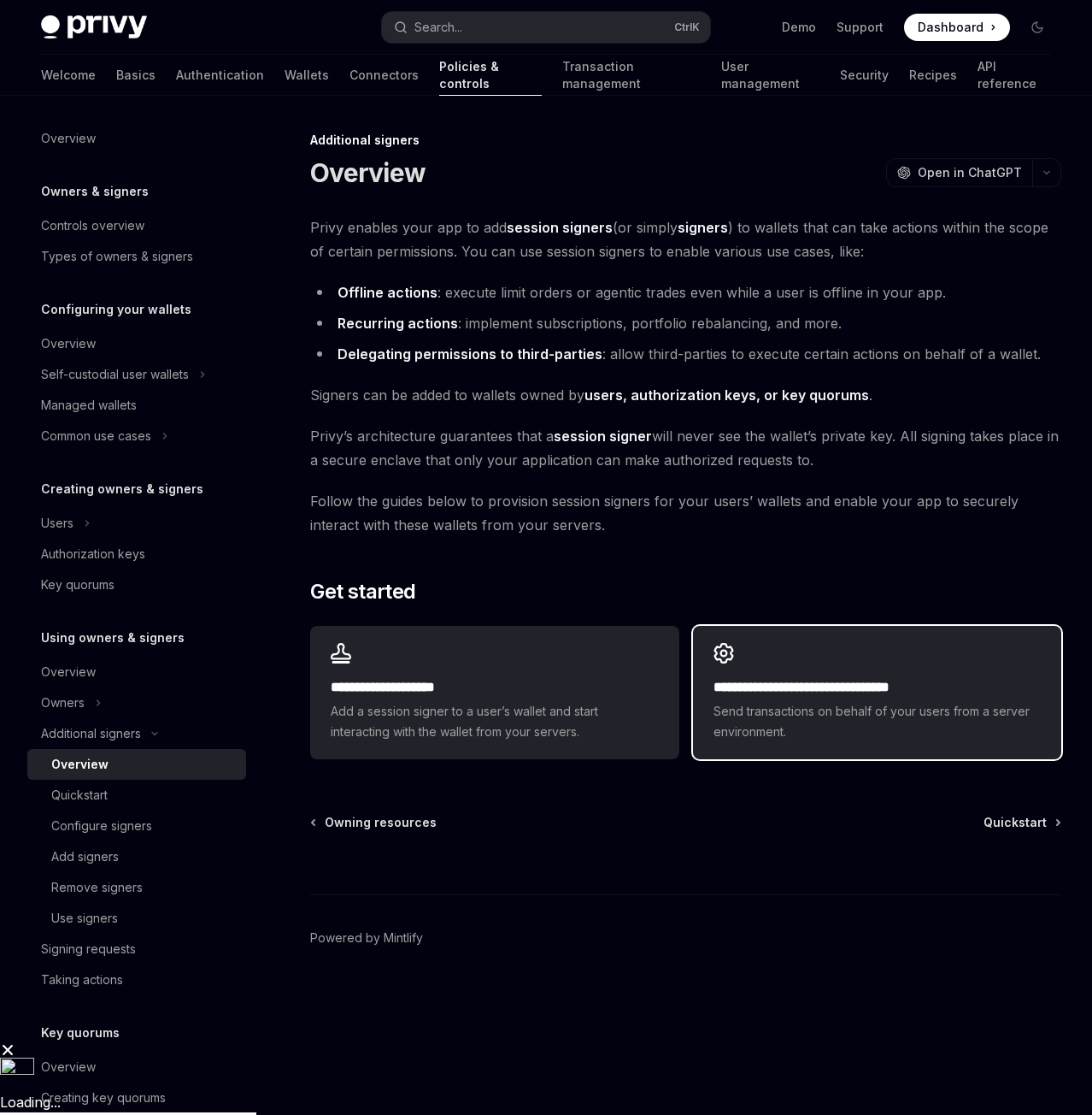
click at [905, 673] on div "**********" at bounding box center [877, 692] width 368 height 133
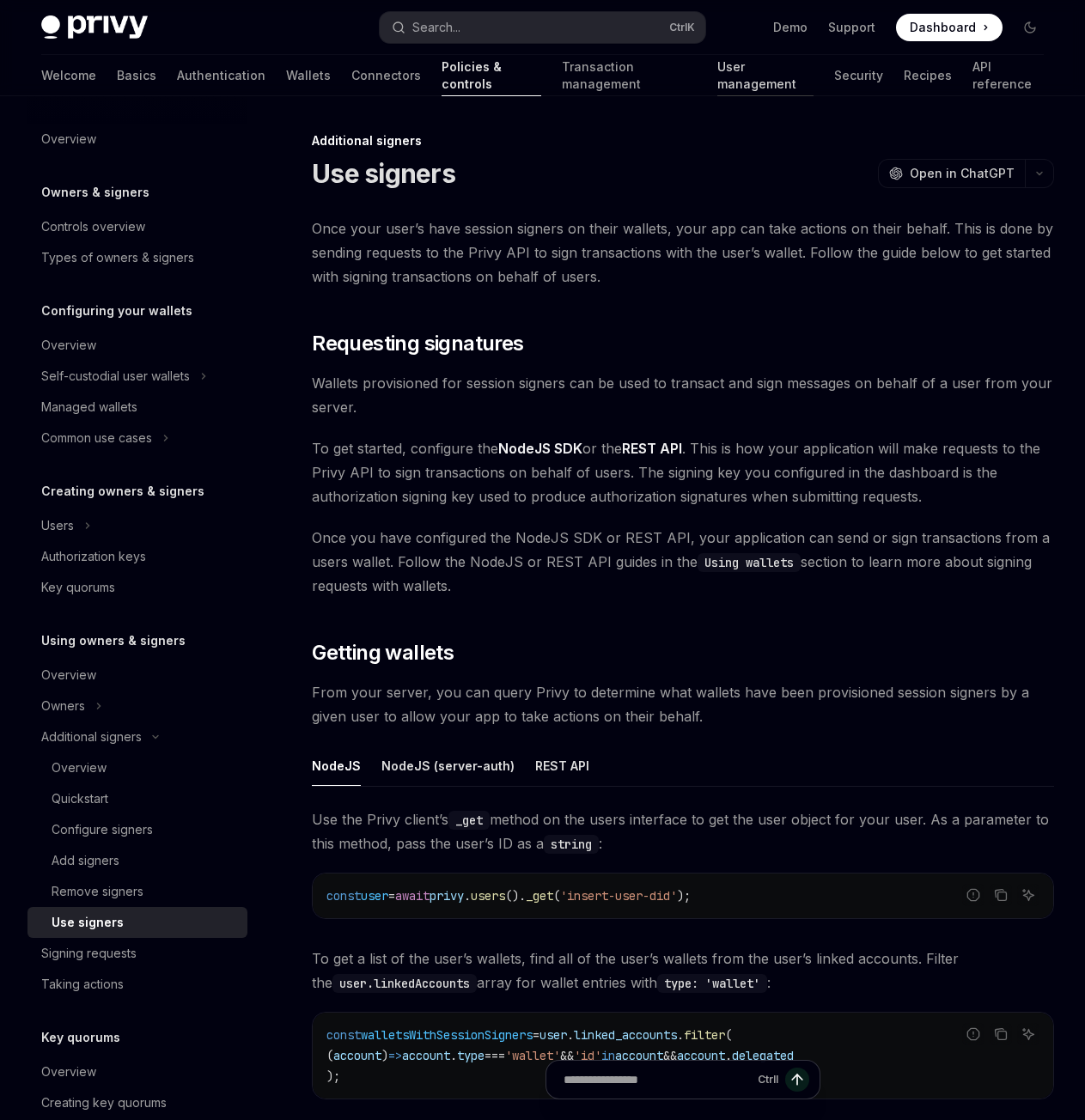
click at [717, 77] on link "User management" at bounding box center [765, 75] width 96 height 41
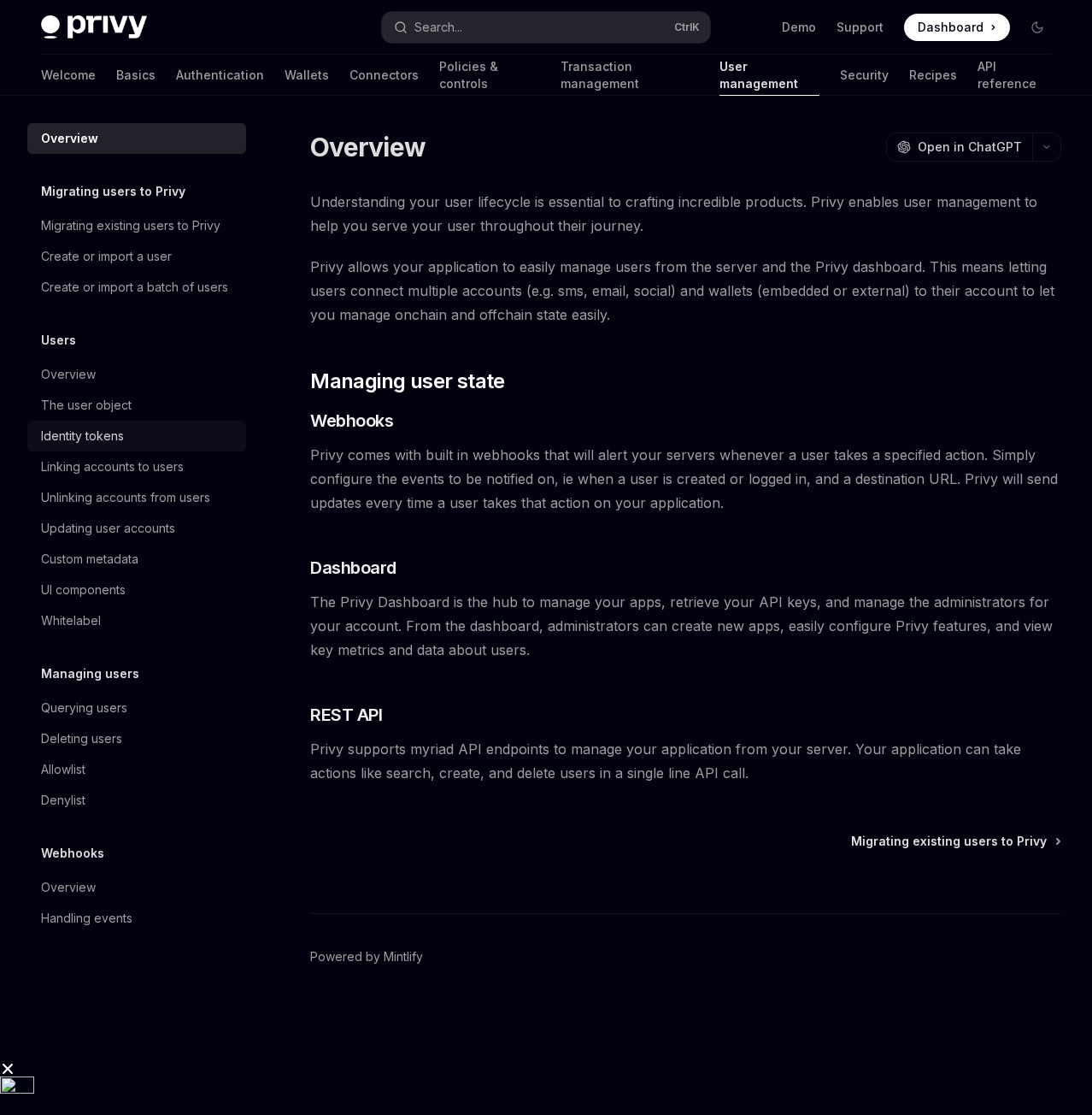
click at [94, 429] on div "Identity tokens" at bounding box center [82, 436] width 83 height 21
type textarea "*"
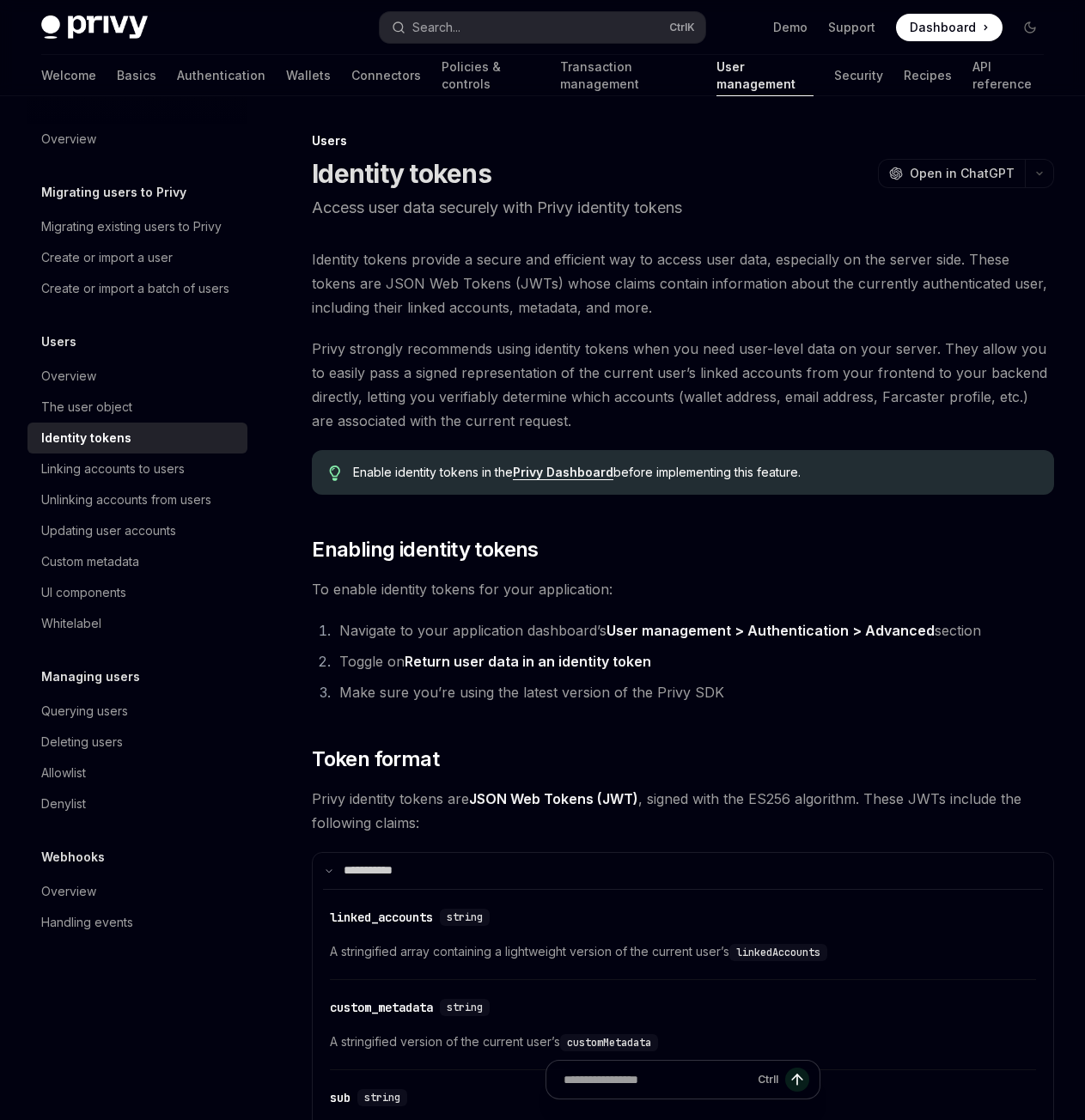
click at [877, 627] on link "User management > Authentication > Advanced" at bounding box center [770, 630] width 328 height 18
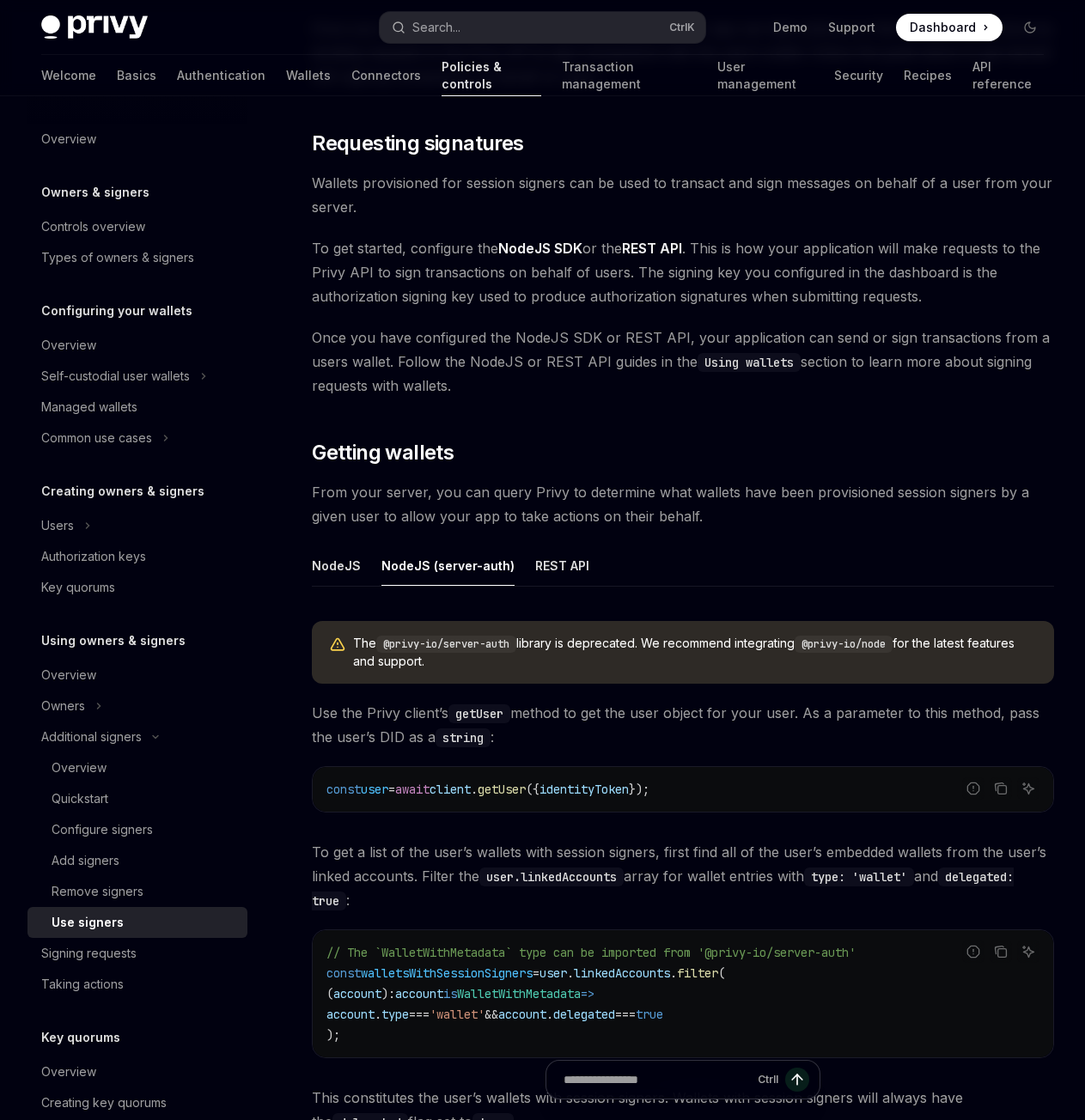
click at [591, 512] on span "From your server, you can query Privy to determine what wallets have been provi…" at bounding box center [683, 504] width 742 height 48
click at [782, 619] on div "The @privy-io/server-auth library is deprecated. We recommend integrating @priv…" at bounding box center [683, 891] width 742 height 568
click at [471, 789] on span "client" at bounding box center [450, 789] width 41 height 15
copy span "client"
